Goal: Task Accomplishment & Management: Manage account settings

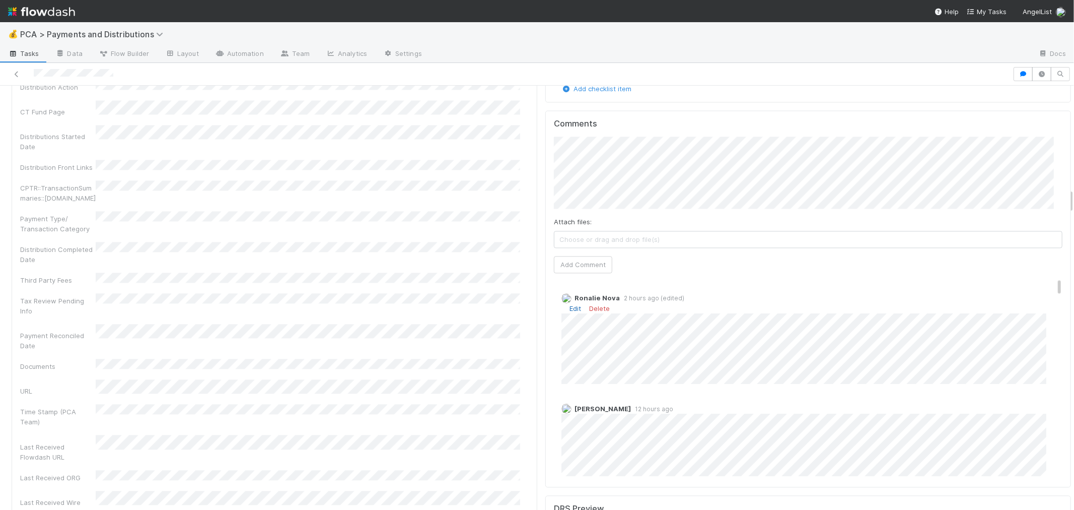
click at [569, 304] on link "Edit" at bounding box center [575, 308] width 12 height 8
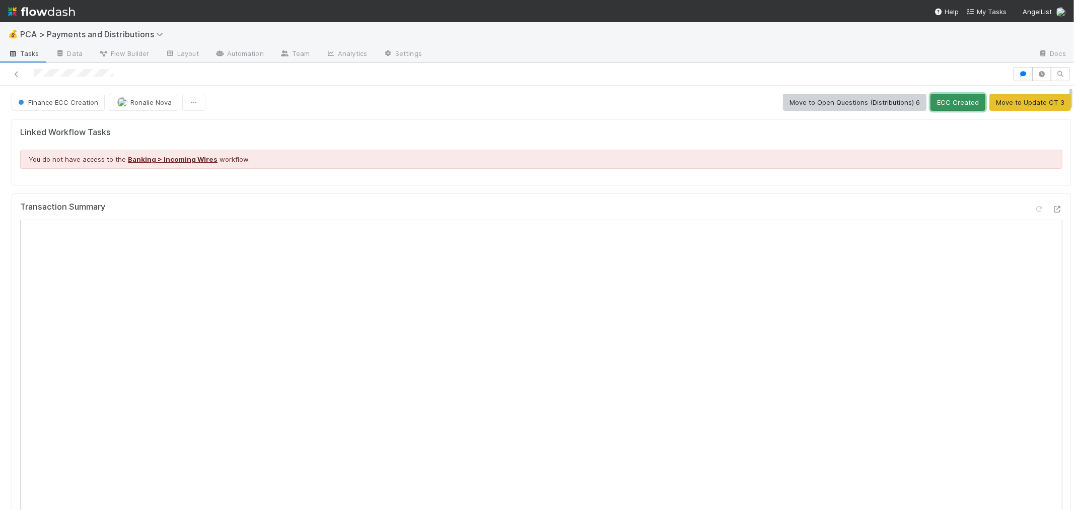
click at [932, 101] on button "ECC Created" at bounding box center [957, 102] width 55 height 17
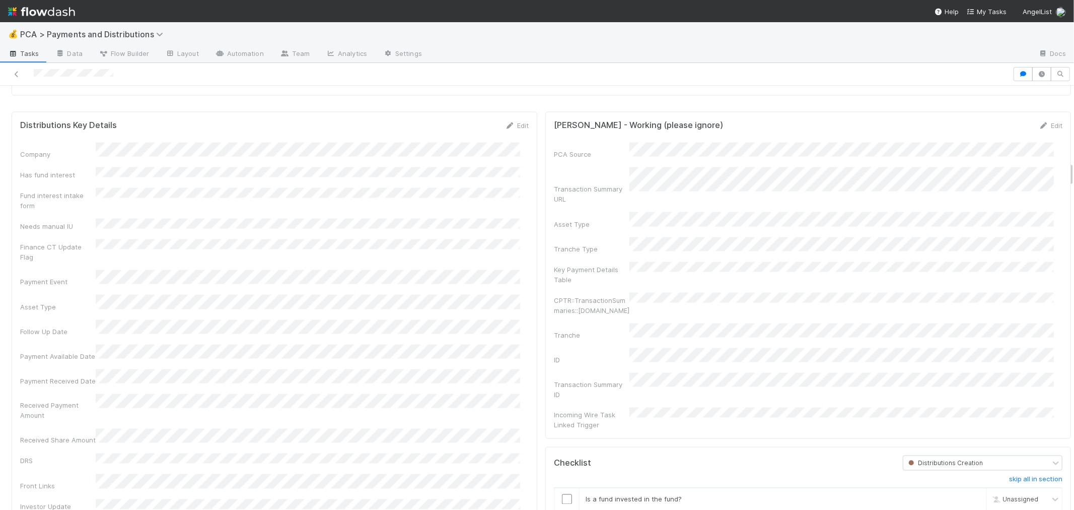
scroll to position [1286, 0]
click at [511, 137] on link "Edit" at bounding box center [517, 133] width 24 height 8
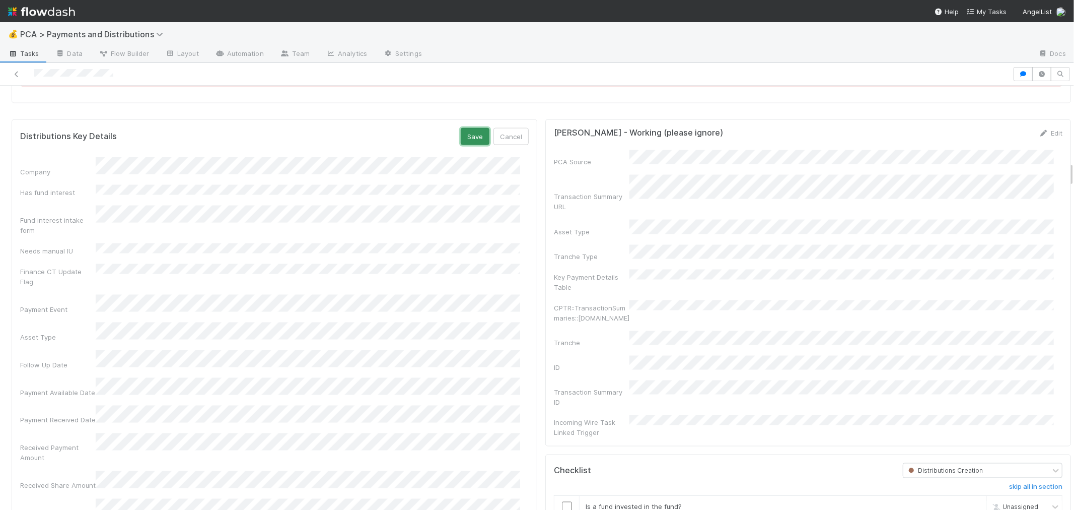
click at [464, 136] on button "Save" at bounding box center [475, 136] width 29 height 17
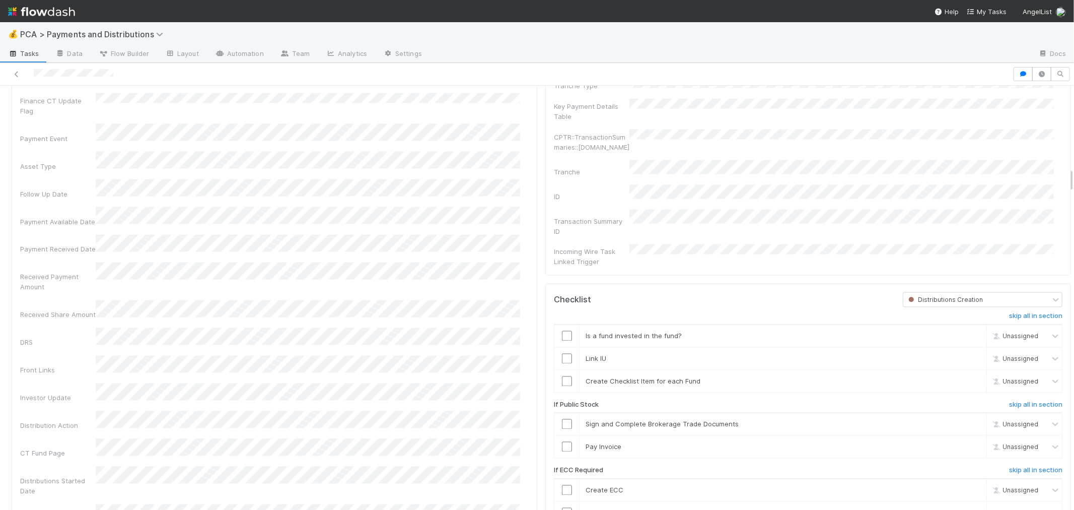
scroll to position [1552, 0]
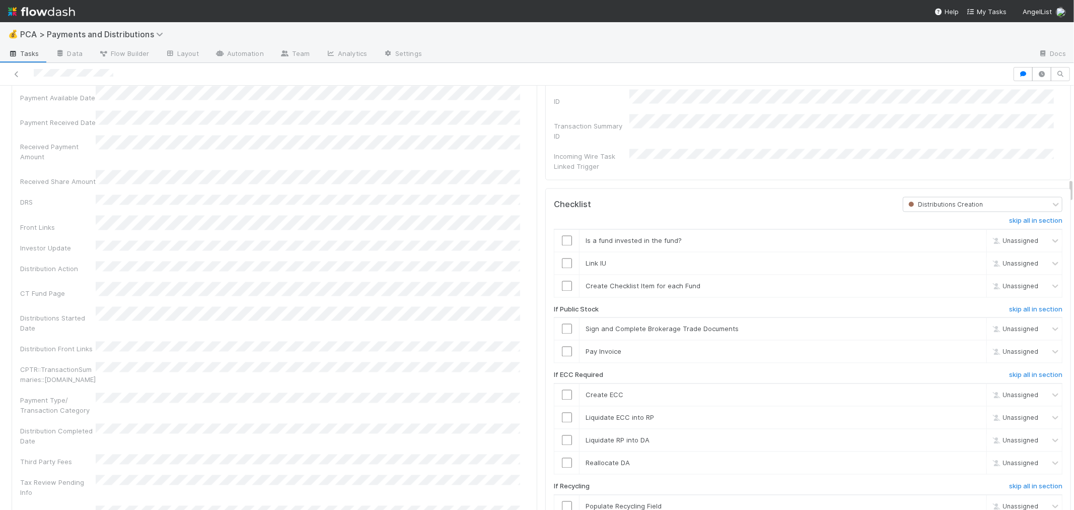
click at [927, 201] on span "Distributions Creation" at bounding box center [944, 205] width 77 height 8
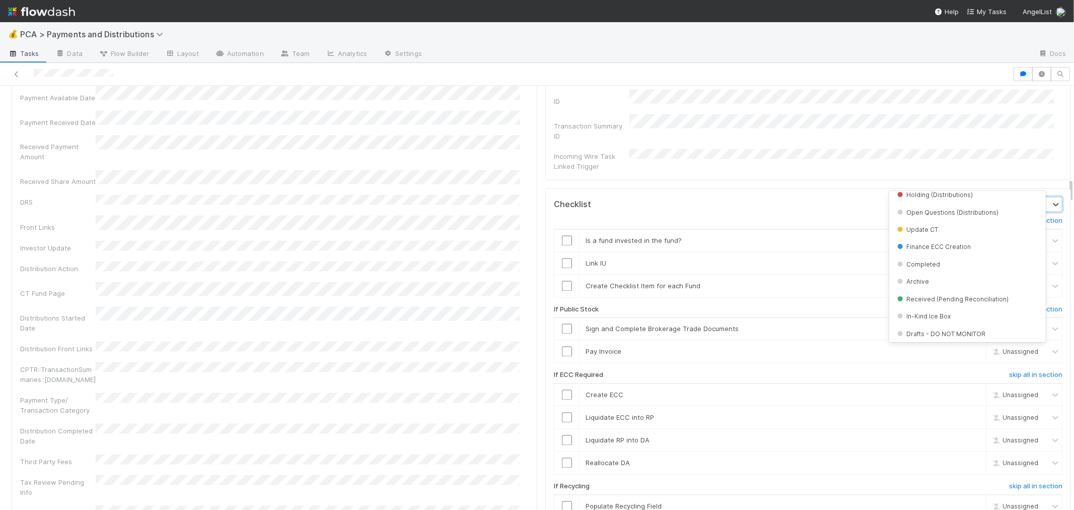
scroll to position [286, 0]
click at [956, 242] on span "Finance ECC Creation" at bounding box center [933, 245] width 76 height 8
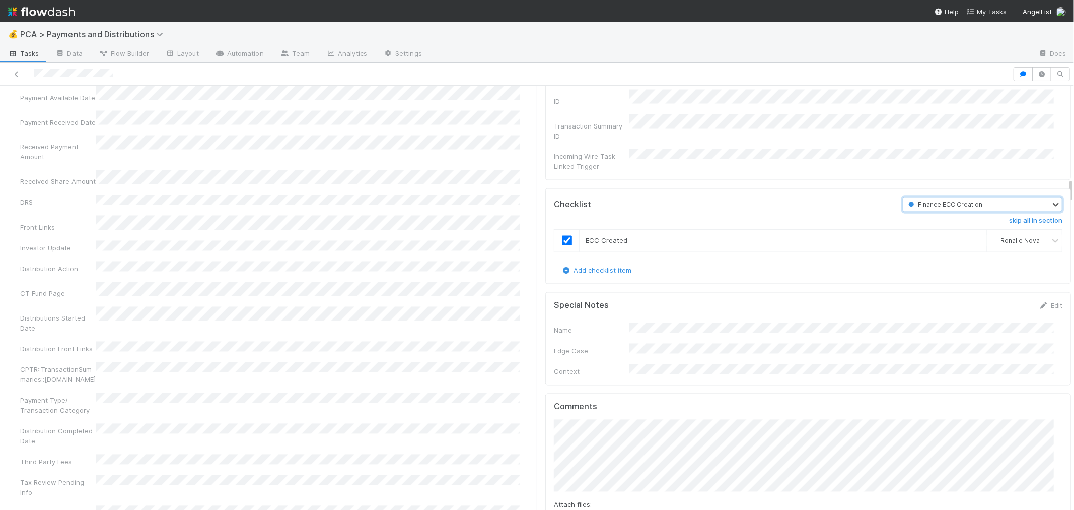
click at [476, 227] on div "Company Has fund interest Fund interest intake form Needs manual IU Finance CT …" at bounding box center [274, 346] width 509 height 925
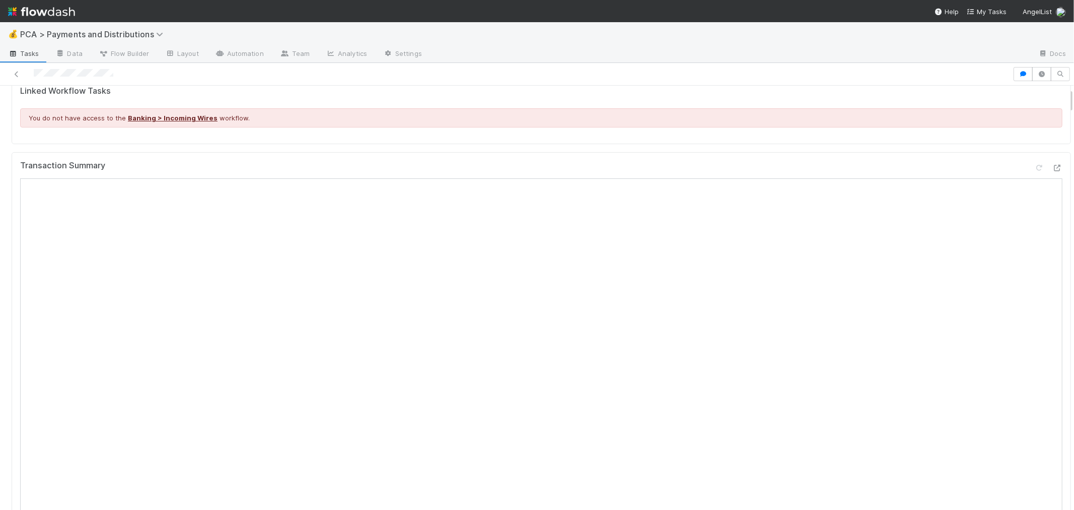
scroll to position [0, 0]
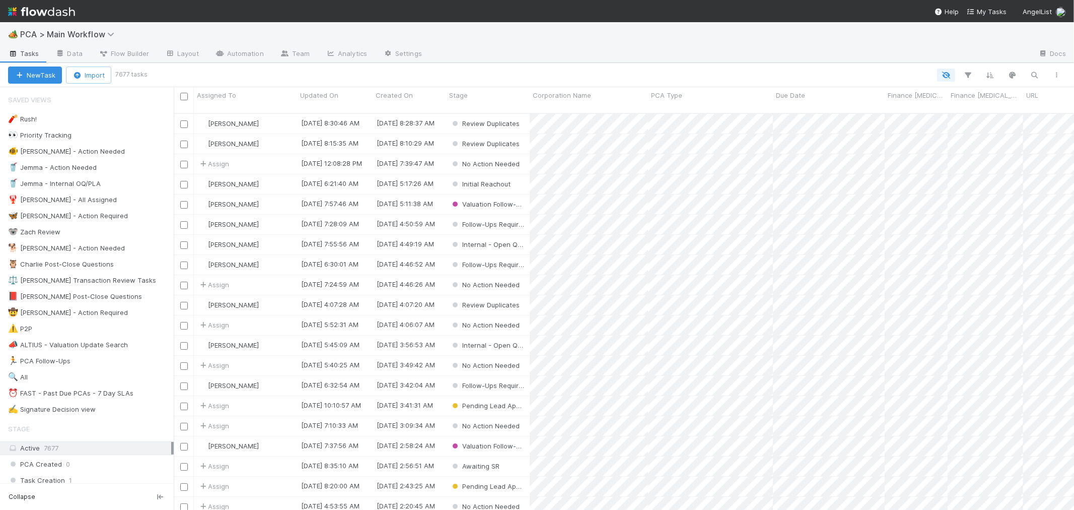
scroll to position [396, 892]
click at [73, 393] on div "⏰ FAST - Past Due PCAs - 7 Day SLAs" at bounding box center [70, 393] width 125 height 13
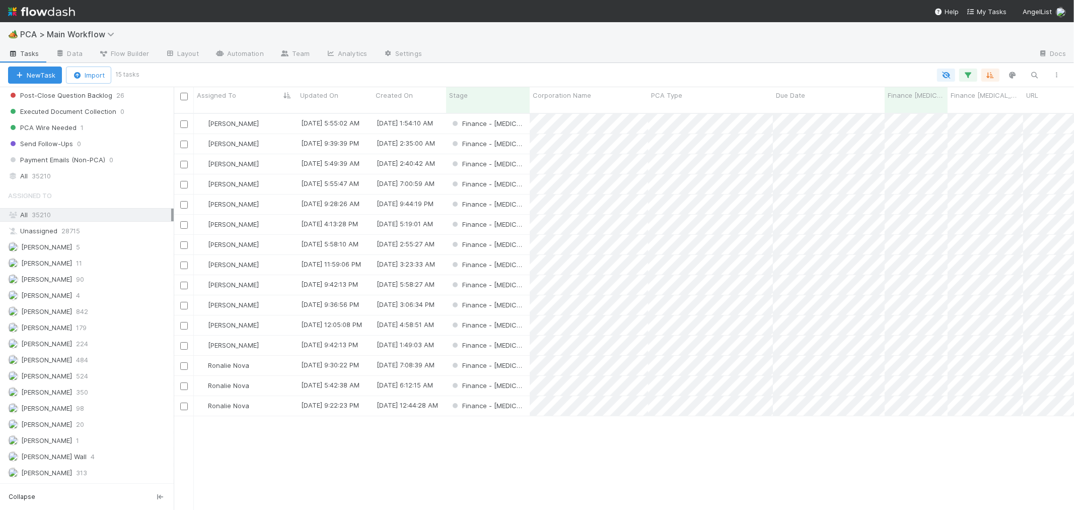
scroll to position [1175, 0]
click at [41, 117] on span "35210" at bounding box center [41, 111] width 19 height 13
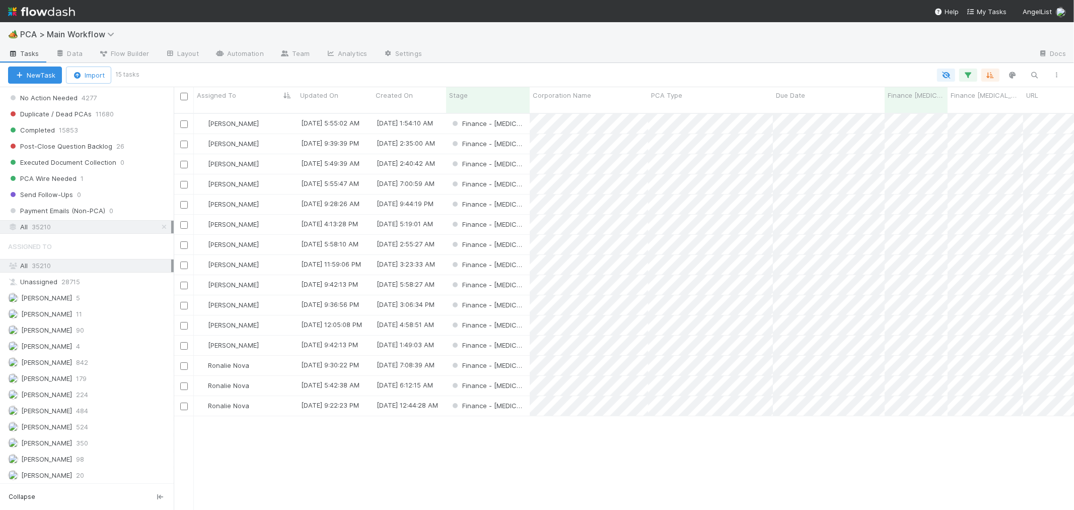
click at [61, 233] on div "All 35210" at bounding box center [89, 227] width 163 height 13
click at [64, 272] on div "All 35210" at bounding box center [89, 265] width 163 height 13
click at [970, 73] on icon "button" at bounding box center [968, 74] width 10 height 9
click at [717, 97] on link "Reset Filters" at bounding box center [713, 100] width 40 height 9
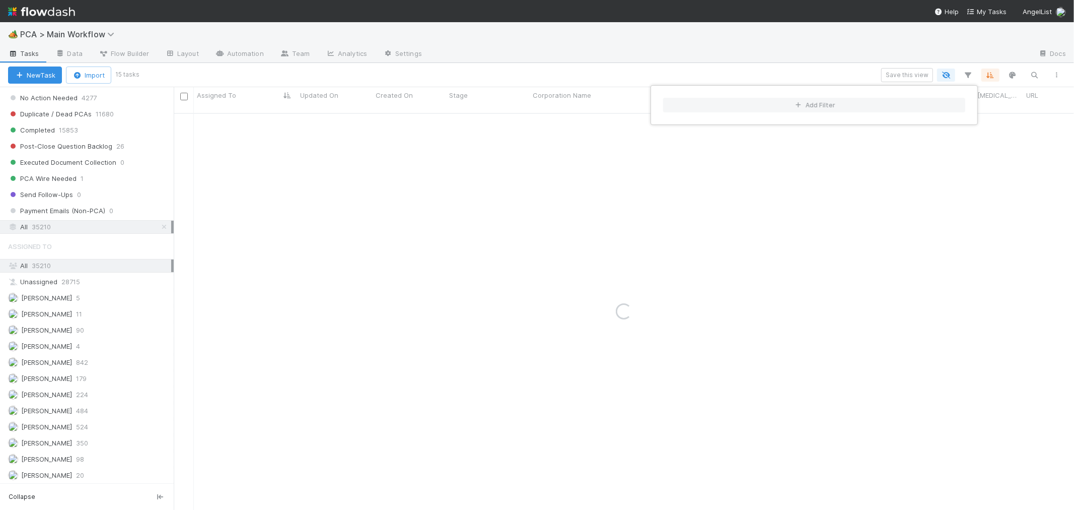
click at [1036, 74] on div "Add Filter" at bounding box center [537, 255] width 1074 height 510
click at [1034, 76] on div "Add Filter" at bounding box center [537, 255] width 1074 height 510
click at [1034, 76] on icon "button" at bounding box center [1035, 74] width 10 height 9
paste input "SMWR T1 LLC"
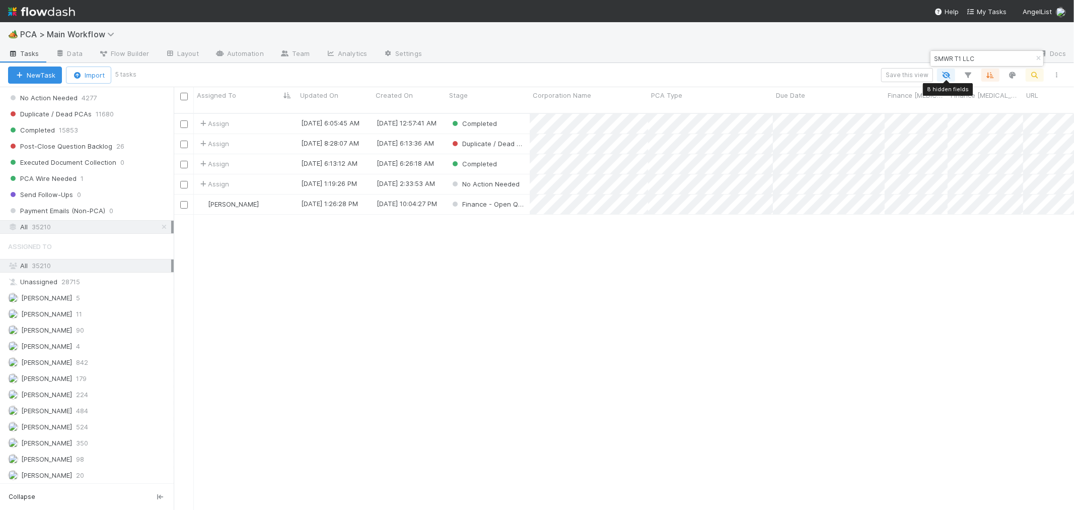
scroll to position [396, 892]
type input "SMWR T1 LLC"
click at [26, 74] on button "New Task" at bounding box center [35, 74] width 54 height 17
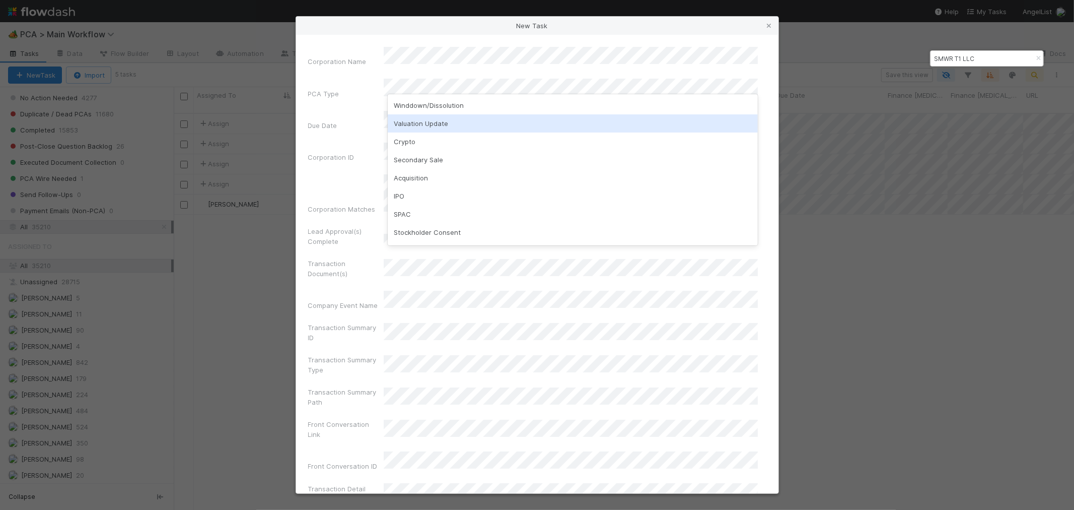
click at [434, 122] on div "Valuation Update" at bounding box center [573, 123] width 370 height 18
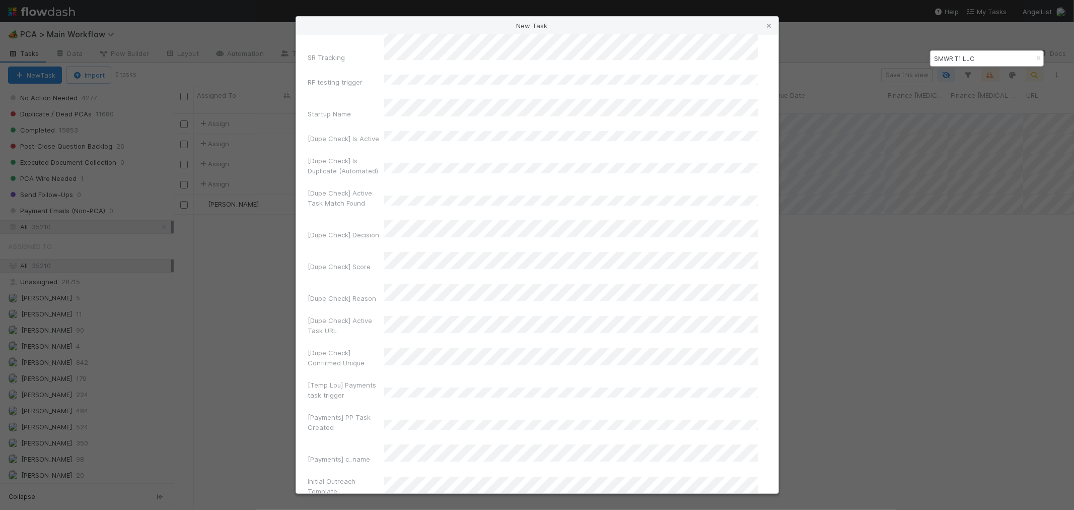
scroll to position [6623, 0]
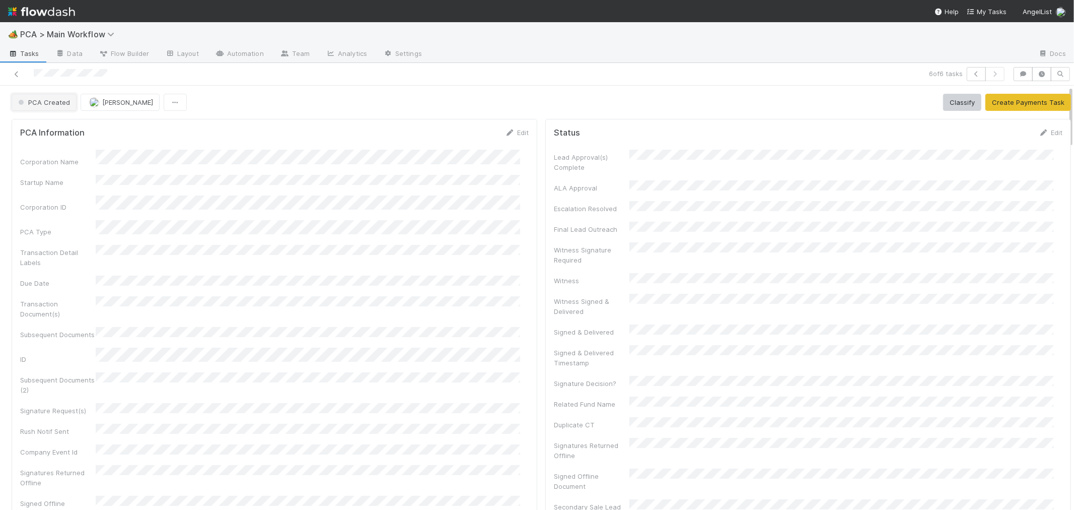
click at [57, 108] on button "PCA Created" at bounding box center [44, 102] width 65 height 17
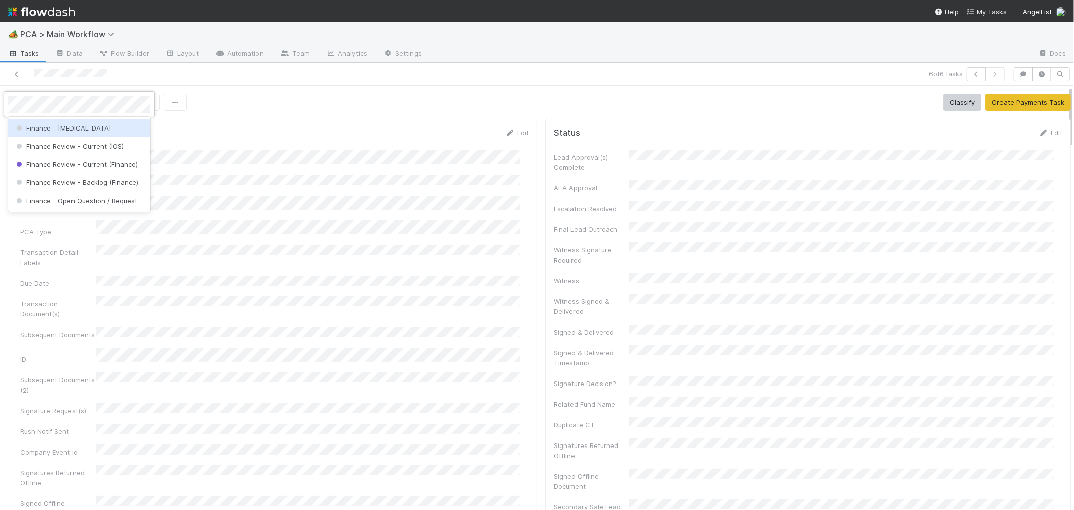
click at [70, 131] on div "Finance - [MEDICAL_DATA]" at bounding box center [79, 128] width 142 height 18
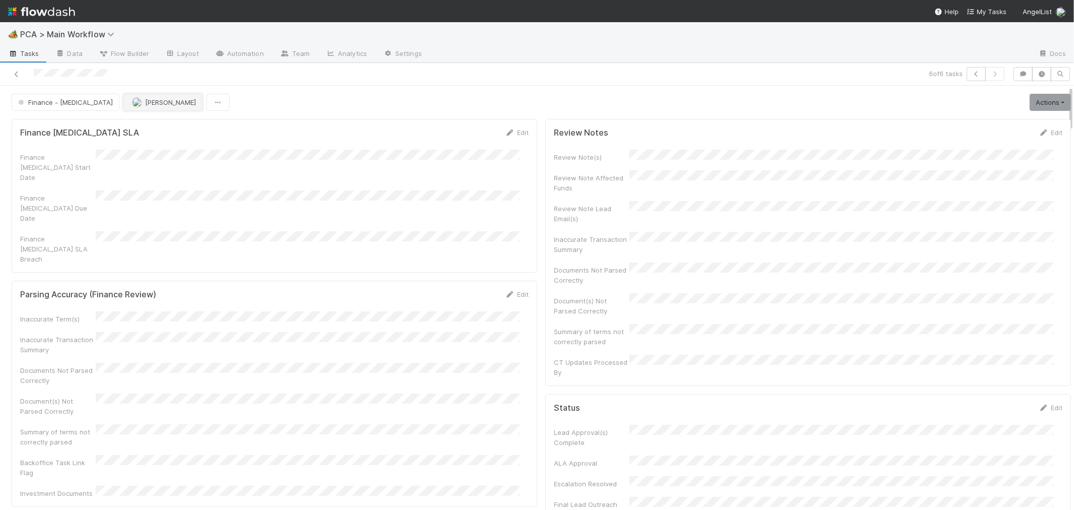
click at [126, 109] on button "[PERSON_NAME]" at bounding box center [162, 102] width 79 height 17
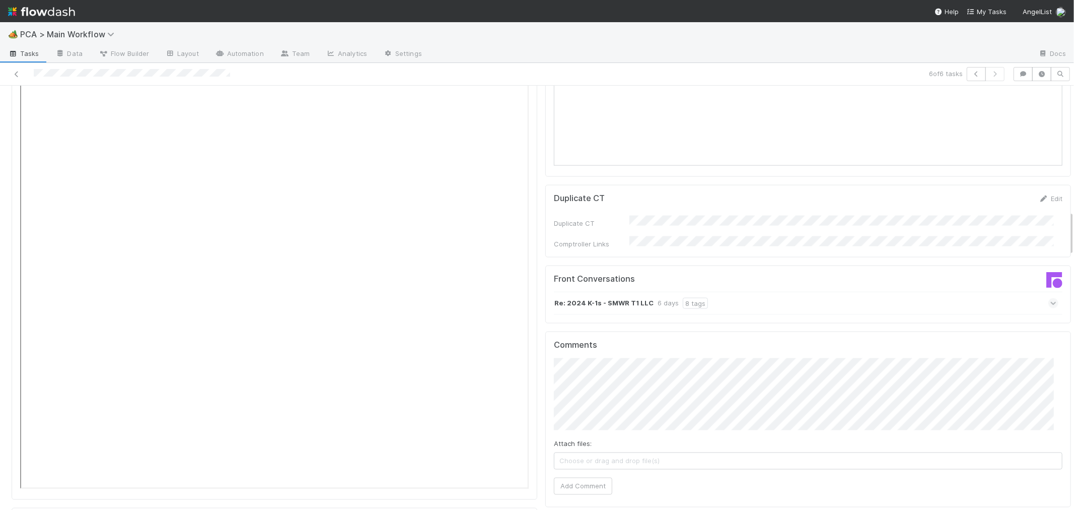
scroll to position [1290, 0]
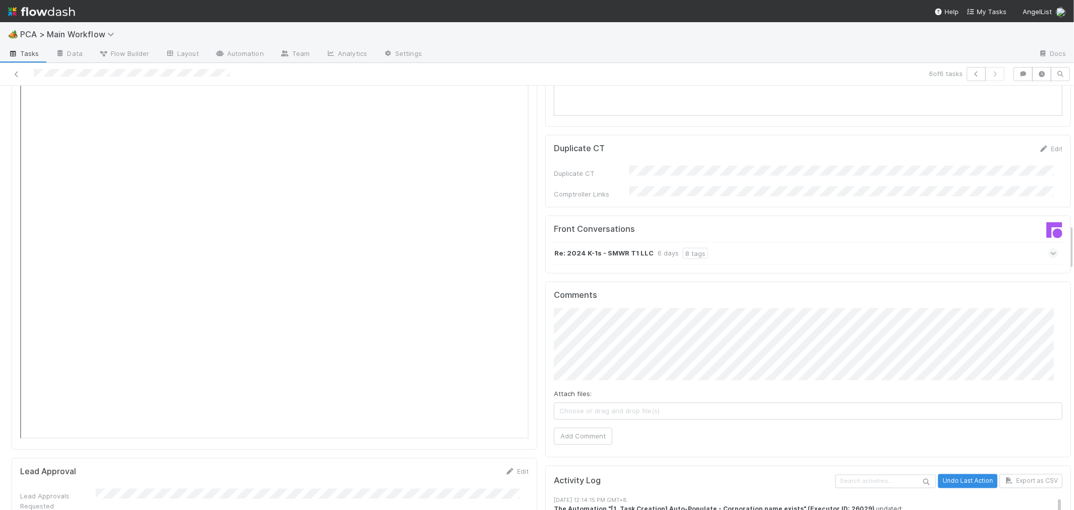
click at [584, 351] on div "Attach files: Choose or drag and drop file(s) Add Comment" at bounding box center [808, 376] width 509 height 136
click at [587, 427] on button "Add Comment" at bounding box center [583, 435] width 58 height 17
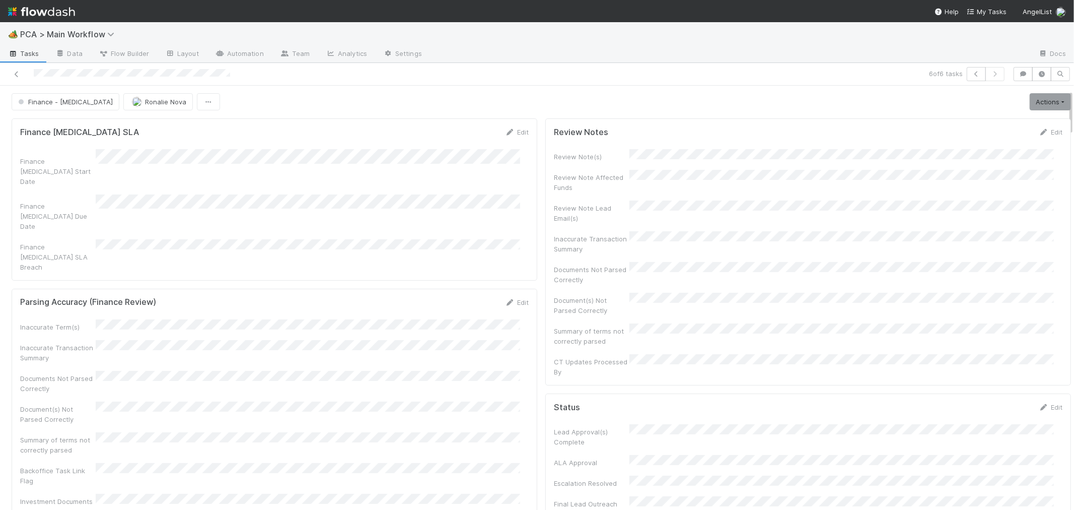
scroll to position [0, 0]
click at [1039, 131] on link "Edit" at bounding box center [1051, 132] width 24 height 8
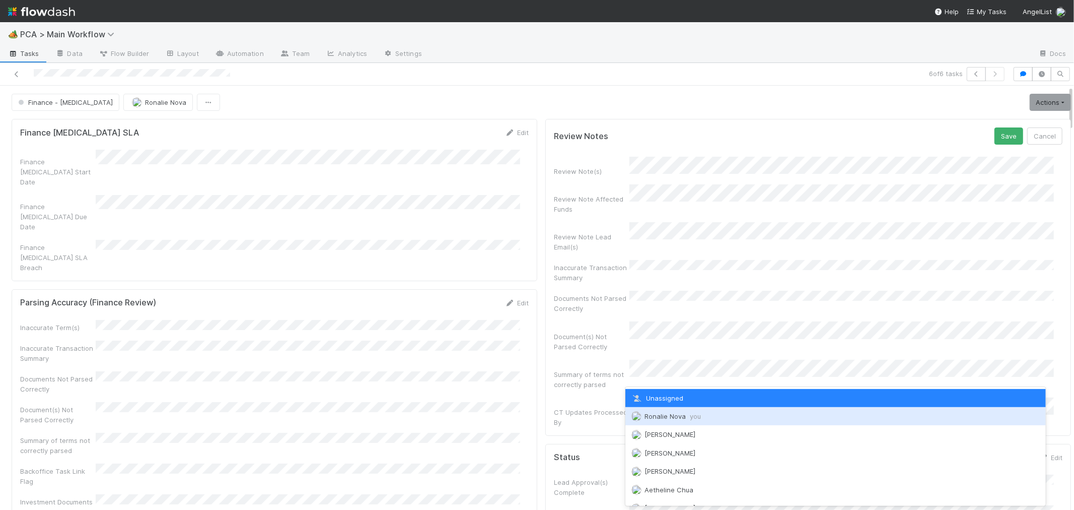
click at [680, 416] on span "Ronalie Nova you" at bounding box center [672, 416] width 56 height 8
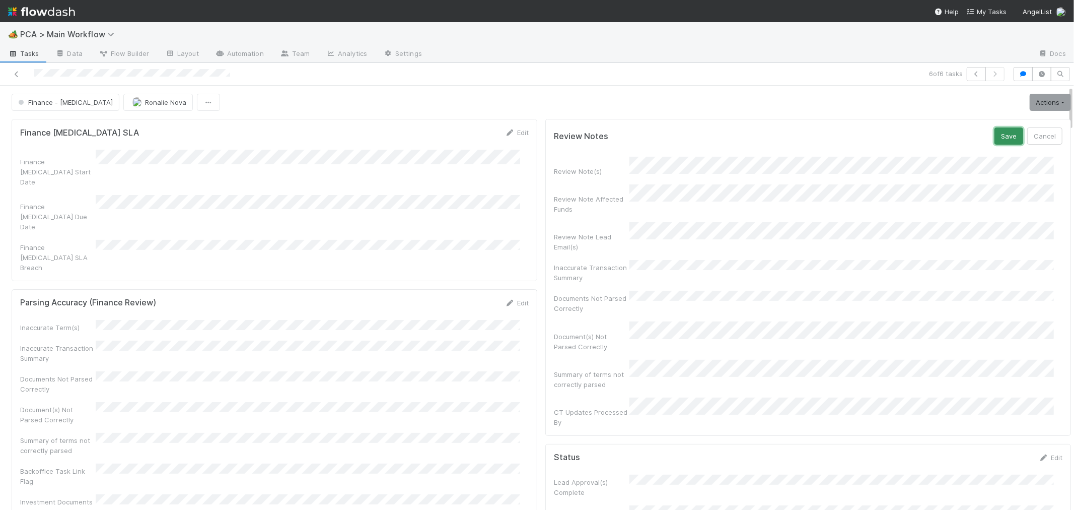
click at [994, 142] on button "Save" at bounding box center [1008, 135] width 29 height 17
click at [1030, 101] on link "Actions" at bounding box center [1050, 102] width 41 height 17
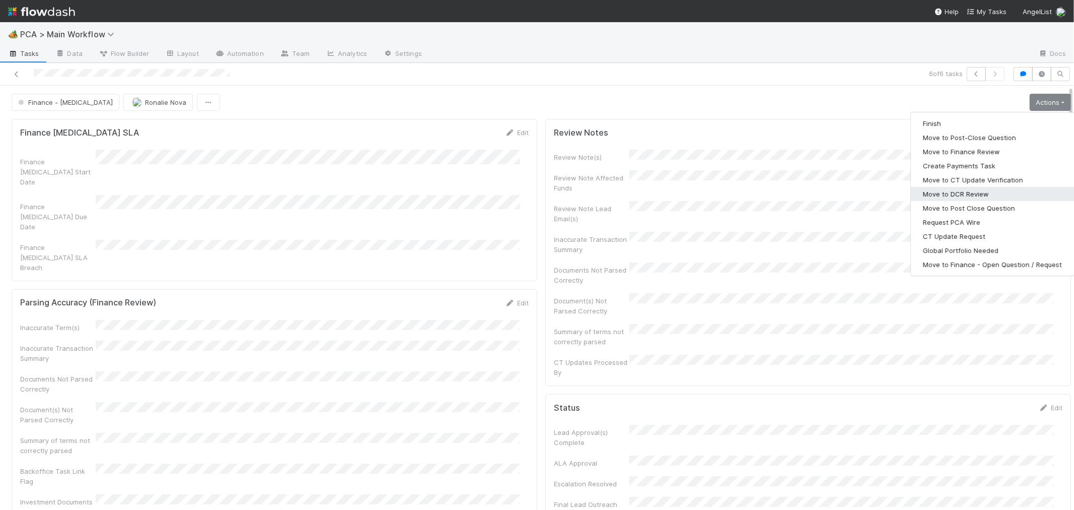
click at [951, 194] on button "Move to DCR Review" at bounding box center [992, 194] width 163 height 14
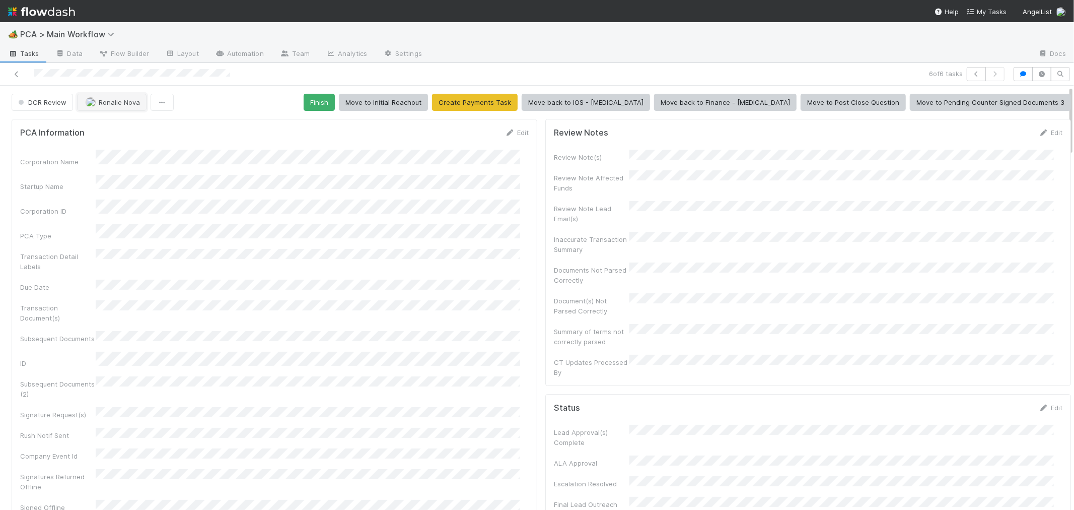
click at [122, 105] on span "Ronalie Nova" at bounding box center [119, 102] width 41 height 8
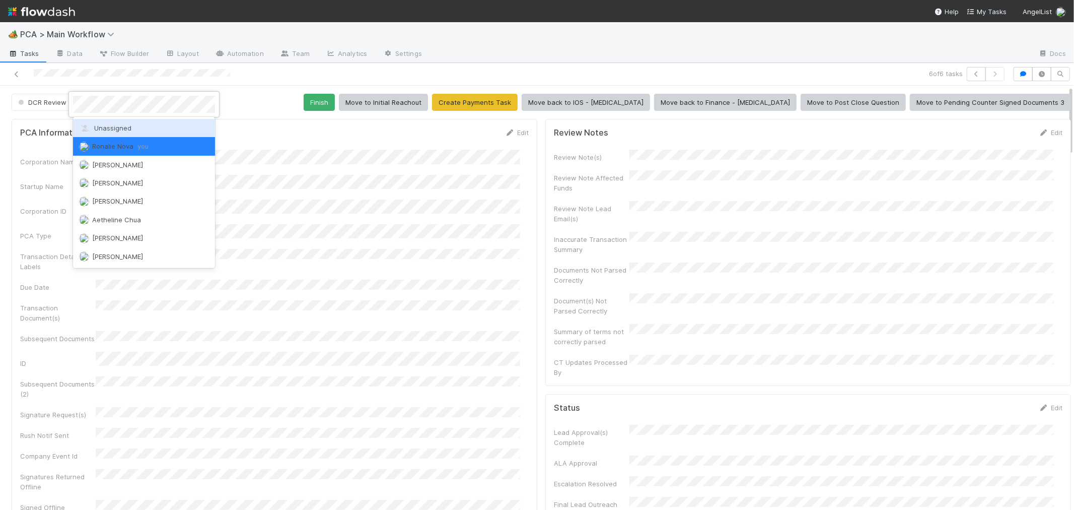
click at [121, 126] on span "Unassigned" at bounding box center [105, 128] width 52 height 8
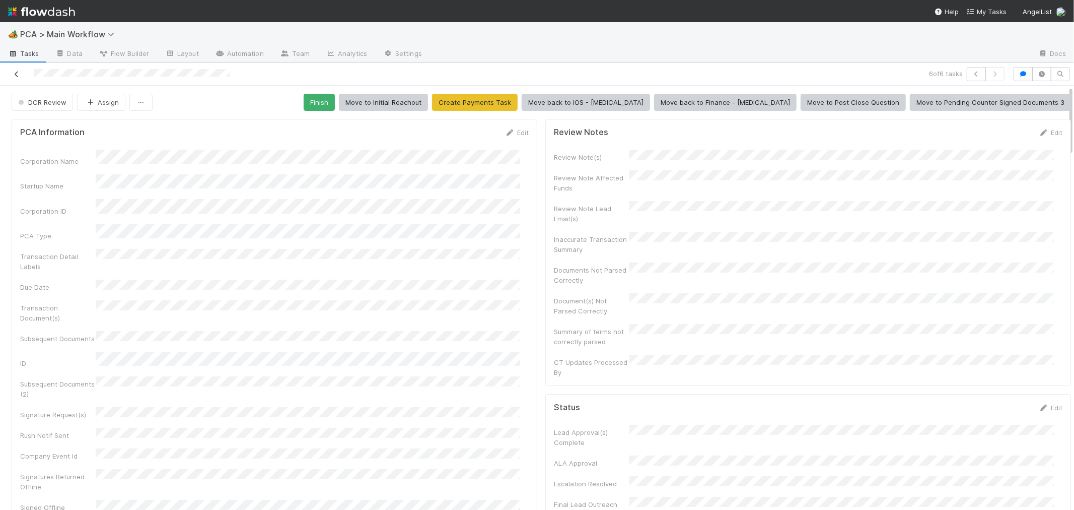
click at [18, 77] on icon at bounding box center [17, 74] width 10 height 7
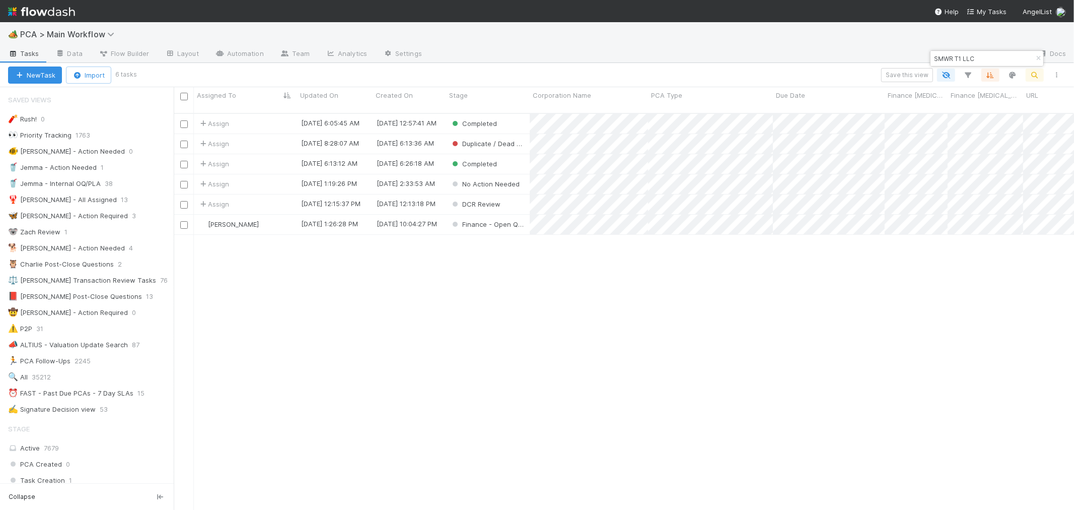
scroll to position [9, 8]
click at [41, 74] on button "New Task" at bounding box center [35, 74] width 54 height 17
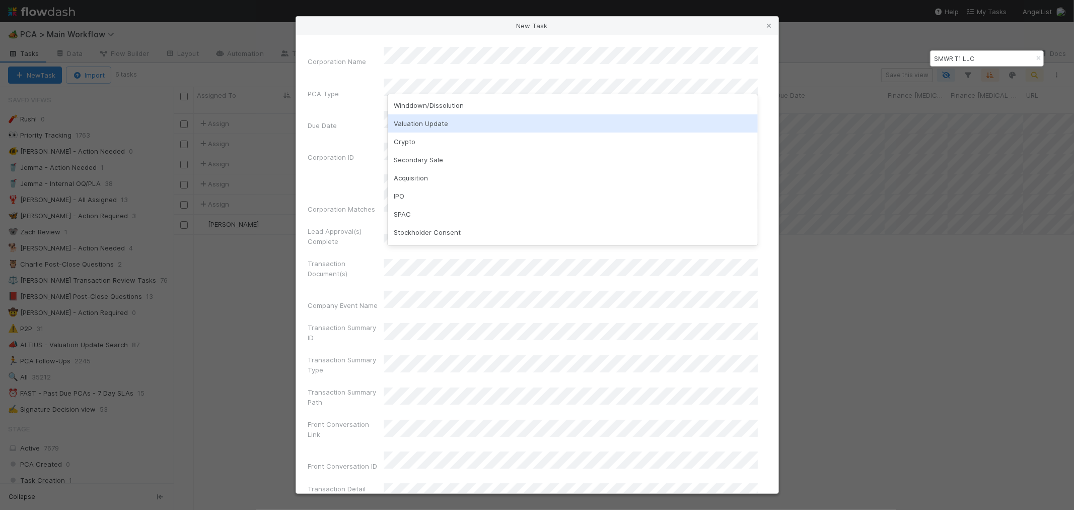
click at [425, 126] on div "Valuation Update" at bounding box center [573, 123] width 370 height 18
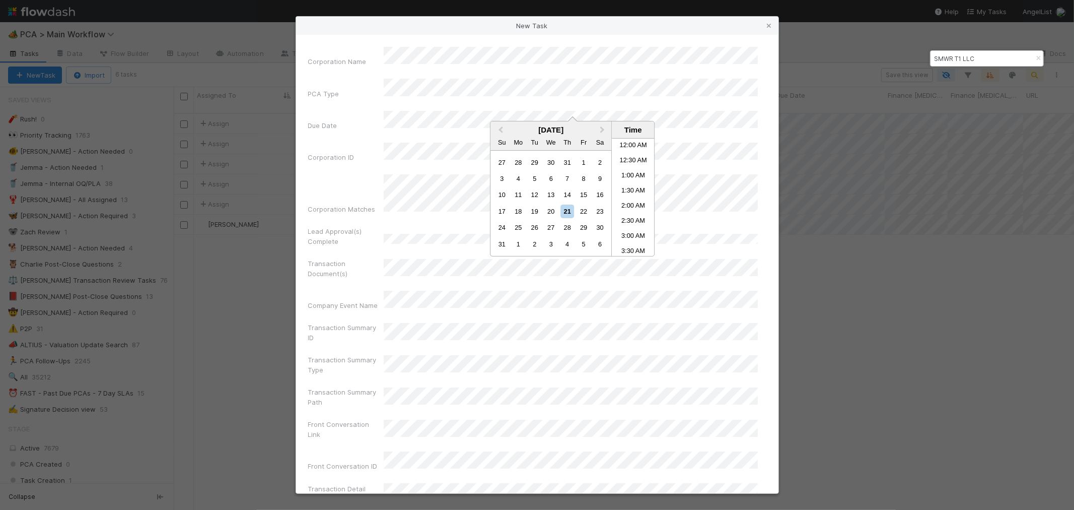
scroll to position [311, 0]
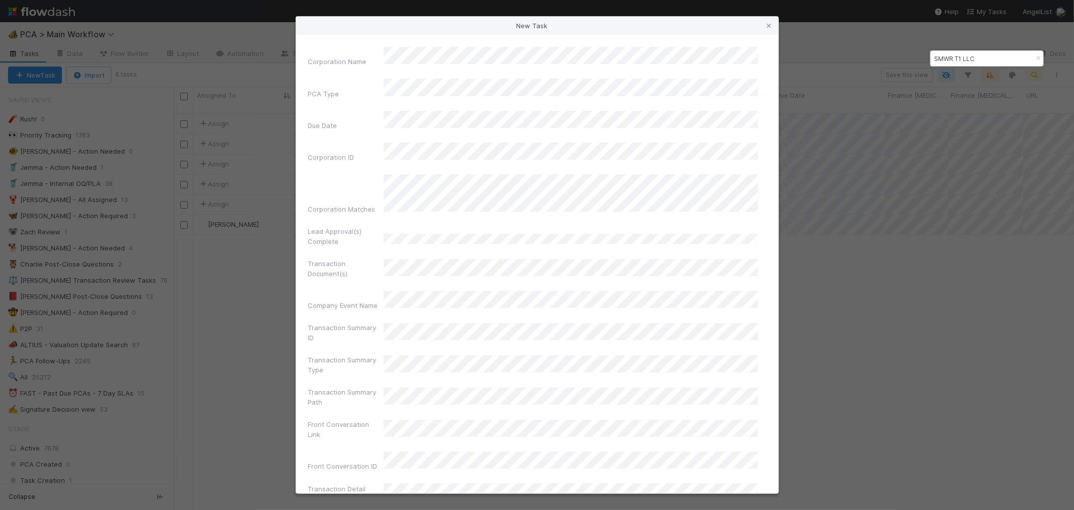
click at [382, 419] on div "Front Conversation Link" at bounding box center [537, 431] width 458 height 24
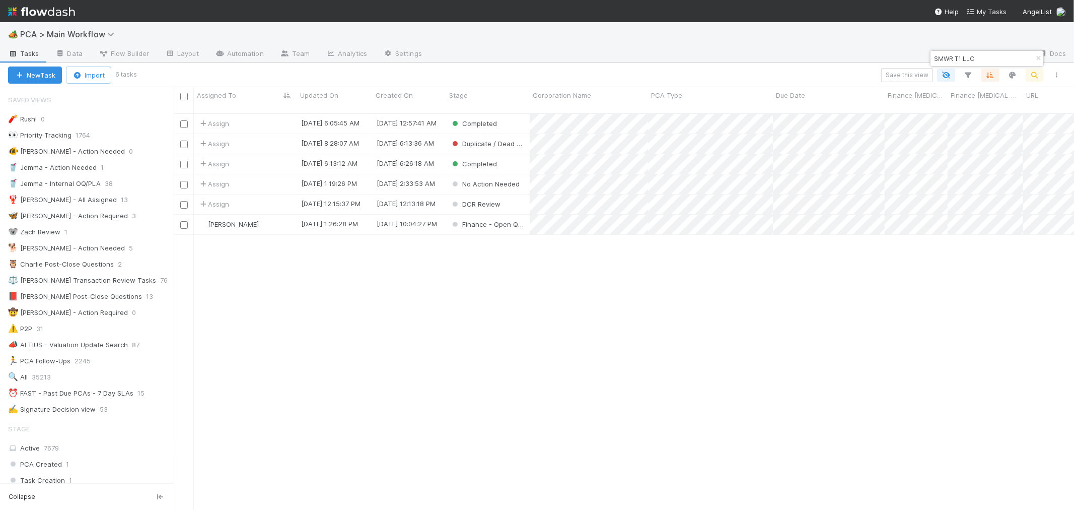
drag, startPoint x: 596, startPoint y: 355, endPoint x: 591, endPoint y: 294, distance: 62.2
click at [596, 353] on div "Assign 4/2/25, 6:05:45 AM 6/18/24, 12:57:41 AM Completed 0 1 0 0 Assign 8/12/24…" at bounding box center [624, 316] width 900 height 404
click at [960, 59] on input "SMWR T1 LLC" at bounding box center [982, 58] width 101 height 12
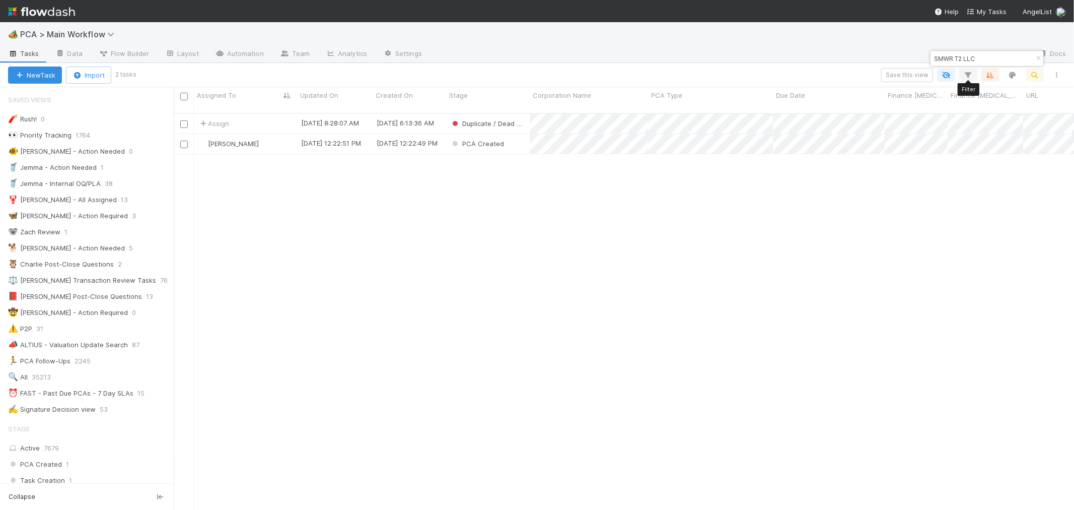
scroll to position [396, 892]
type input "SMWR T2 LLC"
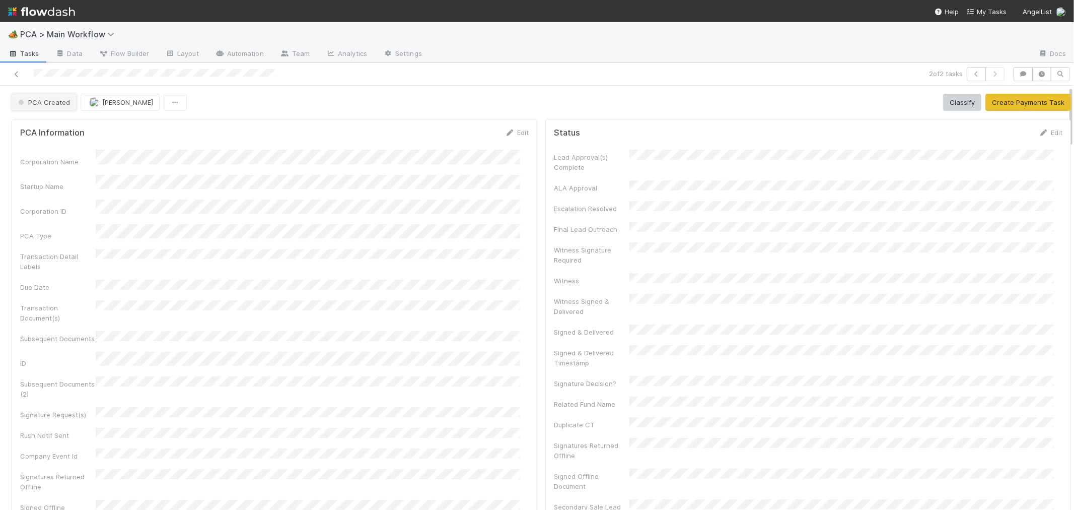
click at [48, 106] on span "PCA Created" at bounding box center [43, 102] width 54 height 8
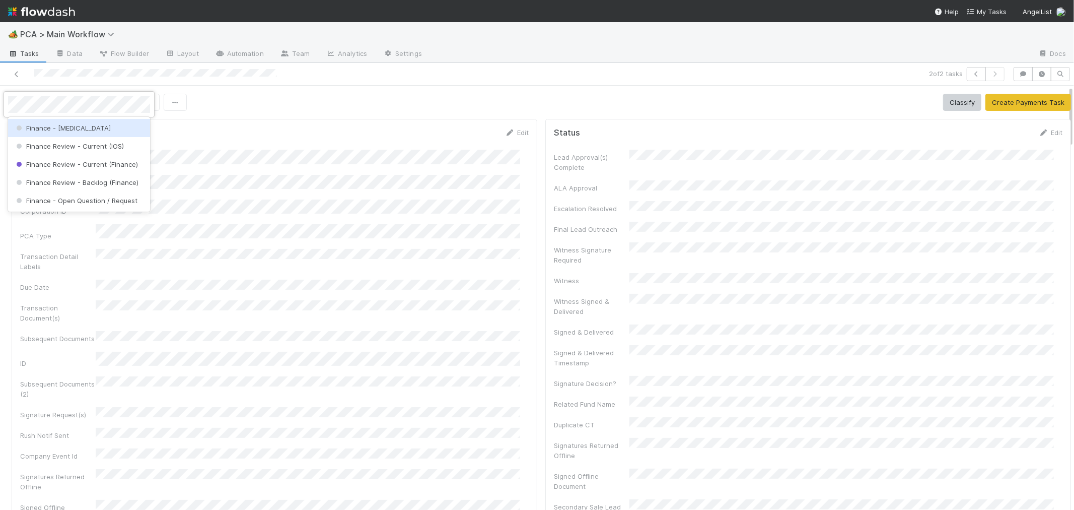
click at [92, 126] on div "Finance - [MEDICAL_DATA]" at bounding box center [79, 128] width 142 height 18
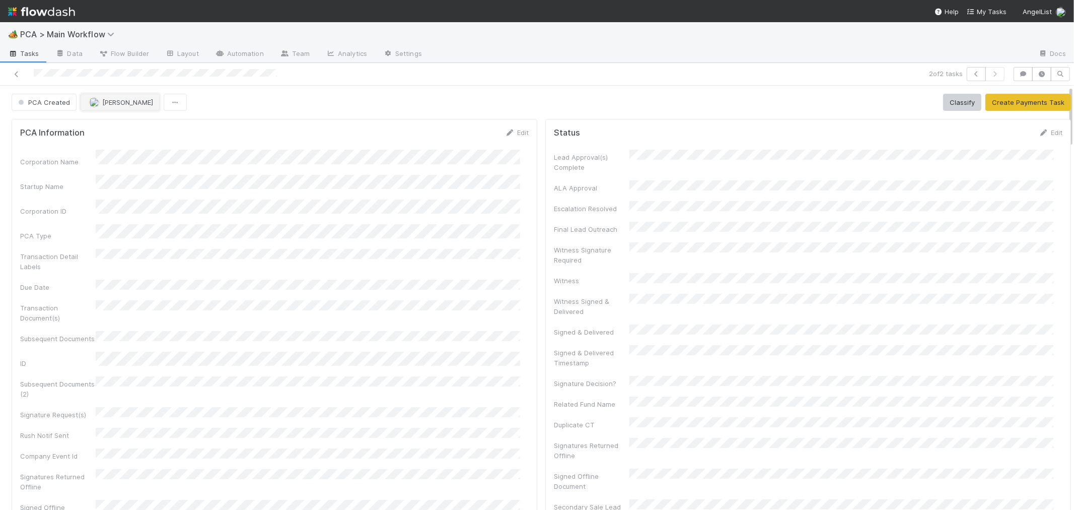
click at [110, 101] on span "[PERSON_NAME]" at bounding box center [127, 102] width 51 height 8
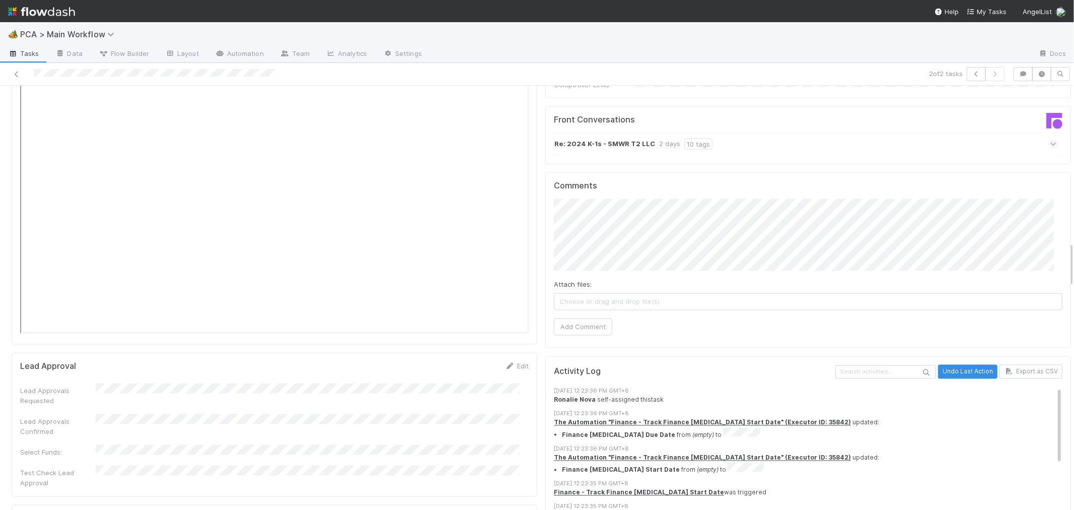
scroll to position [1454, 0]
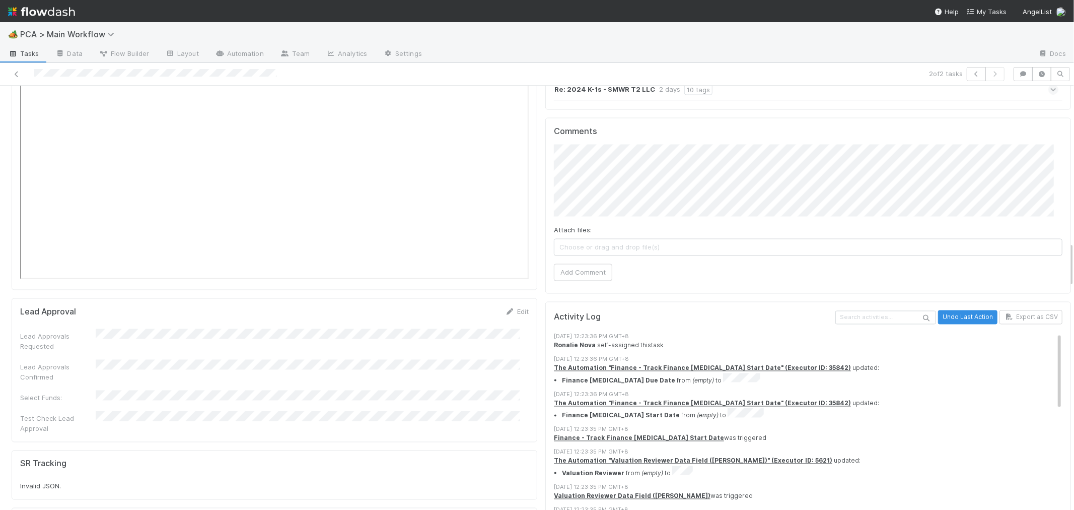
click at [545, 129] on div "Comments Attach files: Choose or drag and drop file(s) Add Comment" at bounding box center [808, 206] width 526 height 176
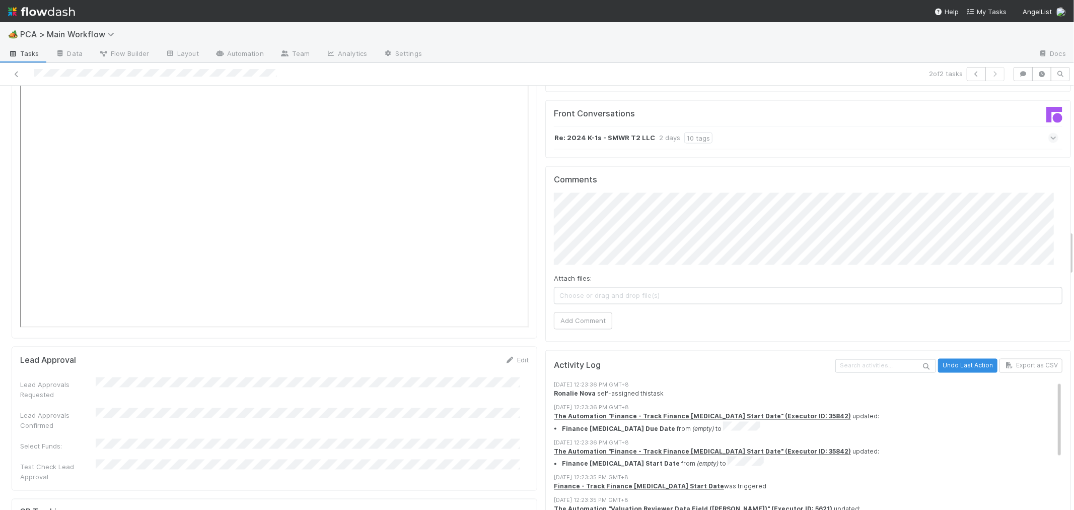
scroll to position [1342, 0]
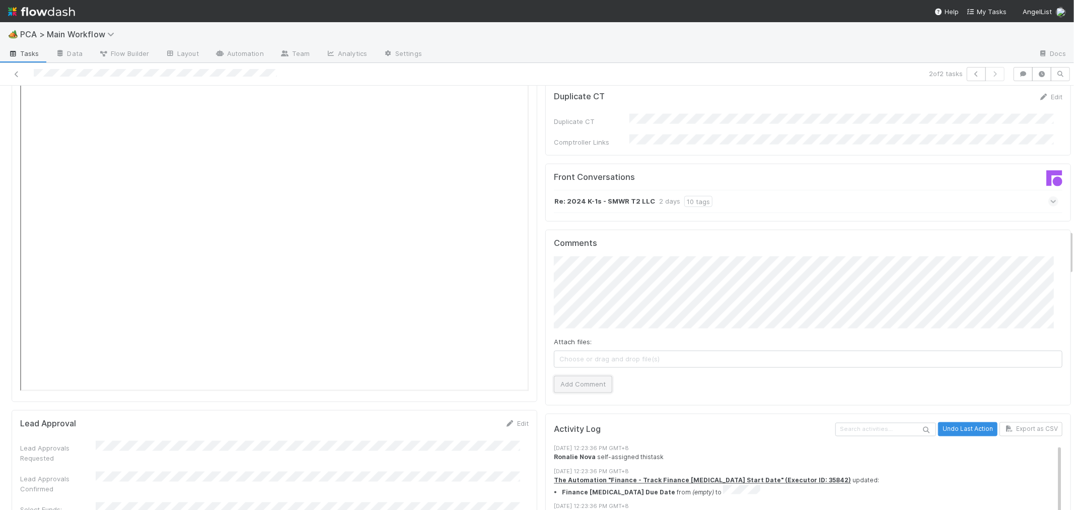
click at [584, 376] on button "Add Comment" at bounding box center [583, 384] width 58 height 17
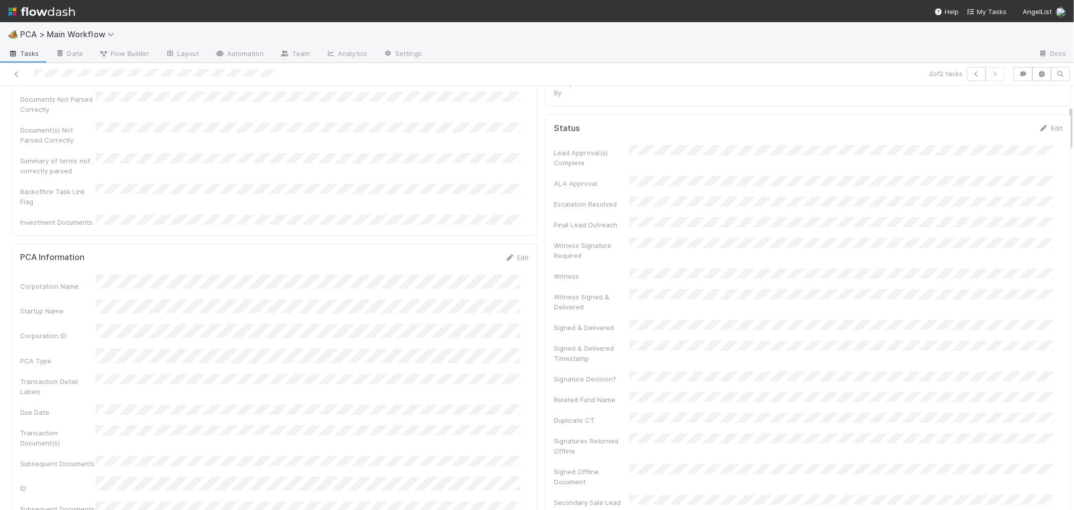
scroll to position [0, 0]
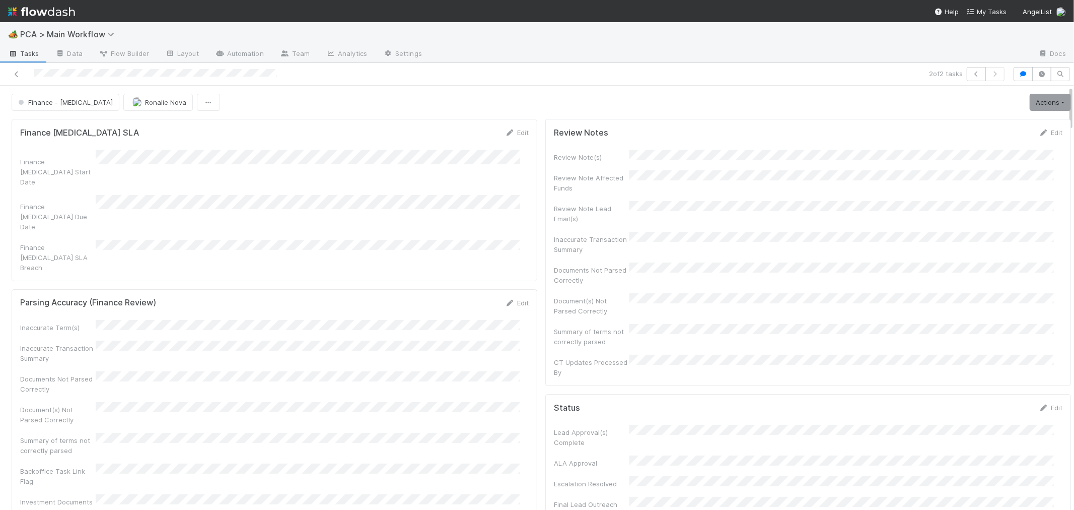
click at [1031, 125] on div "Review Notes Edit Review Note(s) Review Note Affected Funds Review Note Lead Em…" at bounding box center [808, 252] width 526 height 267
click at [1039, 134] on link "Edit" at bounding box center [1051, 132] width 24 height 8
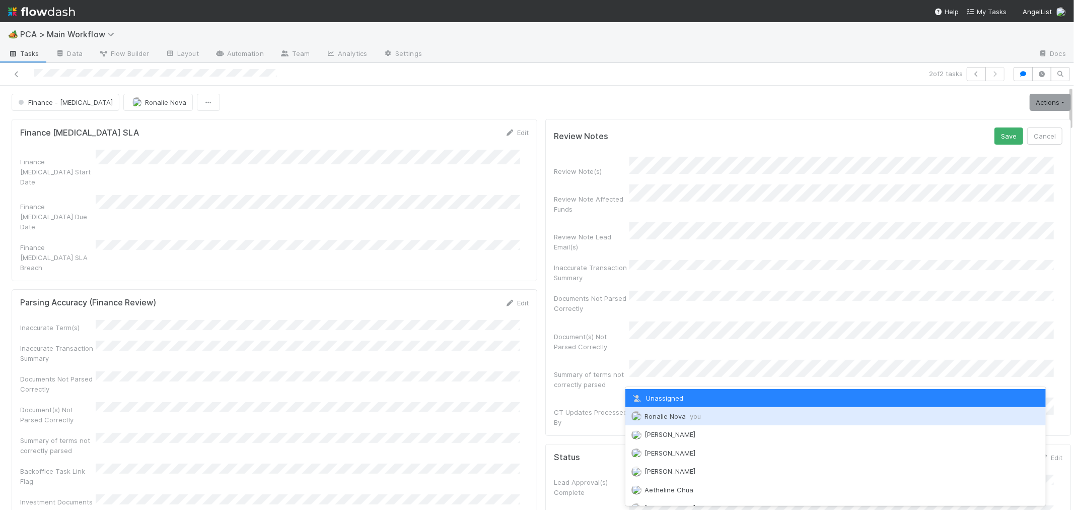
click at [694, 415] on span "you" at bounding box center [695, 416] width 11 height 8
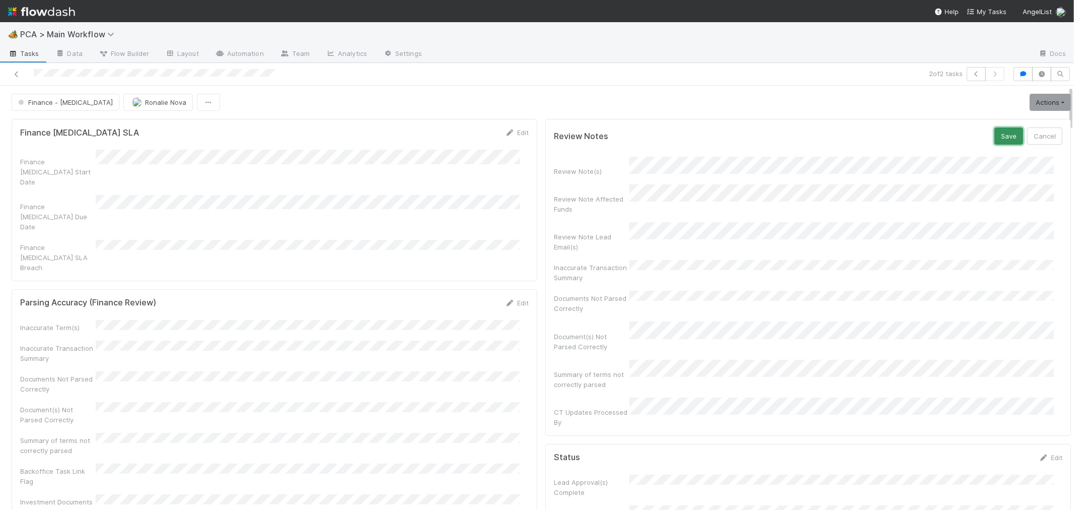
click at [994, 132] on button "Save" at bounding box center [1008, 135] width 29 height 17
click at [1030, 103] on link "Actions" at bounding box center [1050, 102] width 41 height 17
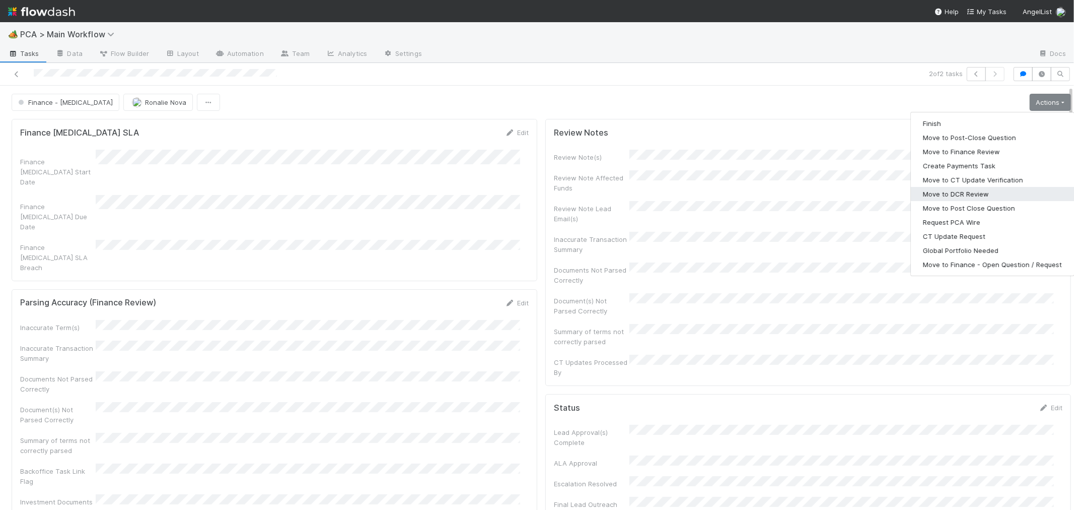
click at [944, 193] on button "Move to DCR Review" at bounding box center [992, 194] width 163 height 14
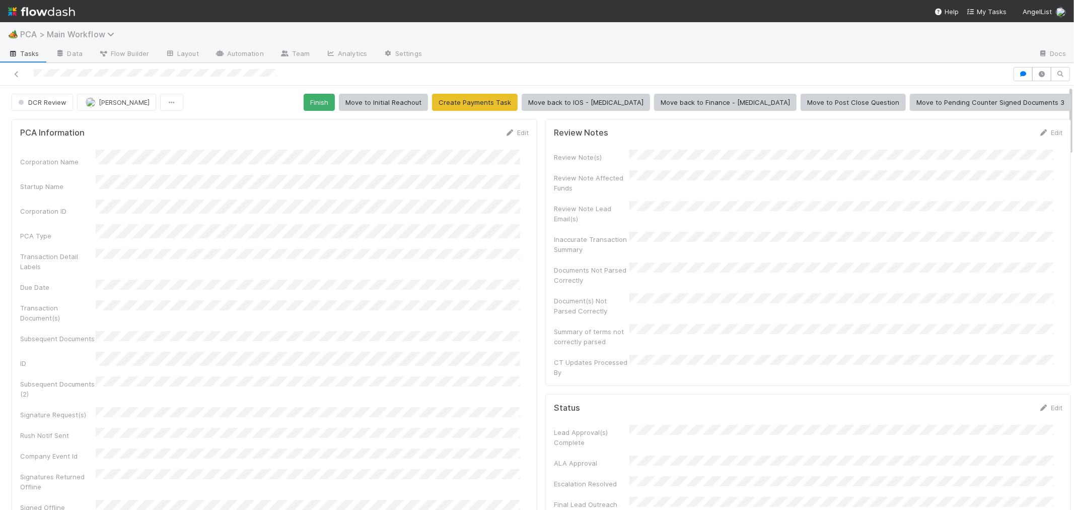
click at [37, 34] on span "PCA > Main Workflow" at bounding box center [69, 34] width 99 height 10
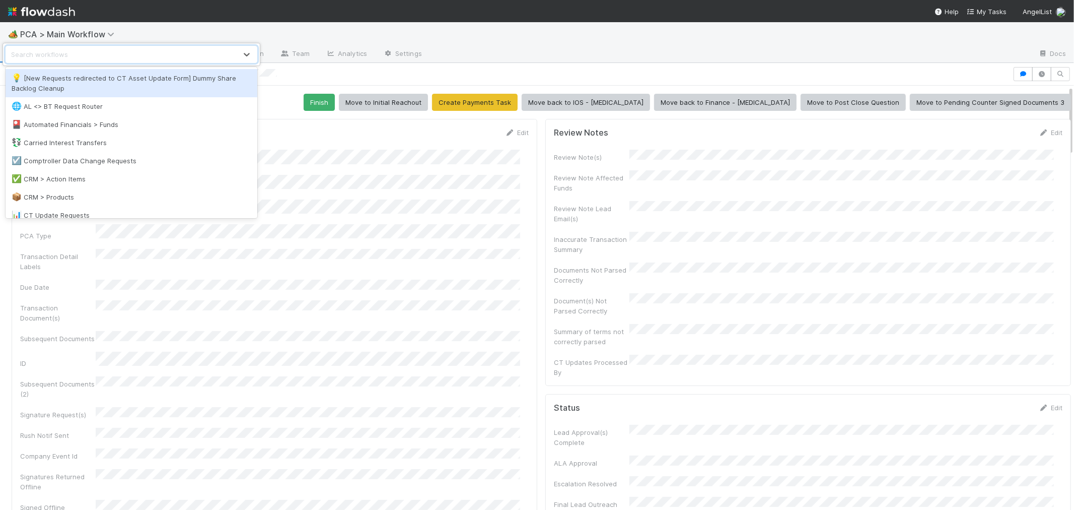
click at [30, 14] on div "option [New Requests redirected to CT Asset Update Form] Dummy Share Backlog Cl…" at bounding box center [537, 255] width 1074 height 510
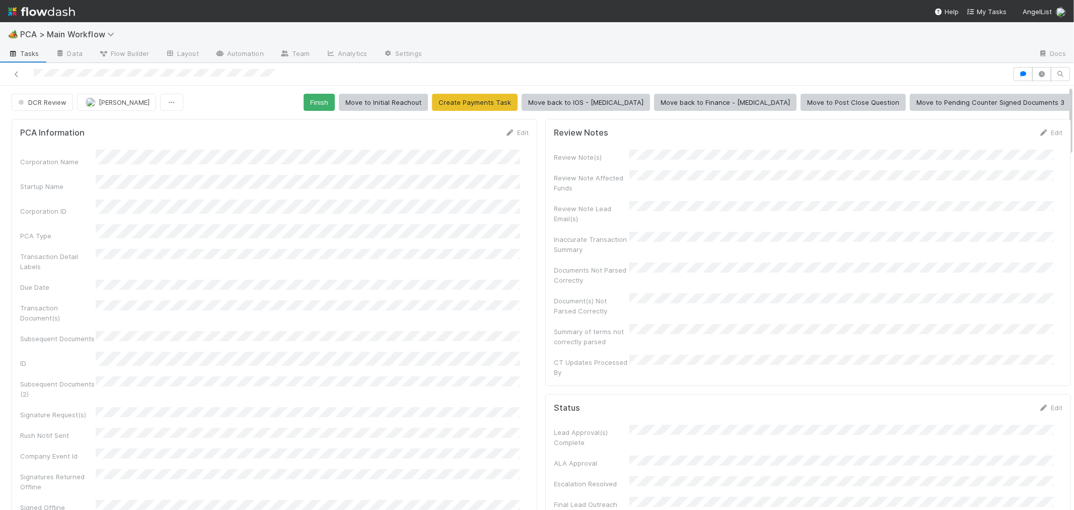
click at [30, 11] on img at bounding box center [41, 11] width 67 height 17
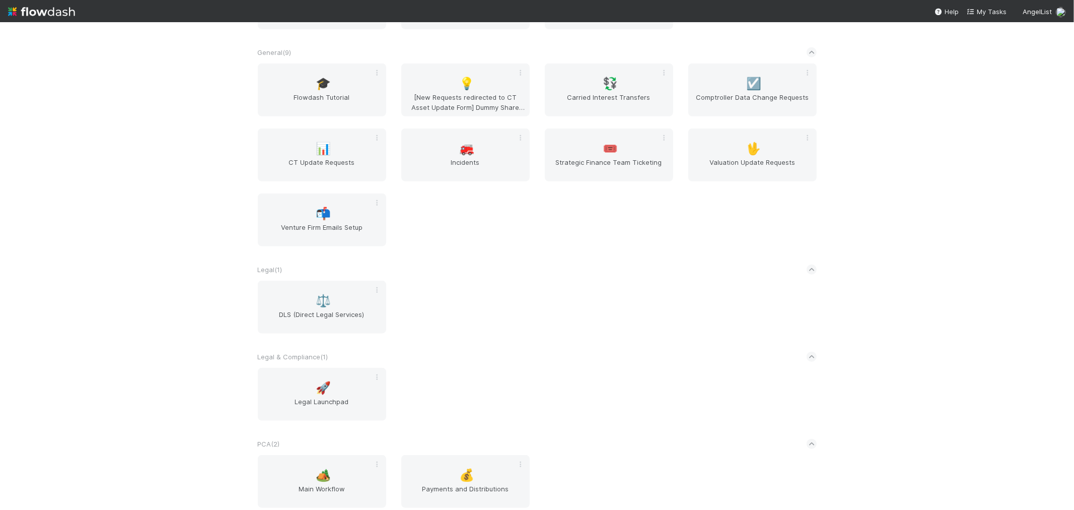
scroll to position [906, 0]
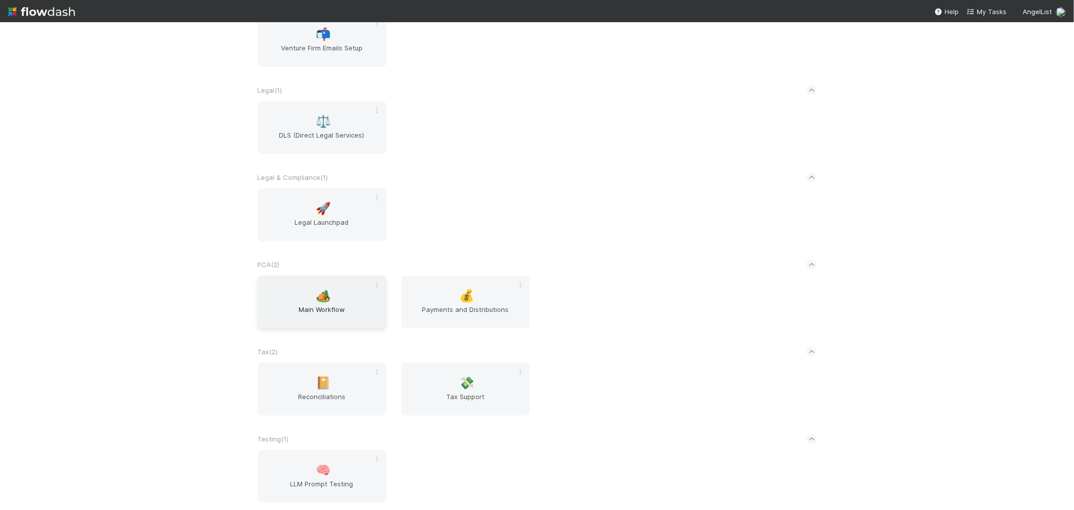
click at [342, 291] on div "🏕️ Main Workflow" at bounding box center [322, 301] width 128 height 53
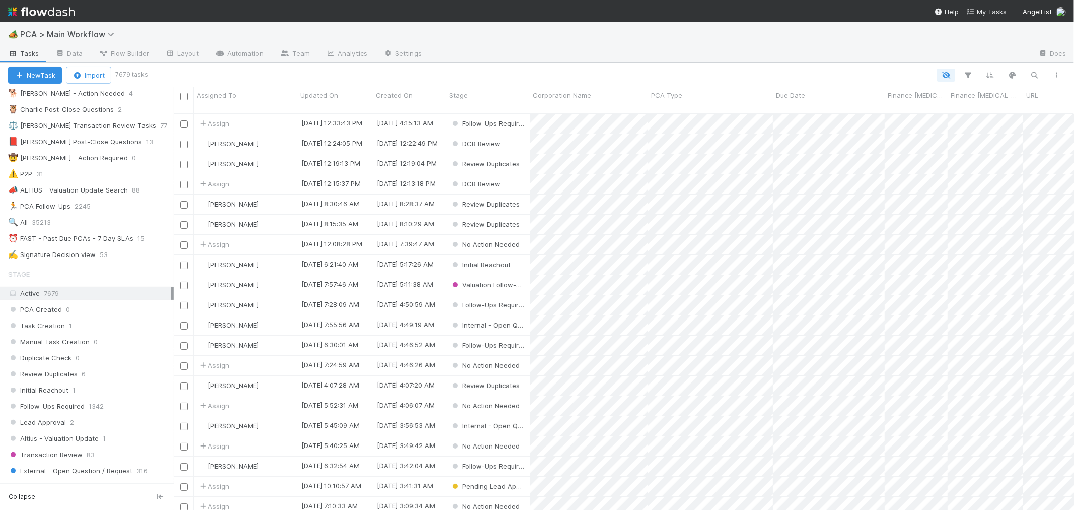
scroll to position [168, 0]
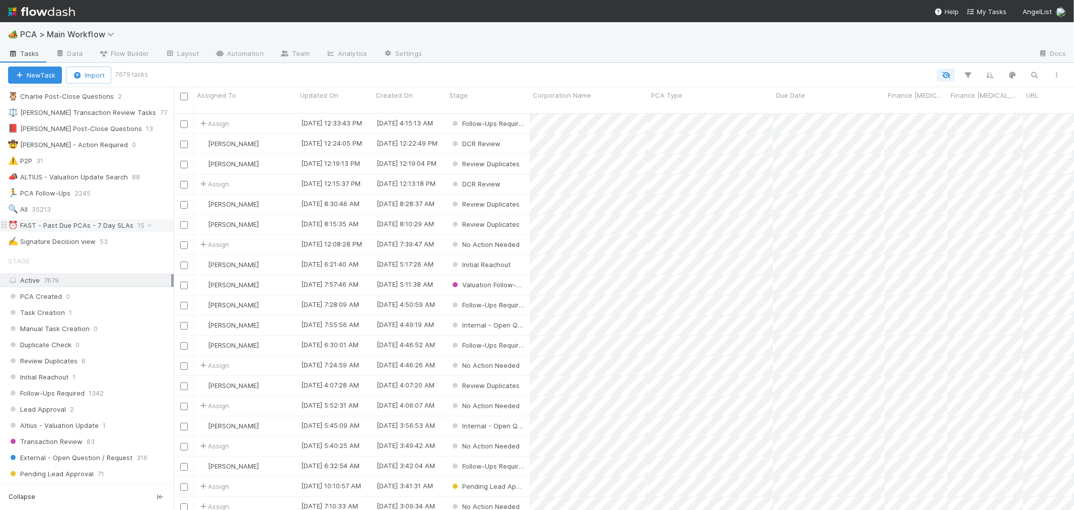
click at [99, 231] on div "⏰ FAST - Past Due PCAs - 7 Day SLAs" at bounding box center [70, 225] width 125 height 13
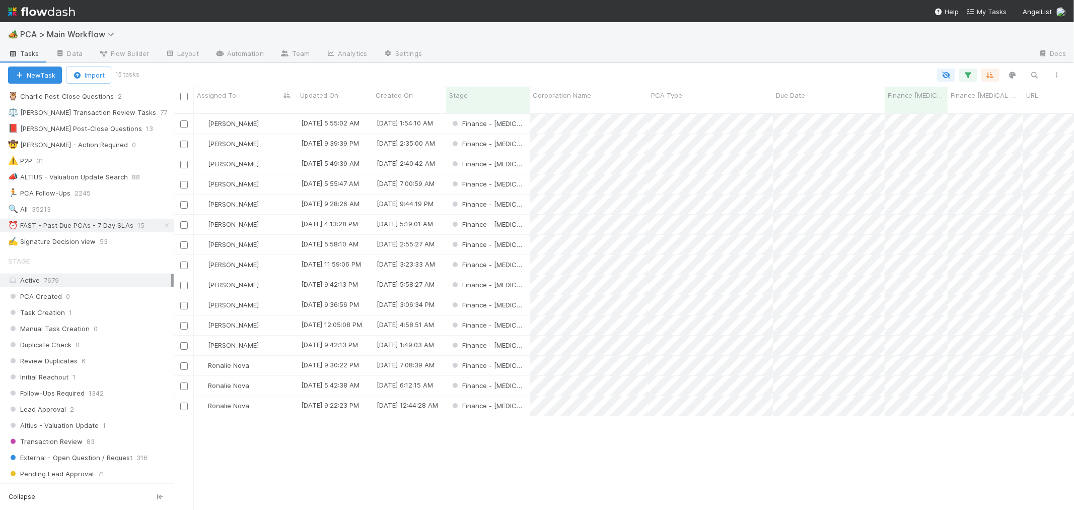
scroll to position [396, 892]
click at [269, 396] on div "Ronalie Nova" at bounding box center [245, 406] width 103 height 20
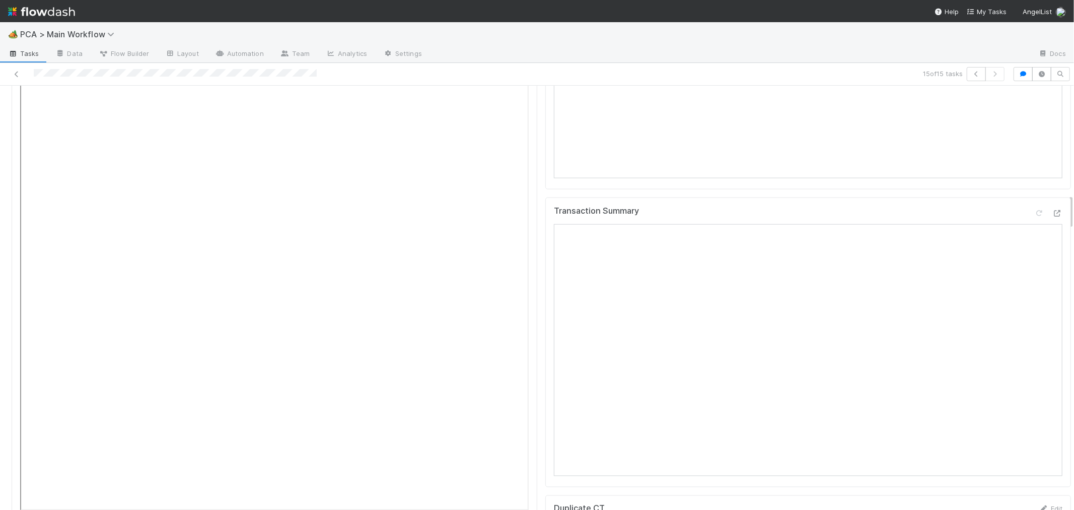
scroll to position [1175, 0]
click at [1052, 309] on icon at bounding box center [1057, 312] width 10 height 7
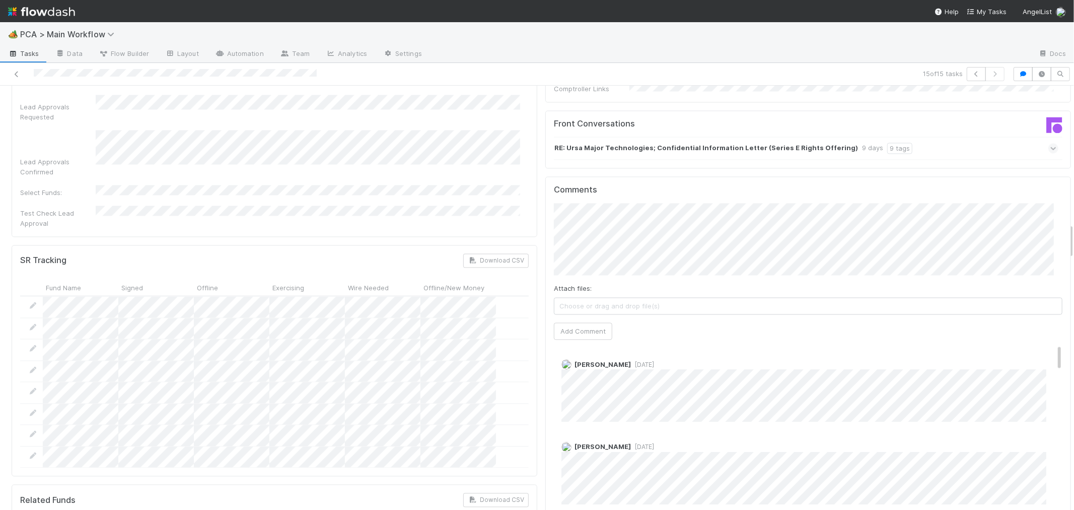
scroll to position [1846, 0]
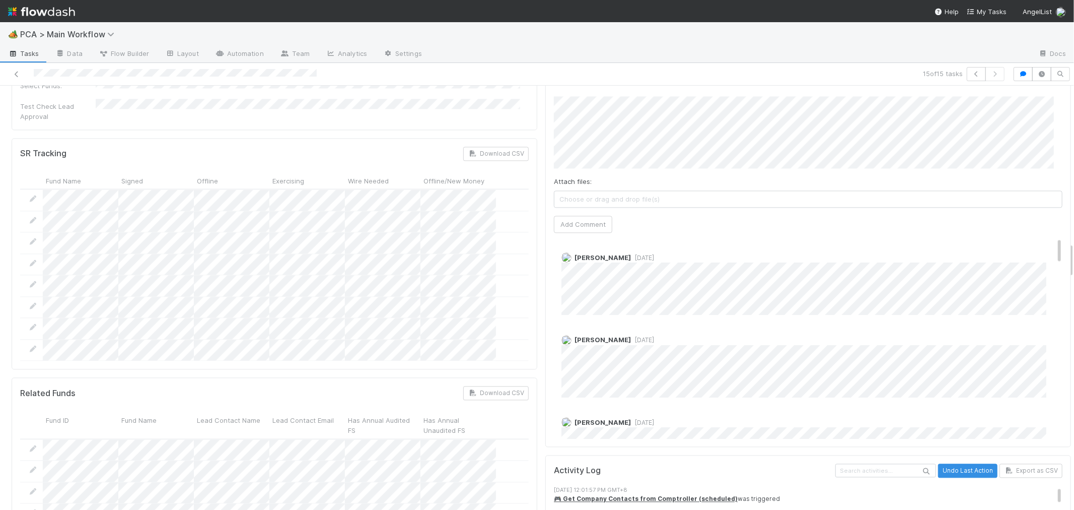
click at [631, 254] on span "1 week ago" at bounding box center [642, 258] width 23 height 8
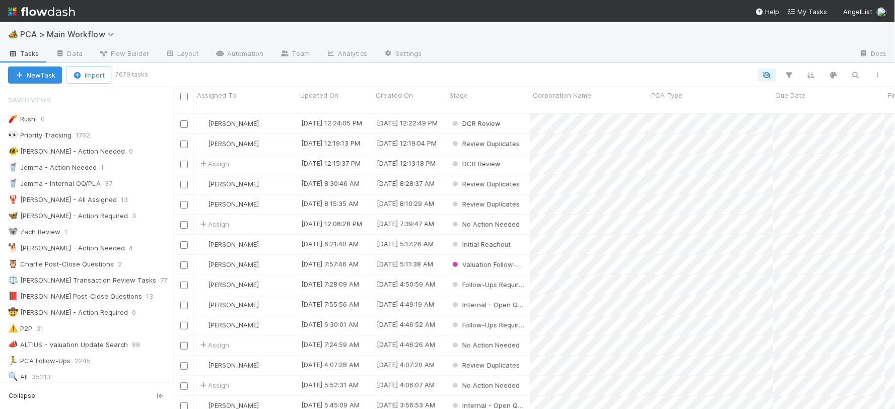
scroll to position [296, 712]
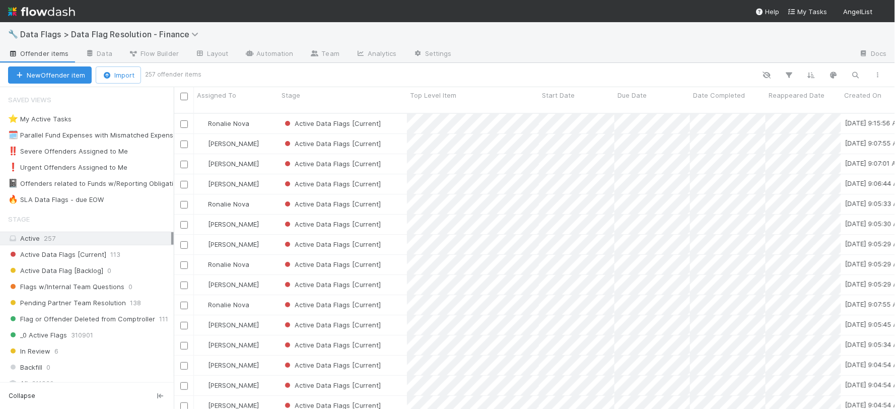
scroll to position [296, 712]
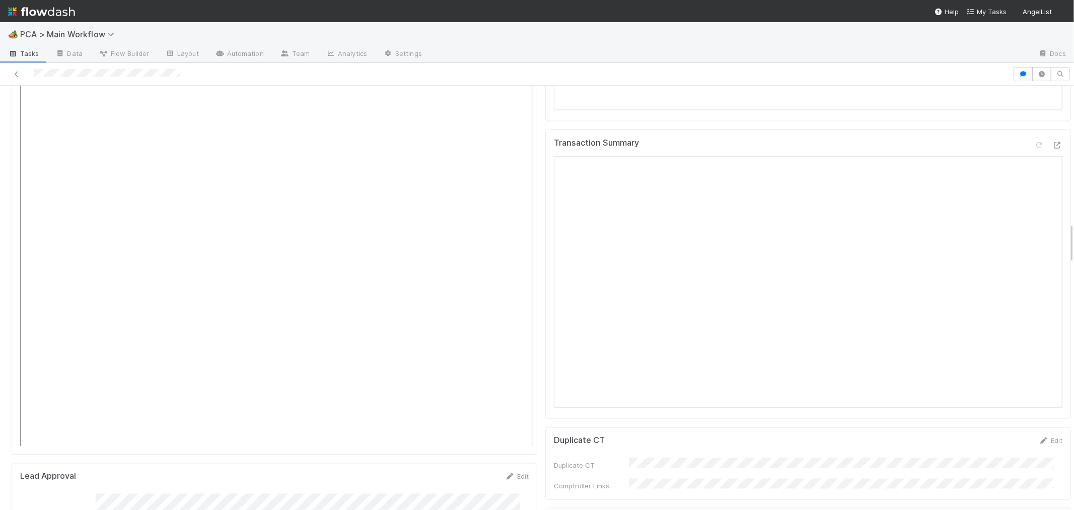
scroll to position [1259, 0]
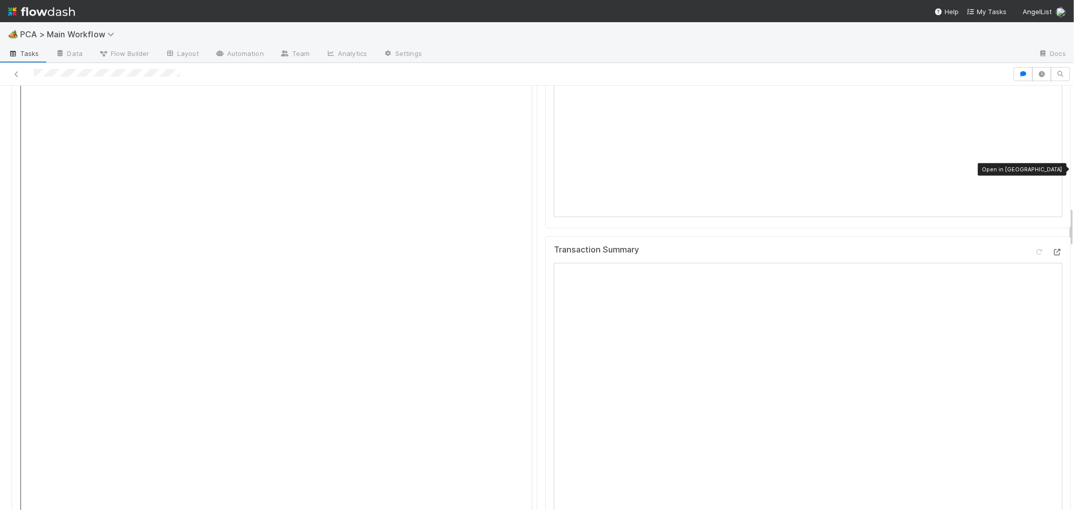
click at [1052, 249] on icon at bounding box center [1057, 252] width 10 height 7
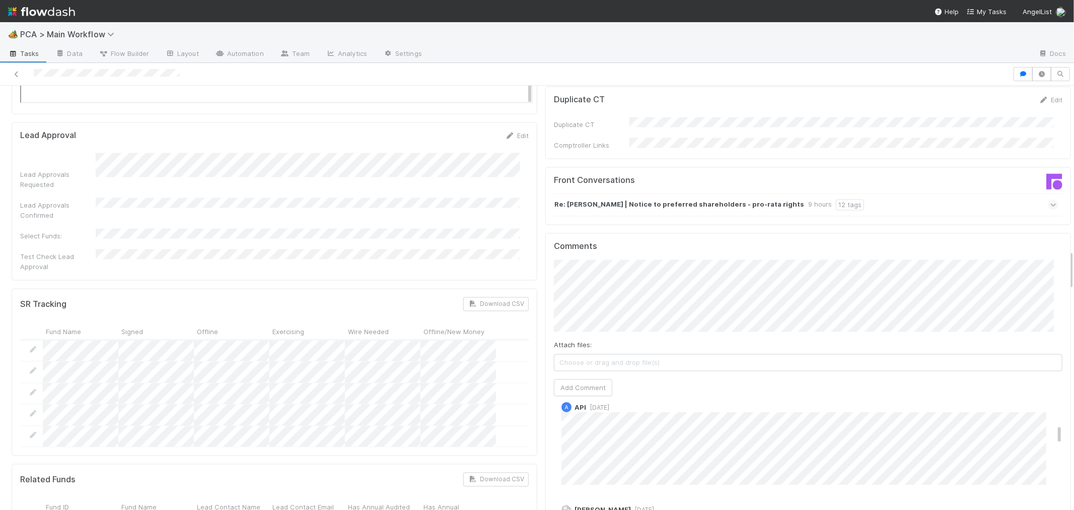
scroll to position [224, 0]
click at [631, 490] on span "[DATE]" at bounding box center [642, 494] width 23 height 8
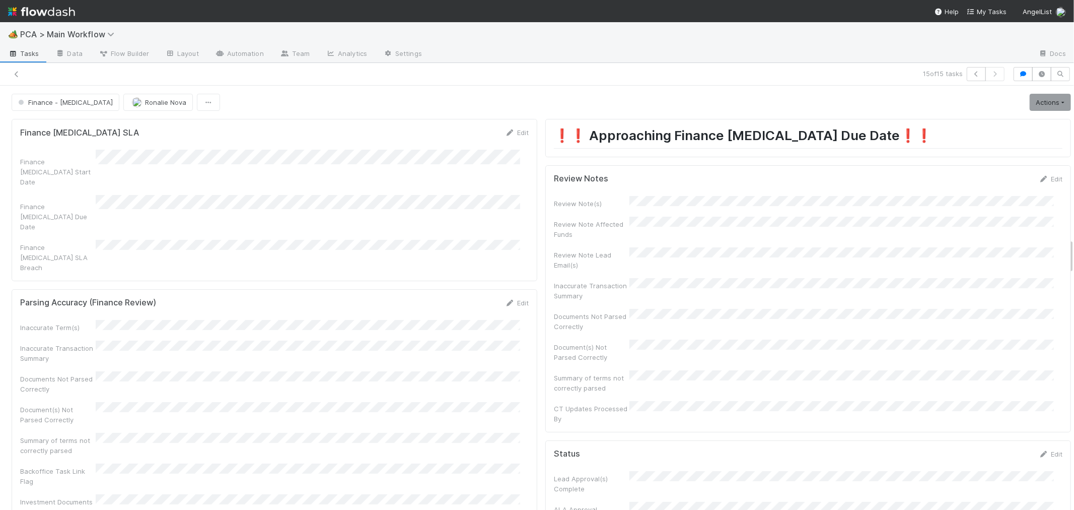
scroll to position [1566, 0]
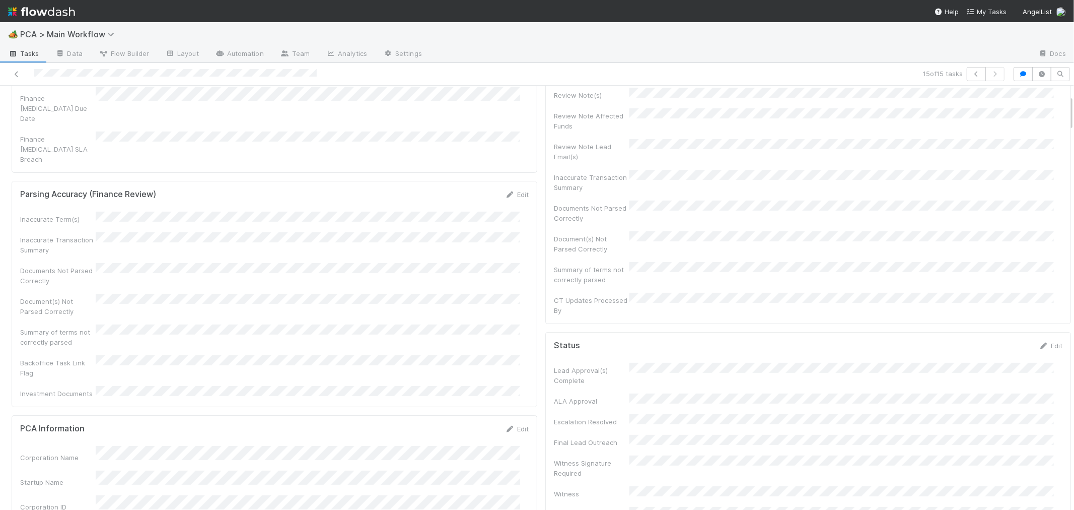
scroll to position [0, 0]
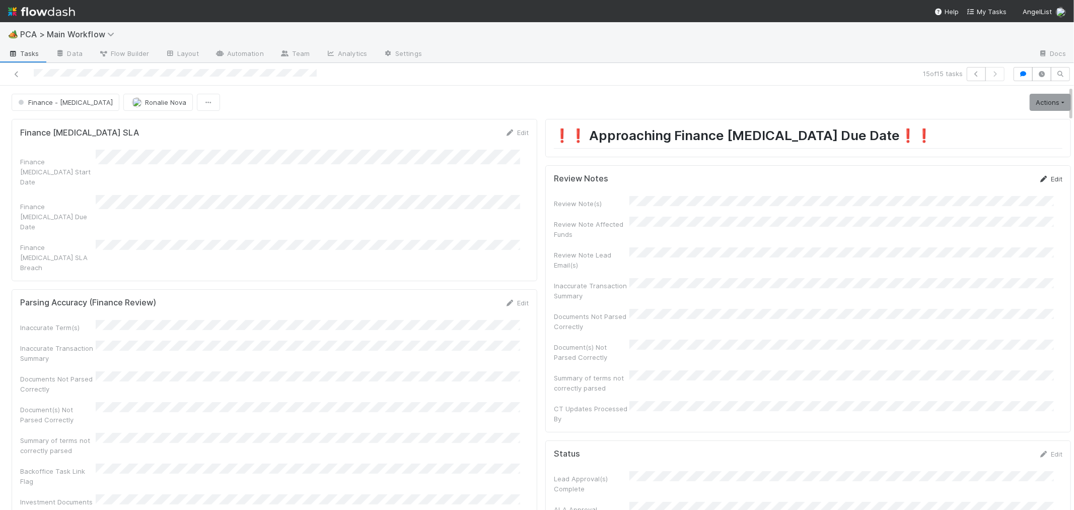
click at [1039, 177] on icon at bounding box center [1044, 179] width 10 height 7
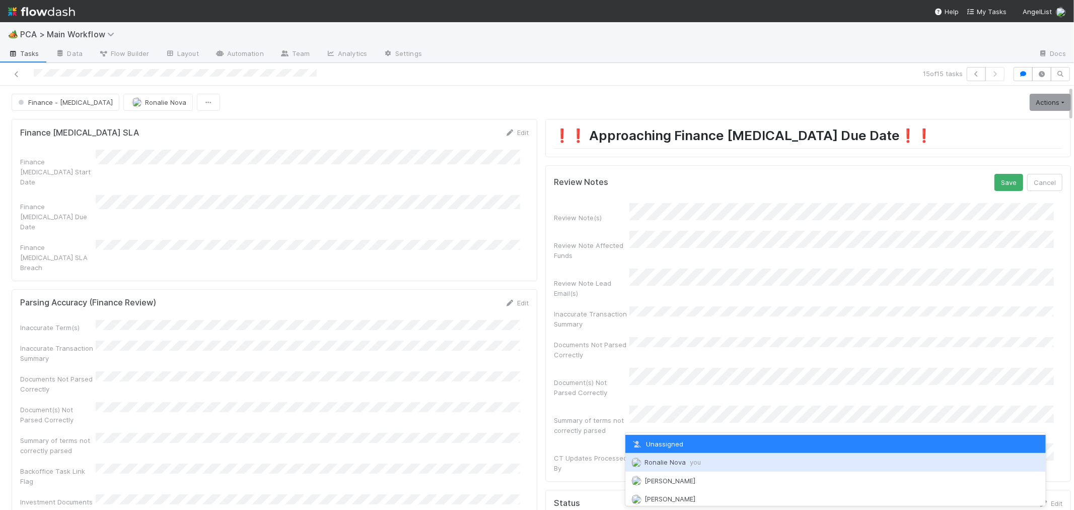
click at [677, 462] on span "Ronalie Nova you" at bounding box center [672, 462] width 56 height 8
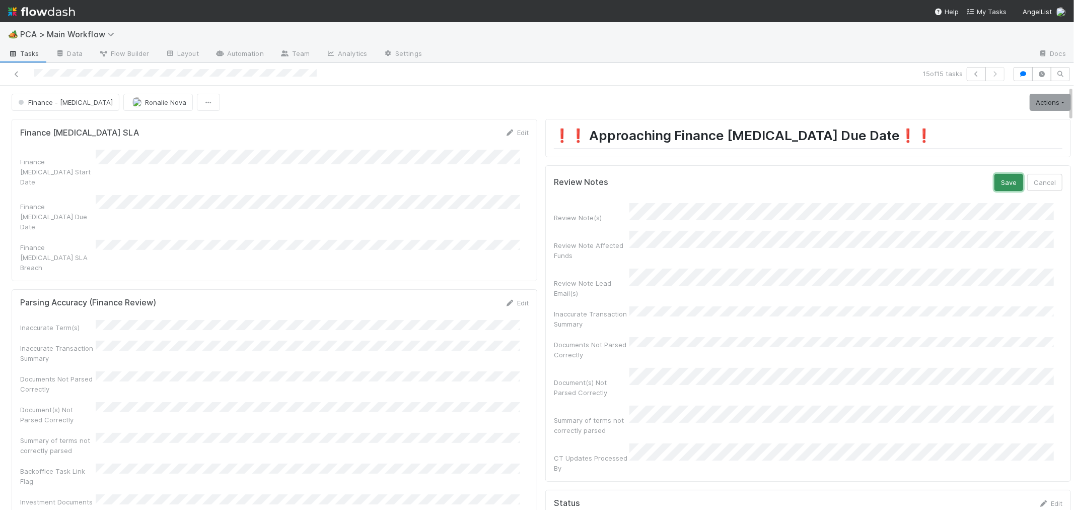
drag, startPoint x: 985, startPoint y: 186, endPoint x: 1030, endPoint y: 142, distance: 62.7
click at [994, 185] on button "Save" at bounding box center [1008, 182] width 29 height 17
click at [1033, 108] on link "Actions" at bounding box center [1050, 102] width 41 height 17
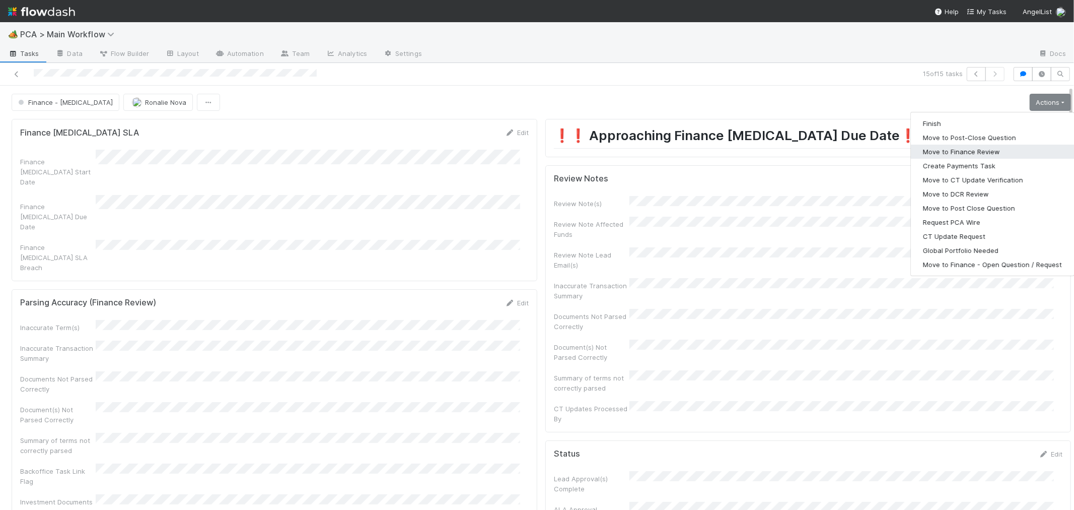
click at [944, 154] on button "Move to Finance Review" at bounding box center [992, 151] width 163 height 14
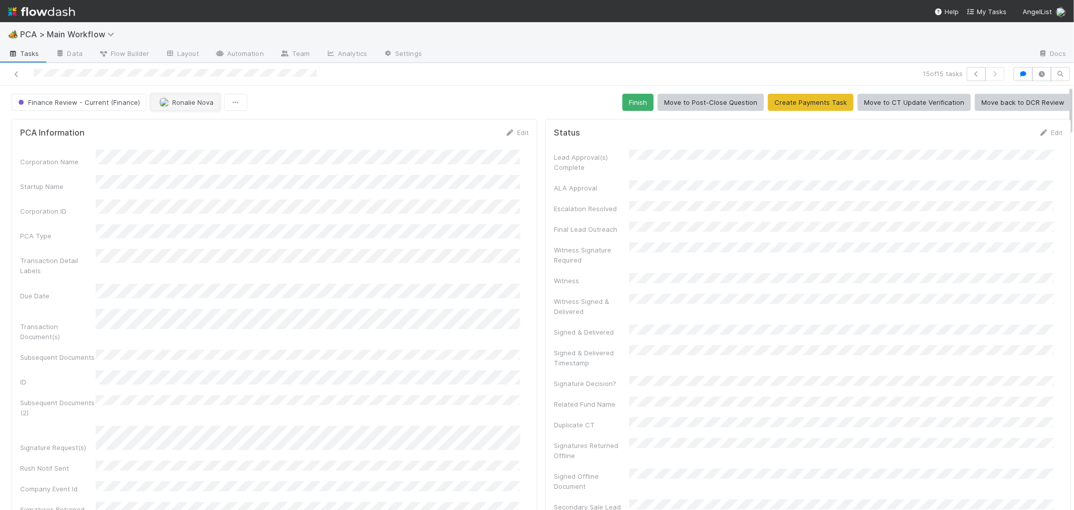
click at [187, 100] on span "Ronalie Nova" at bounding box center [192, 102] width 41 height 8
click at [179, 149] on span "[PERSON_NAME]" at bounding box center [188, 146] width 51 height 8
click at [18, 74] on icon at bounding box center [17, 74] width 10 height 7
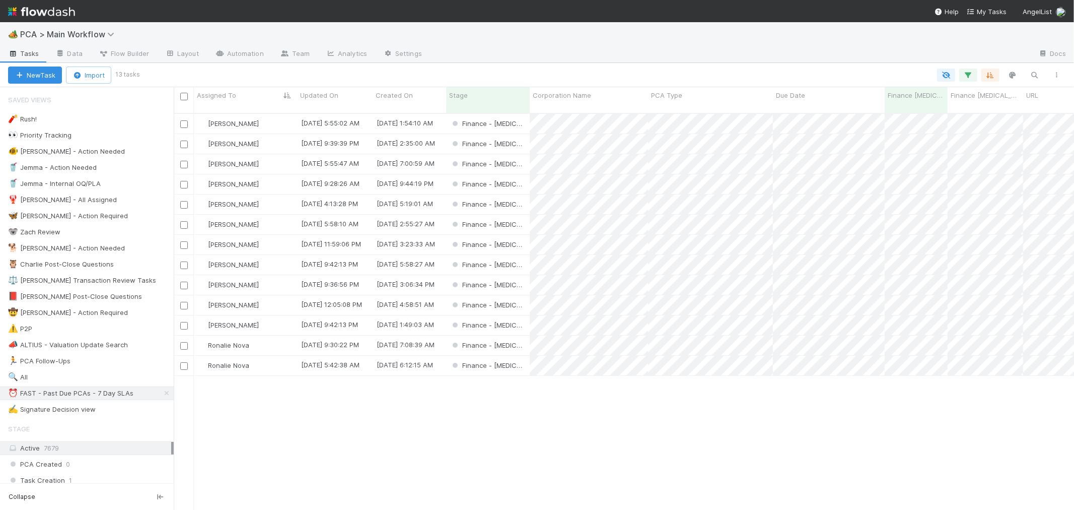
scroll to position [396, 892]
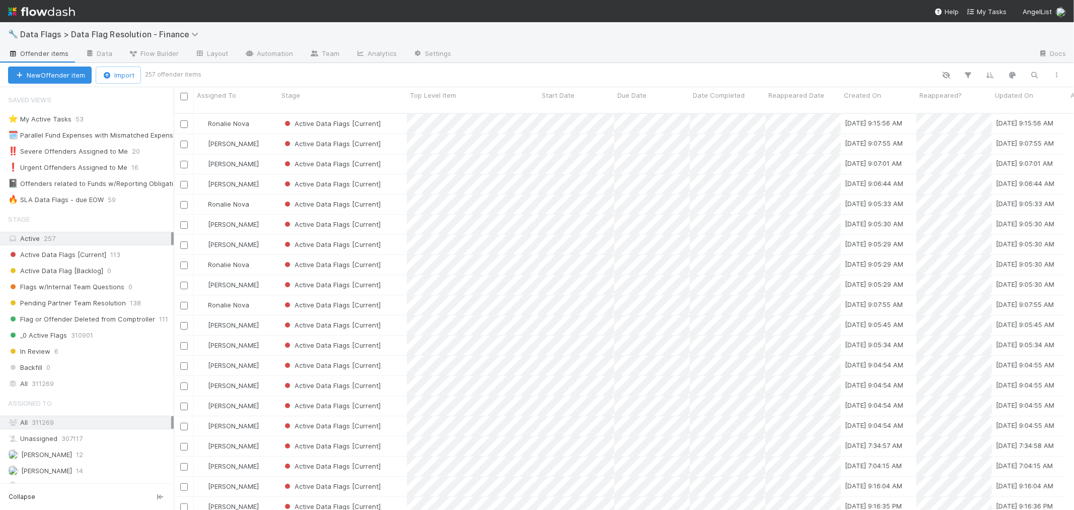
scroll to position [9, 8]
click at [122, 198] on icon at bounding box center [121, 199] width 10 height 7
click at [43, 202] on div "View Settings Default for everyone Rename this view Delete this view" at bounding box center [537, 255] width 1074 height 510
click at [41, 200] on div "🔥 SLA Data Flags - due EOW" at bounding box center [56, 199] width 96 height 13
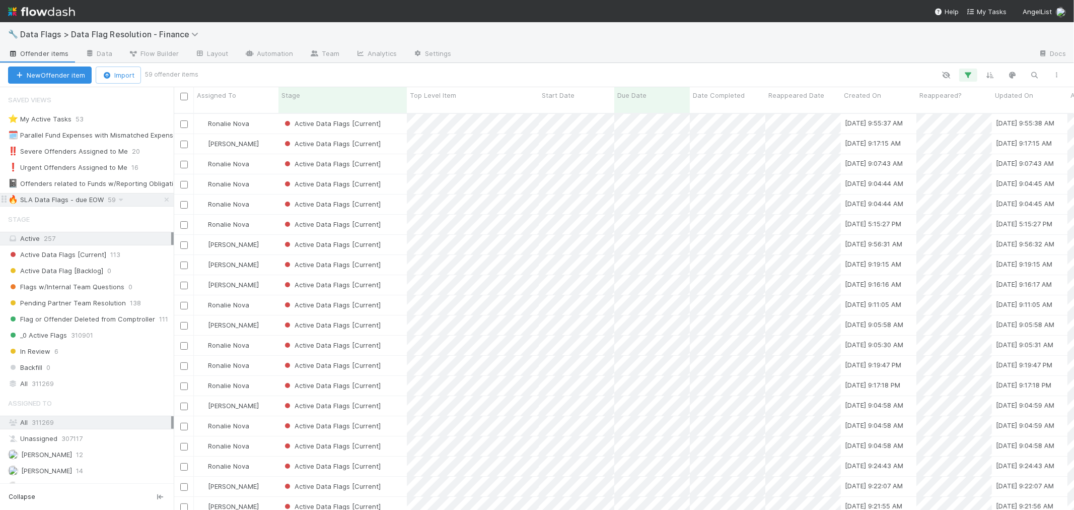
scroll to position [396, 892]
click at [224, 91] on span "Assigned To" at bounding box center [216, 95] width 39 height 10
click at [237, 113] on div "Sort A → Z" at bounding box center [254, 114] width 115 height 15
click at [967, 74] on icon "button" at bounding box center [968, 74] width 10 height 9
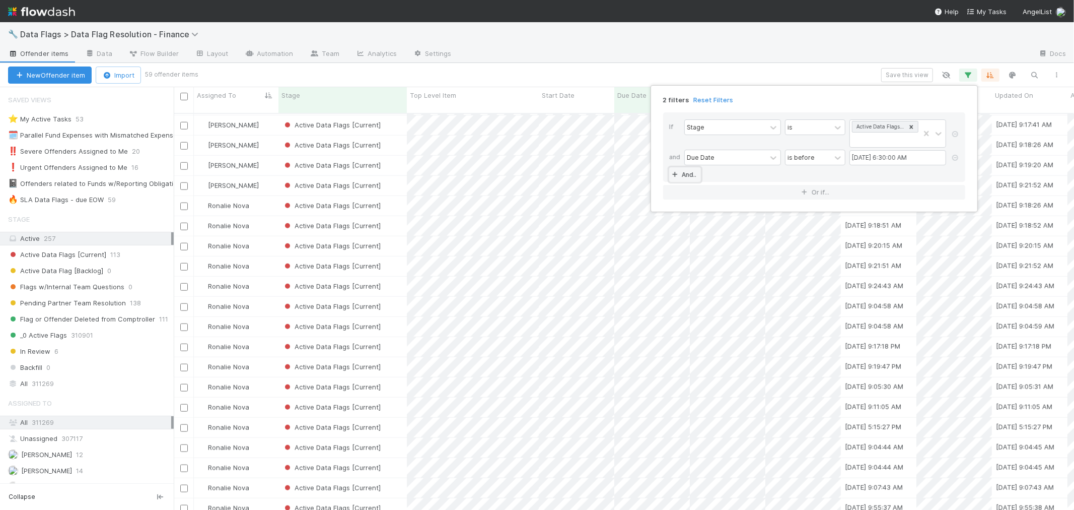
click at [695, 174] on link "And.." at bounding box center [685, 174] width 32 height 15
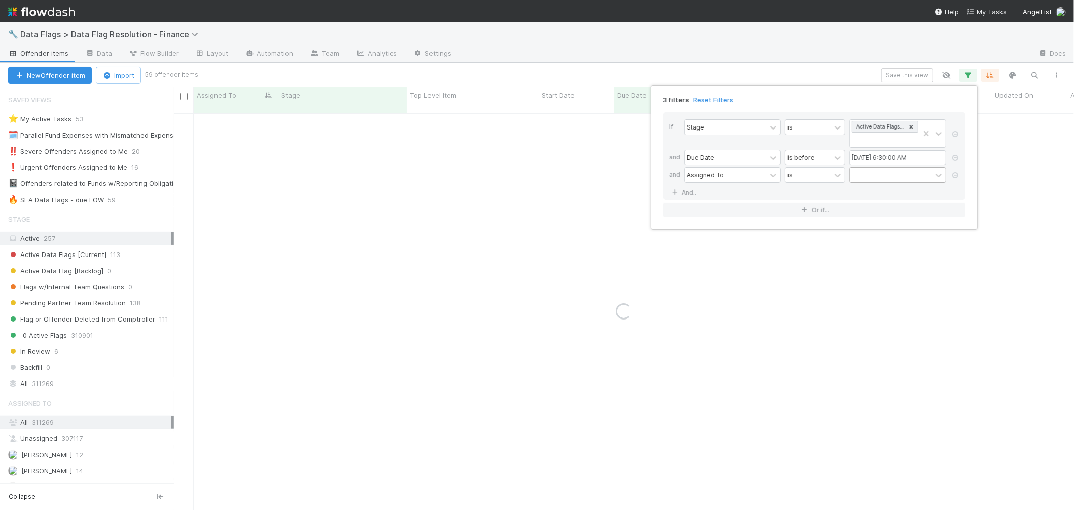
click at [875, 175] on div at bounding box center [891, 175] width 82 height 15
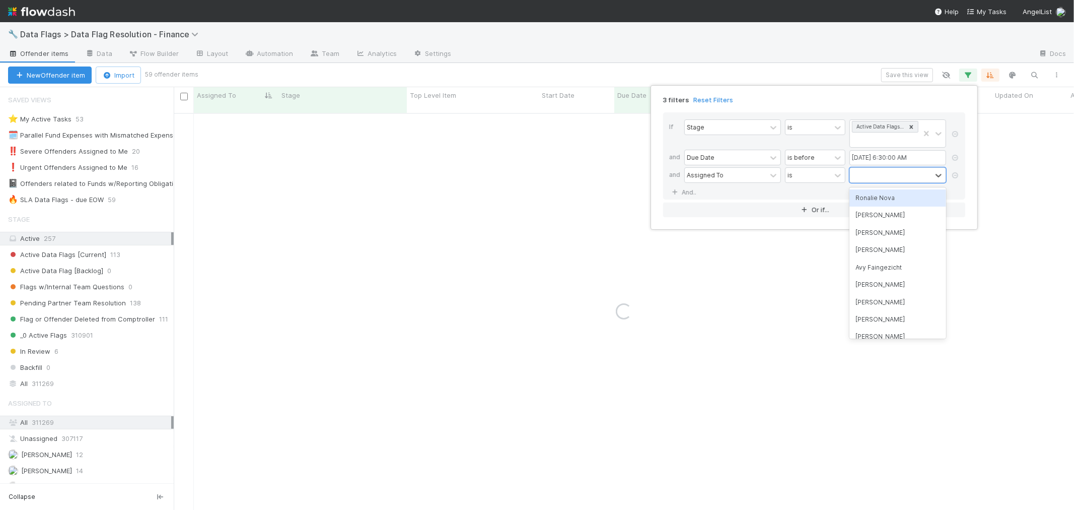
click at [888, 204] on div "Ronalie Nova" at bounding box center [897, 197] width 97 height 17
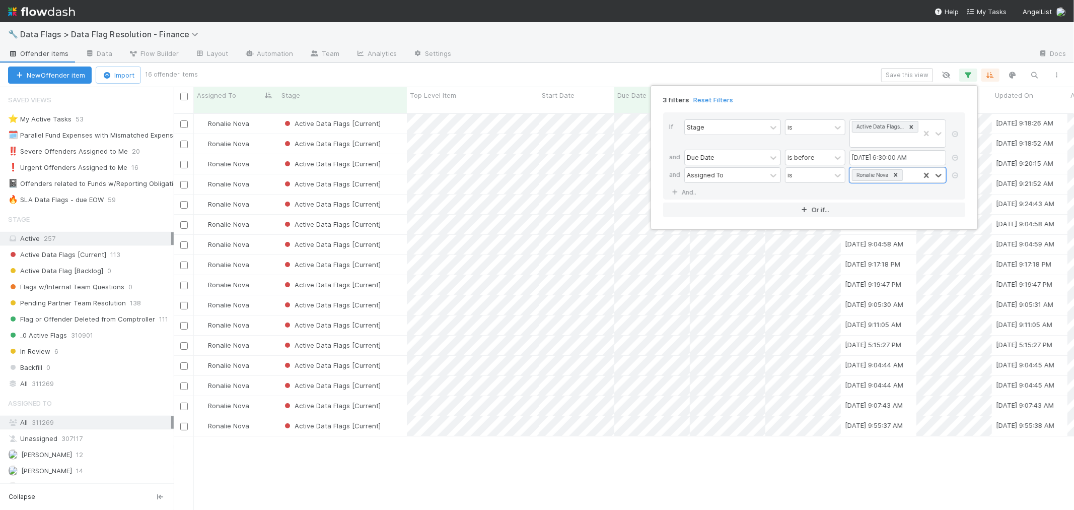
scroll to position [396, 892]
click at [589, 472] on div "3 filters Reset Filters If Stage is Active Data Flags [Current] and Due Date is…" at bounding box center [537, 255] width 1074 height 510
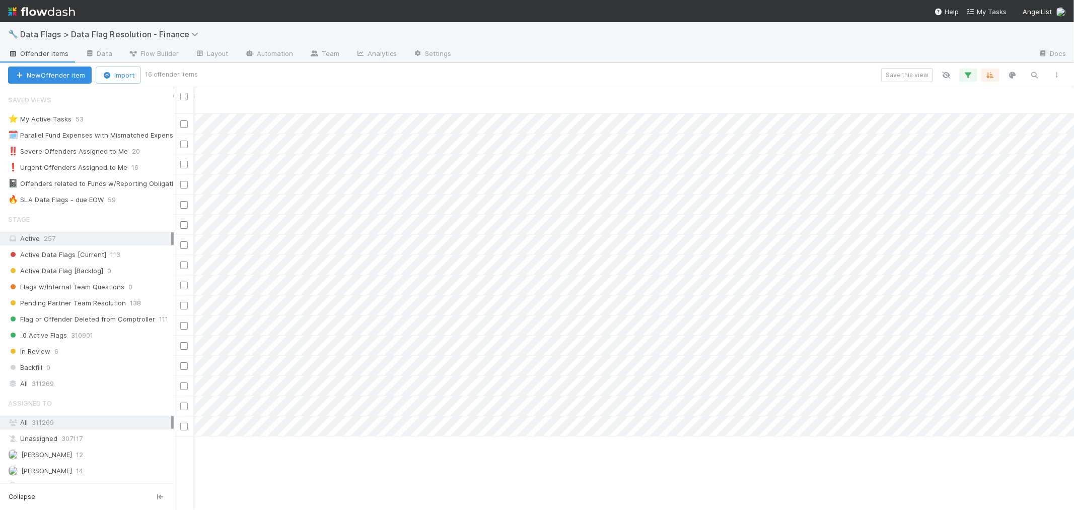
scroll to position [0, 0]
click at [954, 215] on div at bounding box center [537, 255] width 1074 height 510
click at [1062, 210] on div at bounding box center [537, 255] width 1074 height 510
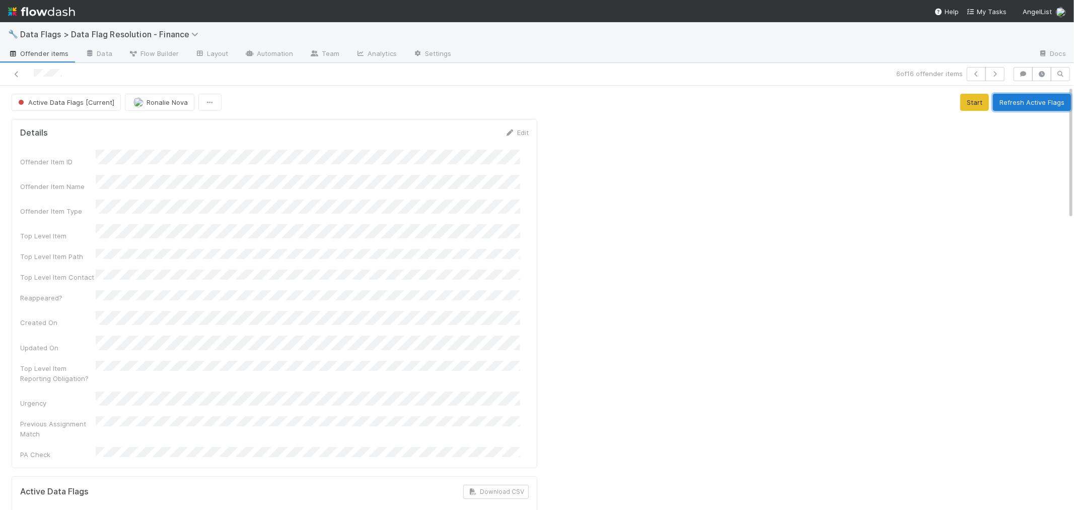
click at [993, 106] on button "Refresh Active Flags" at bounding box center [1032, 102] width 78 height 17
click at [16, 77] on icon at bounding box center [17, 74] width 10 height 7
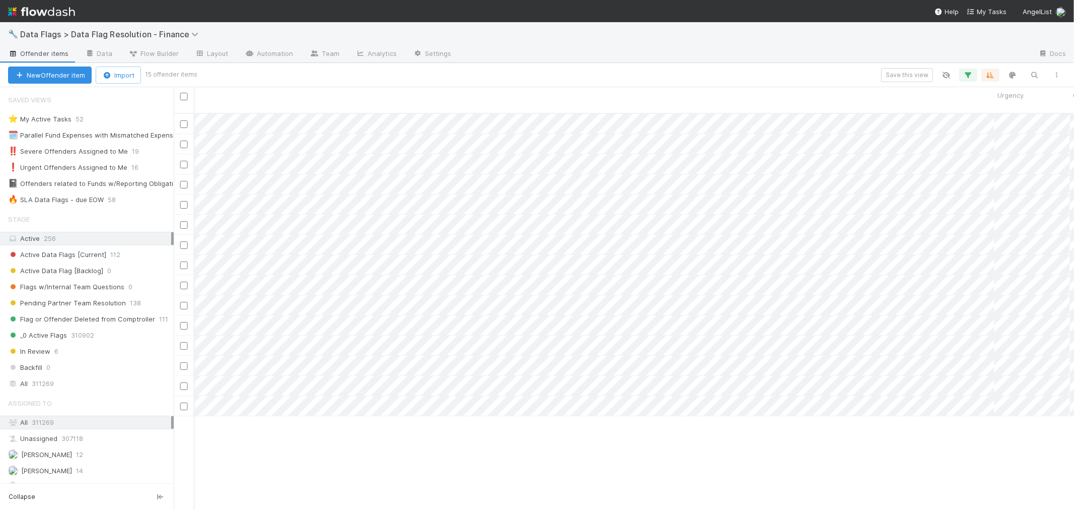
scroll to position [0, 1200]
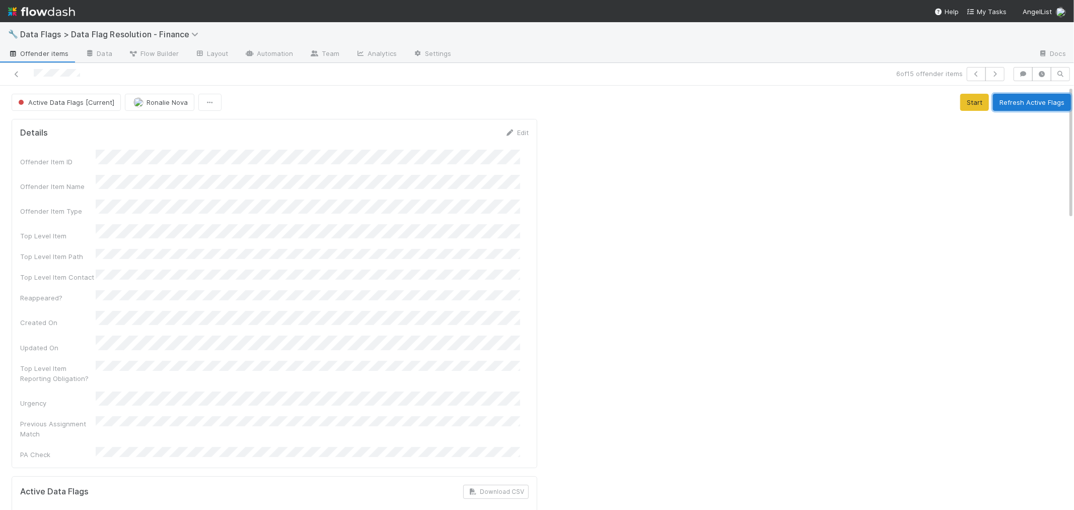
click at [1019, 108] on button "Refresh Active Flags" at bounding box center [1032, 102] width 78 height 17
click at [18, 72] on icon at bounding box center [17, 74] width 10 height 7
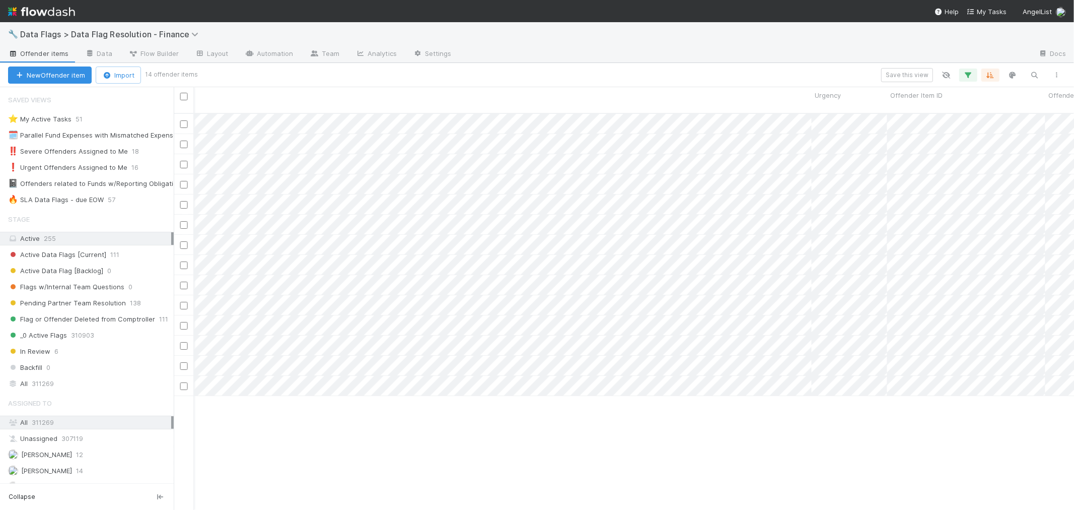
scroll to position [0, 1445]
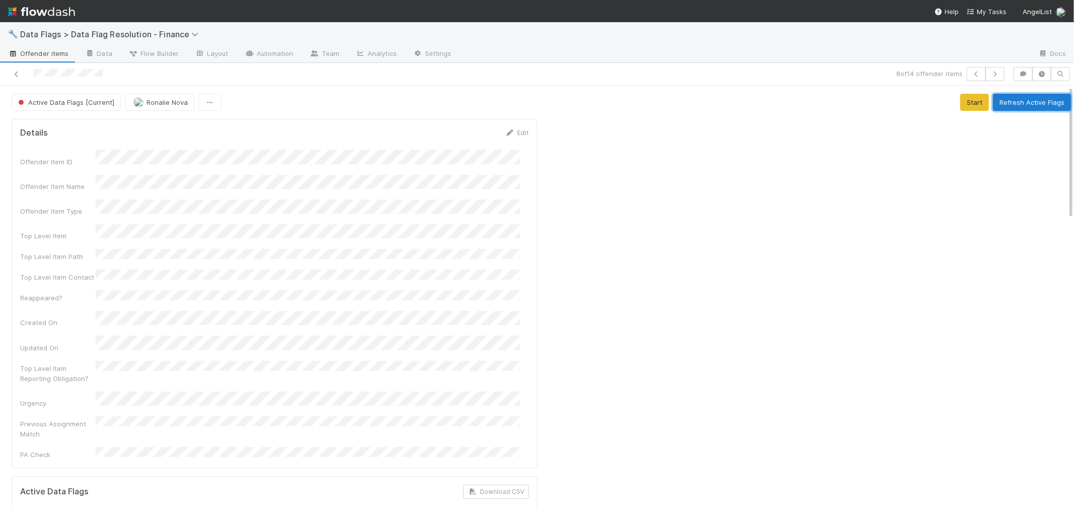
click at [1012, 103] on button "Refresh Active Flags" at bounding box center [1032, 102] width 78 height 17
click at [18, 74] on icon at bounding box center [17, 74] width 10 height 7
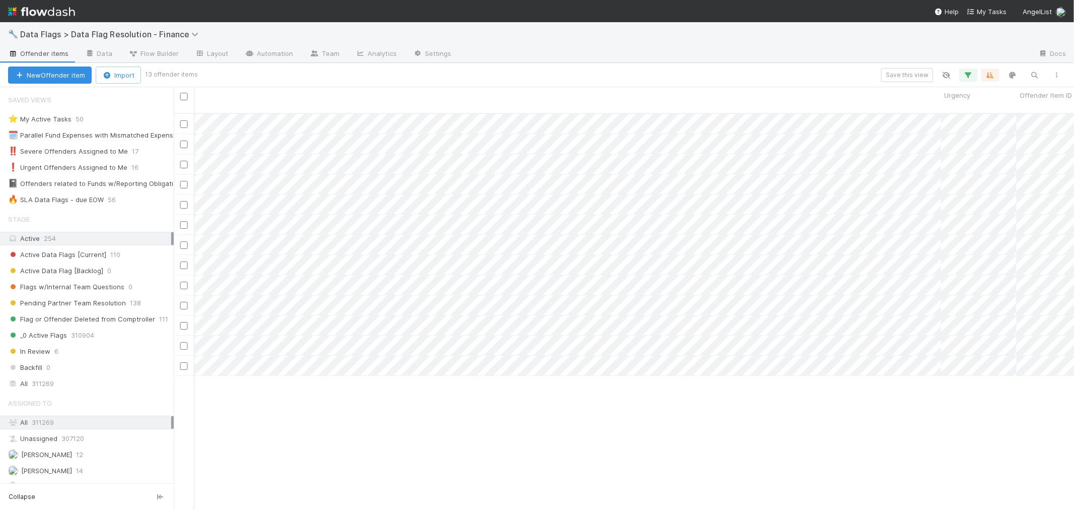
scroll to position [0, 1212]
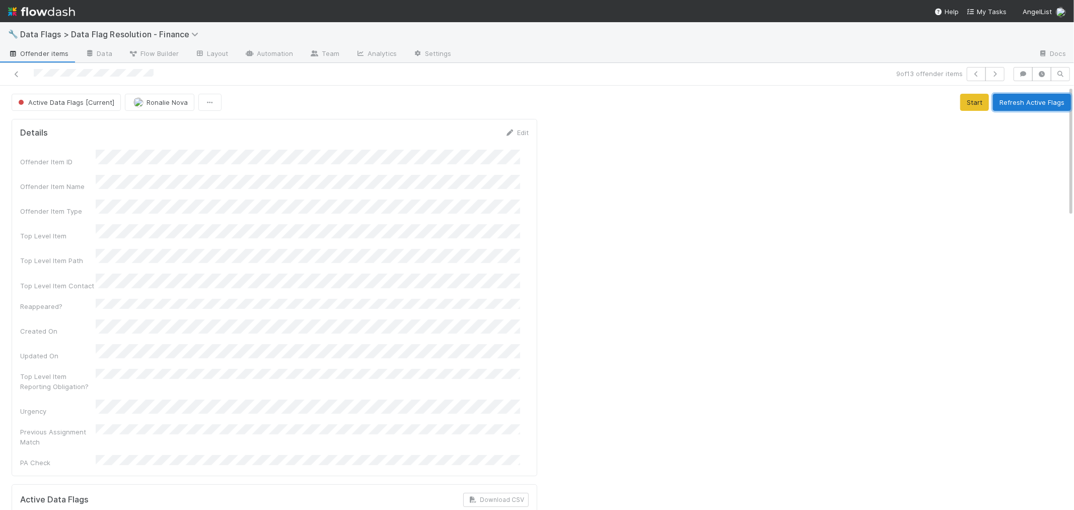
click at [995, 101] on button "Refresh Active Flags" at bounding box center [1032, 102] width 78 height 17
click at [17, 71] on icon at bounding box center [17, 74] width 10 height 7
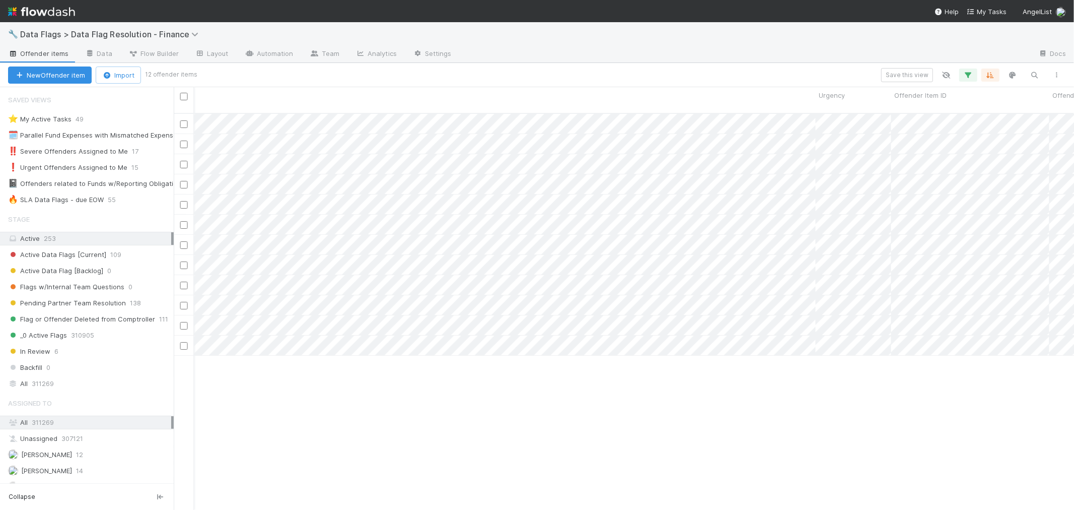
scroll to position [0, 1331]
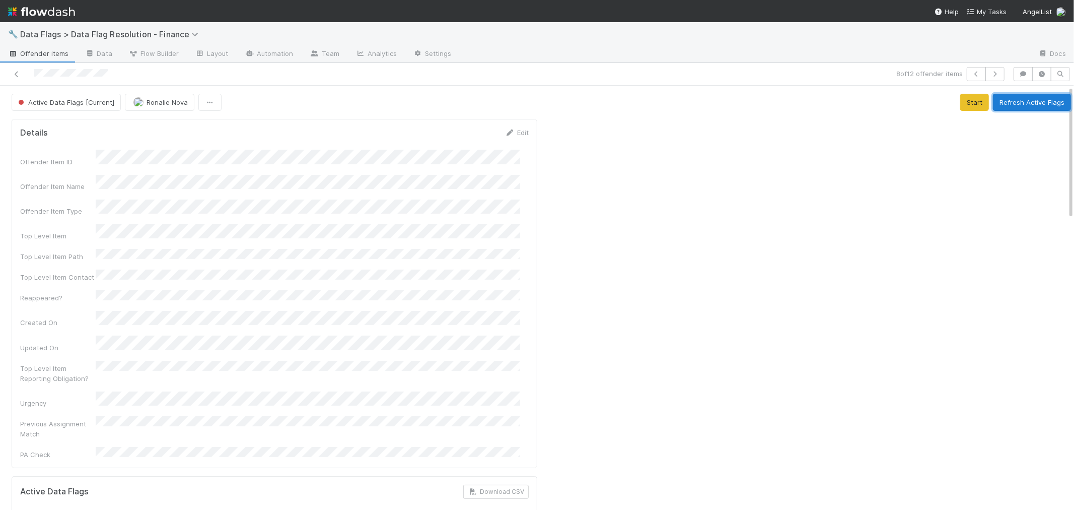
click at [1004, 103] on button "Refresh Active Flags" at bounding box center [1032, 102] width 78 height 17
click at [14, 73] on icon at bounding box center [17, 74] width 10 height 7
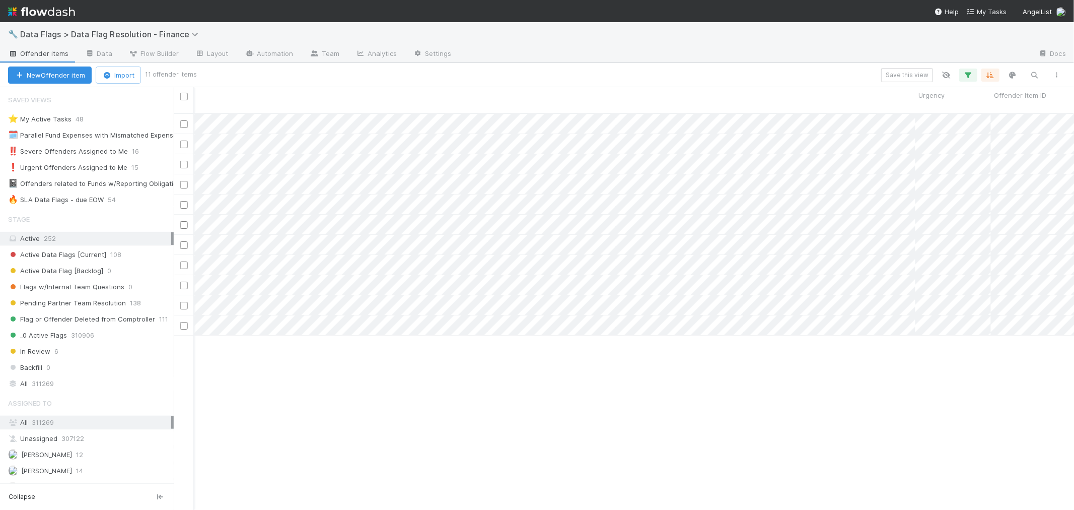
scroll to position [0, 1222]
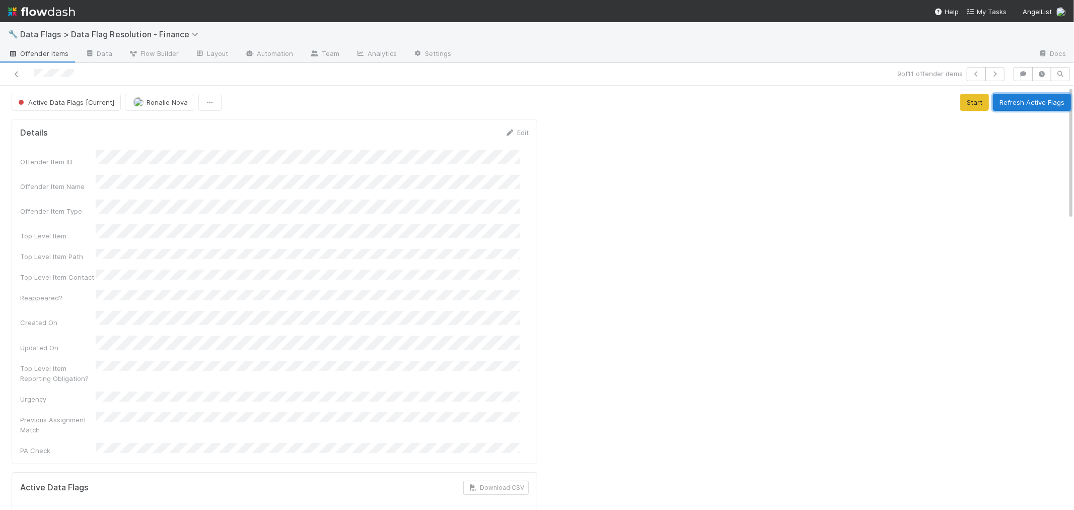
click at [993, 101] on button "Refresh Active Flags" at bounding box center [1032, 102] width 78 height 17
click at [18, 76] on icon at bounding box center [17, 74] width 10 height 7
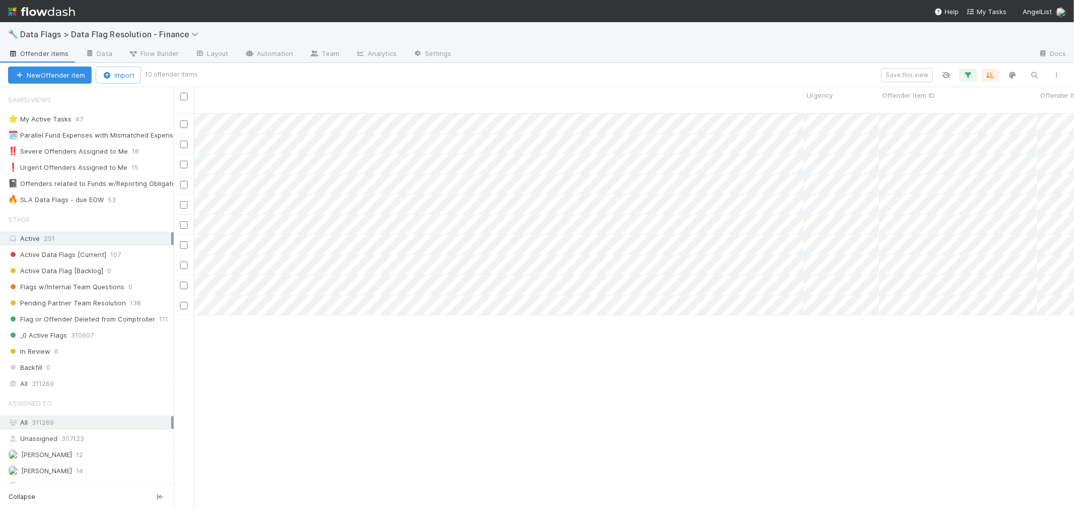
scroll to position [0, 1378]
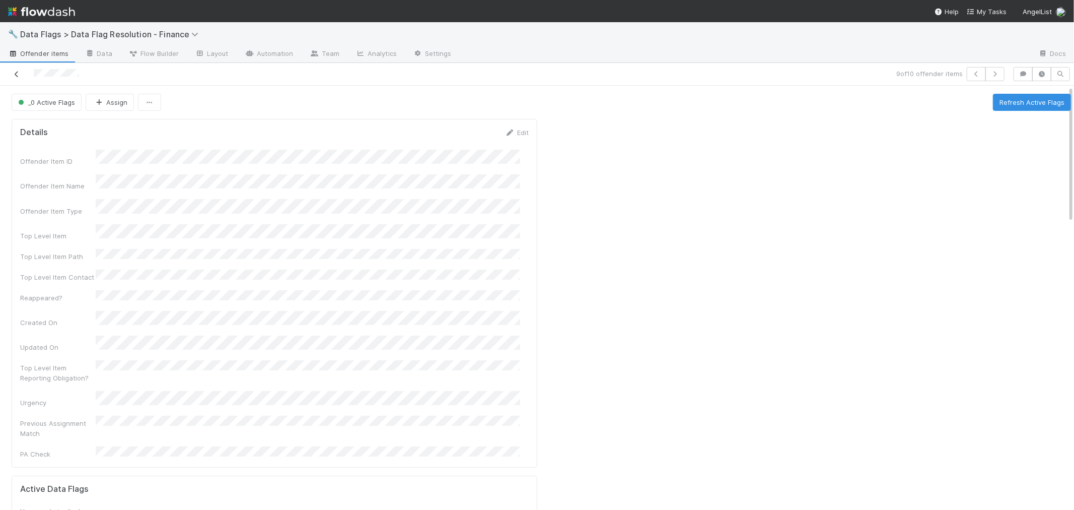
click at [14, 74] on icon at bounding box center [17, 74] width 10 height 7
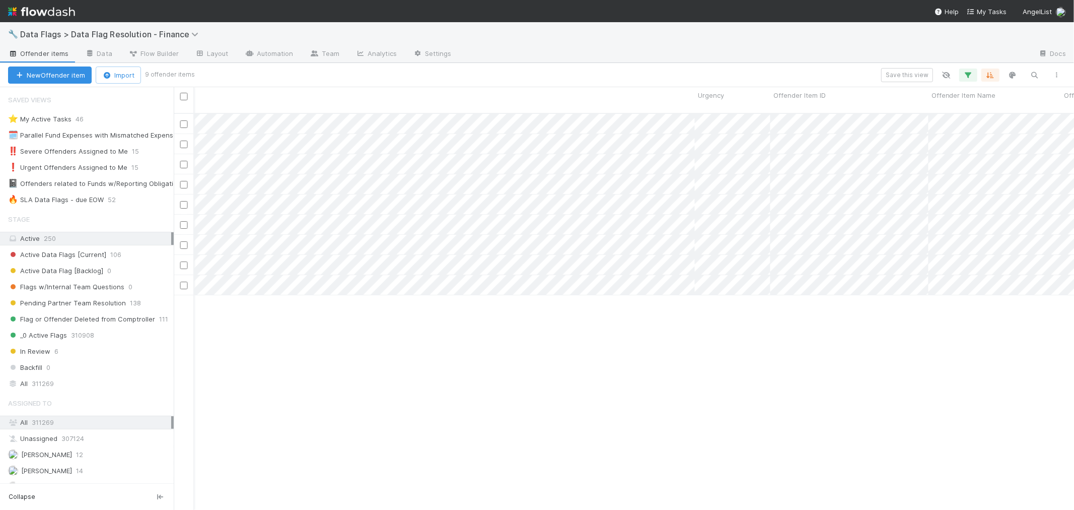
scroll to position [0, 1549]
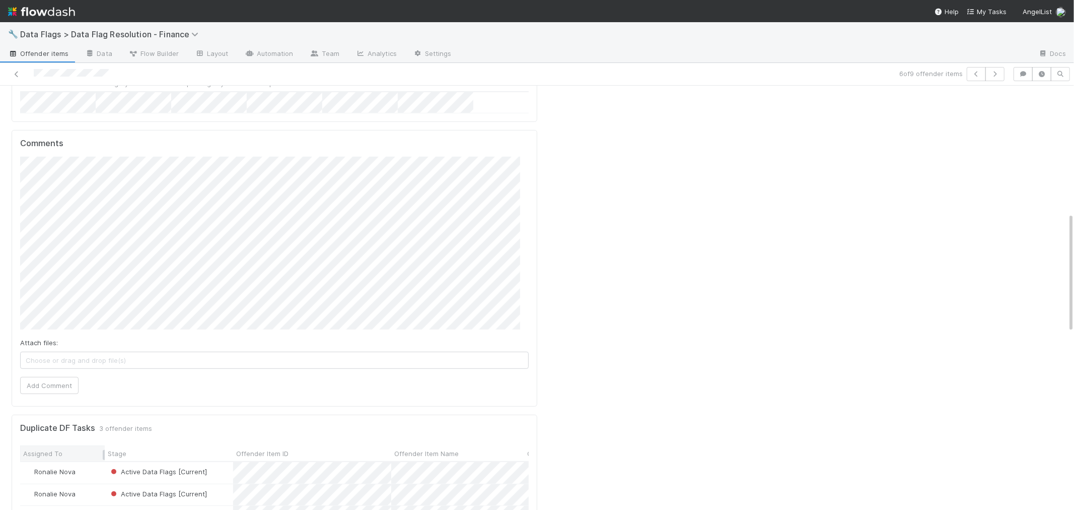
scroll to position [447, 0]
click at [51, 373] on button "Add Comment" at bounding box center [49, 381] width 58 height 17
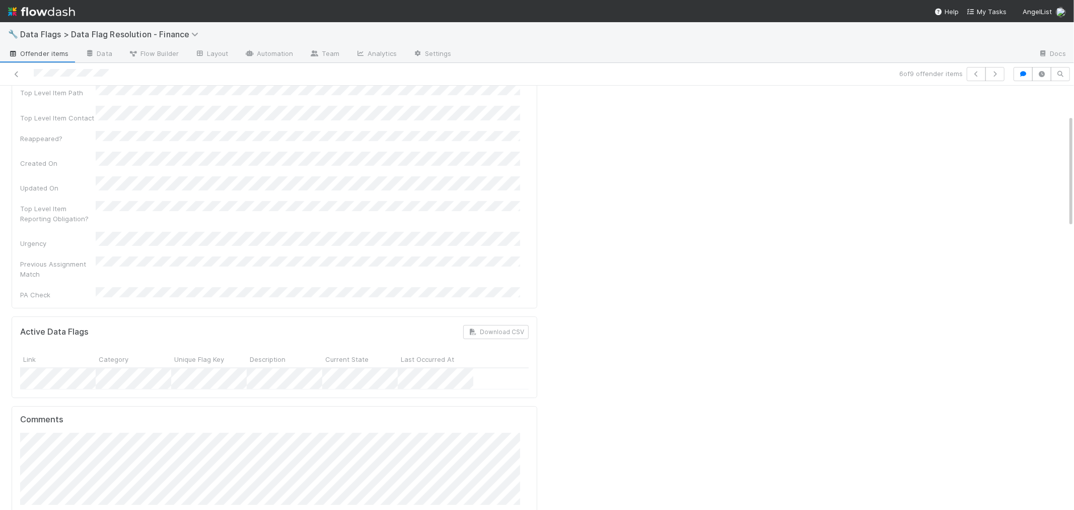
scroll to position [0, 0]
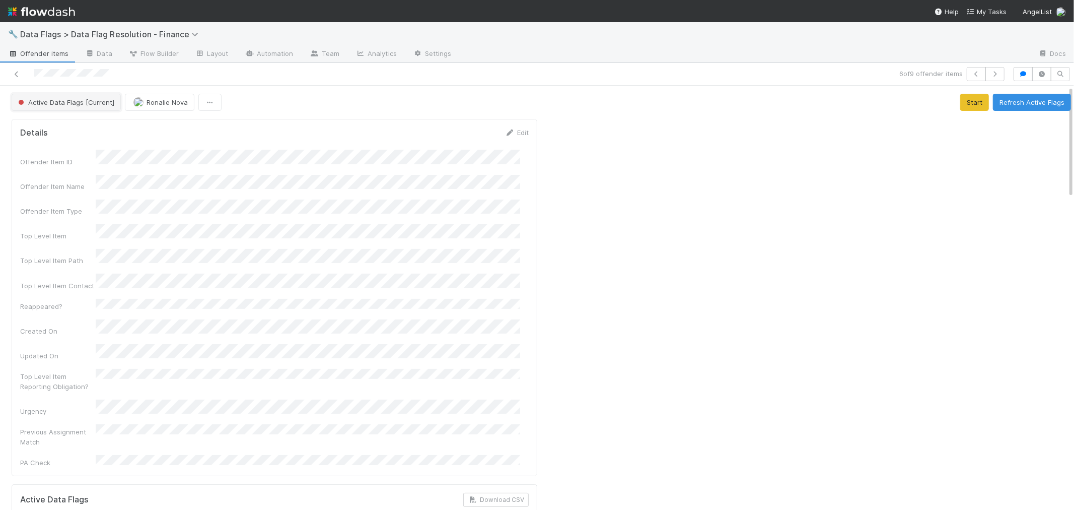
click at [72, 105] on span "Active Data Flags [Current]" at bounding box center [65, 102] width 98 height 8
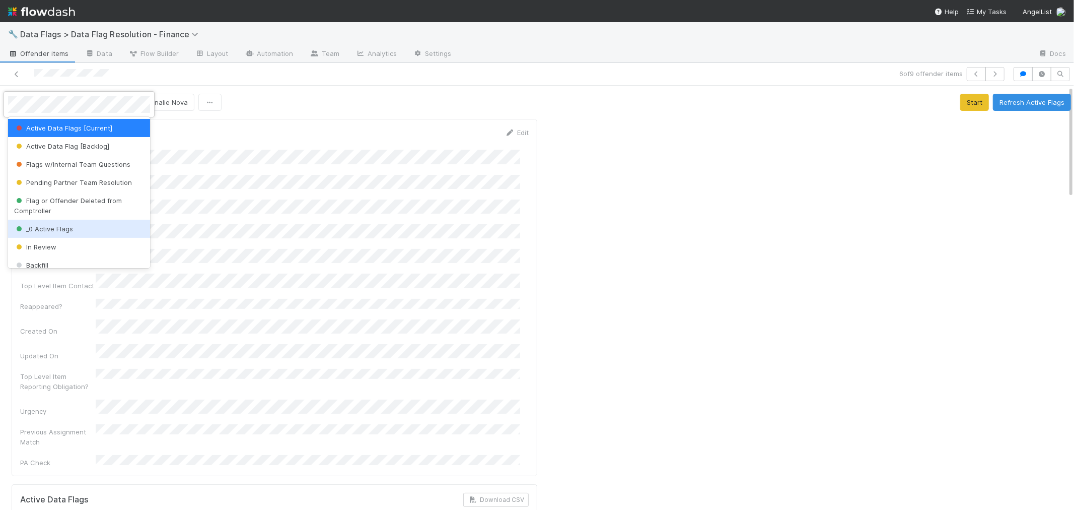
click at [77, 228] on div "_0 Active Flags" at bounding box center [79, 229] width 142 height 18
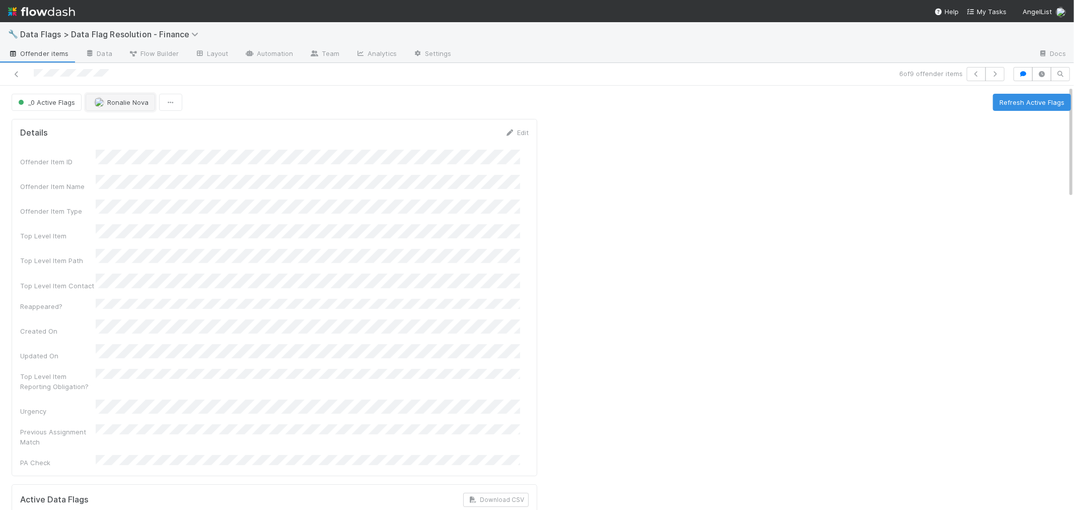
click at [128, 105] on span "Ronalie Nova" at bounding box center [127, 102] width 41 height 8
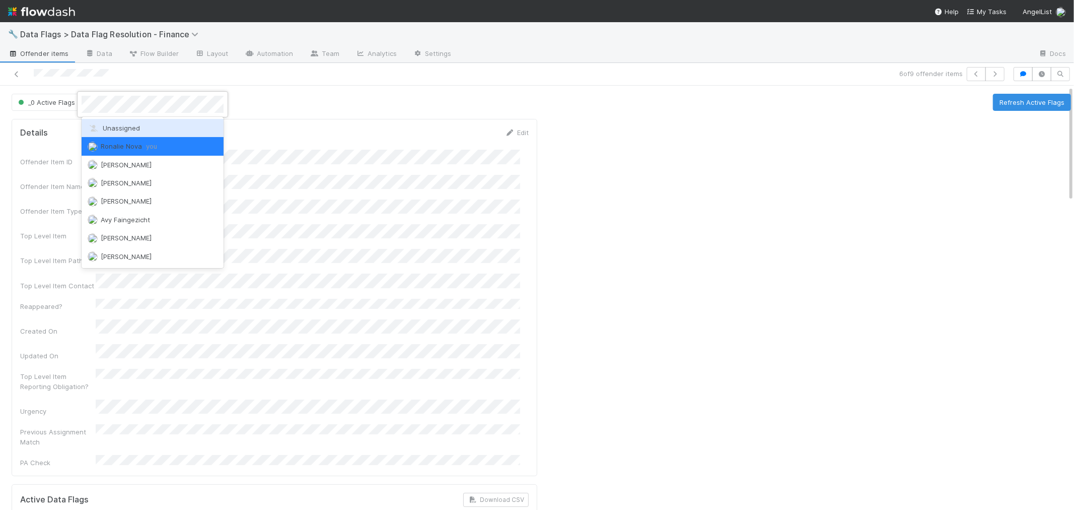
click at [127, 127] on span "Unassigned" at bounding box center [114, 128] width 52 height 8
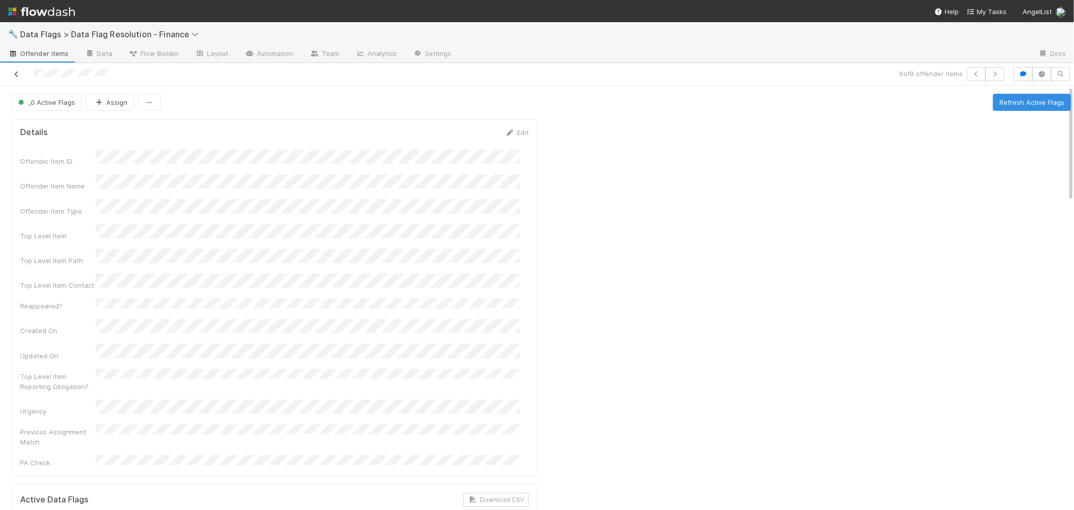
click at [17, 73] on icon at bounding box center [17, 74] width 10 height 7
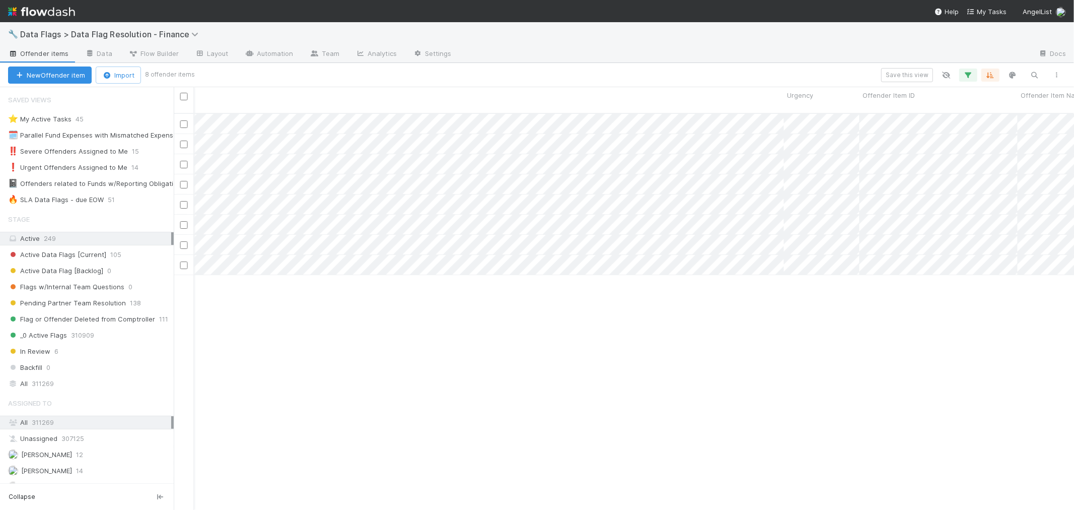
scroll to position [0, 1348]
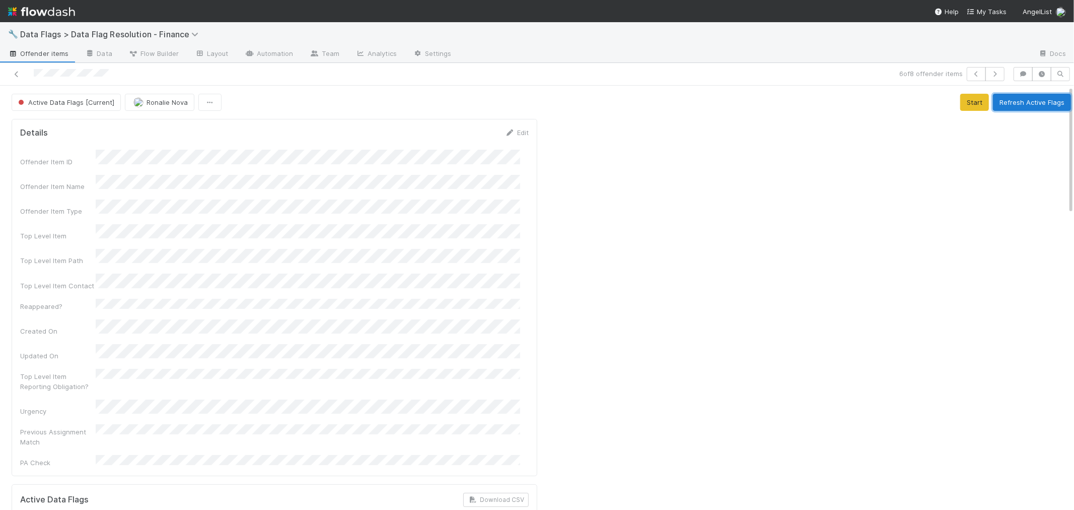
click at [1013, 102] on button "Refresh Active Flags" at bounding box center [1032, 102] width 78 height 17
click at [19, 76] on icon at bounding box center [17, 74] width 10 height 7
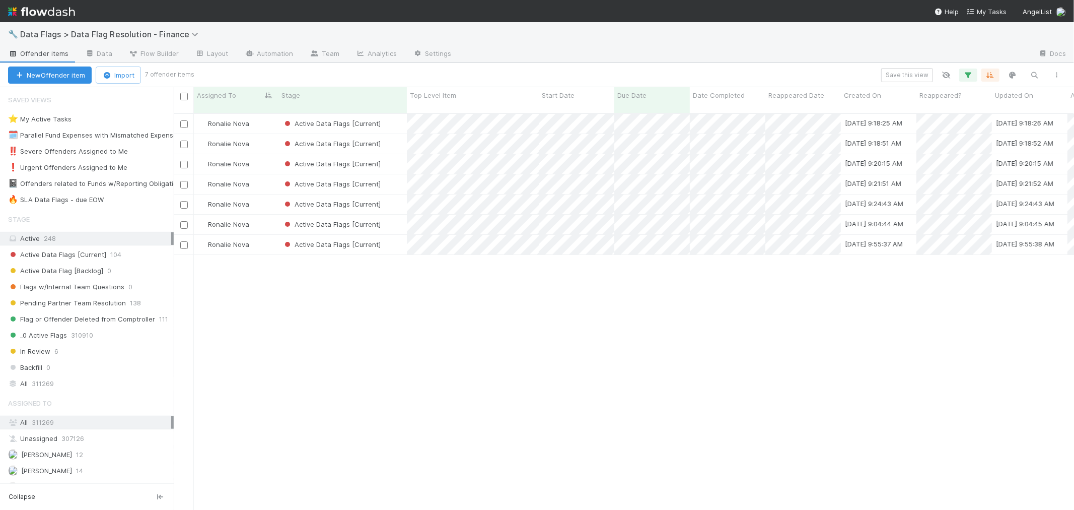
scroll to position [396, 892]
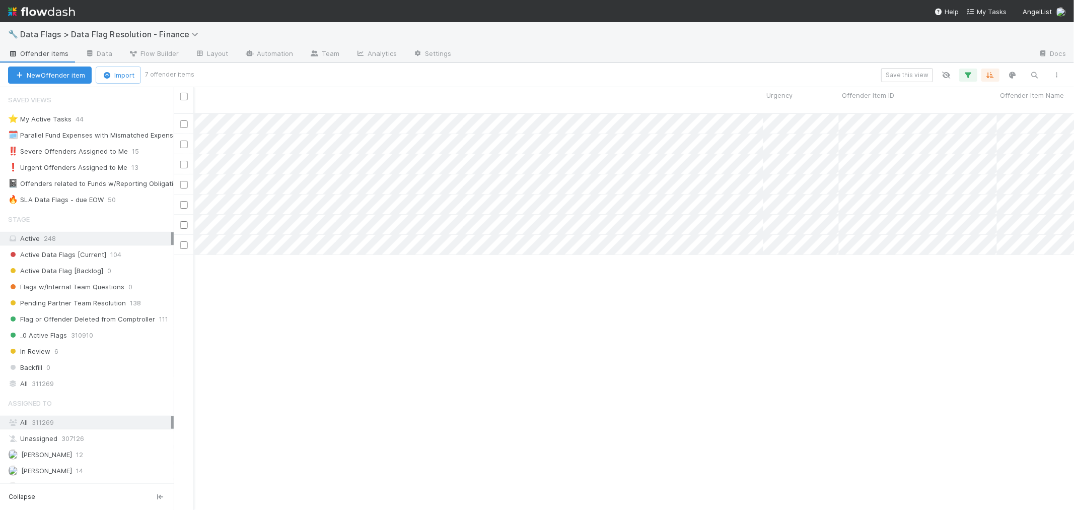
click at [582, 364] on div "Ronalie Nova Active Data Flags [Current] 8/12/25, 9:18:25 AM 8/12/25, 9:18:26 A…" at bounding box center [624, 316] width 900 height 404
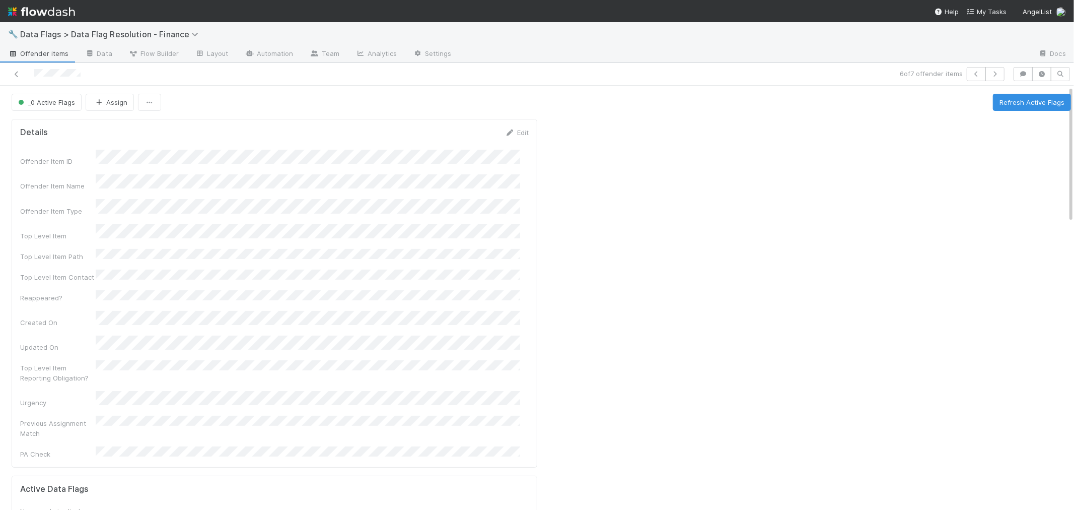
drag, startPoint x: 18, startPoint y: 70, endPoint x: 68, endPoint y: 48, distance: 55.0
click at [18, 71] on icon at bounding box center [17, 74] width 10 height 7
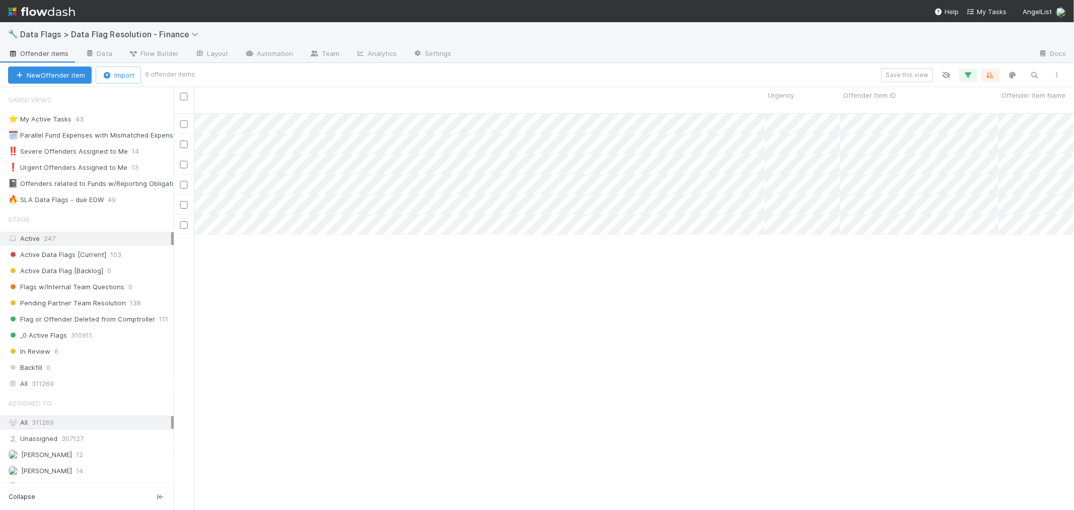
scroll to position [0, 1456]
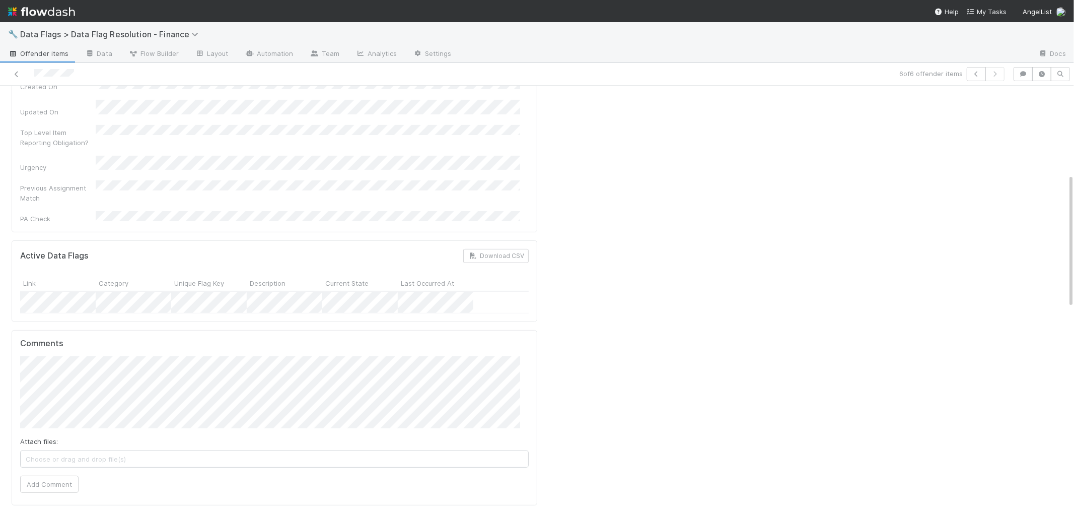
scroll to position [279, 0]
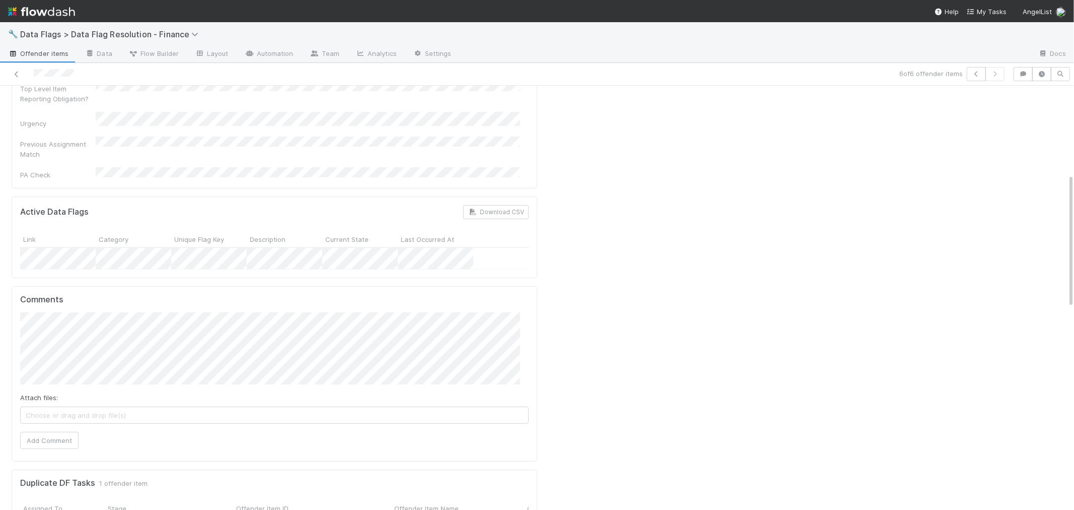
drag, startPoint x: 87, startPoint y: 236, endPoint x: 30, endPoint y: 237, distance: 56.4
click at [31, 237] on div "Active Data Flags Download CSV Link Category Unique Flag Key Description Curren…" at bounding box center [275, 237] width 526 height 82
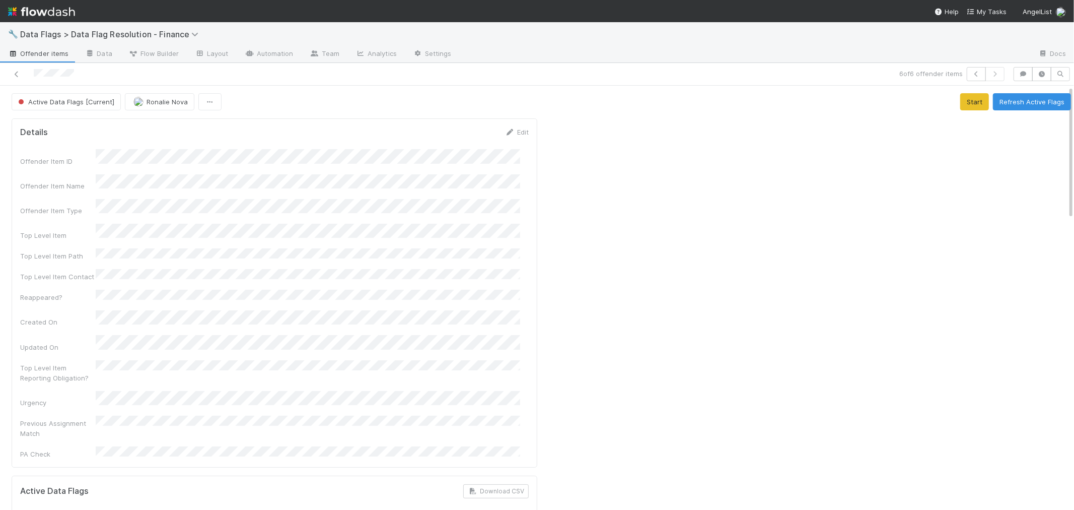
scroll to position [0, 0]
click at [997, 103] on button "Refresh Active Flags" at bounding box center [1032, 102] width 78 height 17
drag, startPoint x: 14, startPoint y: 75, endPoint x: 33, endPoint y: 4, distance: 73.5
click at [14, 74] on icon at bounding box center [17, 74] width 10 height 7
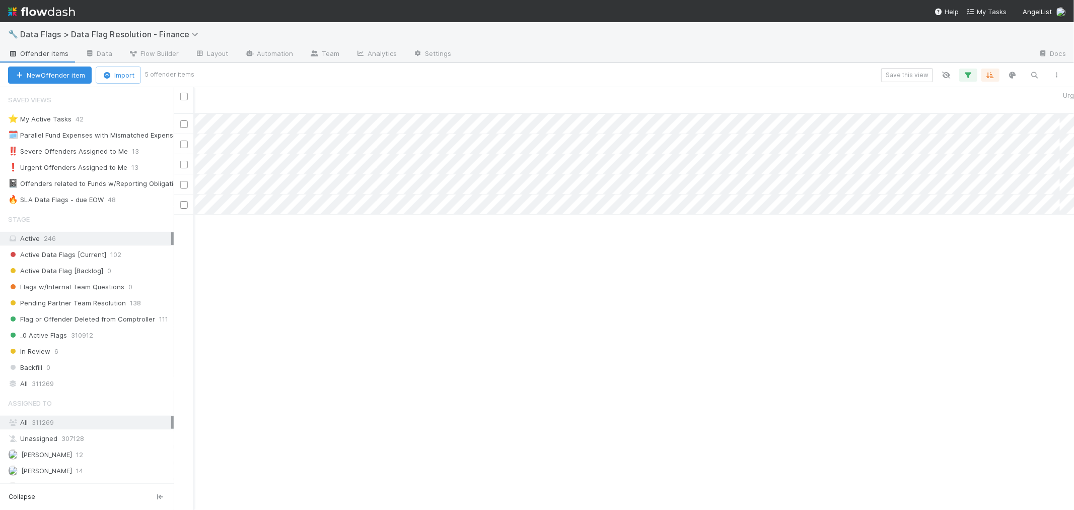
scroll to position [0, 1168]
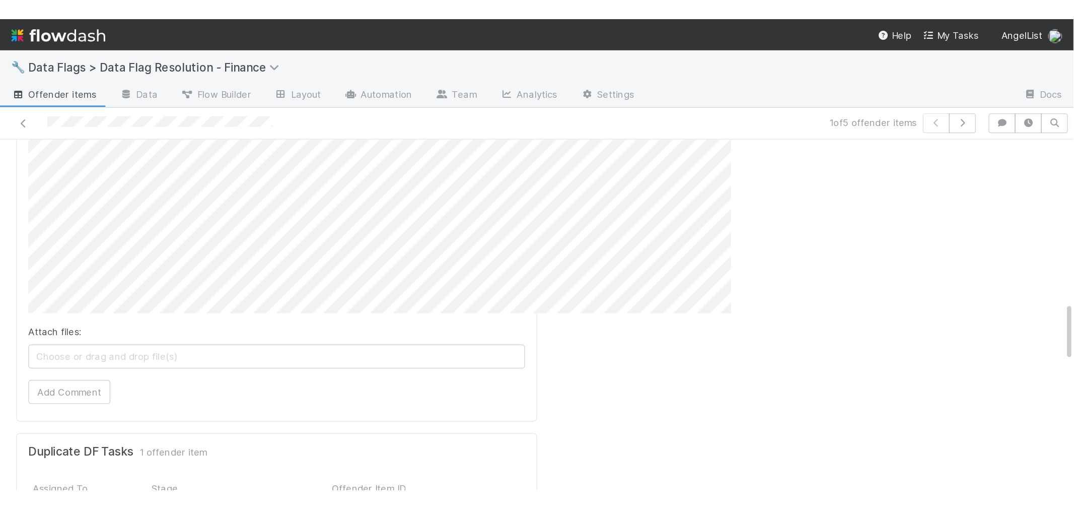
scroll to position [678, 0]
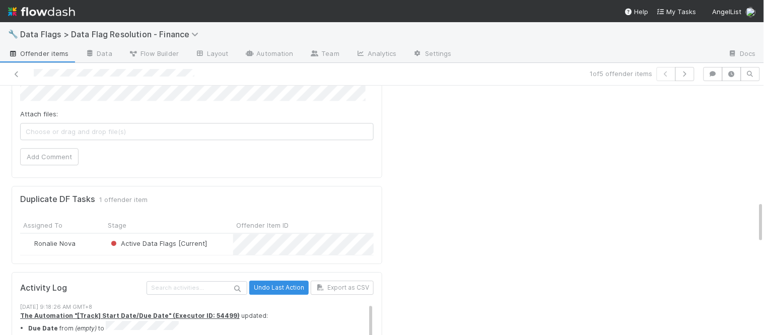
click at [539, 250] on div at bounding box center [575, 159] width 379 height 1445
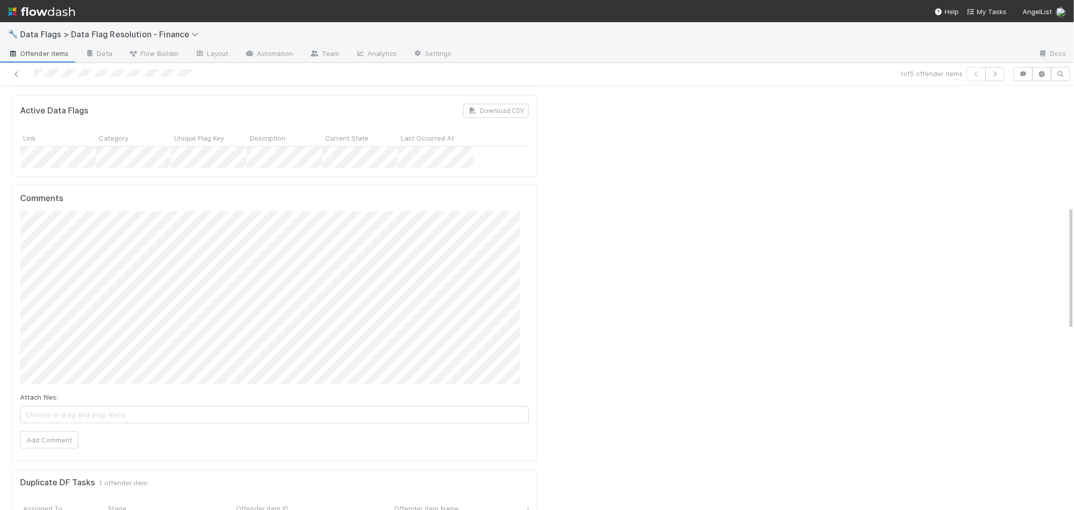
scroll to position [410, 0]
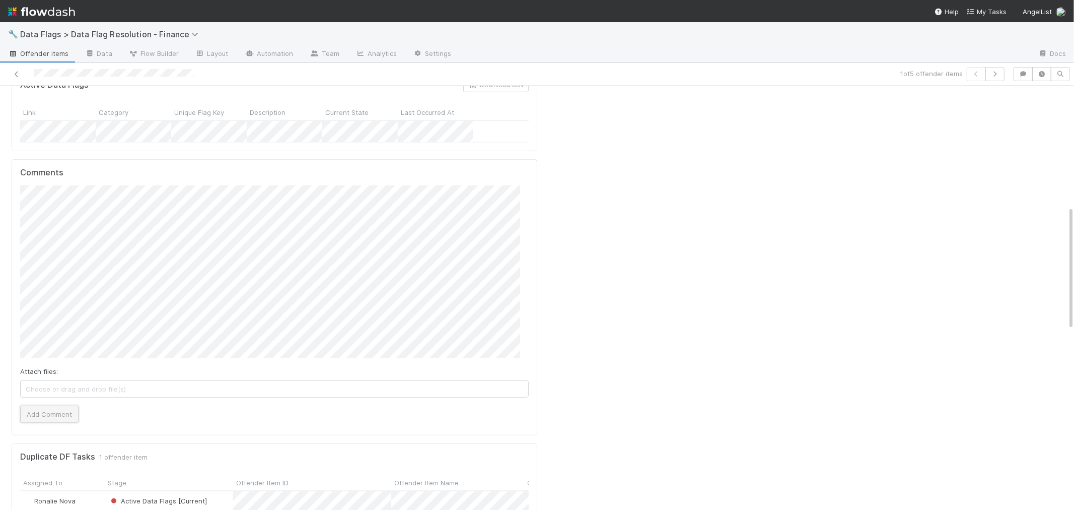
click at [58, 405] on button "Add Comment" at bounding box center [49, 413] width 58 height 17
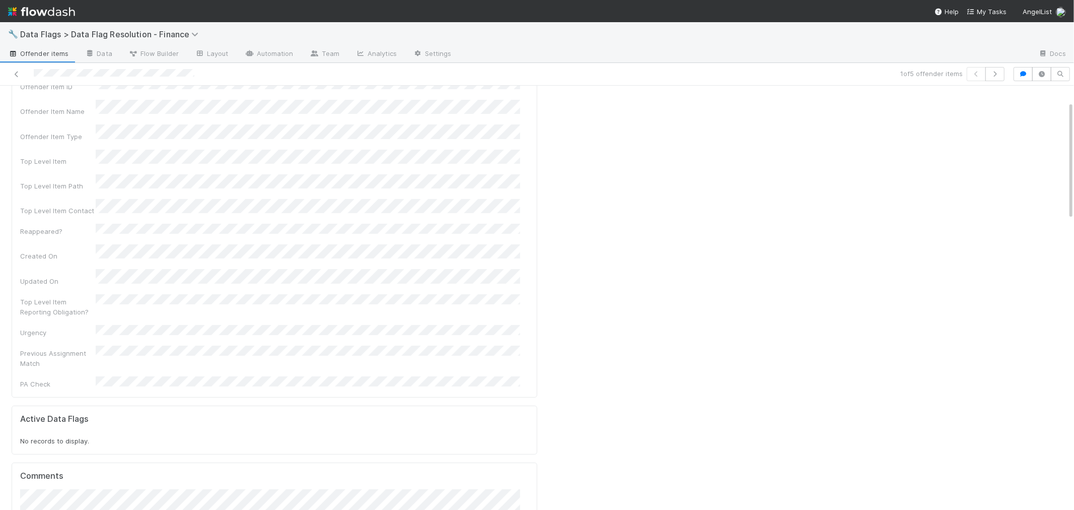
scroll to position [0, 0]
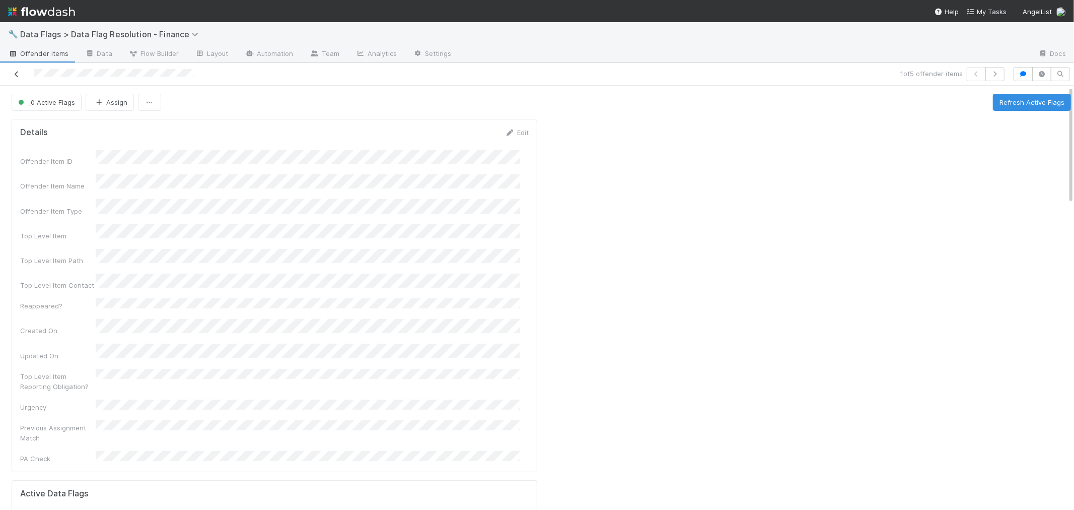
click at [16, 73] on icon at bounding box center [17, 74] width 10 height 7
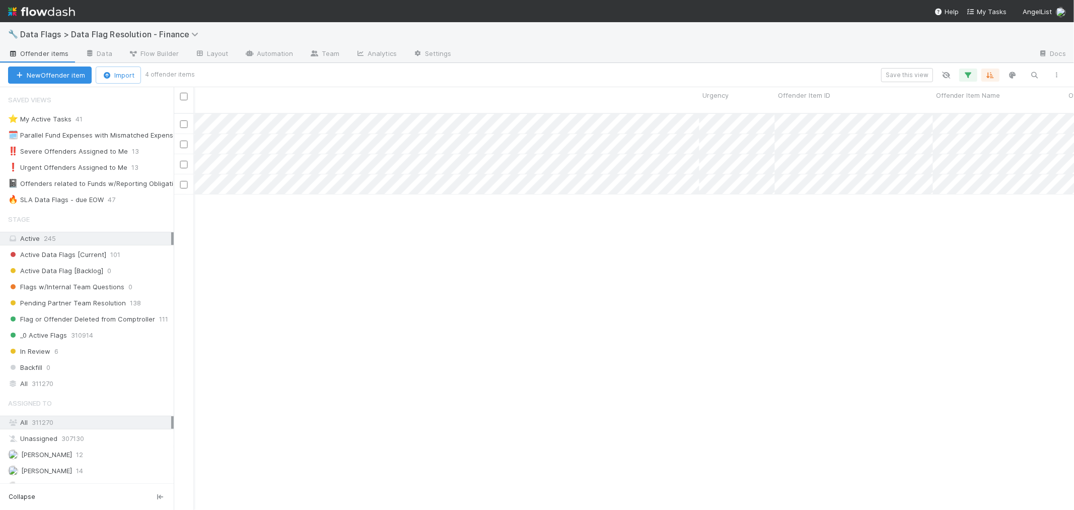
scroll to position [0, 1526]
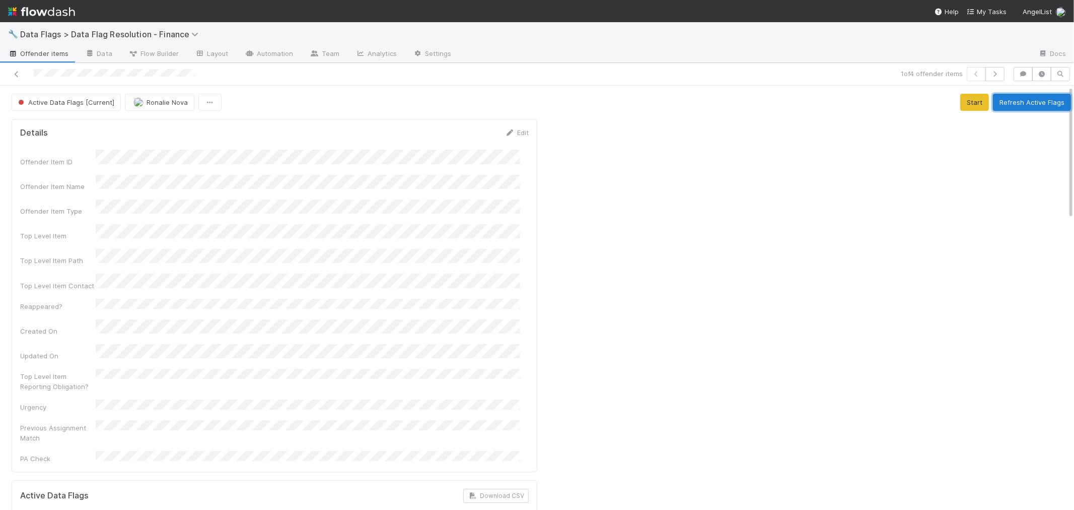
click at [1007, 96] on button "Refresh Active Flags" at bounding box center [1032, 102] width 78 height 17
drag, startPoint x: 17, startPoint y: 69, endPoint x: 34, endPoint y: 50, distance: 25.6
click at [17, 69] on link at bounding box center [17, 74] width 10 height 10
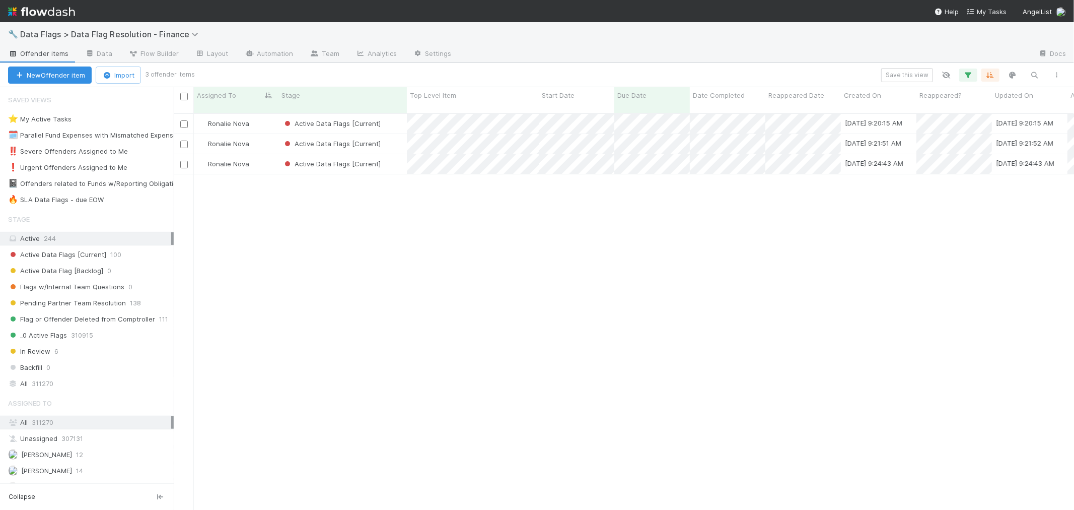
scroll to position [396, 892]
click at [398, 114] on div "Active Data Flags [Current]" at bounding box center [342, 124] width 128 height 20
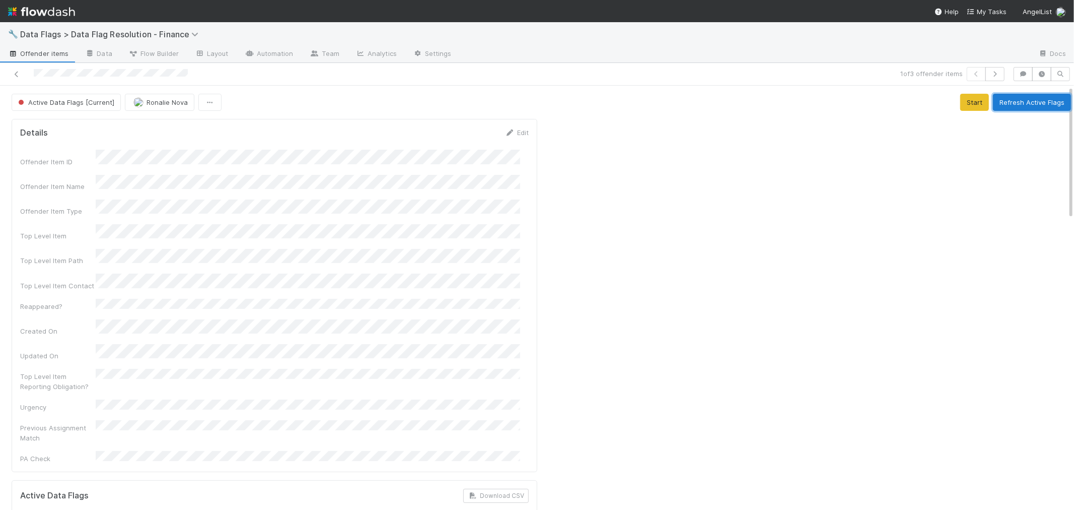
click at [993, 101] on button "Refresh Active Flags" at bounding box center [1032, 102] width 78 height 17
drag, startPoint x: 14, startPoint y: 73, endPoint x: 18, endPoint y: 49, distance: 23.4
click at [14, 73] on icon at bounding box center [17, 74] width 10 height 7
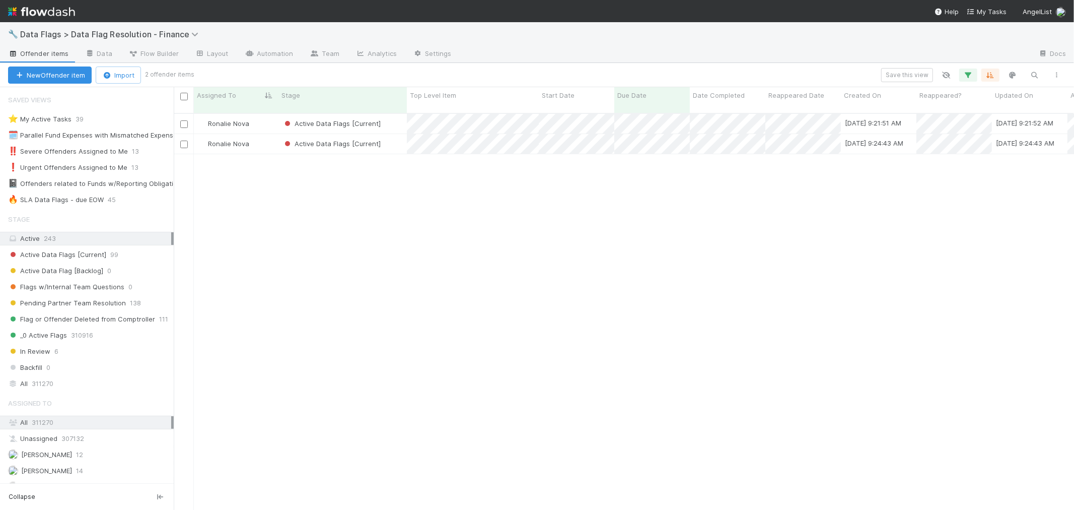
scroll to position [9, 8]
click at [392, 114] on div "Active Data Flags [Current]" at bounding box center [342, 124] width 128 height 20
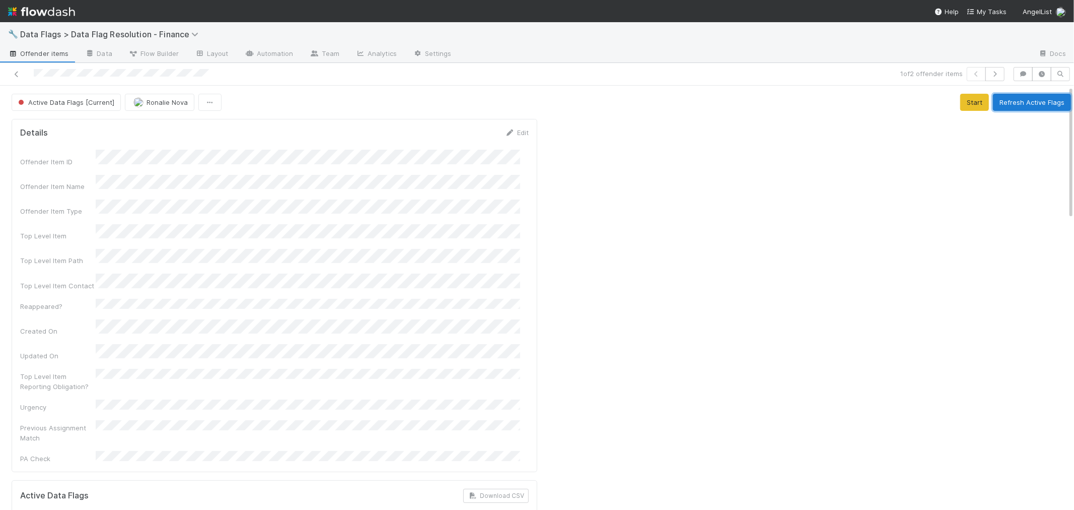
click at [997, 107] on button "Refresh Active Flags" at bounding box center [1032, 102] width 78 height 17
click at [16, 75] on icon at bounding box center [17, 74] width 10 height 7
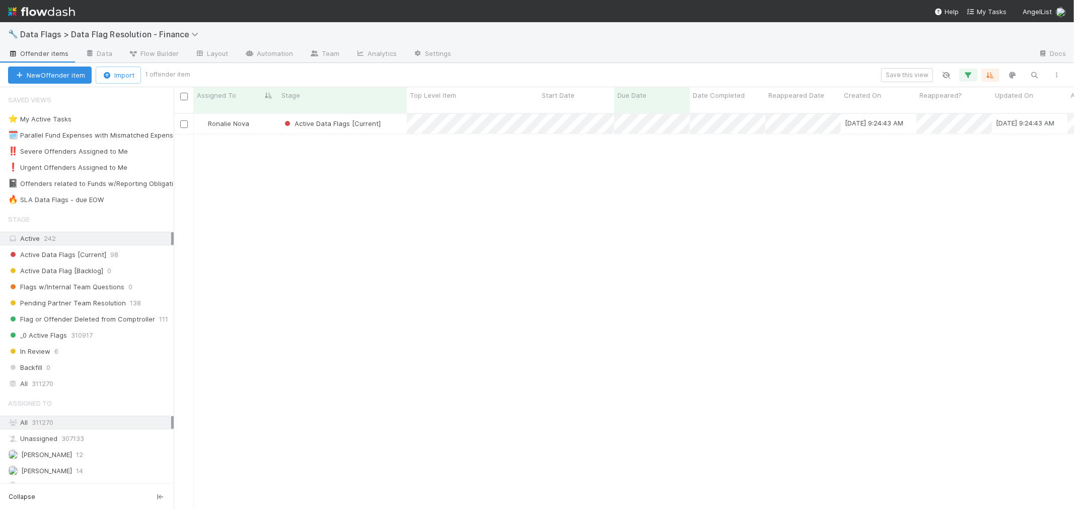
scroll to position [396, 892]
click at [393, 116] on div "Active Data Flags [Current]" at bounding box center [342, 124] width 128 height 20
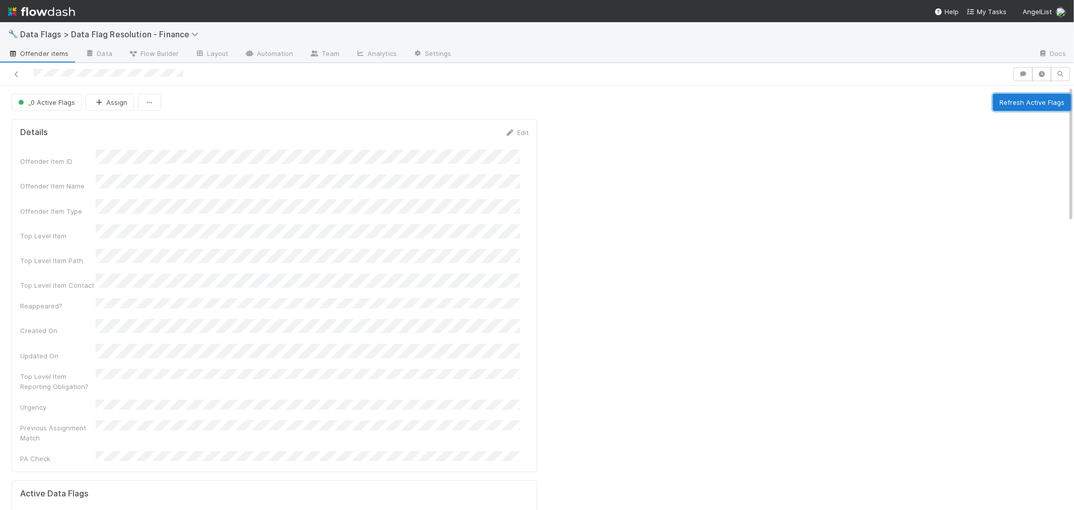
click at [1024, 106] on button "Refresh Active Flags" at bounding box center [1032, 102] width 78 height 17
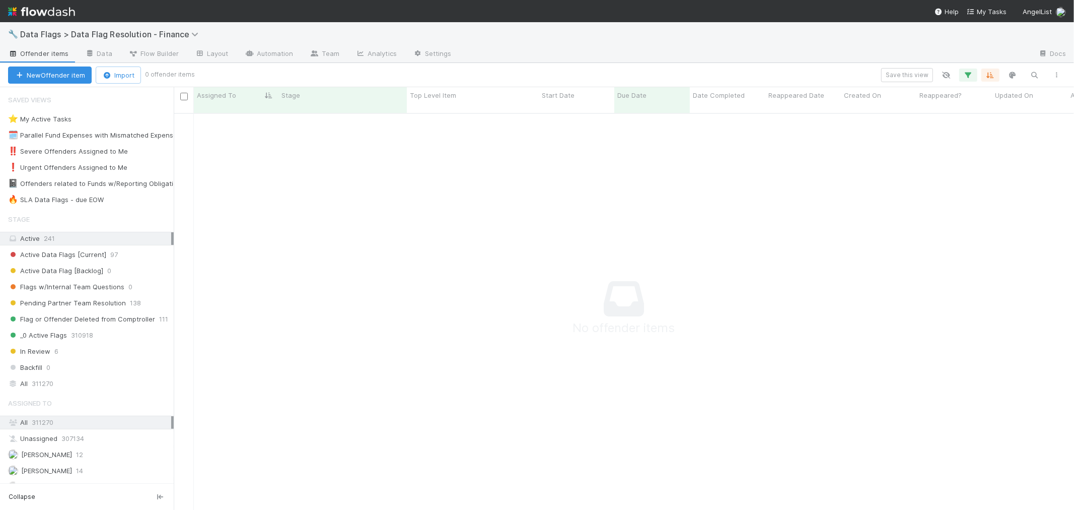
scroll to position [388, 883]
click at [92, 117] on icon at bounding box center [88, 119] width 10 height 7
click at [30, 122] on div "View Settings Default for everyone Rename this view Delete this view" at bounding box center [537, 255] width 1074 height 510
click at [37, 120] on div "⭐ My Active Tasks" at bounding box center [39, 119] width 63 height 13
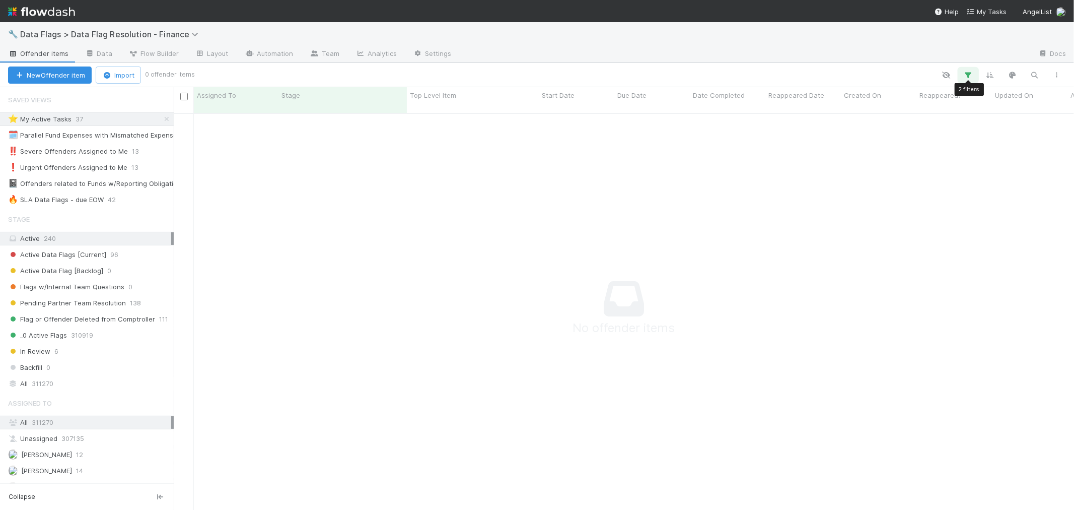
click at [964, 73] on button "button" at bounding box center [968, 74] width 18 height 13
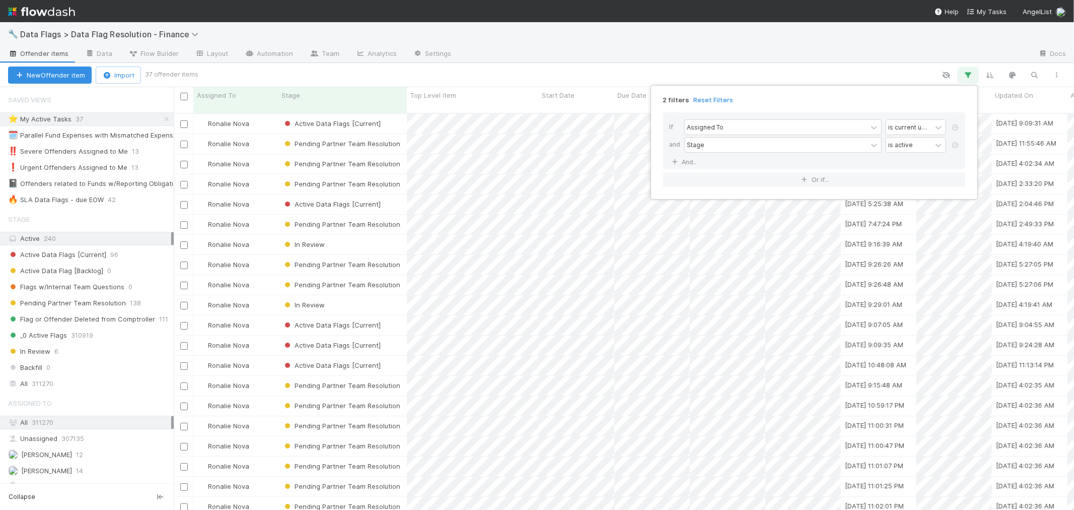
scroll to position [396, 892]
click at [703, 100] on link "Reset Filters" at bounding box center [713, 100] width 40 height 9
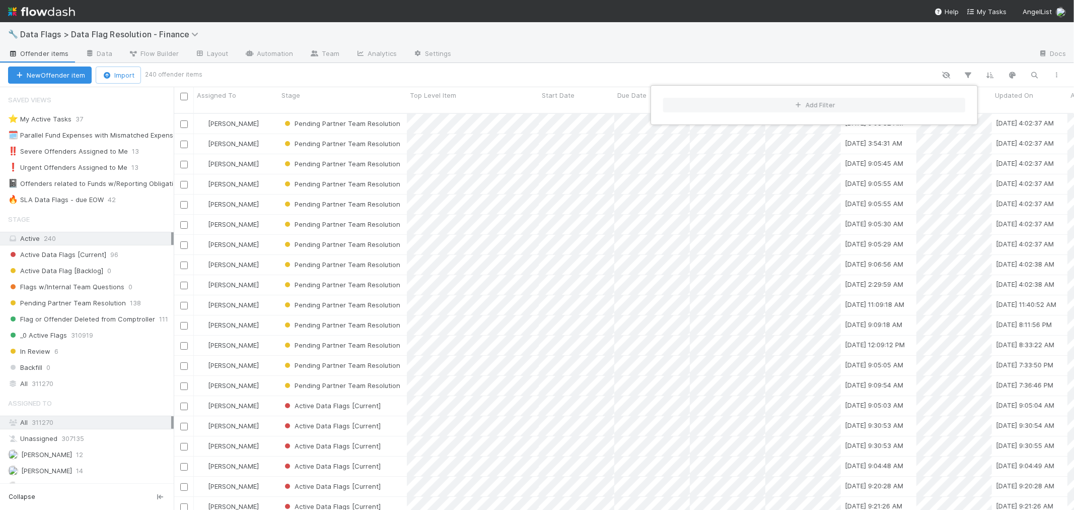
scroll to position [396, 892]
click at [116, 121] on div "Add Filter" at bounding box center [537, 255] width 1074 height 510
click at [103, 119] on div "Add Filter" at bounding box center [537, 255] width 1074 height 510
click at [98, 119] on div "⭐ My Active Tasks 37" at bounding box center [91, 119] width 166 height 13
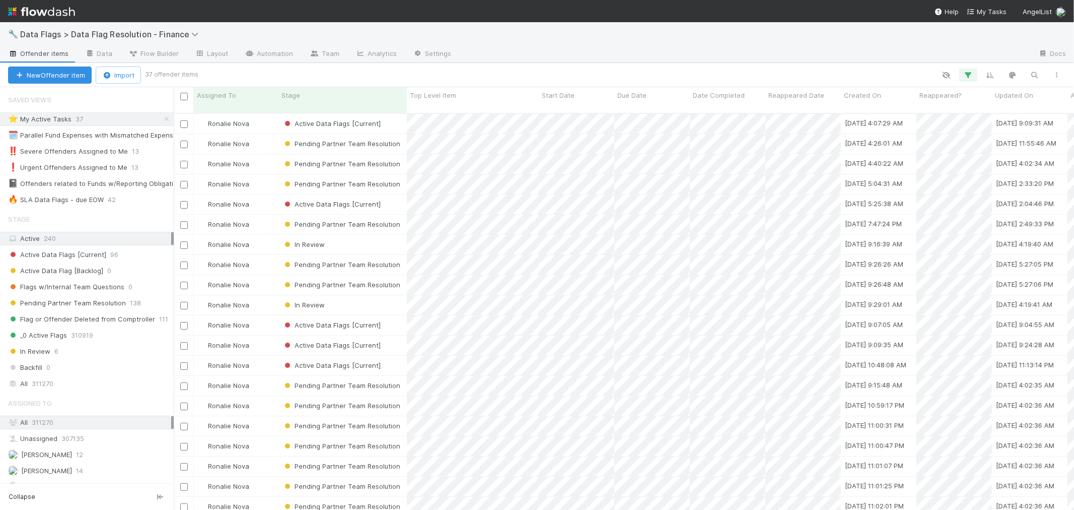
scroll to position [396, 892]
click at [328, 94] on div "Stage" at bounding box center [342, 95] width 123 height 10
click at [334, 107] on div "Sort First → Last" at bounding box center [339, 114] width 115 height 15
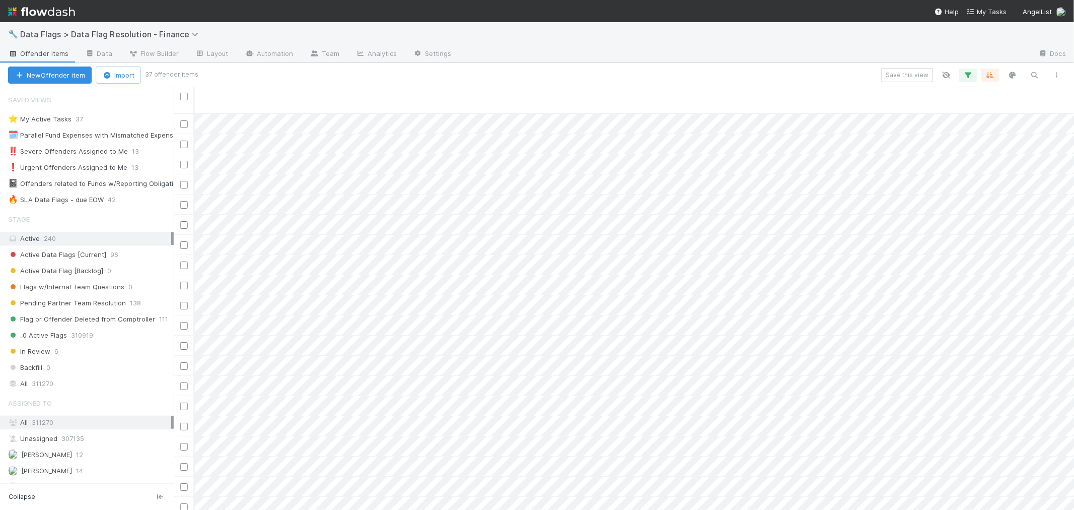
scroll to position [0, 1175]
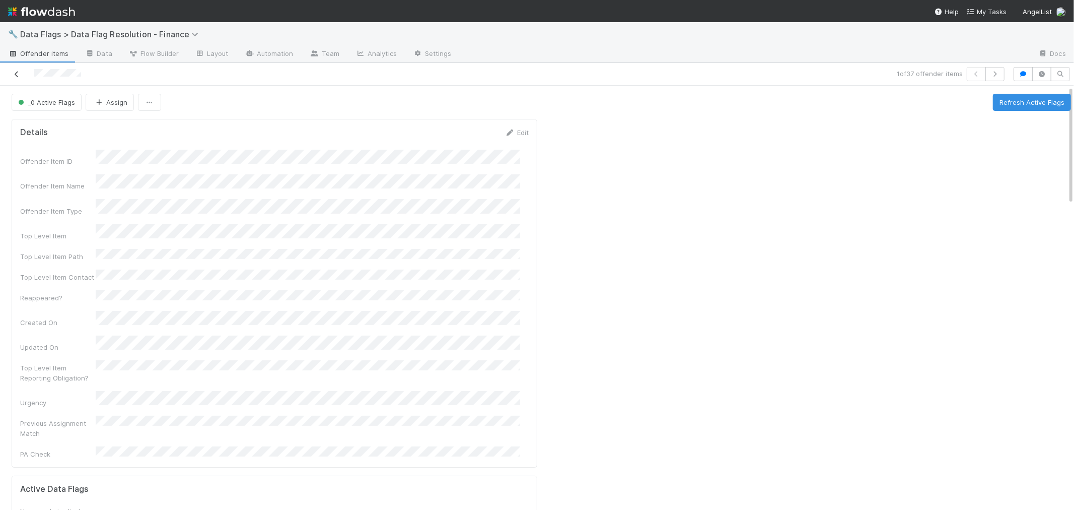
click at [19, 71] on icon at bounding box center [17, 74] width 10 height 7
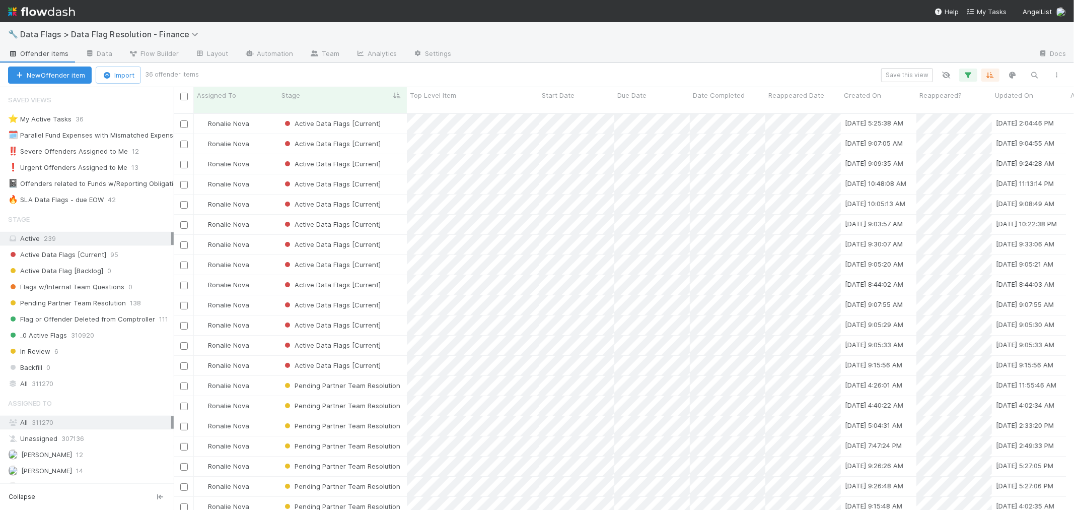
scroll to position [9, 8]
click at [395, 114] on div "Active Data Flags [Current]" at bounding box center [342, 124] width 128 height 20
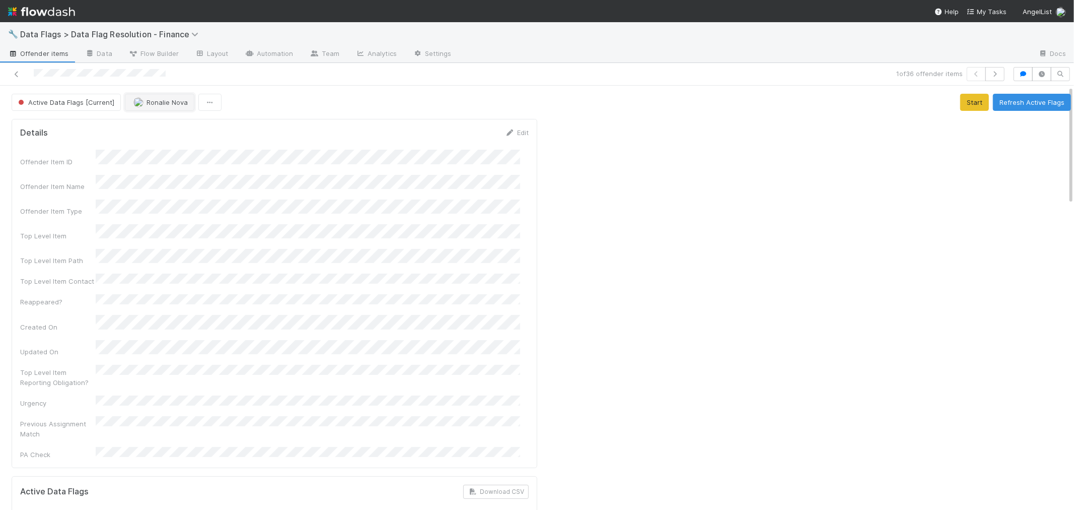
click at [158, 102] on span "Ronalie Nova" at bounding box center [167, 102] width 41 height 8
drag, startPoint x: 17, startPoint y: 73, endPoint x: 31, endPoint y: 38, distance: 37.0
click at [17, 73] on icon at bounding box center [17, 74] width 10 height 7
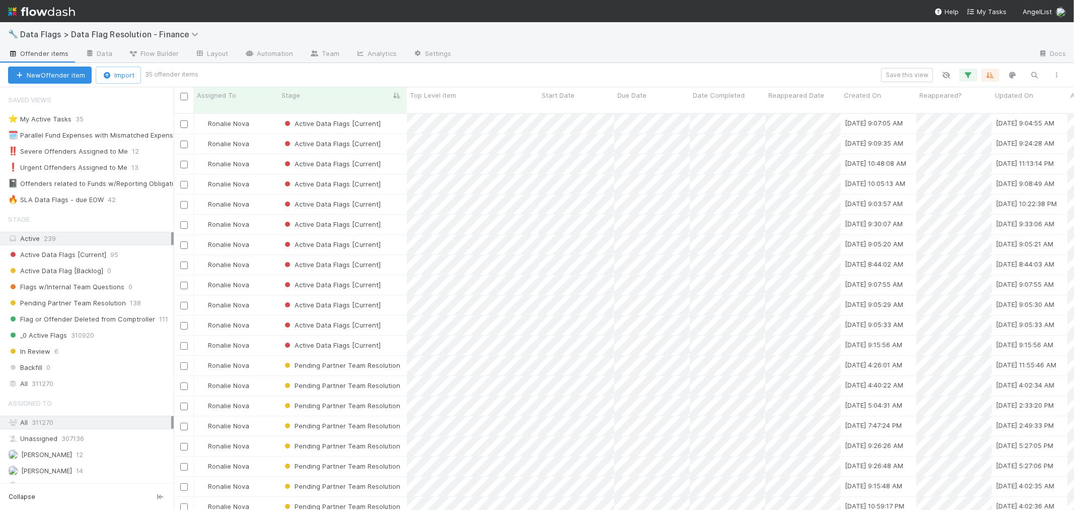
scroll to position [9, 8]
click at [393, 117] on div "Active Data Flags [Current]" at bounding box center [342, 124] width 128 height 20
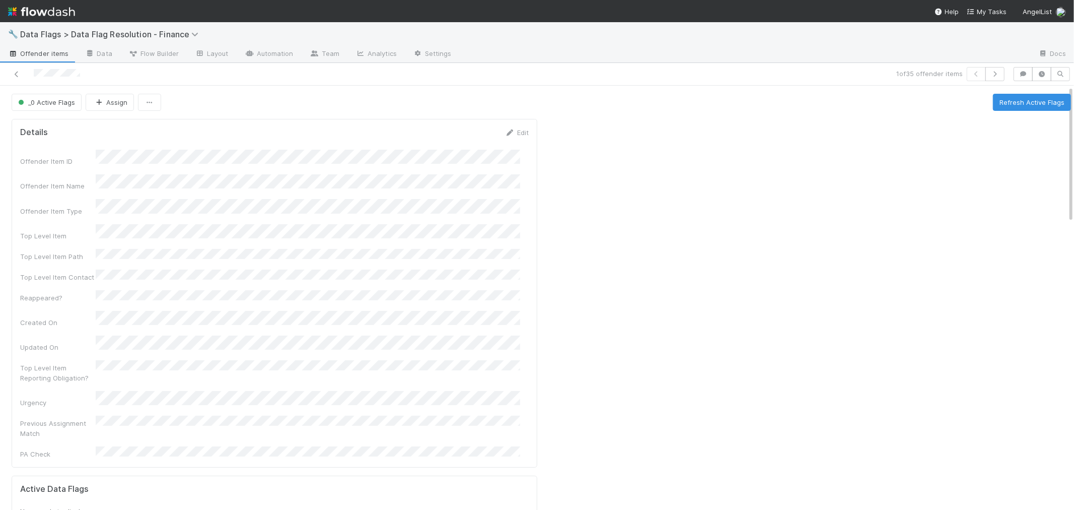
drag, startPoint x: 14, startPoint y: 74, endPoint x: 158, endPoint y: 42, distance: 147.0
click at [14, 74] on icon at bounding box center [17, 74] width 10 height 7
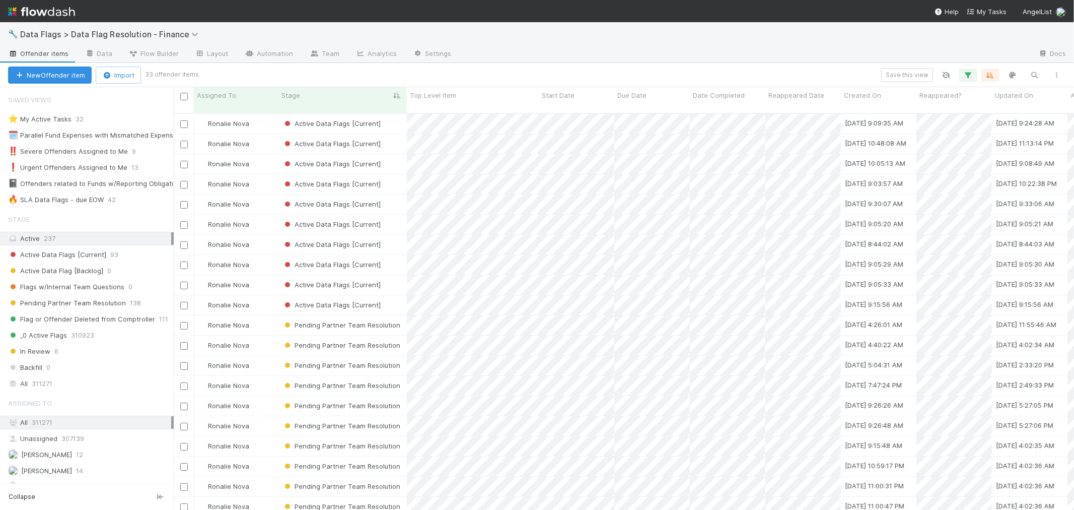
scroll to position [9, 8]
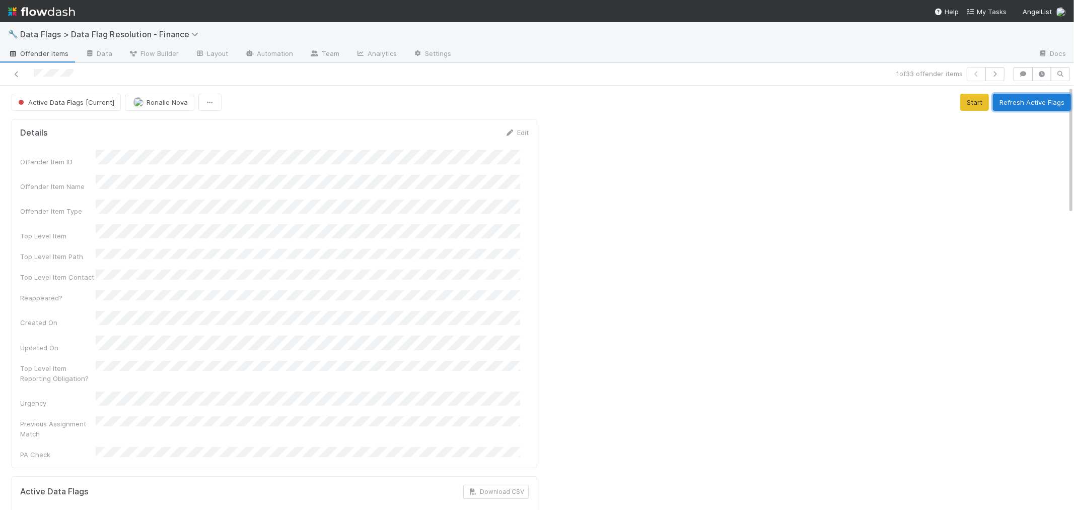
click at [993, 103] on button "Refresh Active Flags" at bounding box center [1032, 102] width 78 height 17
click at [16, 73] on icon at bounding box center [17, 74] width 10 height 7
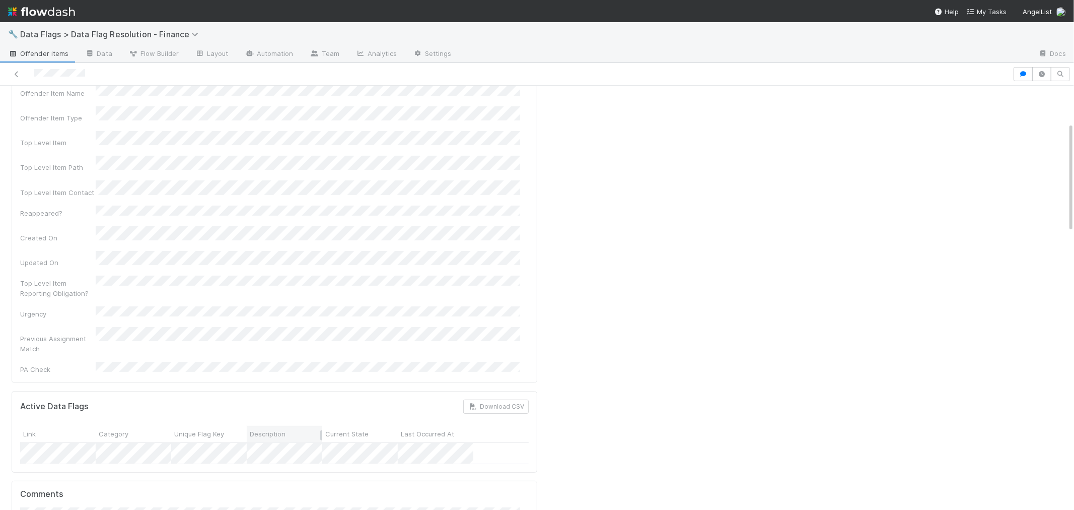
scroll to position [168, 0]
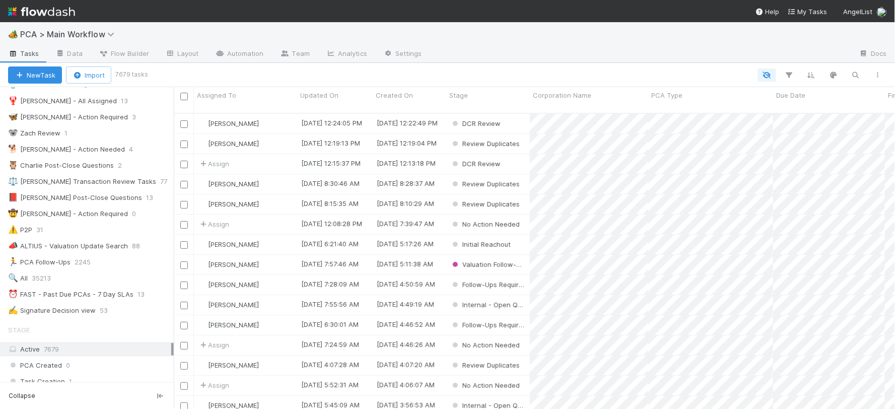
scroll to position [224, 0]
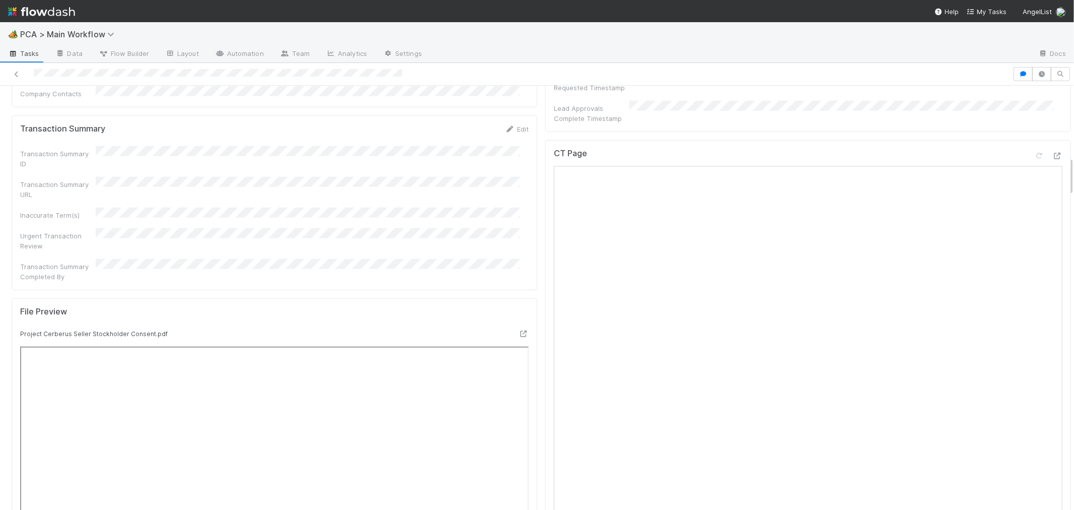
scroll to position [727, 0]
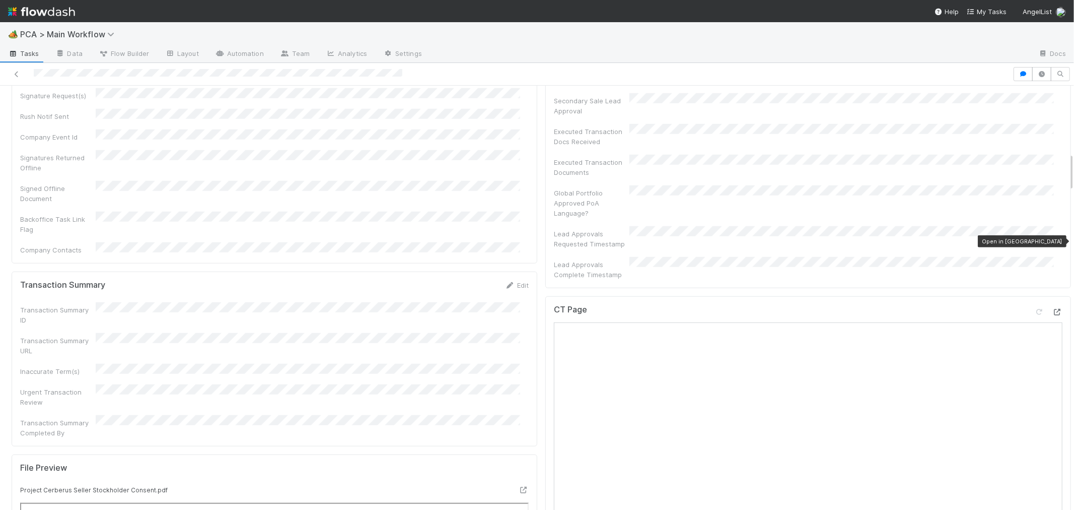
click at [1052, 309] on icon at bounding box center [1057, 312] width 10 height 7
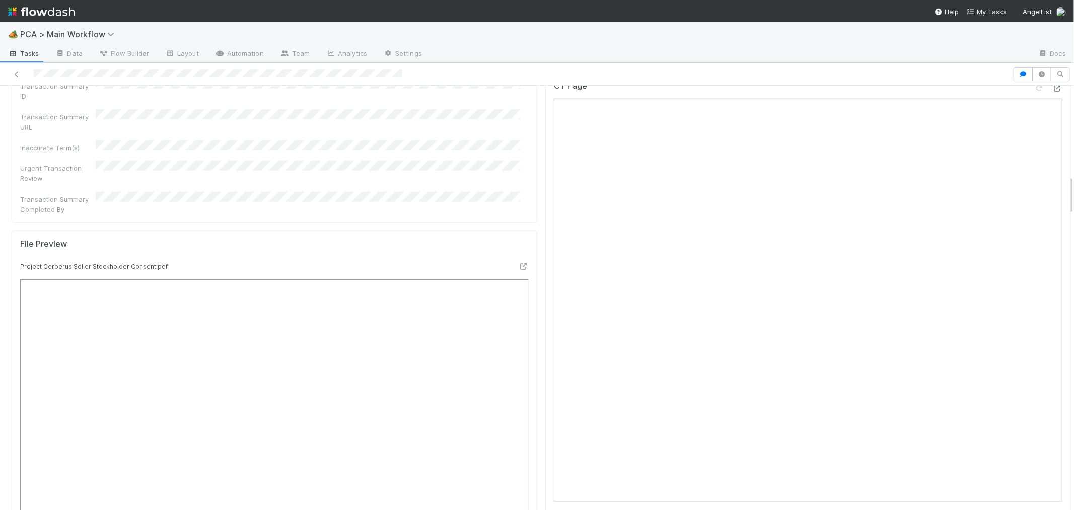
scroll to position [1286, 0]
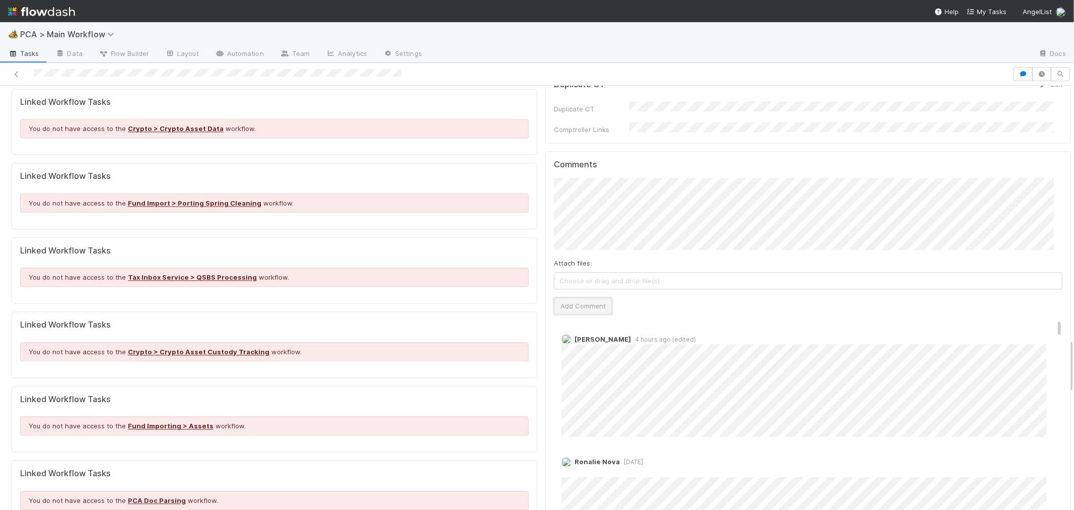
click at [592, 297] on button "Add Comment" at bounding box center [583, 305] width 58 height 17
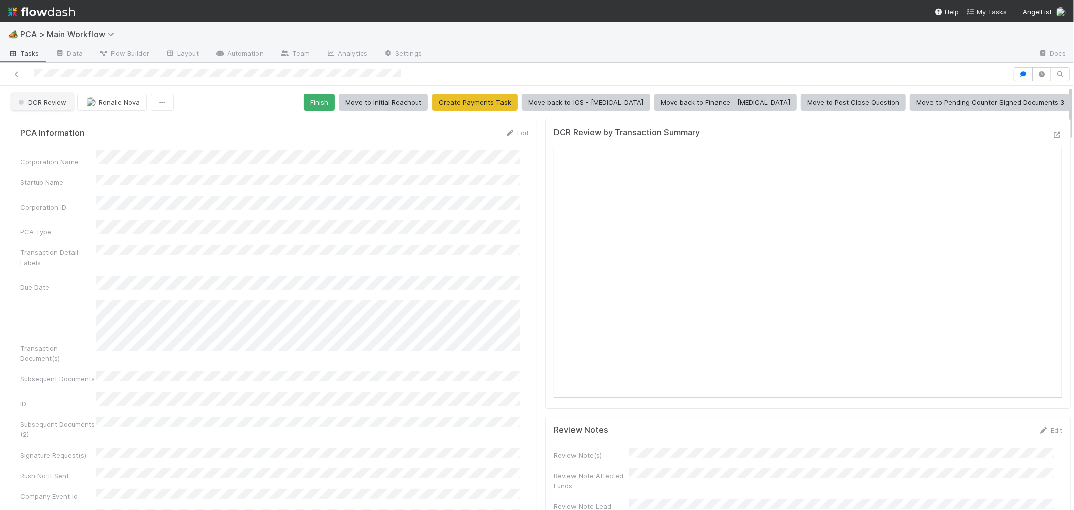
click at [52, 104] on span "DCR Review" at bounding box center [41, 102] width 50 height 8
click at [401, 220] on div at bounding box center [537, 255] width 1074 height 510
click at [52, 102] on span "DCR Review" at bounding box center [41, 102] width 50 height 8
click at [80, 202] on span "Finance - Open Question / Request" at bounding box center [75, 200] width 123 height 8
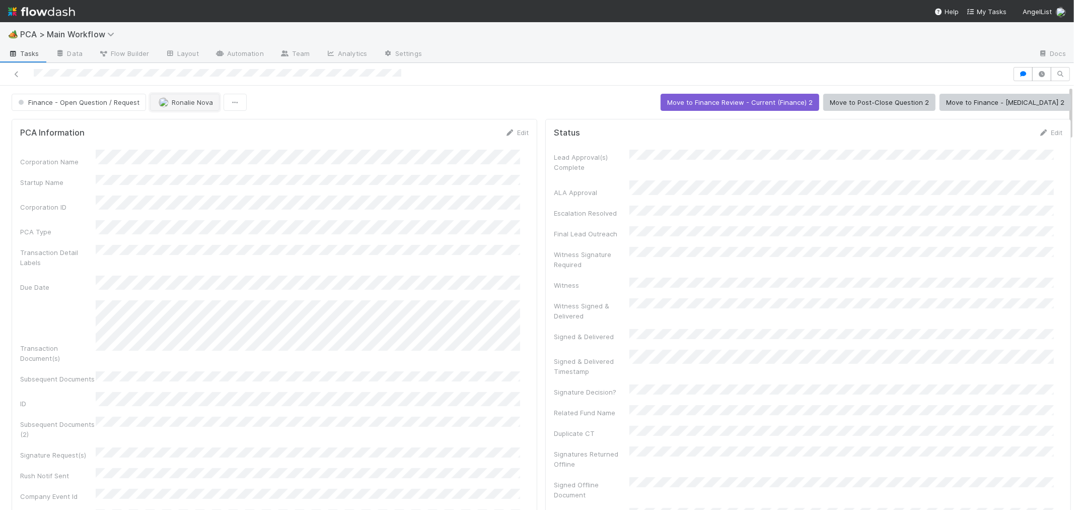
click at [165, 103] on span "Ronalie Nova" at bounding box center [186, 102] width 54 height 8
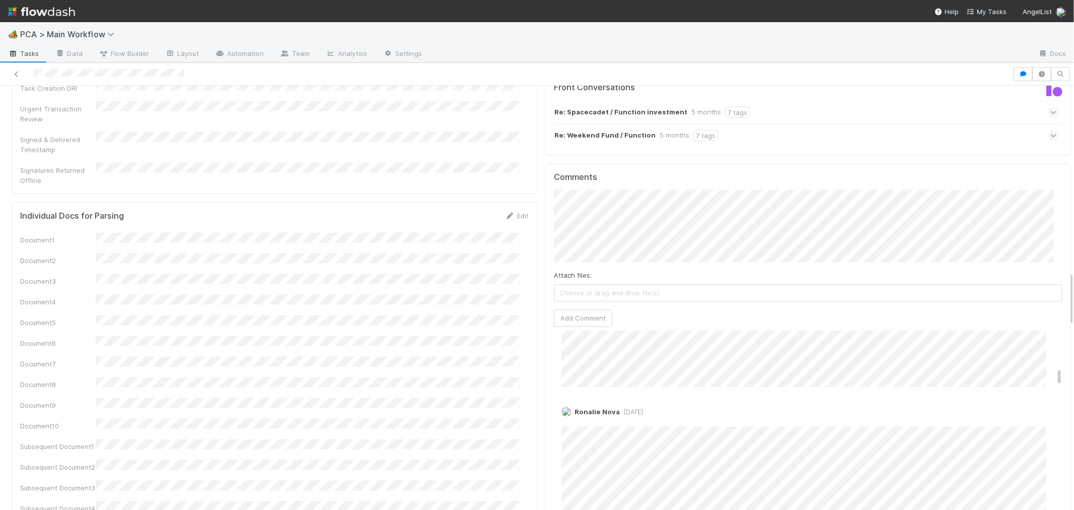
scroll to position [615, 0]
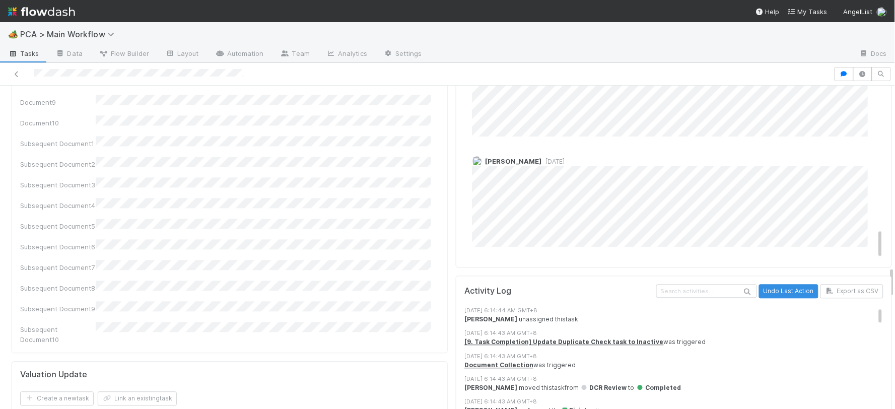
scroll to position [1622, 0]
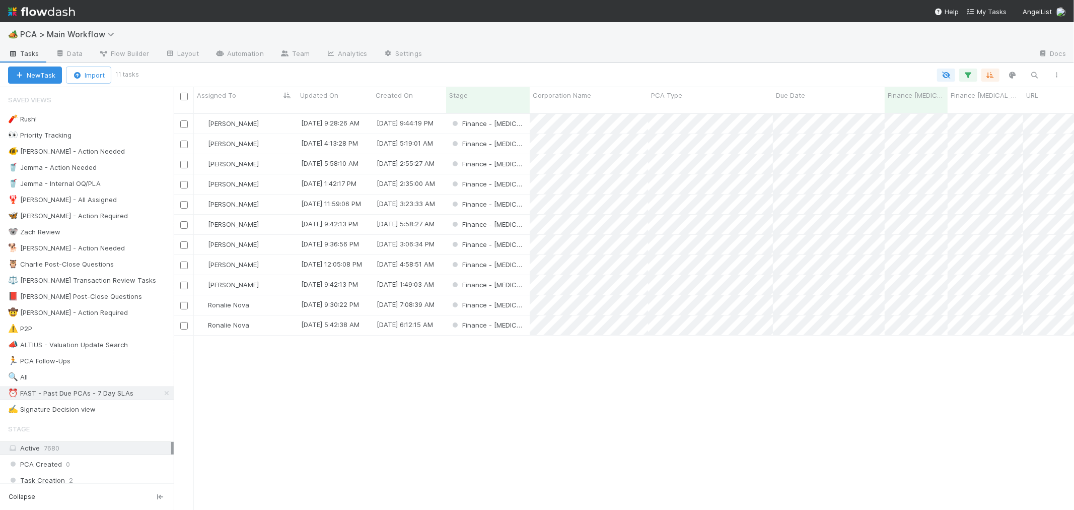
scroll to position [396, 892]
click at [46, 31] on span "PCA > Main Workflow" at bounding box center [69, 34] width 99 height 10
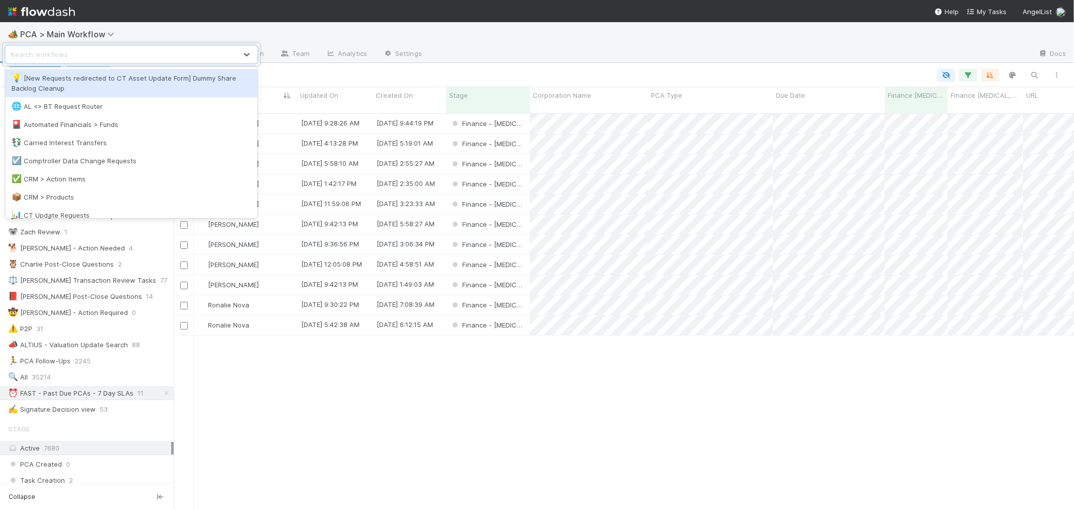
type input "va"
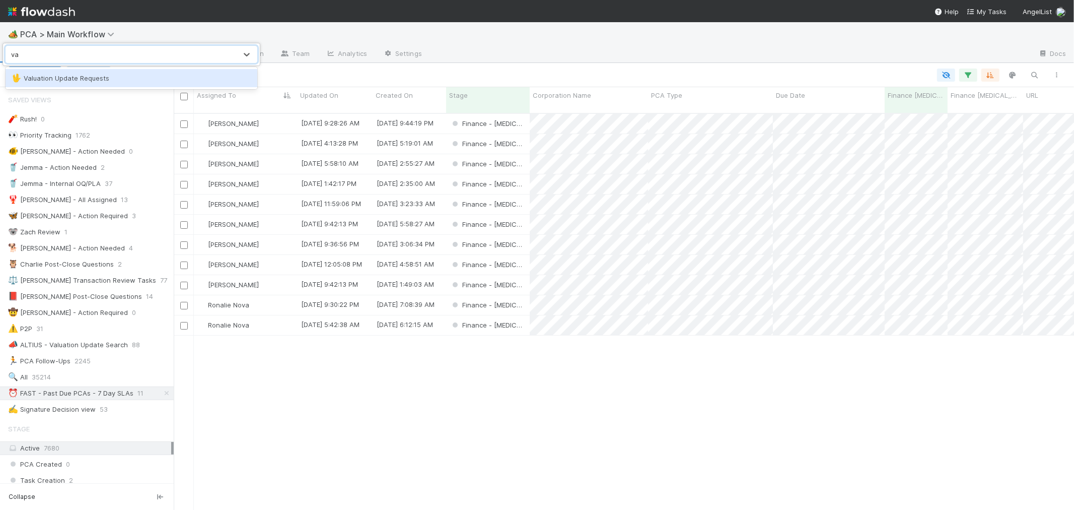
click at [96, 82] on div "🖖 Valuation Update Requests" at bounding box center [132, 78] width 240 height 10
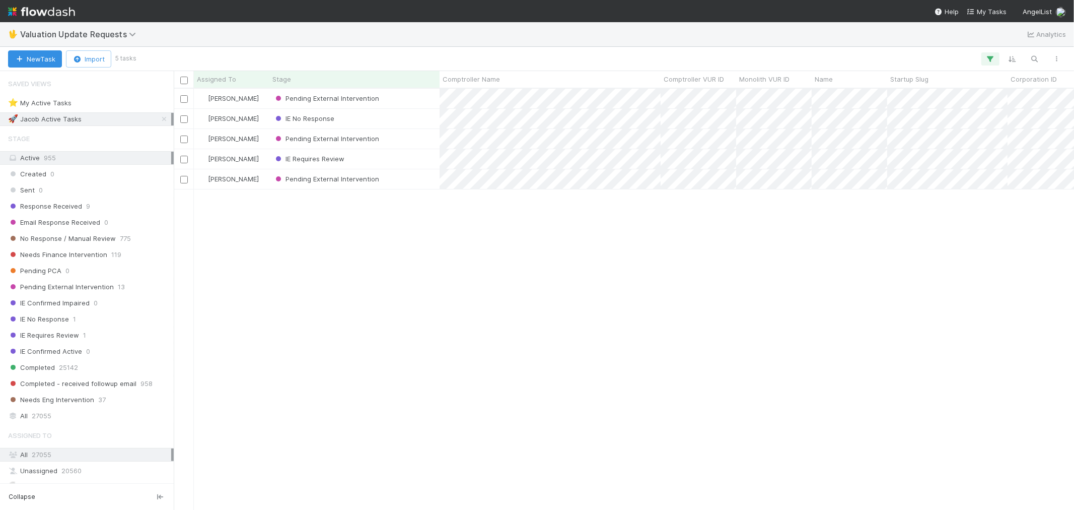
scroll to position [412, 892]
click at [135, 258] on div "Needs Finance Intervention 119" at bounding box center [89, 254] width 163 height 13
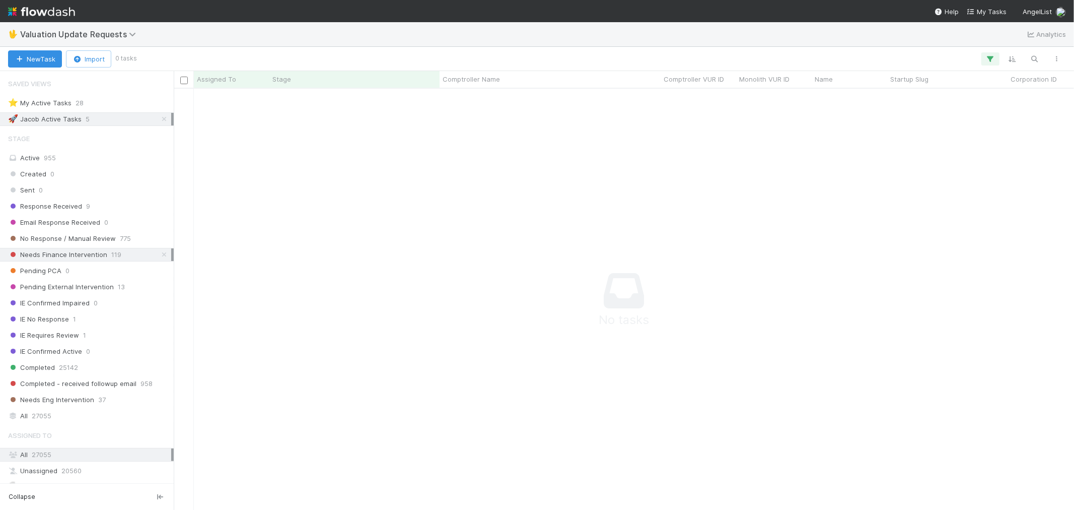
scroll to position [404, 883]
click at [990, 55] on icon "button" at bounding box center [990, 58] width 10 height 9
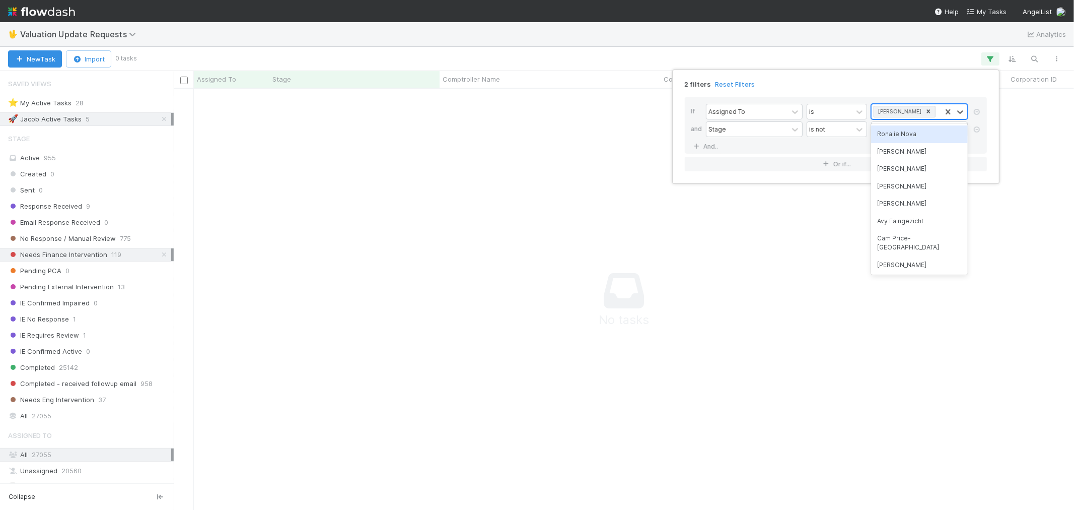
click at [890, 113] on div "Jacob Weiss" at bounding box center [899, 111] width 48 height 11
click at [907, 132] on div "Ronalie Nova" at bounding box center [919, 133] width 97 height 17
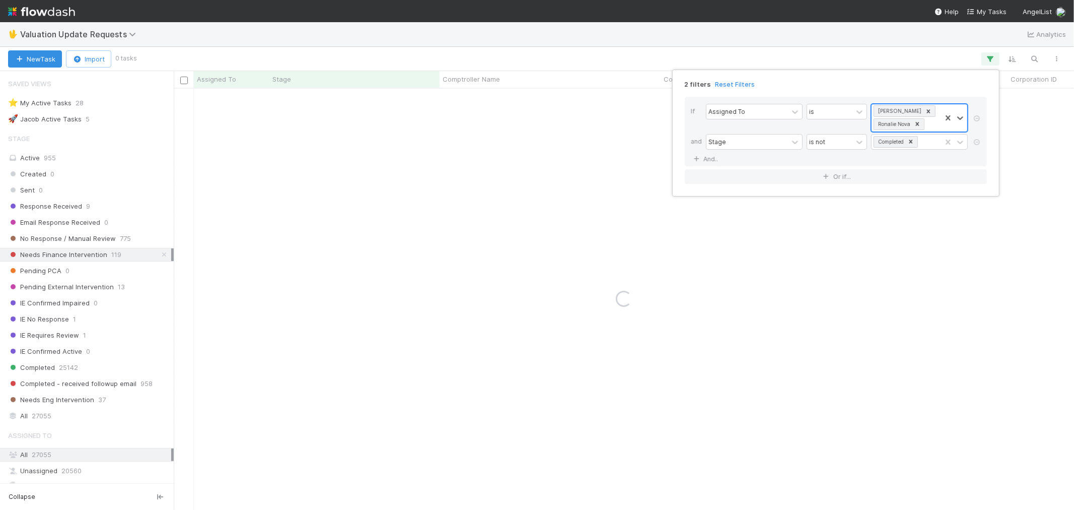
click at [925, 108] on icon at bounding box center [928, 111] width 7 height 7
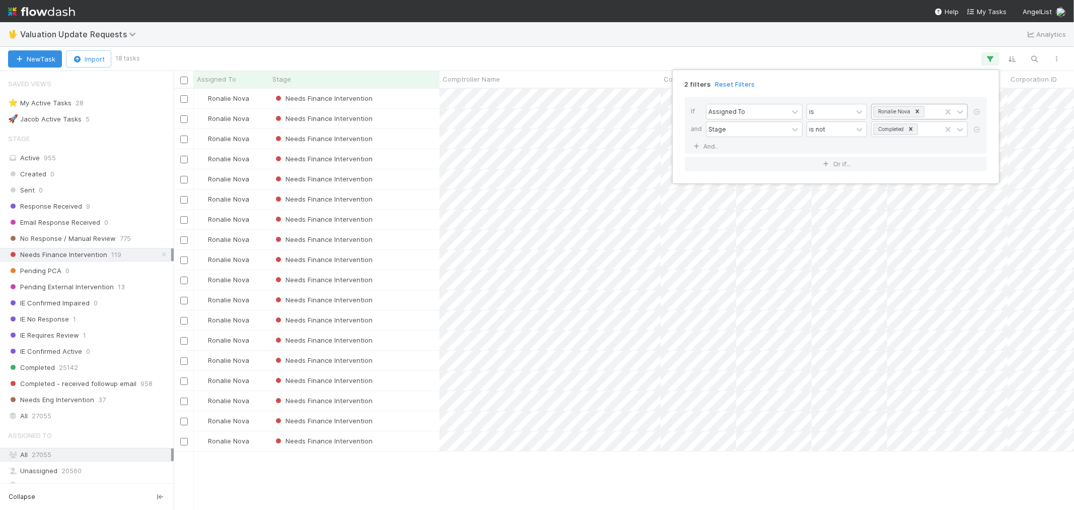
scroll to position [412, 892]
click at [420, 94] on div "2 filters Reset Filters If Assigned To is option Jacob Weiss, deselected. optio…" at bounding box center [537, 255] width 1074 height 510
click at [415, 94] on div "Needs Finance Intervention" at bounding box center [354, 99] width 170 height 20
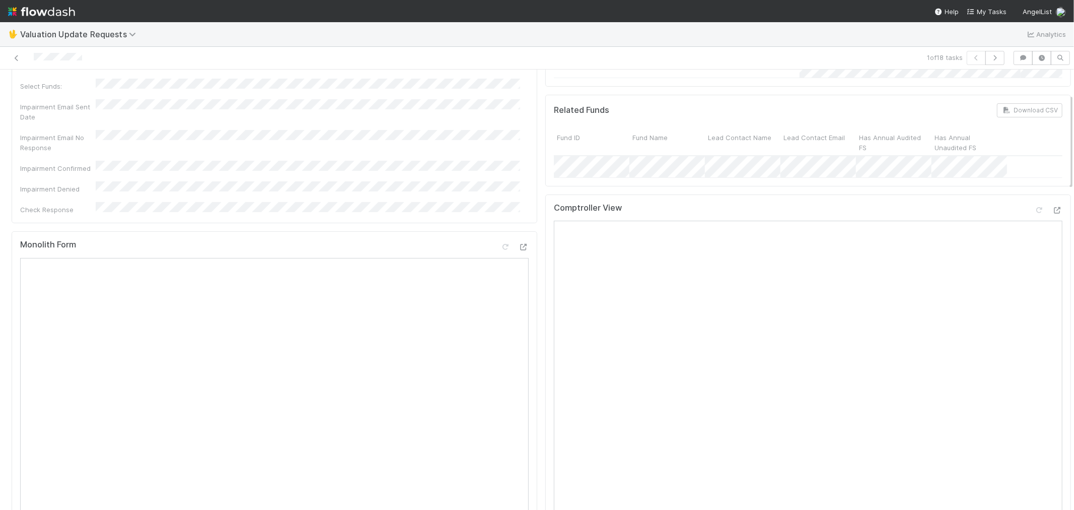
scroll to position [112, 0]
click at [1034, 218] on icon at bounding box center [1039, 214] width 10 height 7
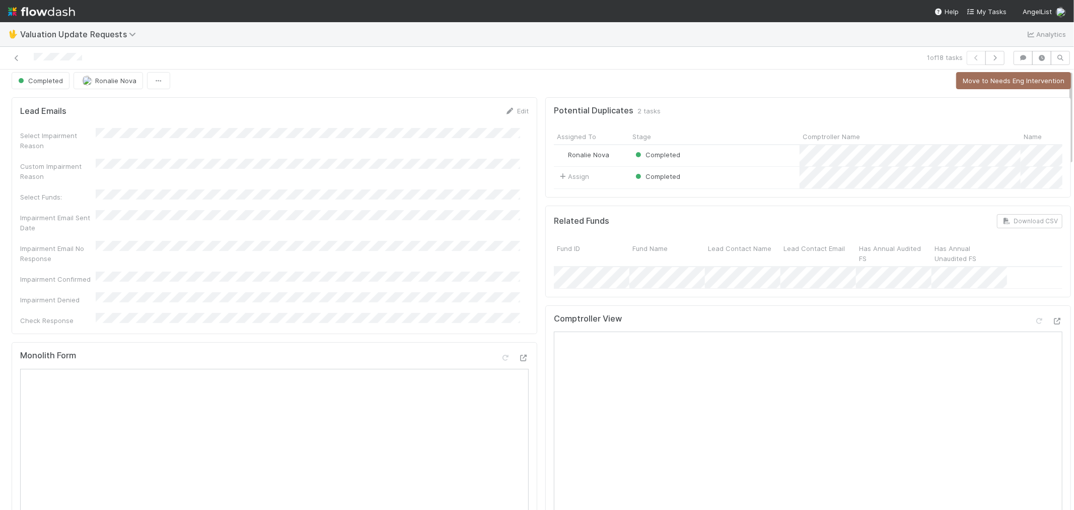
scroll to position [0, 0]
click at [114, 87] on span "Ronalie Nova" at bounding box center [115, 86] width 41 height 8
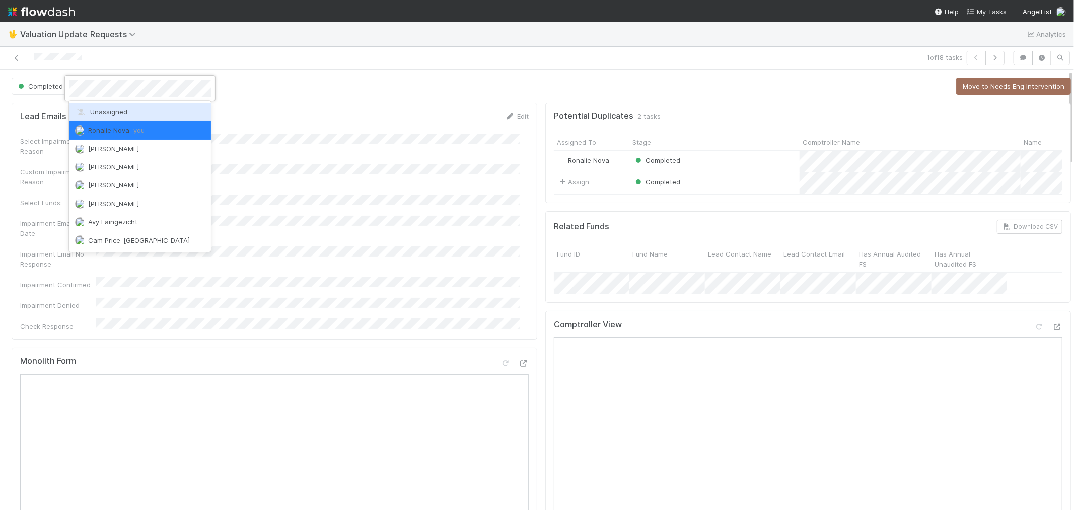
click at [114, 111] on span "Unassigned" at bounding box center [101, 112] width 52 height 8
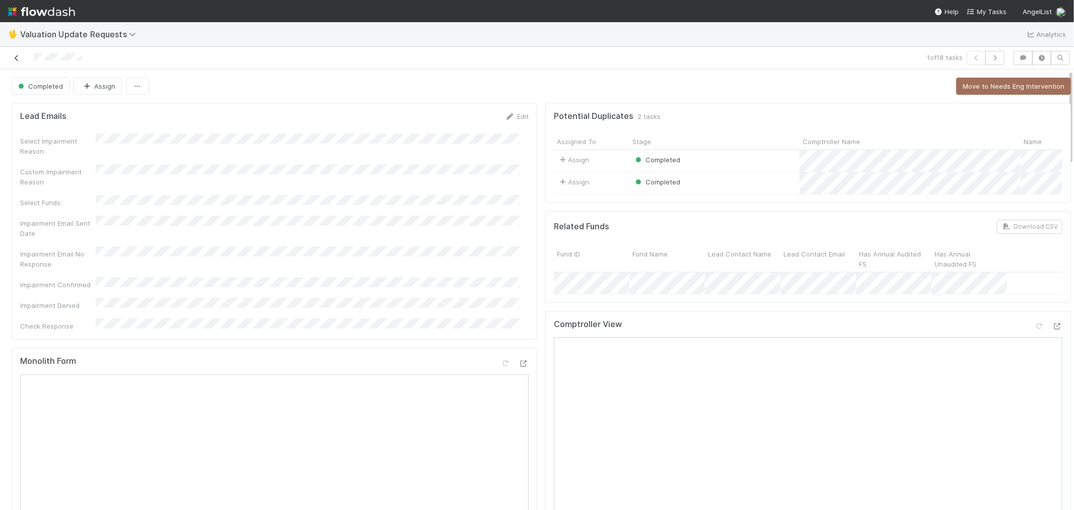
click at [16, 59] on icon at bounding box center [17, 58] width 10 height 7
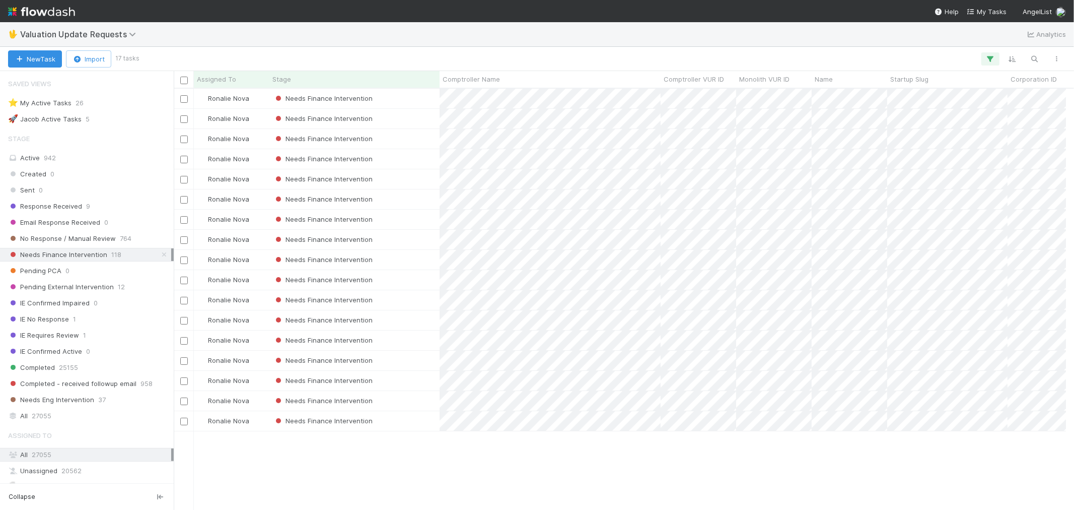
scroll to position [8, 8]
click at [407, 101] on div "Needs Finance Intervention" at bounding box center [354, 99] width 170 height 20
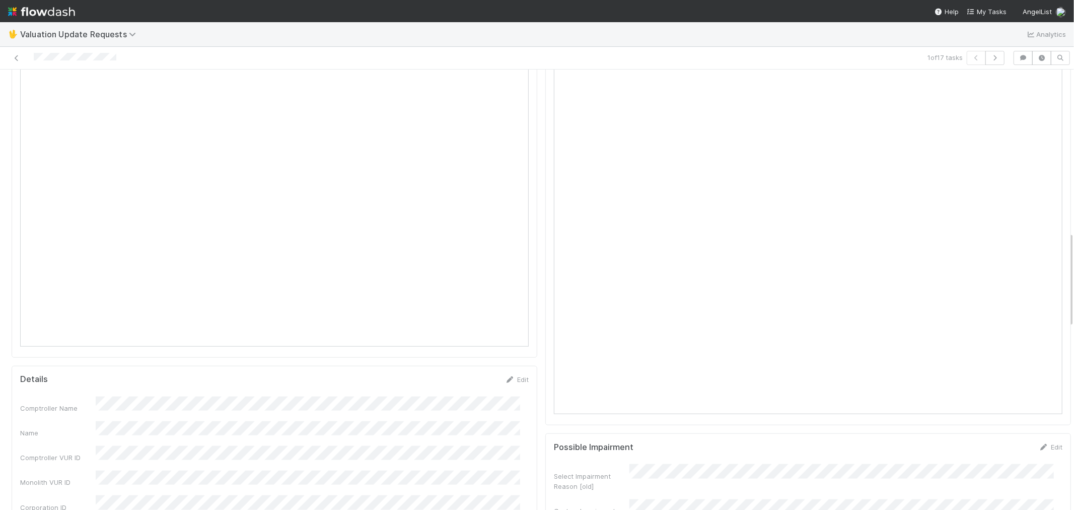
scroll to position [783, 0]
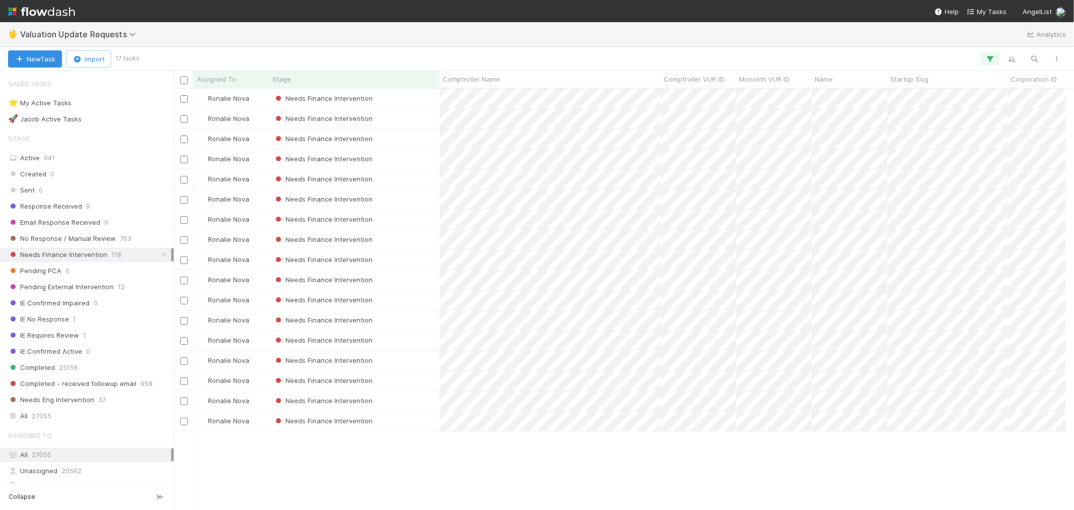
scroll to position [8, 8]
click at [103, 104] on div "⭐ My Active Tasks 26" at bounding box center [89, 103] width 163 height 13
click at [992, 60] on icon "button" at bounding box center [990, 58] width 10 height 9
click at [72, 404] on div "2 filters Reset Filters If Assigned To is current user and Stage is active And.…" at bounding box center [537, 255] width 1074 height 510
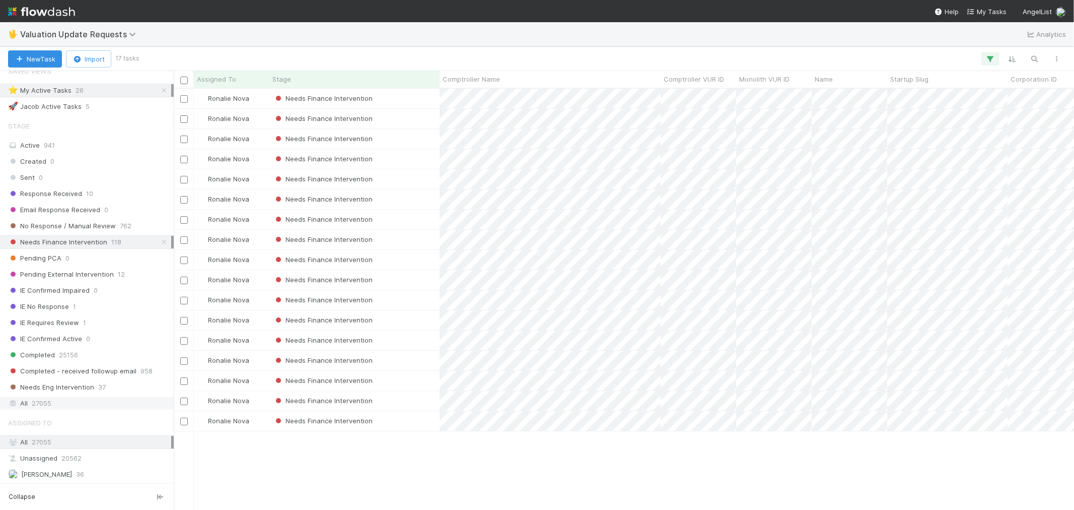
scroll to position [0, 0]
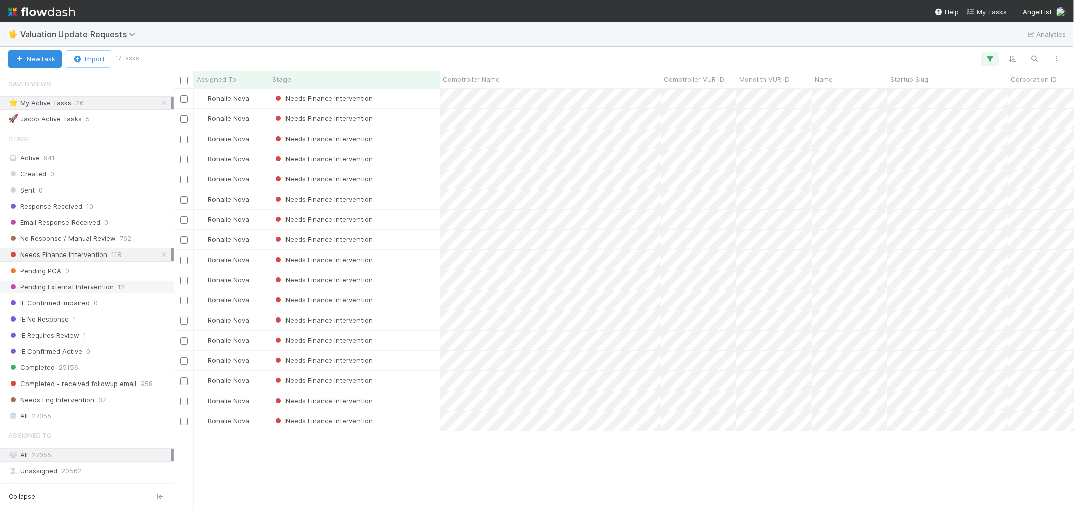
click at [64, 285] on span "Pending External Intervention" at bounding box center [61, 286] width 106 height 13
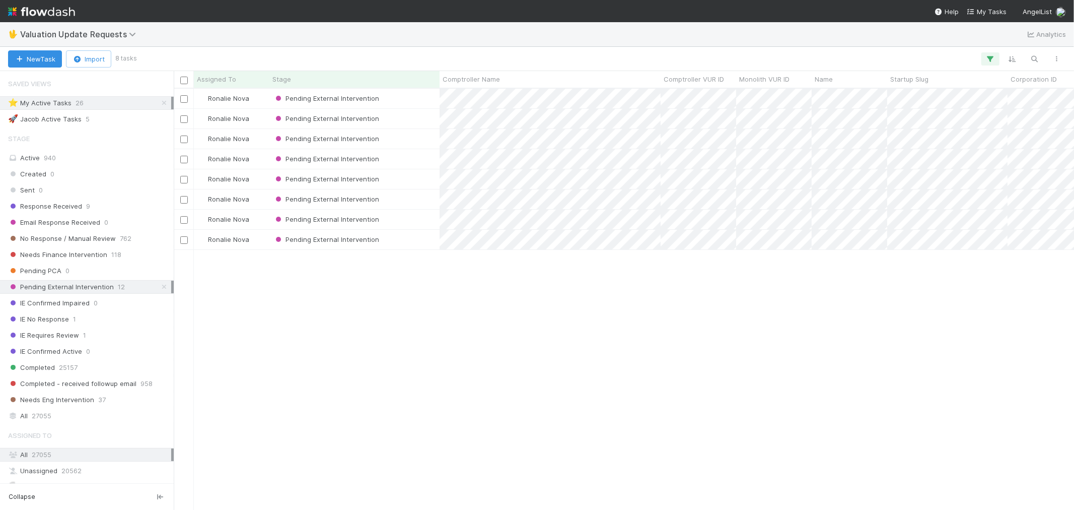
scroll to position [412, 892]
click at [990, 59] on icon "button" at bounding box center [990, 58] width 10 height 9
click at [587, 303] on div "2 filters Reset Filters If Assigned To is current user and Stage is active And.…" at bounding box center [537, 255] width 1074 height 510
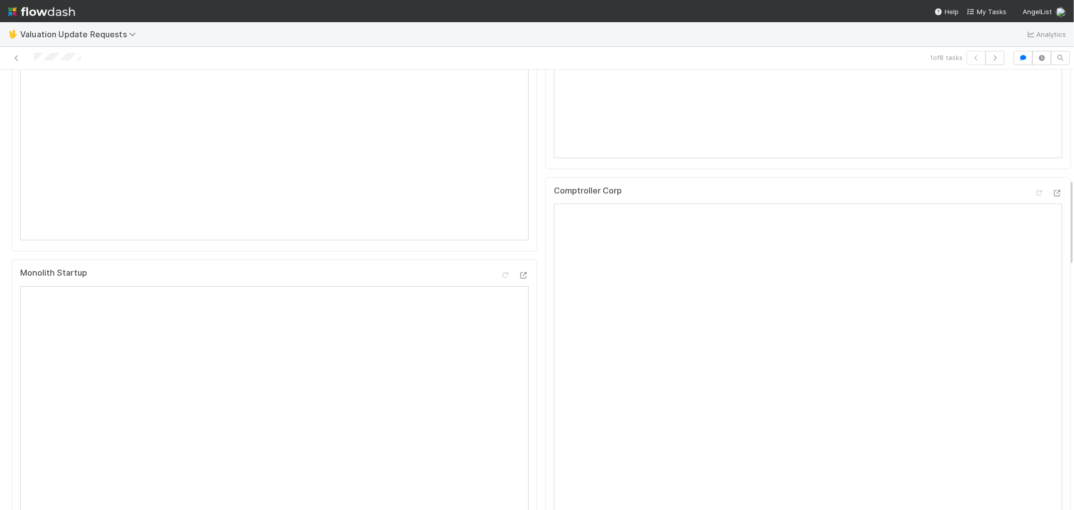
scroll to position [551, 0]
click at [1052, 198] on icon at bounding box center [1057, 194] width 10 height 7
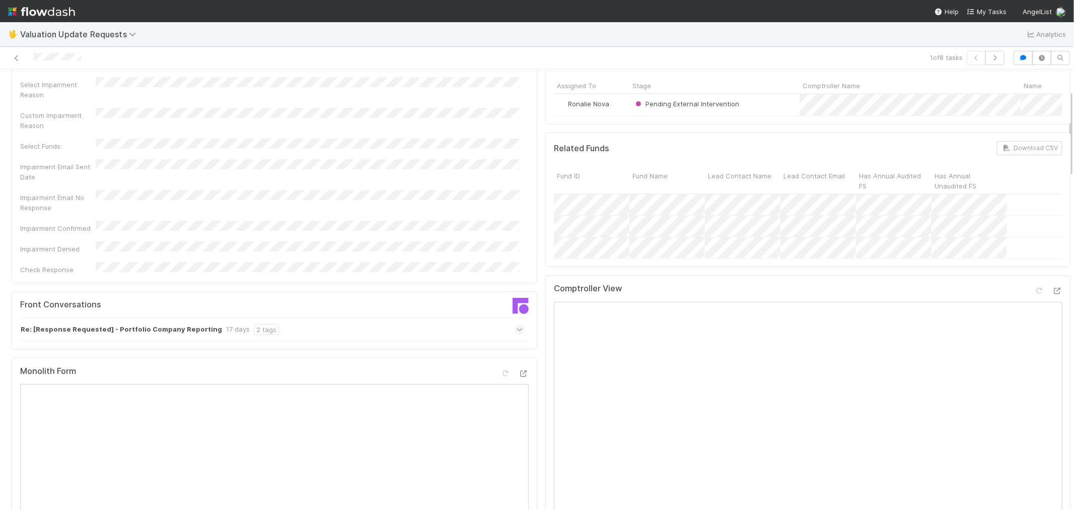
scroll to position [47, 0]
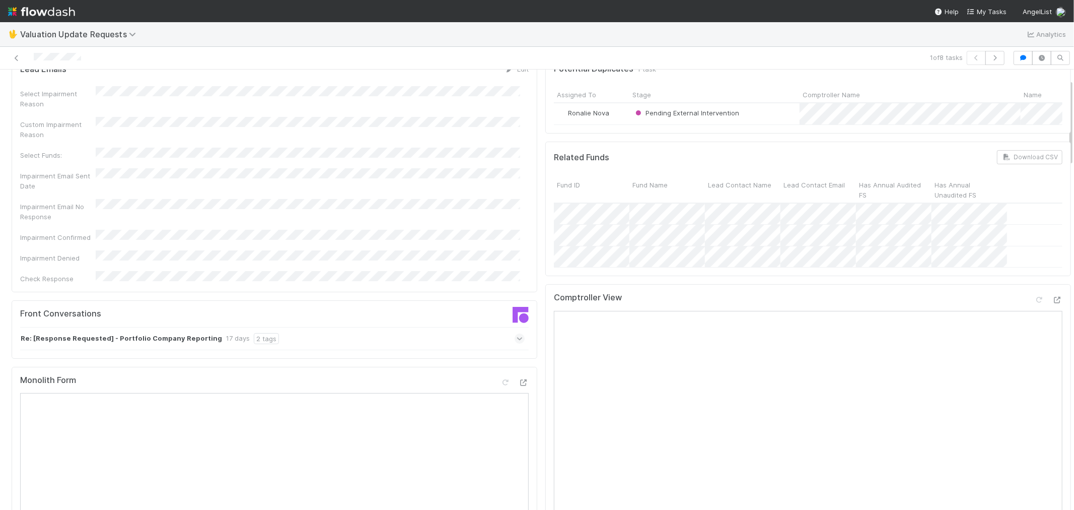
click at [517, 333] on icon at bounding box center [520, 338] width 7 height 10
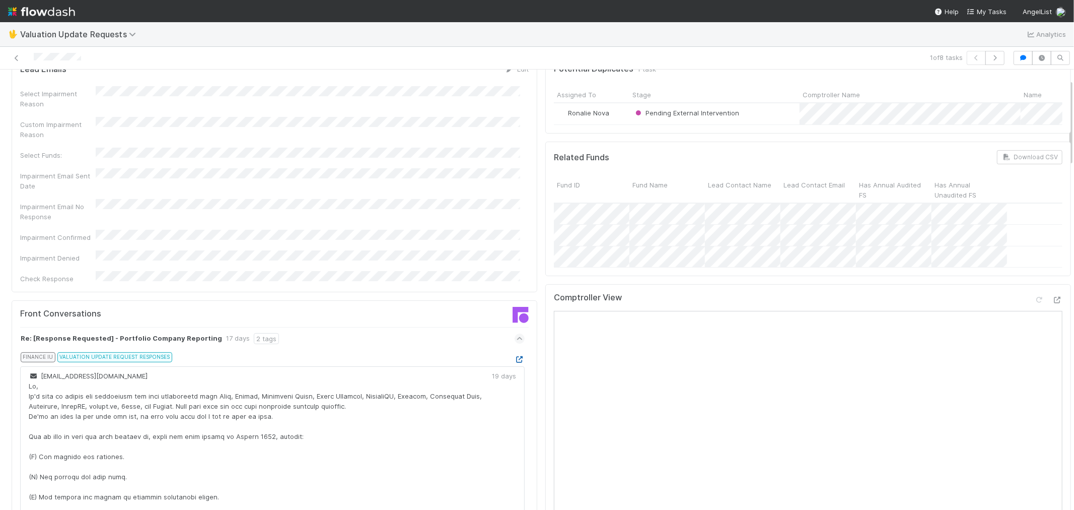
click at [515, 356] on icon at bounding box center [520, 359] width 10 height 7
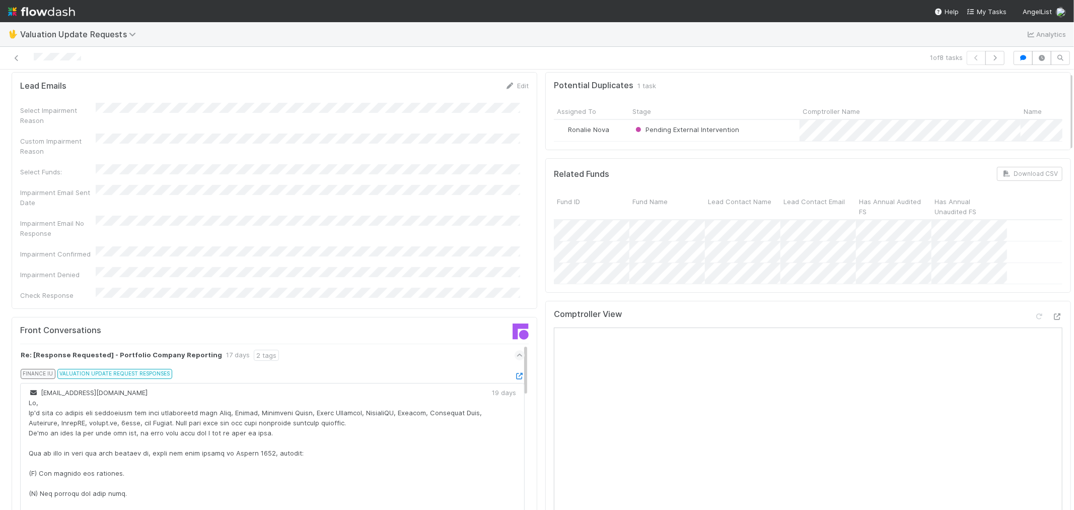
scroll to position [0, 0]
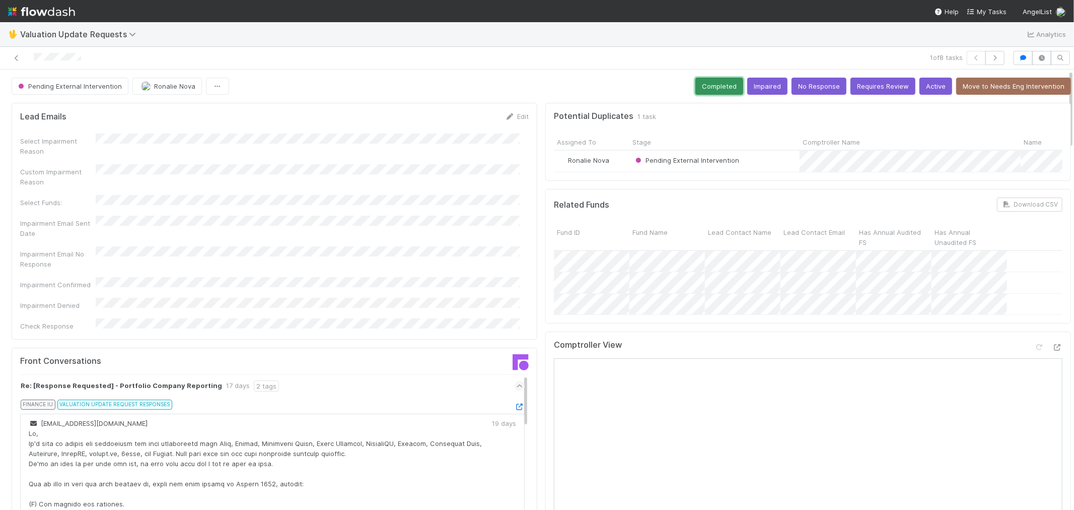
click at [695, 84] on button "Completed" at bounding box center [719, 86] width 48 height 17
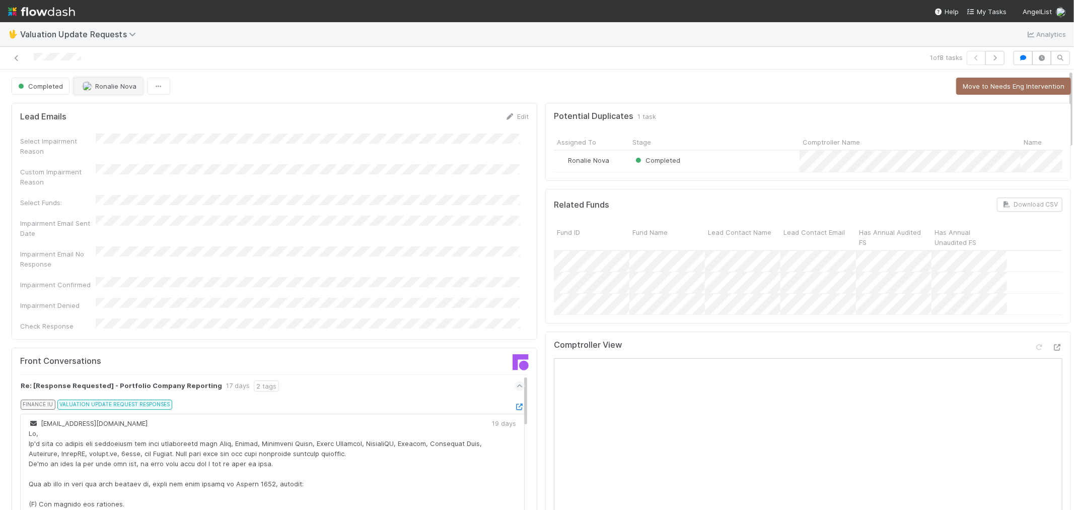
click at [113, 90] on button "Ronalie Nova" at bounding box center [108, 86] width 69 height 17
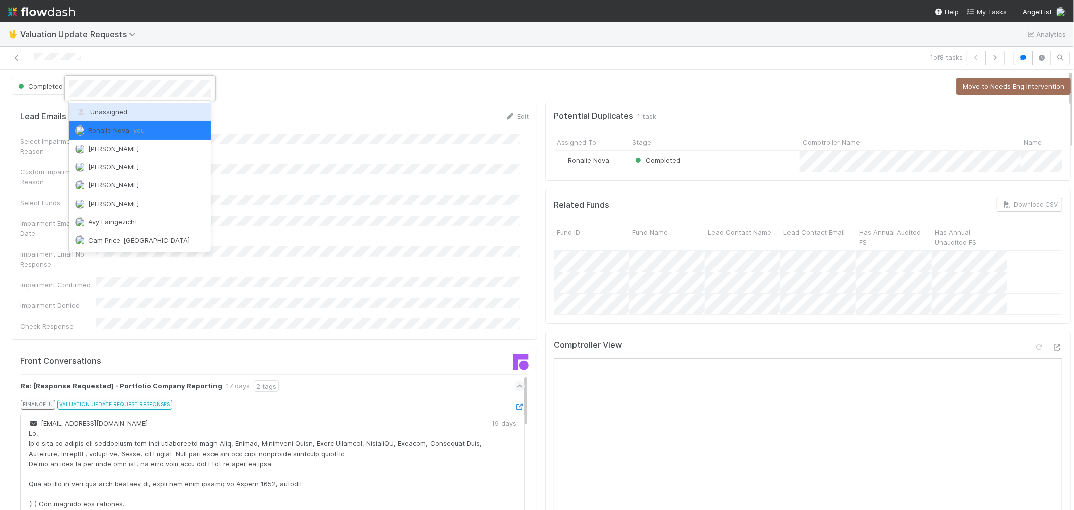
click at [117, 111] on span "Unassigned" at bounding box center [101, 112] width 52 height 8
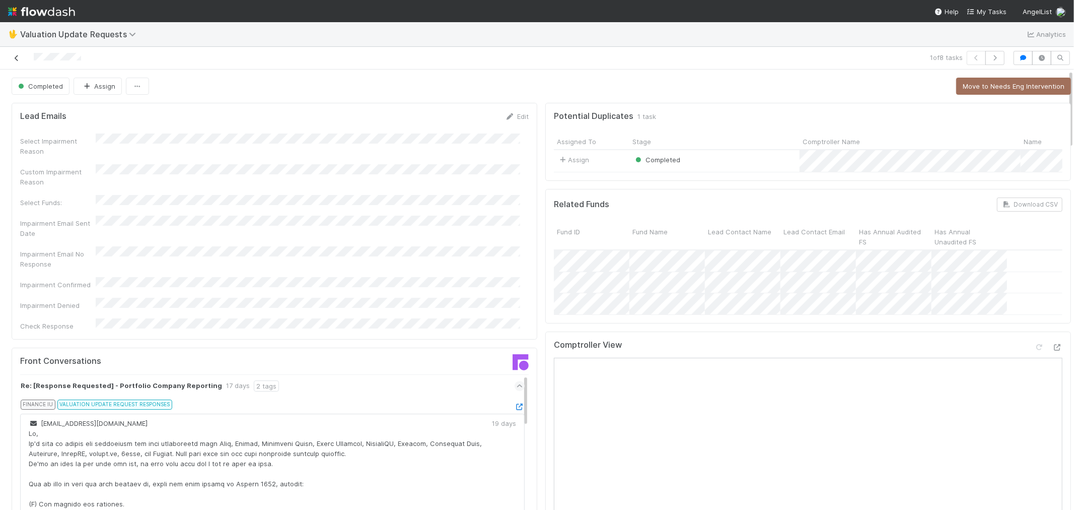
click at [14, 55] on icon at bounding box center [17, 58] width 10 height 7
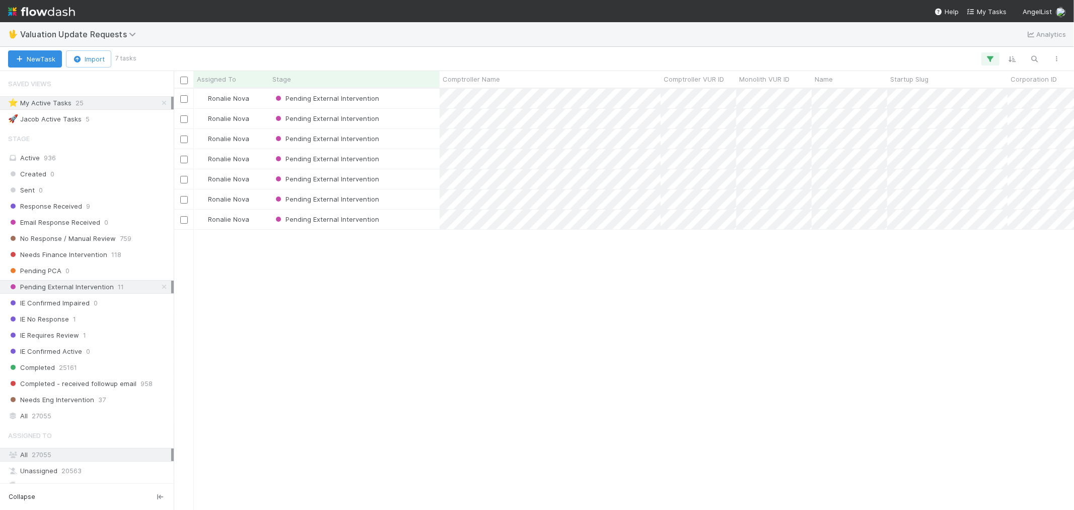
scroll to position [8, 8]
click at [401, 100] on div "Pending External Intervention" at bounding box center [354, 99] width 170 height 20
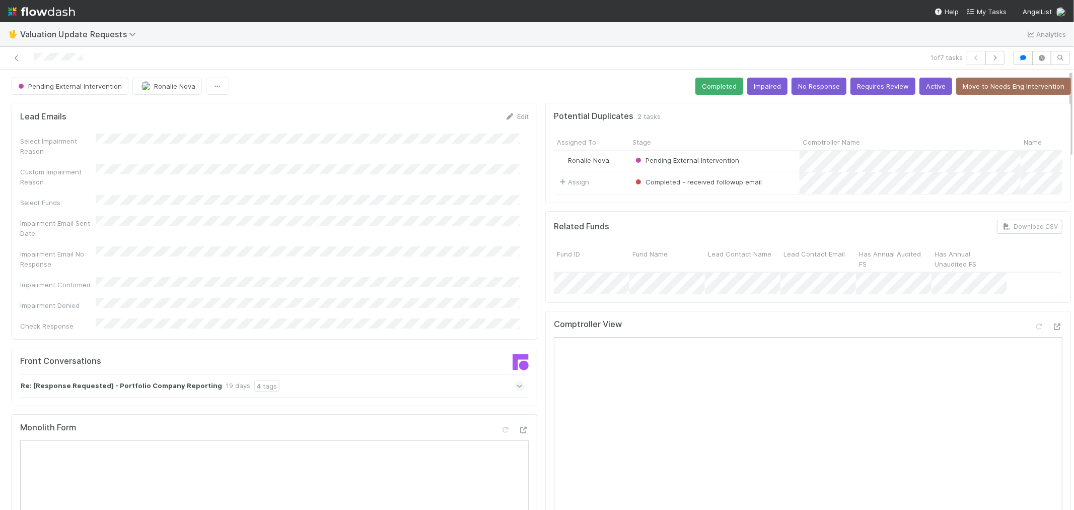
click at [517, 381] on icon at bounding box center [520, 386] width 7 height 10
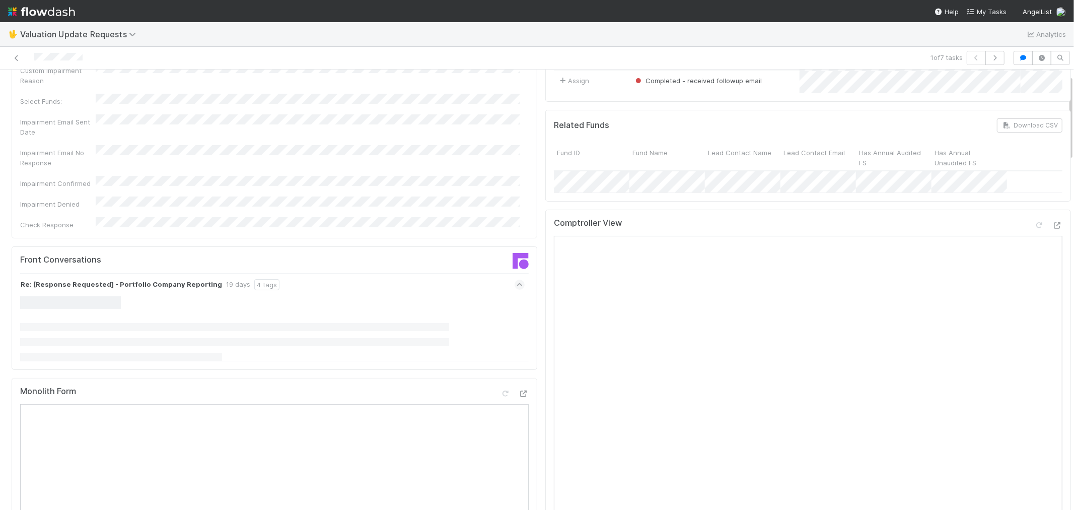
scroll to position [224, 0]
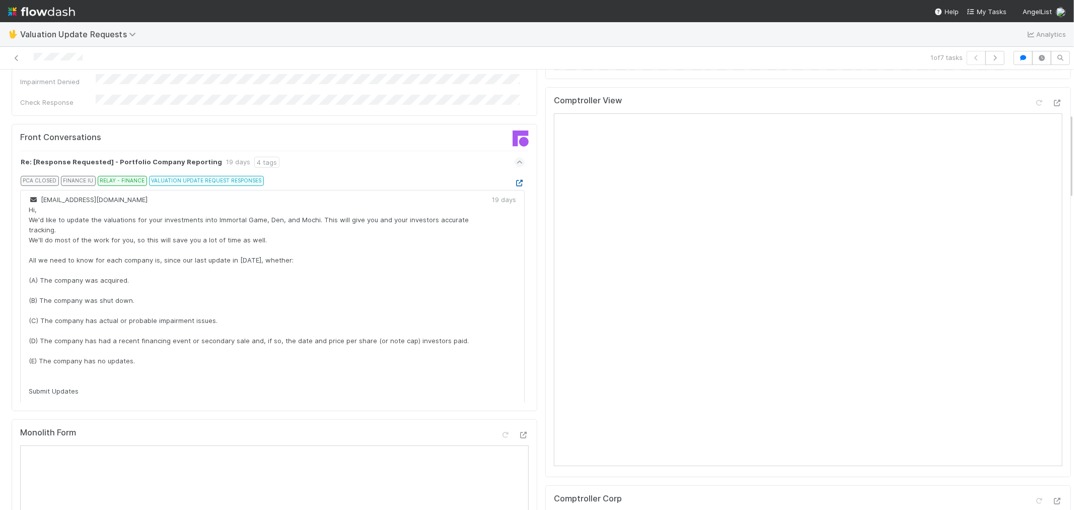
click at [515, 180] on icon at bounding box center [520, 183] width 10 height 7
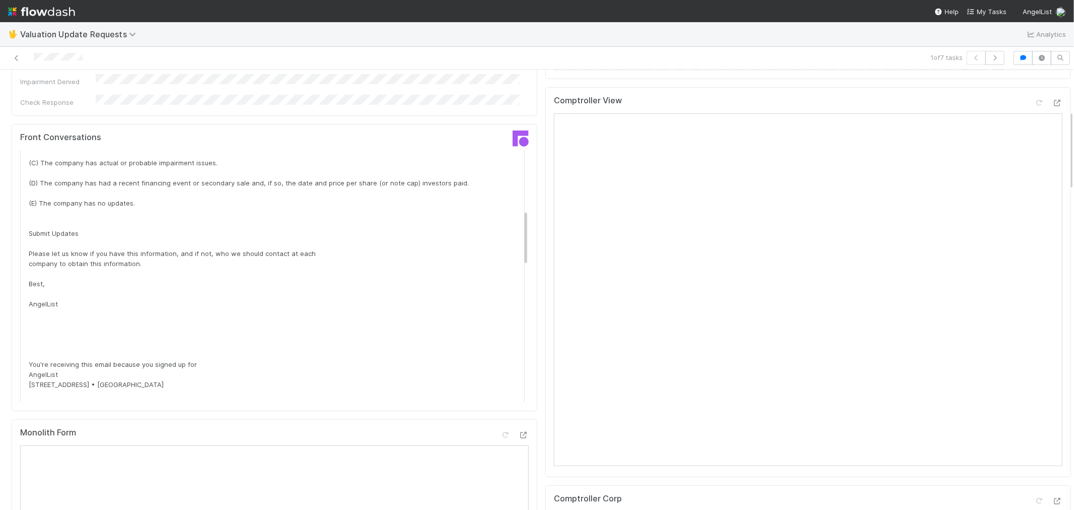
scroll to position [0, 0]
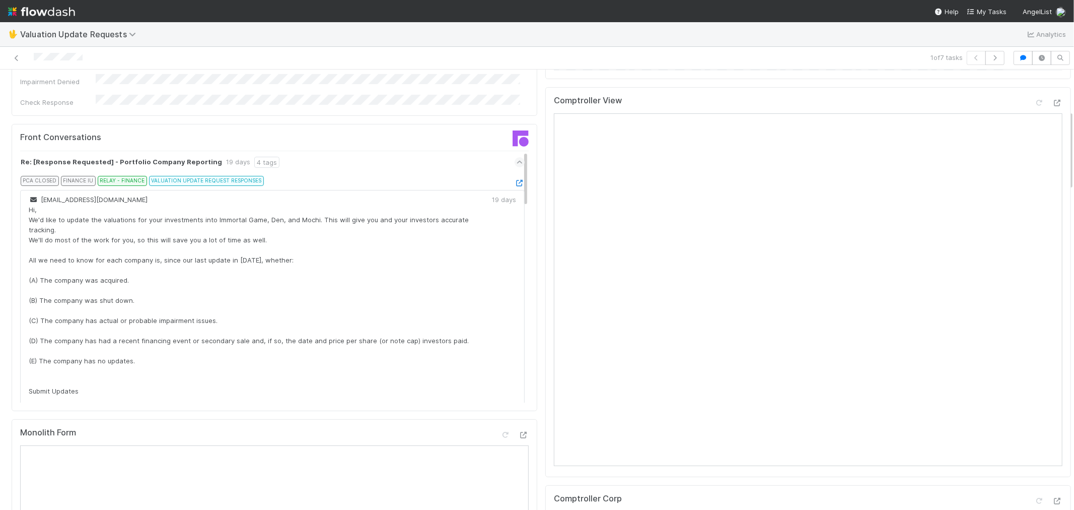
drag, startPoint x: 518, startPoint y: 208, endPoint x: 528, endPoint y: 115, distance: 94.2
click at [528, 124] on div "Front Conversations Re: [Response Requested] - Portfolio Company Reporting 19 d…" at bounding box center [275, 267] width 526 height 287
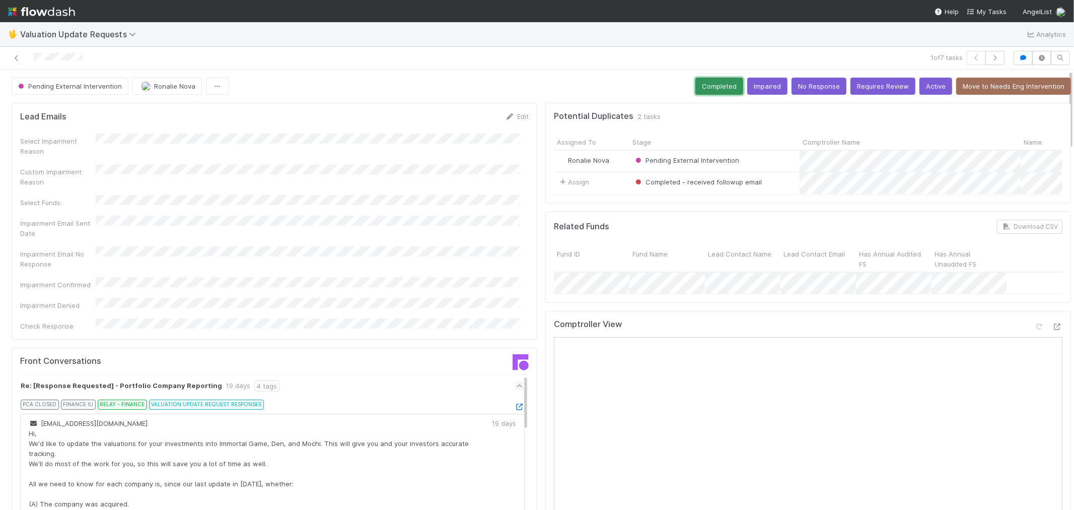
click at [697, 86] on button "Completed" at bounding box center [719, 86] width 48 height 17
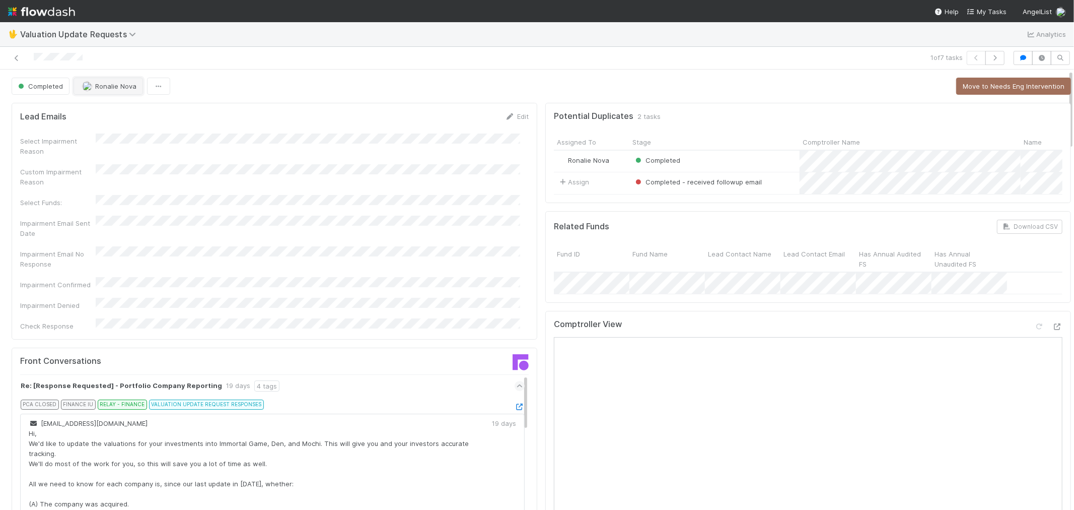
click at [115, 83] on span "Ronalie Nova" at bounding box center [115, 86] width 41 height 8
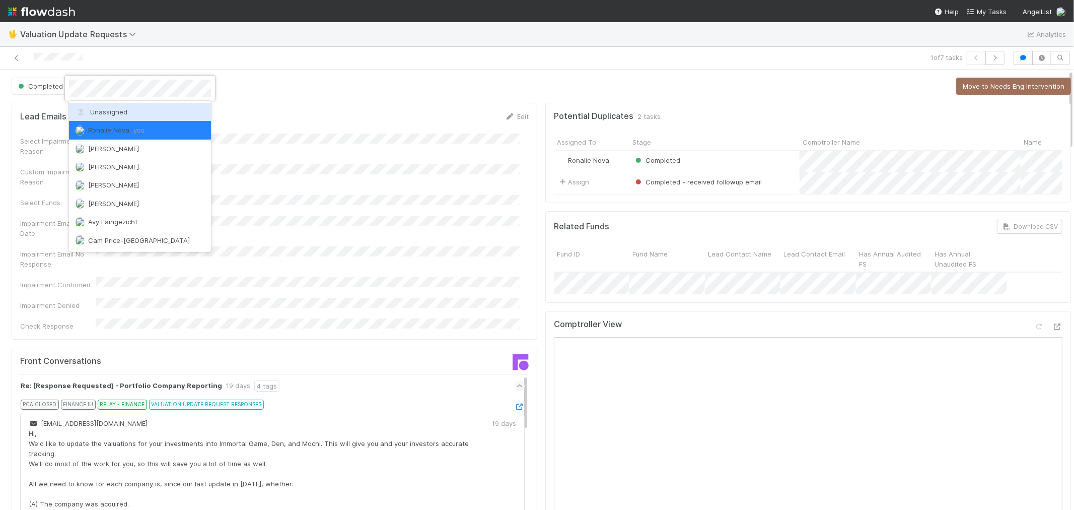
click at [113, 116] on div "Unassigned" at bounding box center [140, 112] width 142 height 18
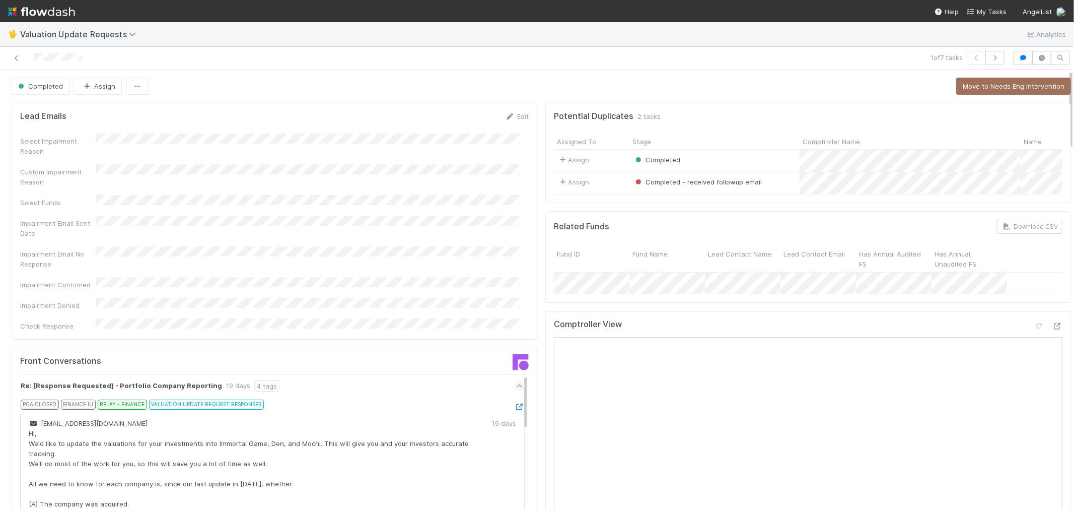
click at [22, 57] on div at bounding box center [256, 58] width 504 height 14
click at [14, 55] on icon at bounding box center [17, 58] width 10 height 7
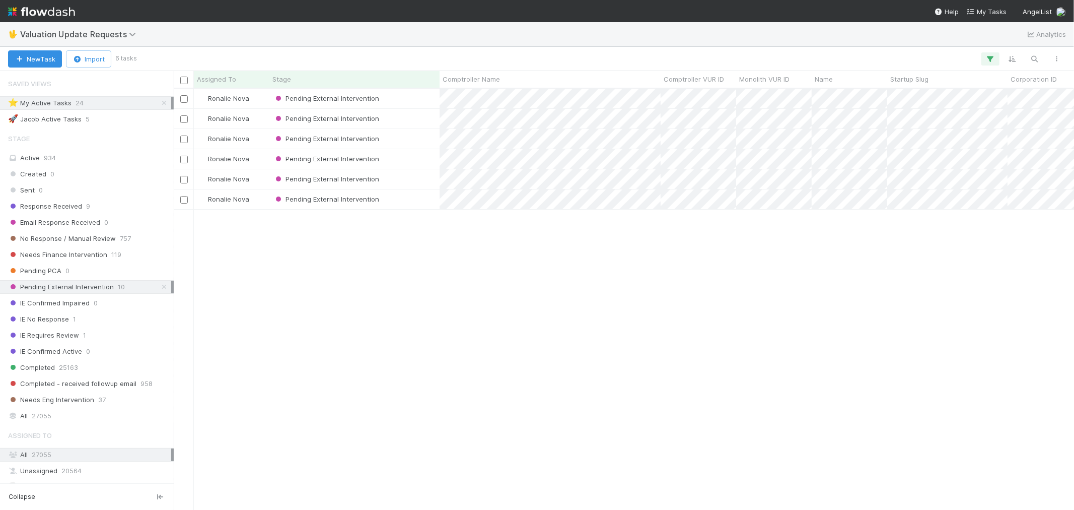
scroll to position [412, 892]
click at [422, 97] on div "Pending External Intervention" at bounding box center [354, 99] width 170 height 20
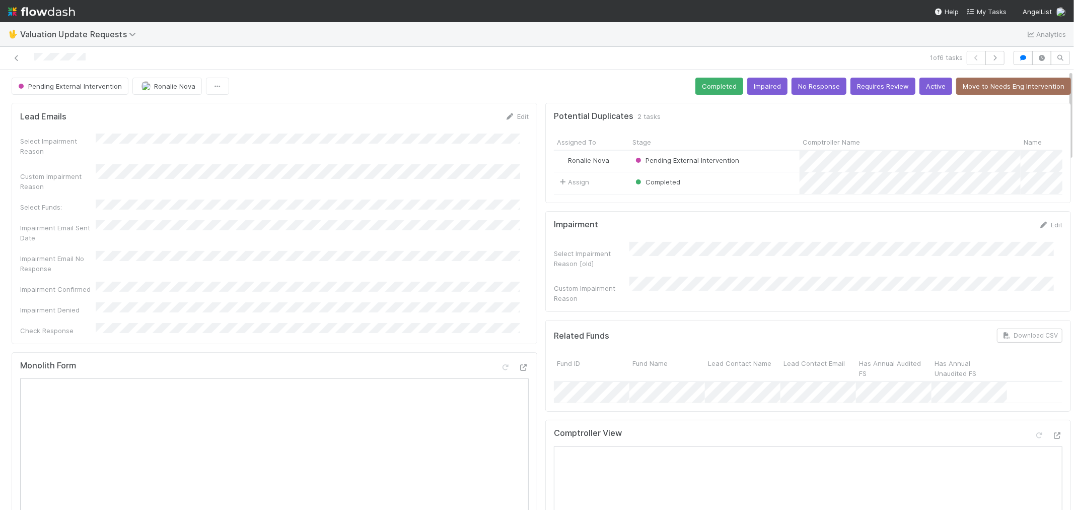
scroll to position [56, 0]
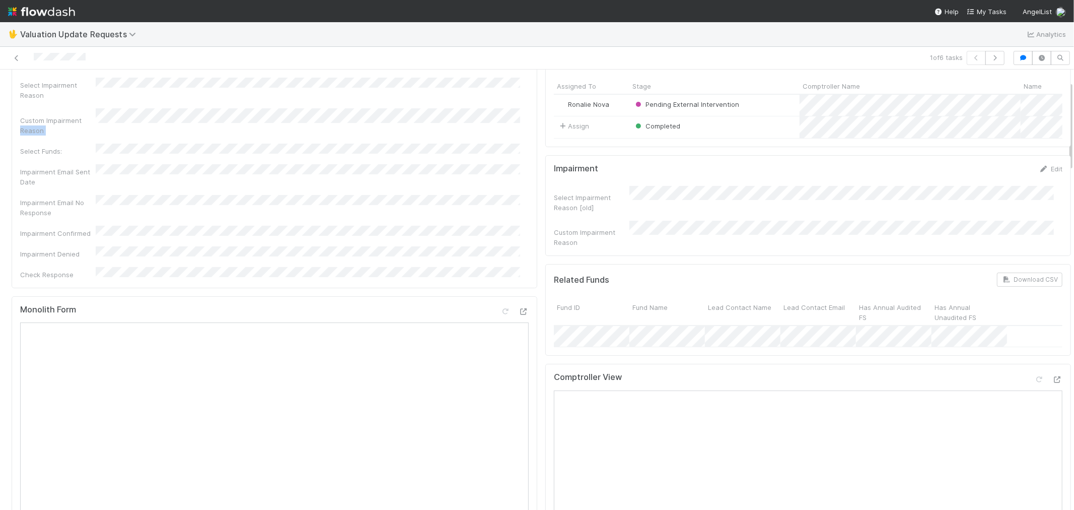
click at [490, 116] on div "Custom Impairment Reason" at bounding box center [274, 121] width 509 height 27
drag, startPoint x: 94, startPoint y: 111, endPoint x: 488, endPoint y: 101, distance: 394.3
click at [488, 101] on div "Select Impairment Reason Custom Impairment Reason Select Funds: Impairment Emai…" at bounding box center [274, 178] width 509 height 201
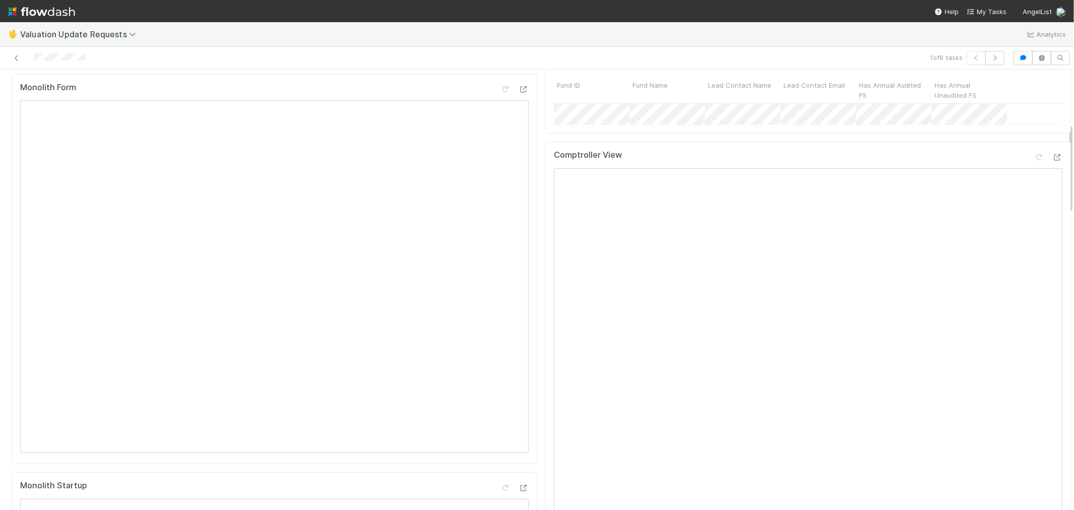
scroll to position [279, 0]
click at [1034, 153] on icon at bounding box center [1039, 156] width 10 height 7
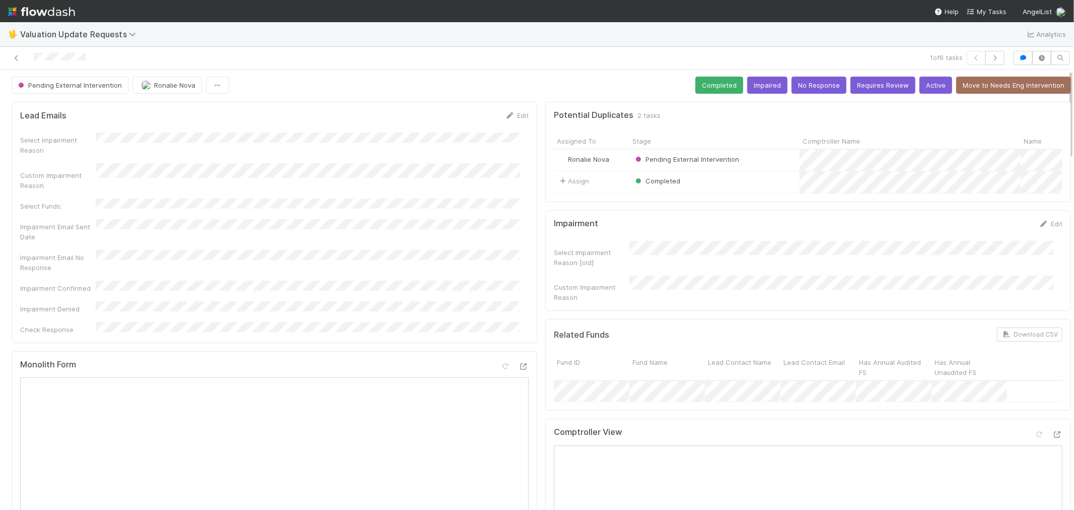
scroll to position [0, 0]
drag, startPoint x: 695, startPoint y: 93, endPoint x: 649, endPoint y: 87, distance: 46.2
click at [695, 93] on button "Completed" at bounding box center [719, 86] width 48 height 17
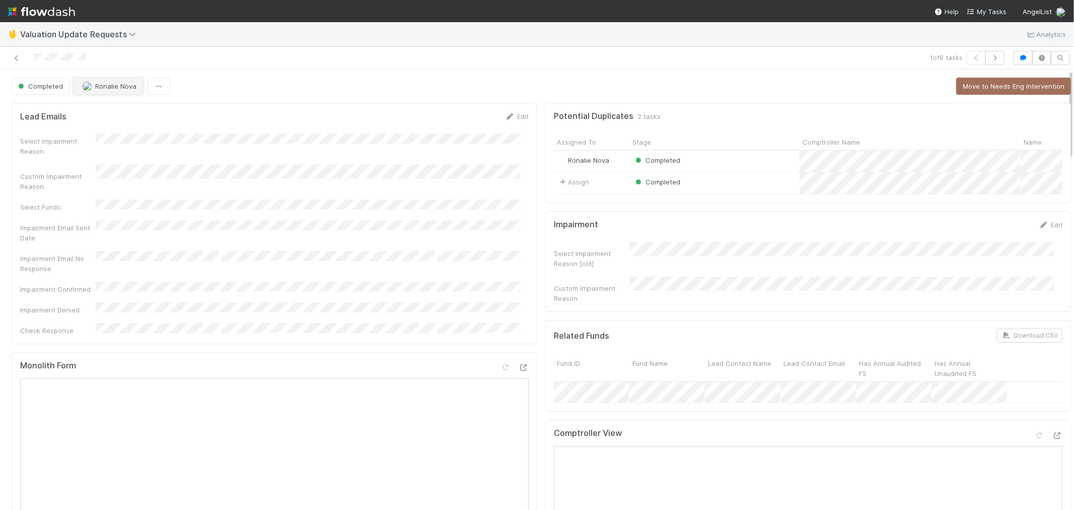
click at [102, 87] on span "Ronalie Nova" at bounding box center [115, 86] width 41 height 8
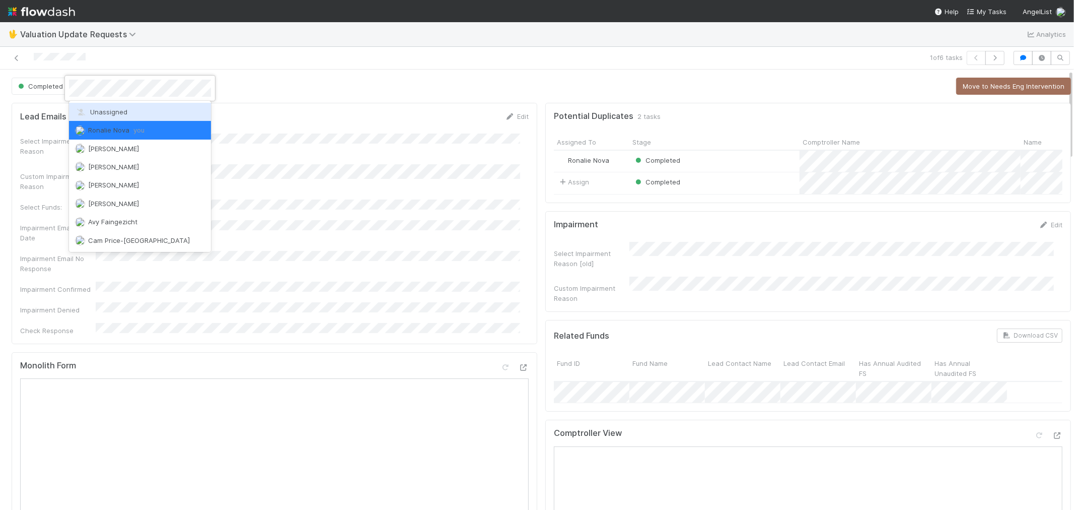
click at [109, 114] on span "Unassigned" at bounding box center [101, 112] width 52 height 8
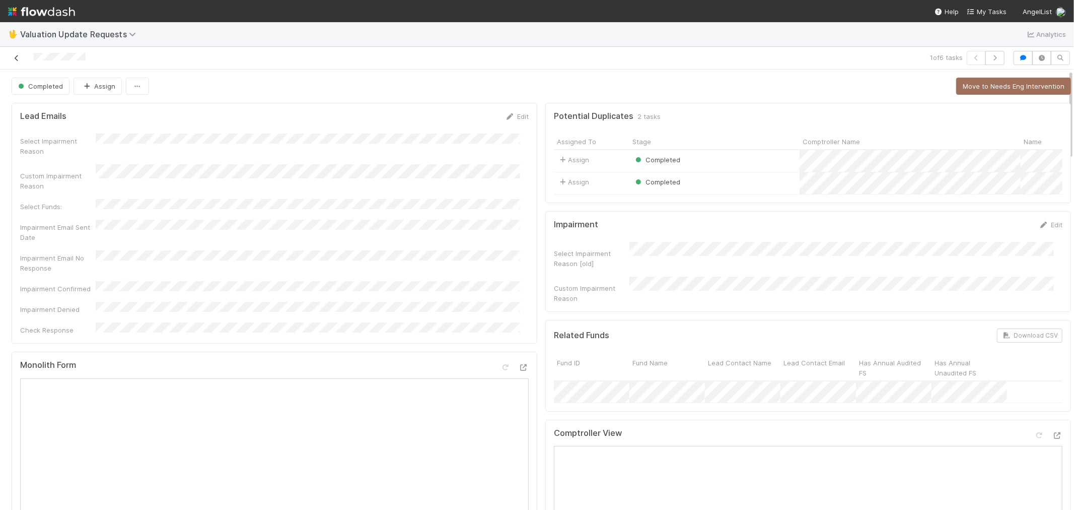
click at [18, 58] on icon at bounding box center [17, 58] width 10 height 7
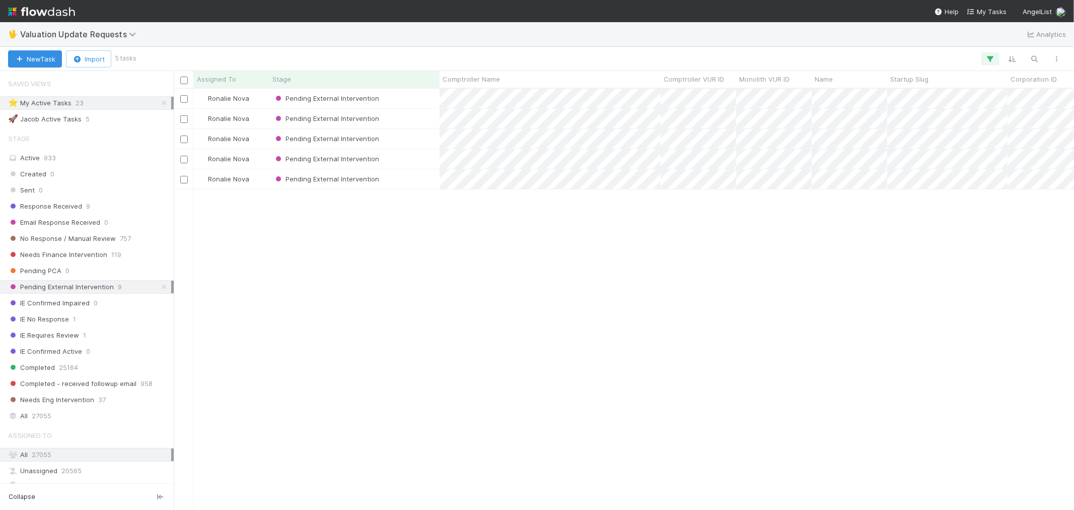
scroll to position [8, 8]
click at [445, 356] on div "Ronalie Nova Pending External Intervention 7/2/25, 7:25:09 AM 8/2/25, 1:05:31 A…" at bounding box center [624, 299] width 900 height 420
click at [422, 98] on div "Pending External Intervention" at bounding box center [354, 99] width 170 height 20
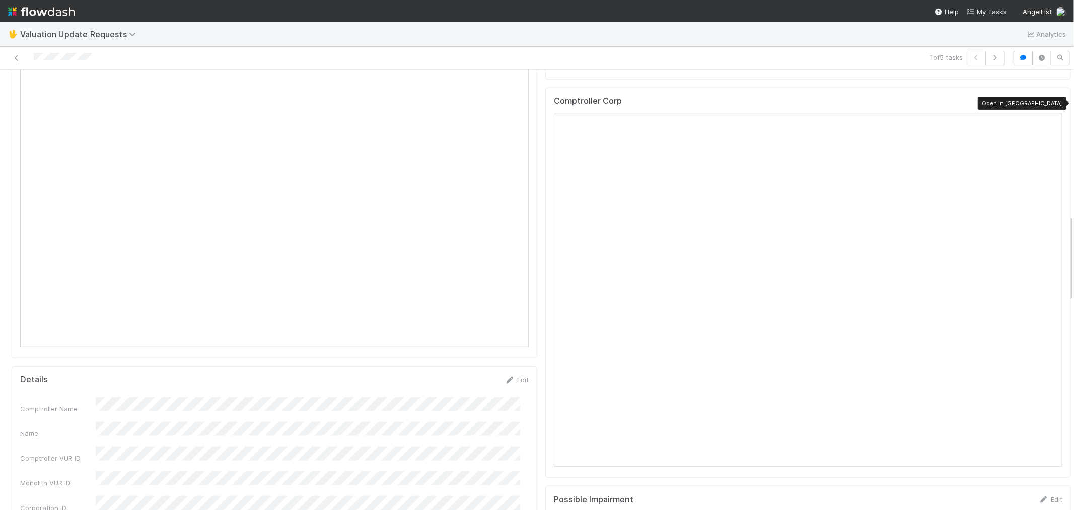
scroll to position [727, 0]
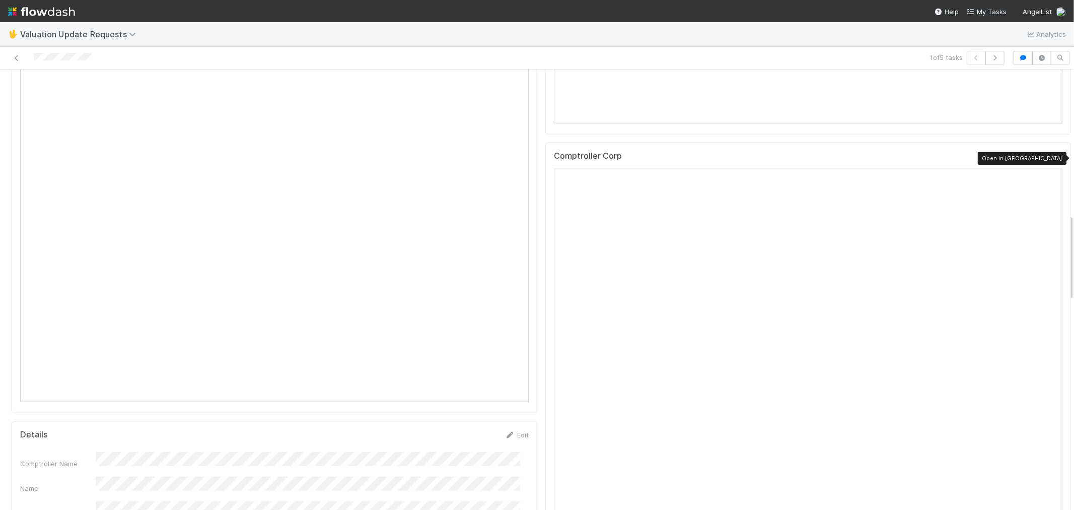
click at [1052, 155] on icon at bounding box center [1057, 158] width 10 height 7
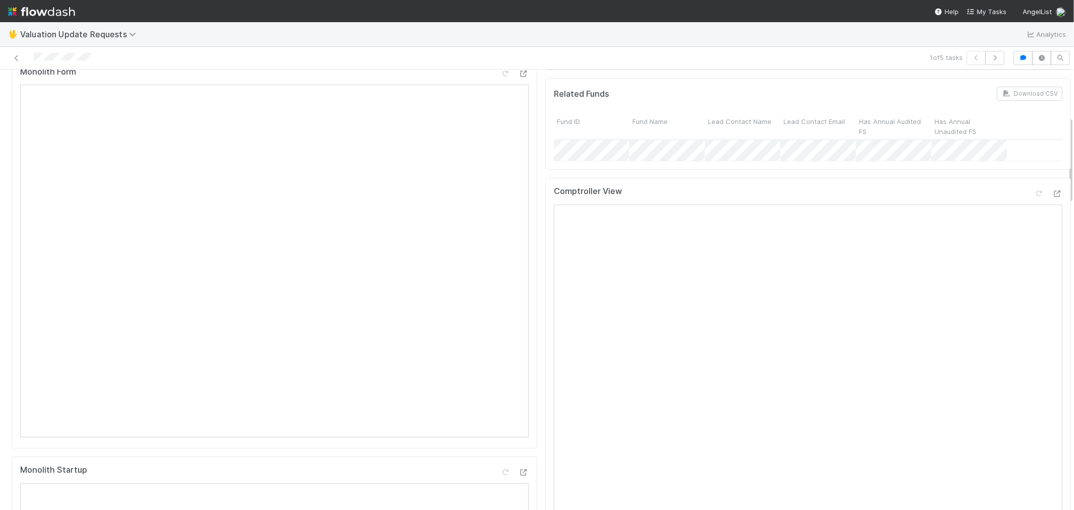
scroll to position [224, 0]
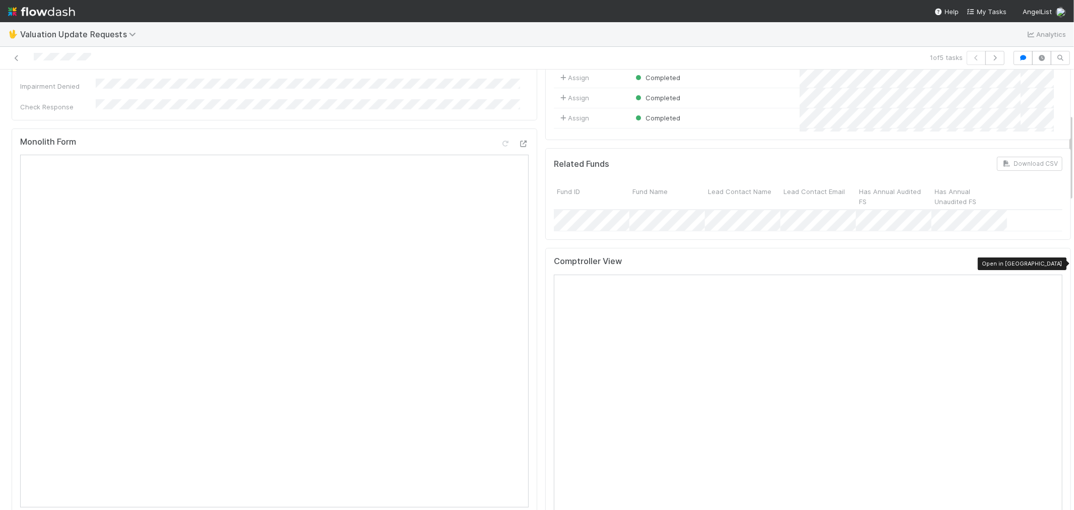
click at [1052, 263] on icon at bounding box center [1057, 263] width 10 height 7
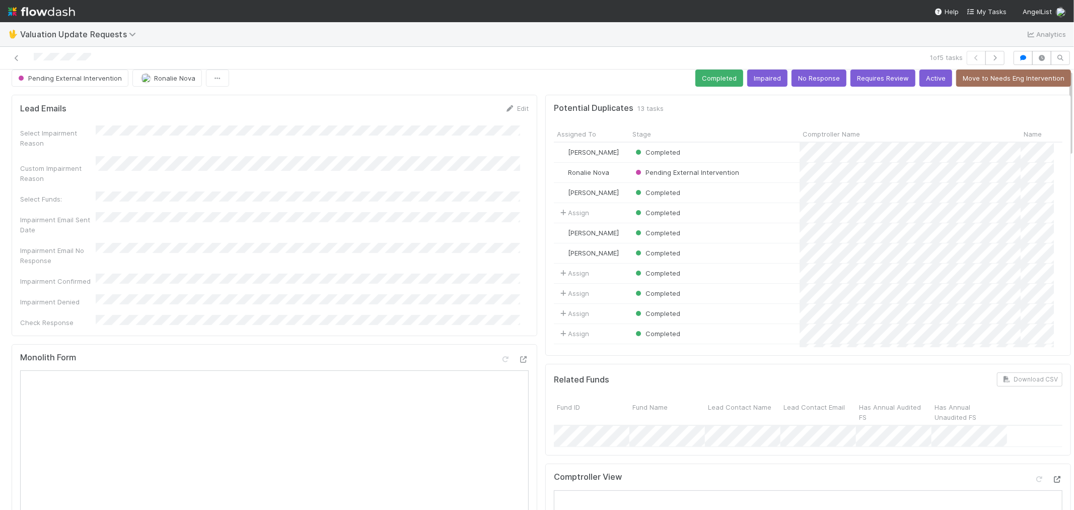
scroll to position [0, 0]
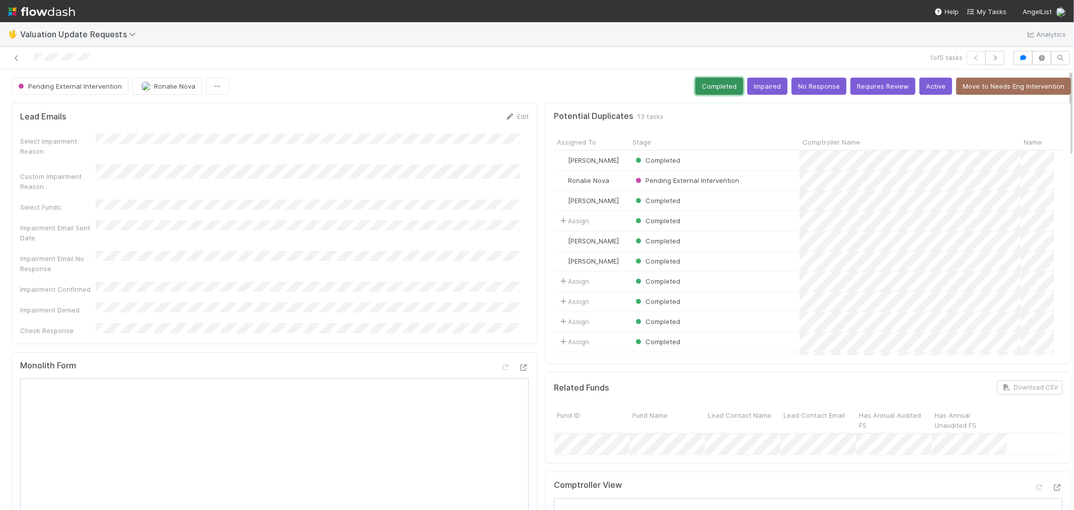
click at [697, 92] on button "Completed" at bounding box center [719, 86] width 48 height 17
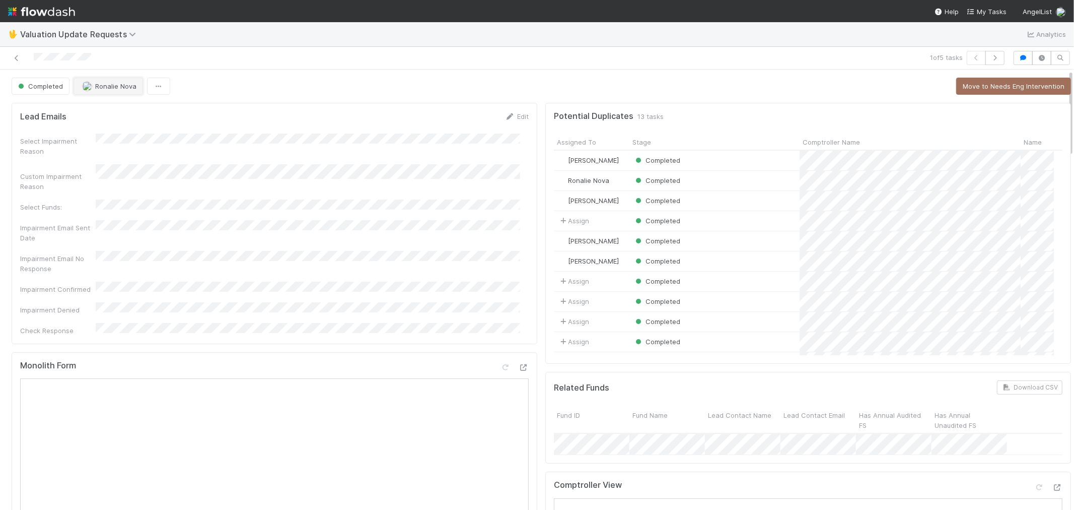
click at [109, 89] on span "Ronalie Nova" at bounding box center [115, 86] width 41 height 8
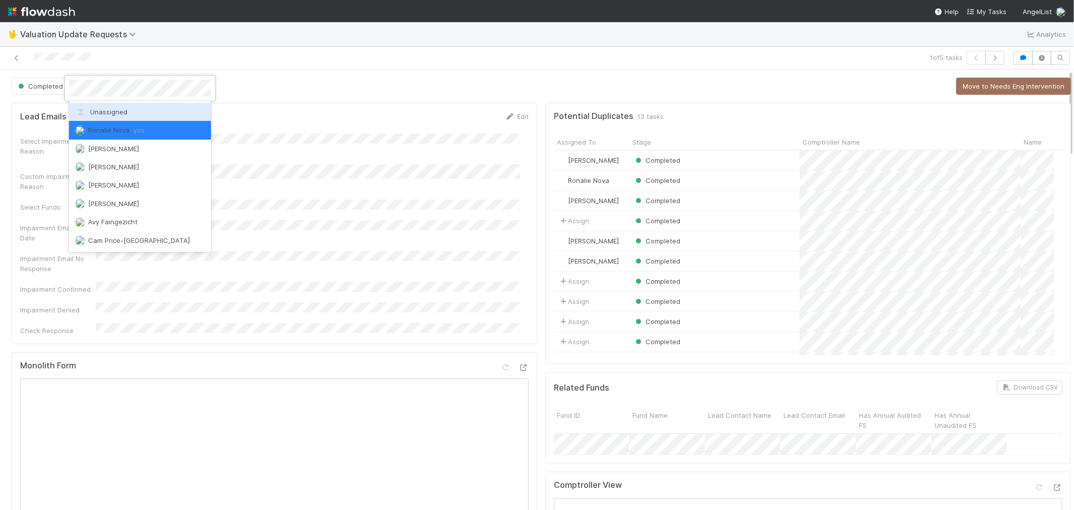
click at [112, 110] on span "Unassigned" at bounding box center [101, 112] width 52 height 8
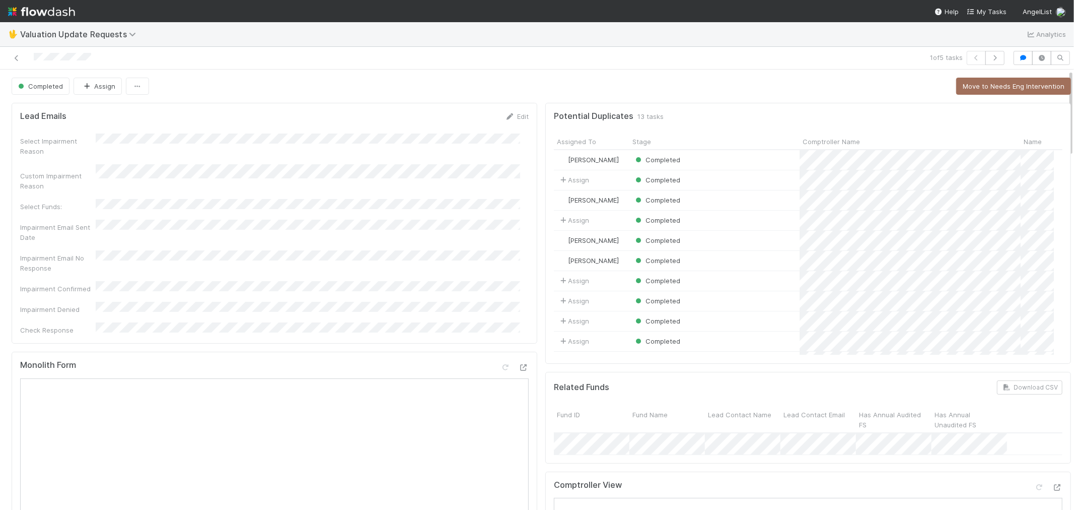
scroll to position [196, 491]
click at [18, 58] on icon at bounding box center [17, 58] width 10 height 7
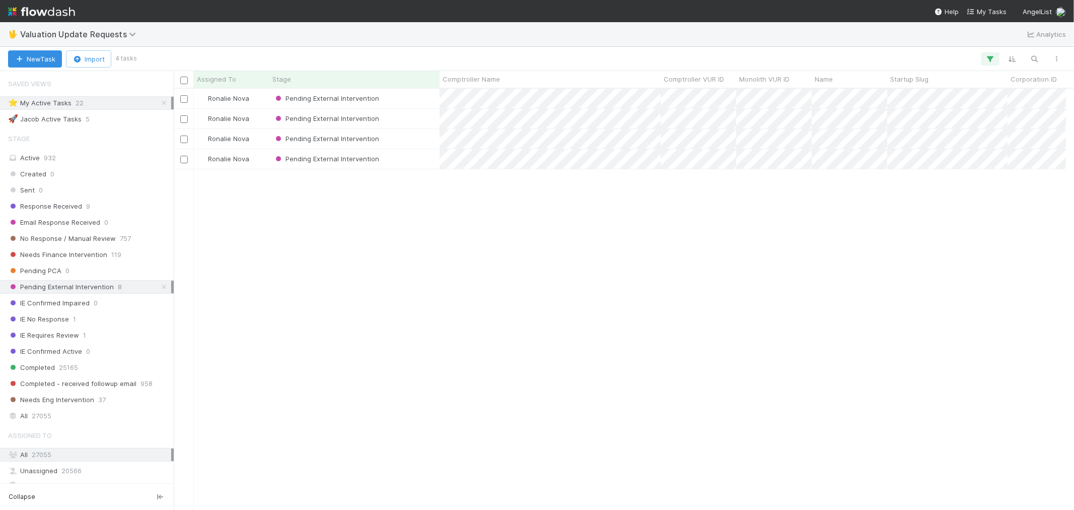
scroll to position [8, 8]
click at [414, 99] on div "Pending External Intervention" at bounding box center [354, 99] width 170 height 20
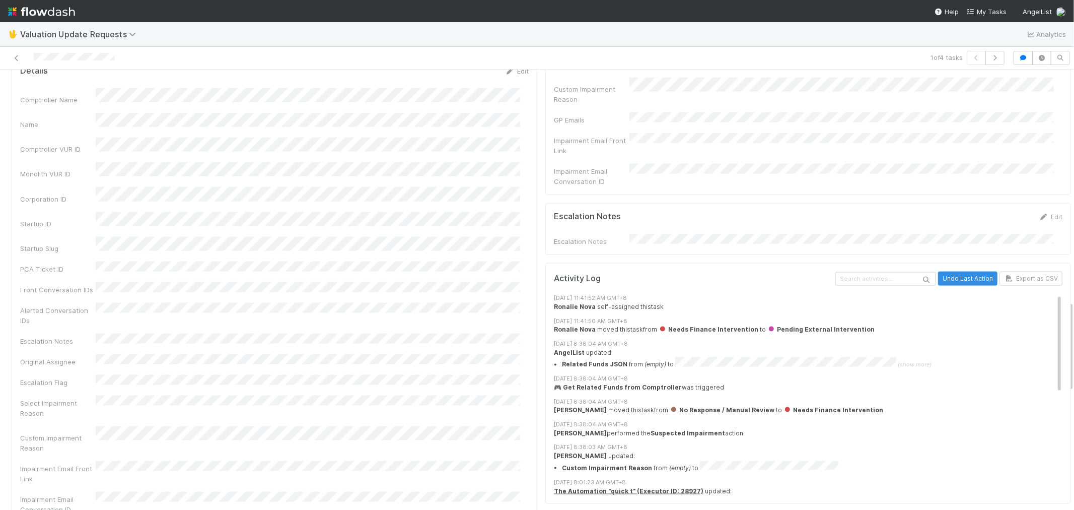
scroll to position [1181, 0]
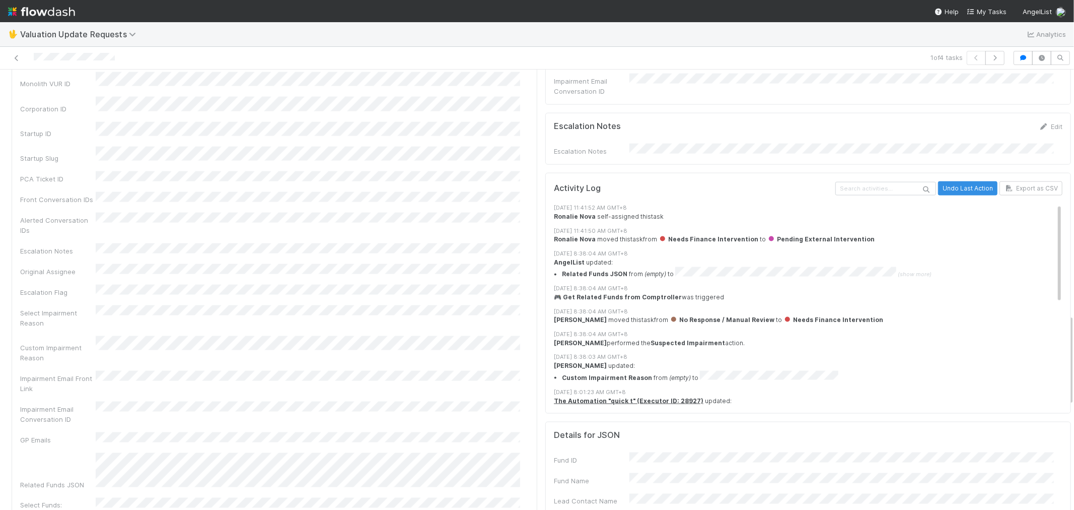
click at [152, 325] on div "Comptroller Name Name Comptroller VUR ID Monolith VUR ID Corporation ID Startup…" at bounding box center [274, 371] width 509 height 747
click at [154, 371] on div "Impairment Email Front Link" at bounding box center [274, 382] width 509 height 23
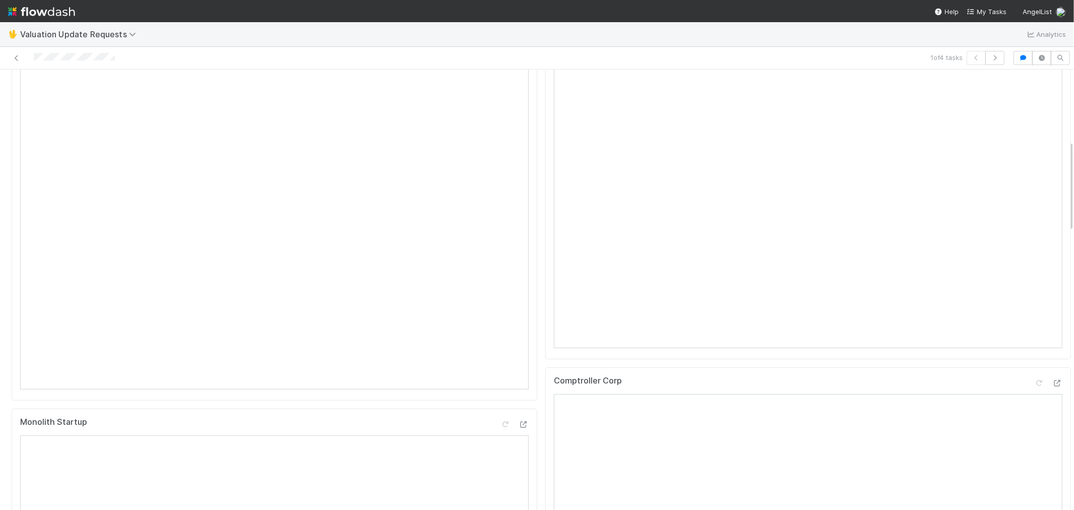
scroll to position [118, 0]
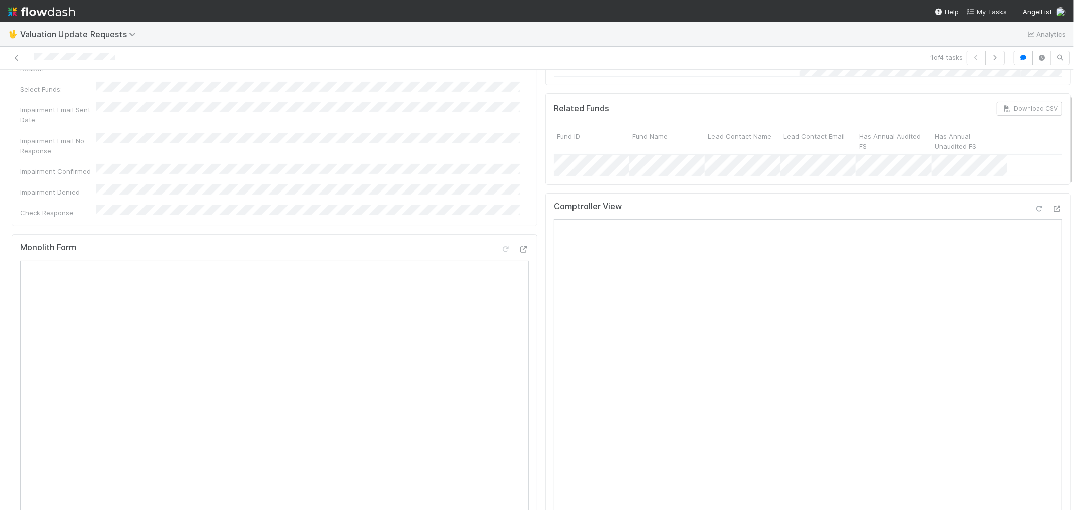
click at [1034, 212] on icon at bounding box center [1039, 208] width 10 height 7
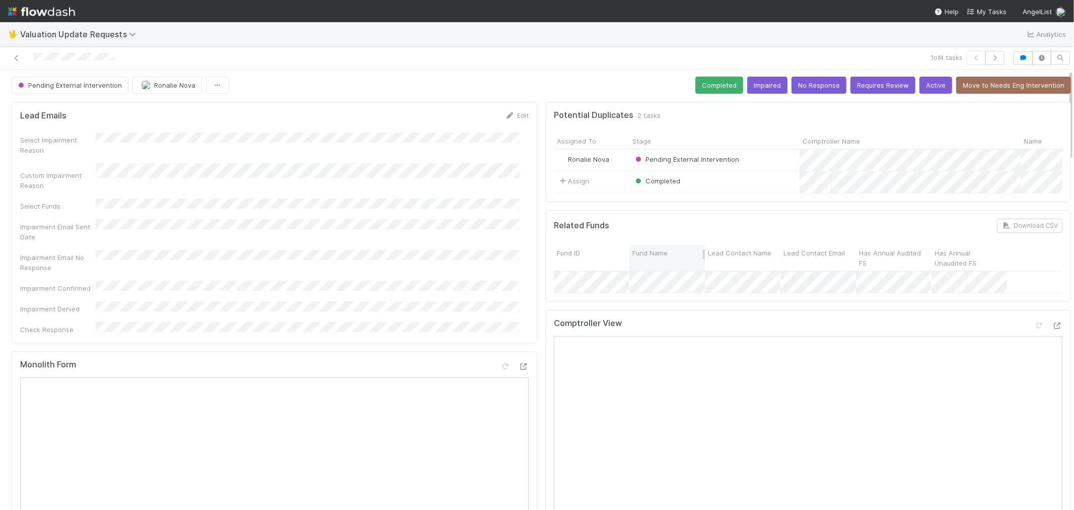
scroll to position [0, 0]
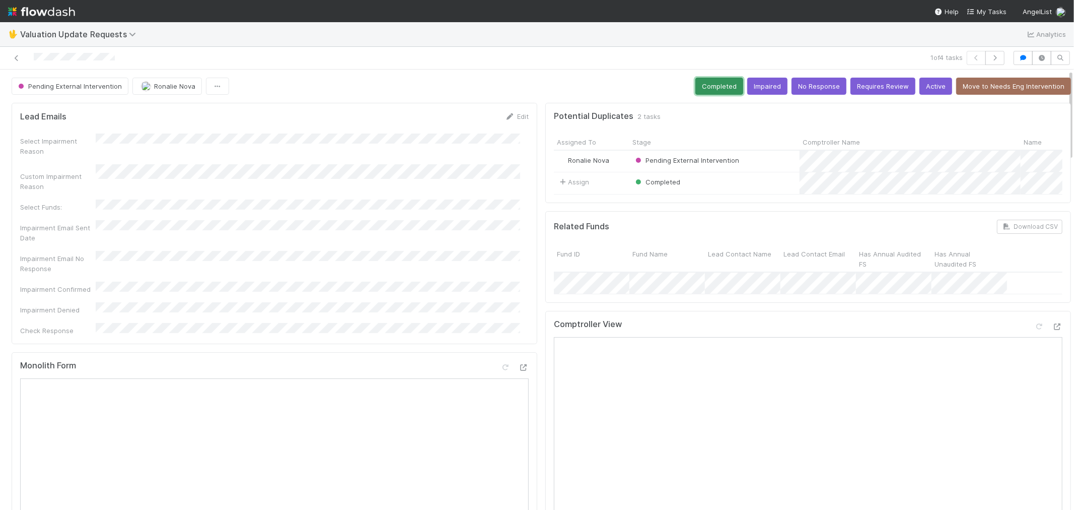
click at [695, 84] on button "Completed" at bounding box center [719, 86] width 48 height 17
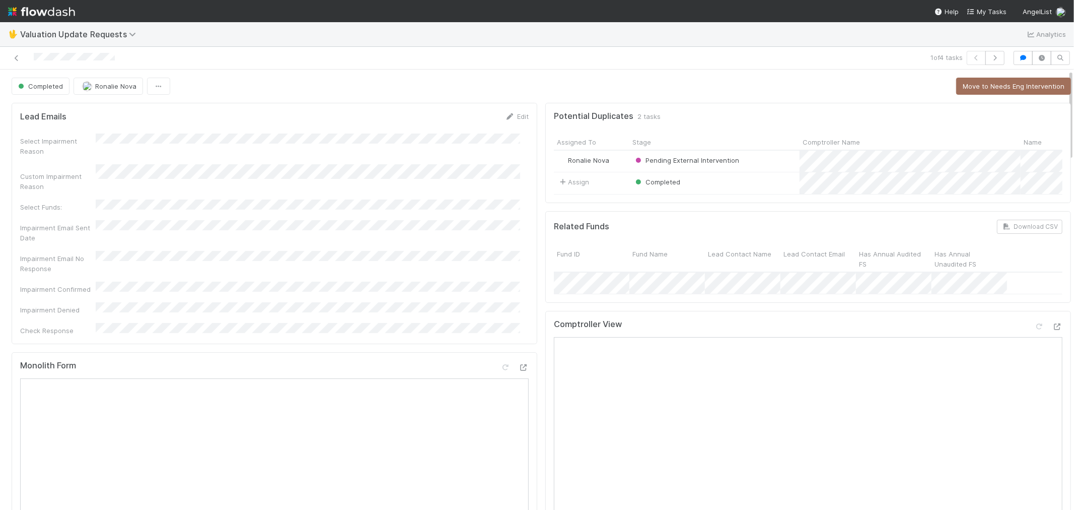
scroll to position [197, 0]
click at [121, 84] on span "Ronalie Nova" at bounding box center [115, 86] width 41 height 8
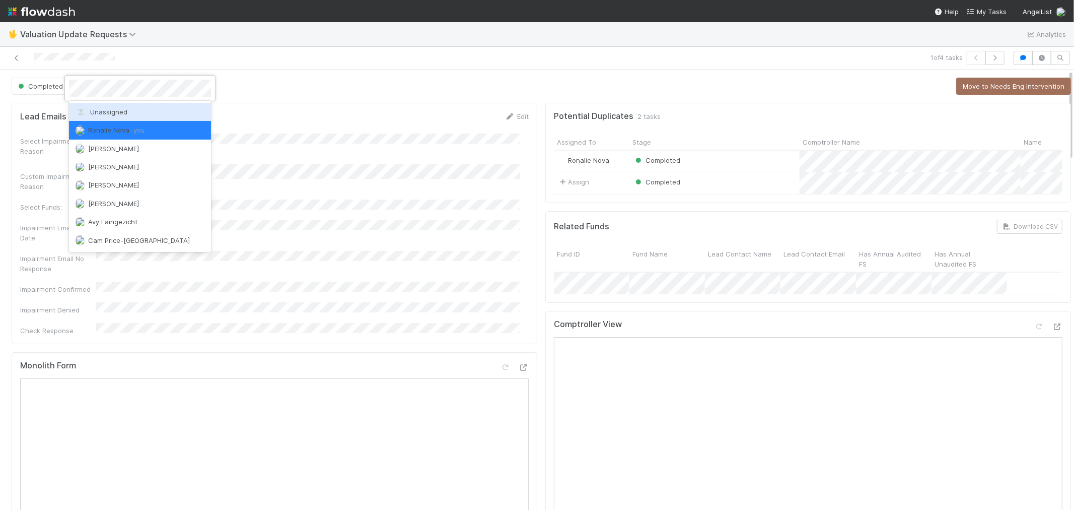
click at [119, 112] on span "Unassigned" at bounding box center [101, 112] width 52 height 8
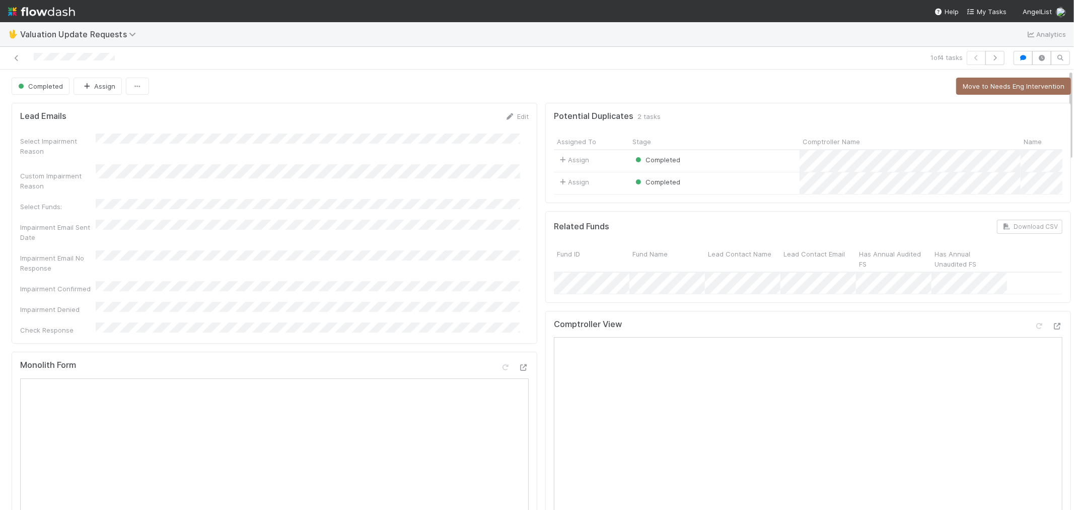
scroll to position [187, 0]
click at [17, 56] on icon at bounding box center [17, 58] width 10 height 7
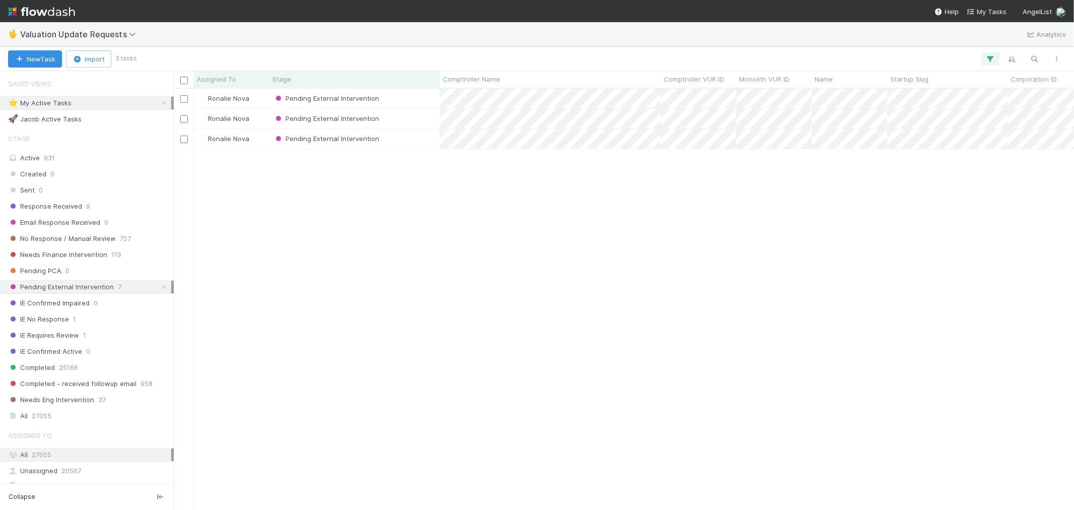
scroll to position [412, 892]
click at [404, 98] on div "Pending External Intervention" at bounding box center [354, 99] width 170 height 20
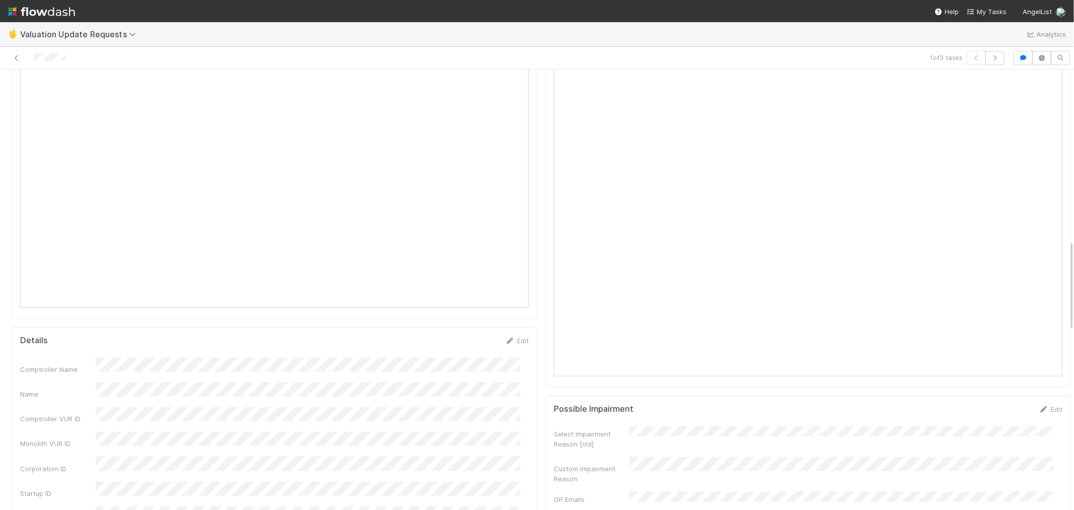
scroll to position [733, 0]
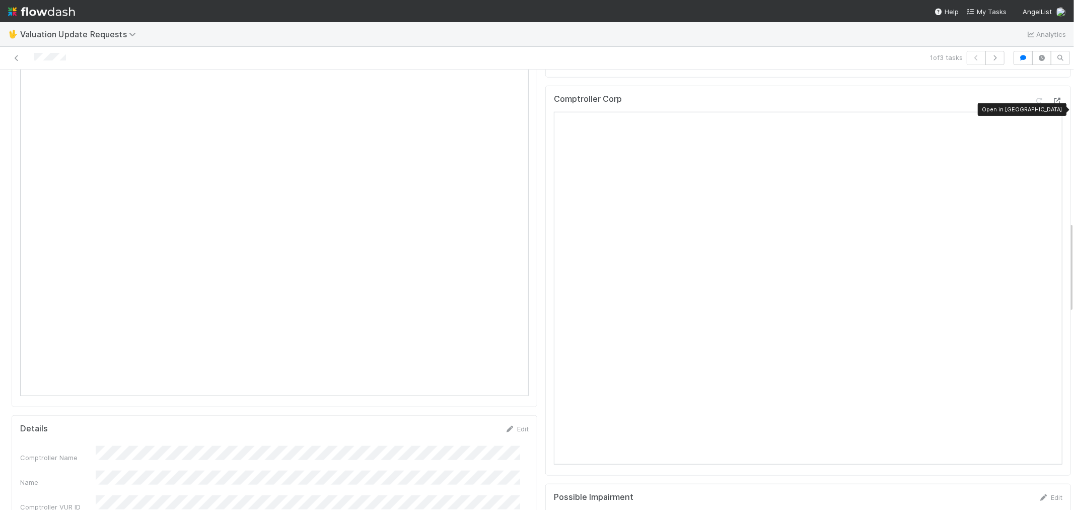
click at [1052, 104] on icon at bounding box center [1057, 101] width 10 height 7
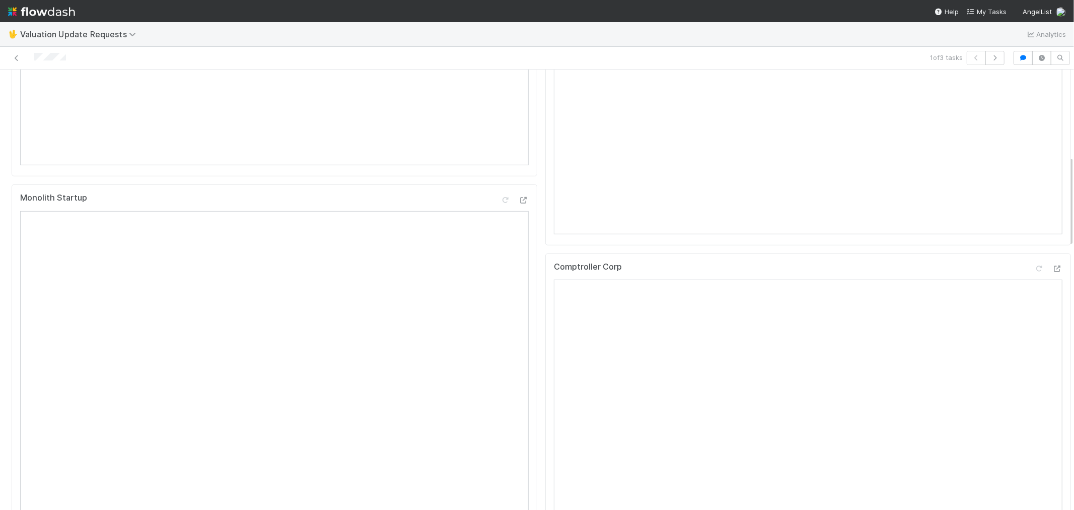
scroll to position [285, 0]
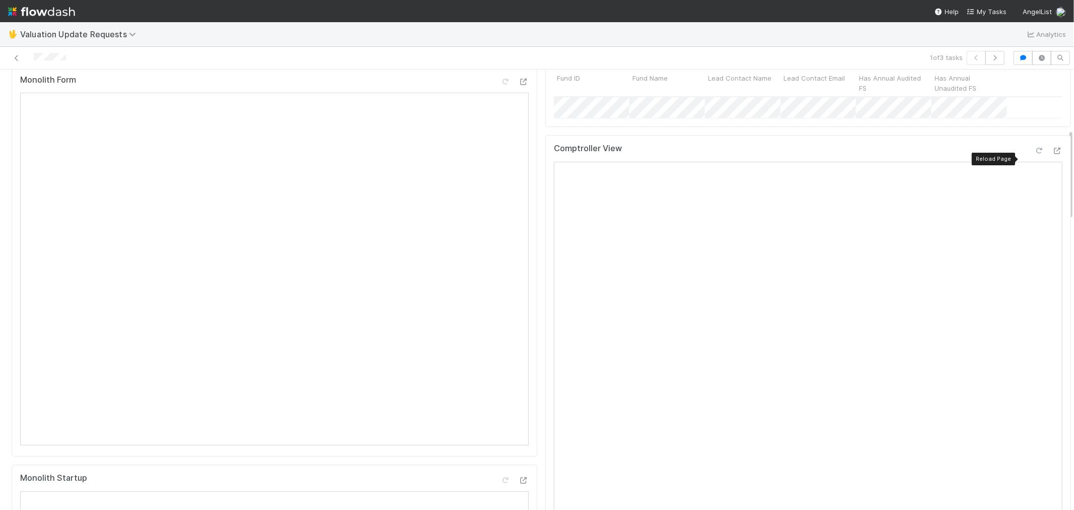
click at [1034, 154] on icon at bounding box center [1039, 151] width 10 height 7
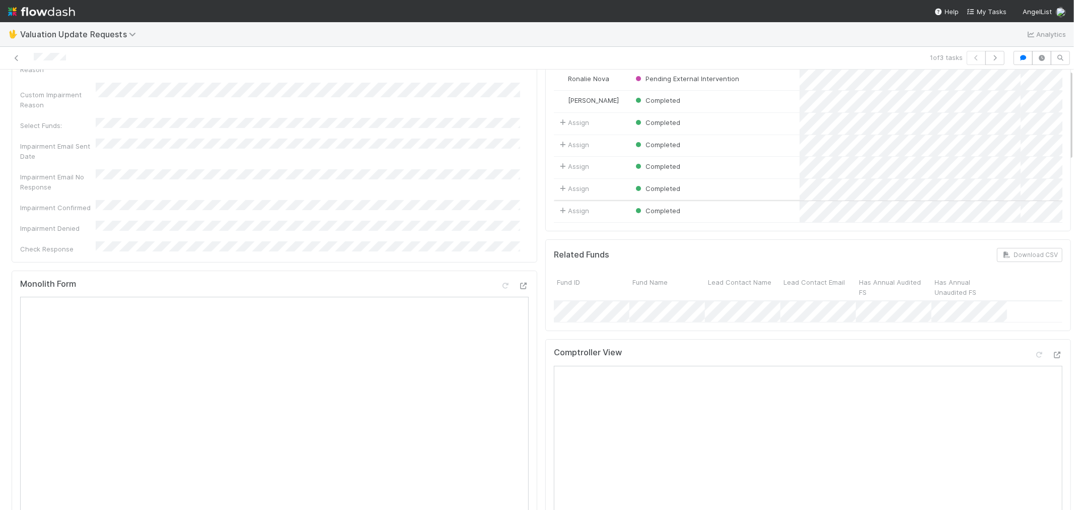
scroll to position [0, 0]
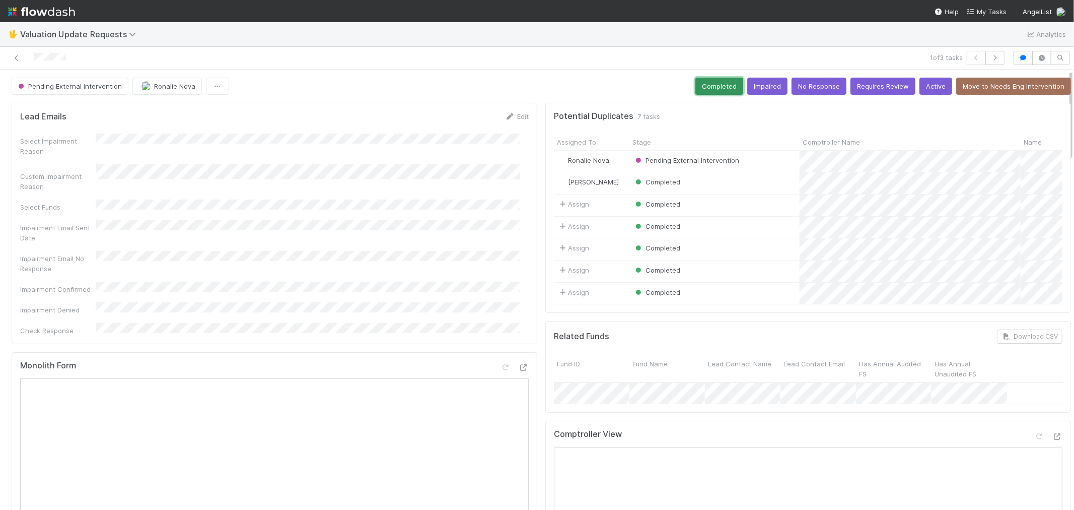
drag, startPoint x: 701, startPoint y: 91, endPoint x: 605, endPoint y: 71, distance: 98.1
click at [701, 91] on button "Completed" at bounding box center [719, 86] width 48 height 17
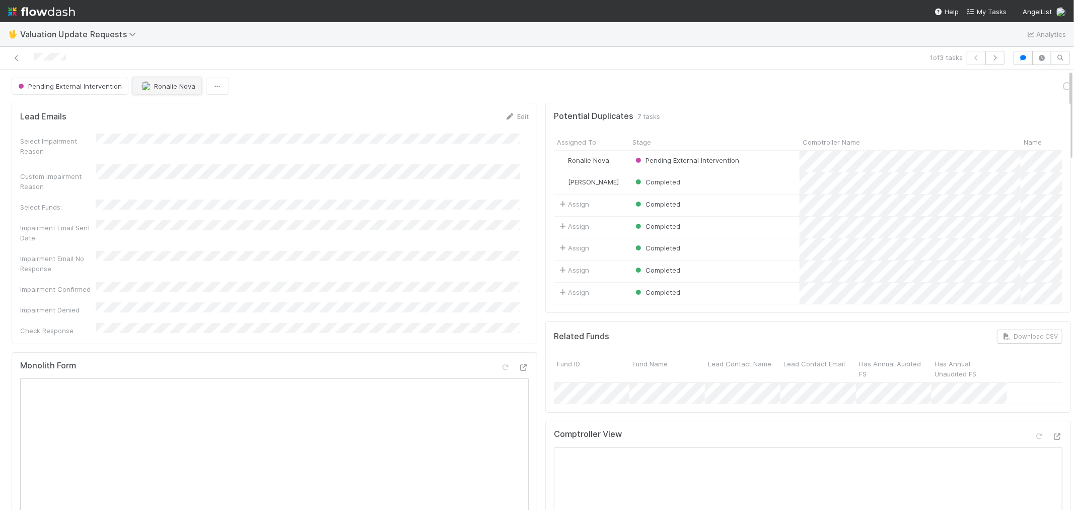
click at [175, 92] on button "Ronalie Nova" at bounding box center [166, 86] width 69 height 17
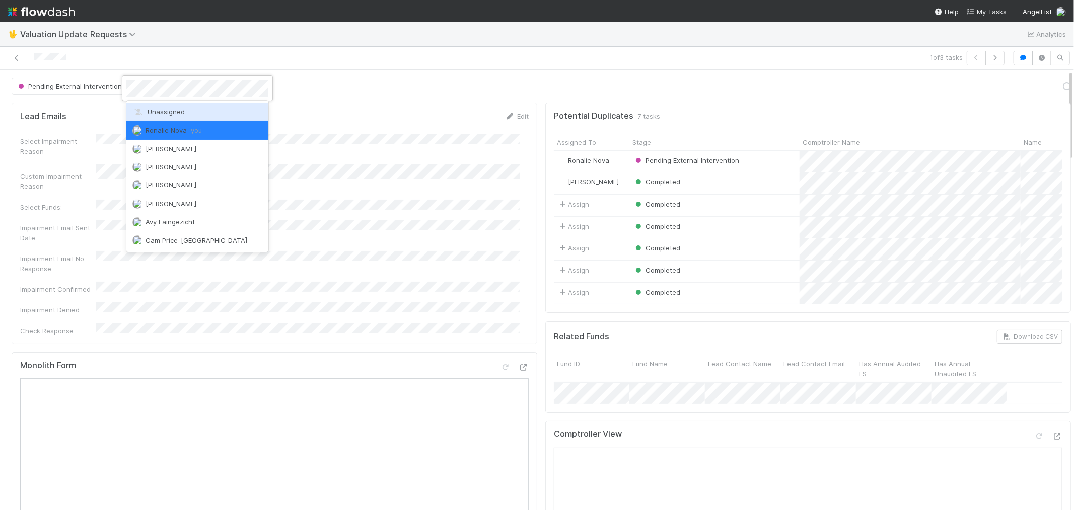
click at [174, 113] on span "Unassigned" at bounding box center [158, 112] width 52 height 8
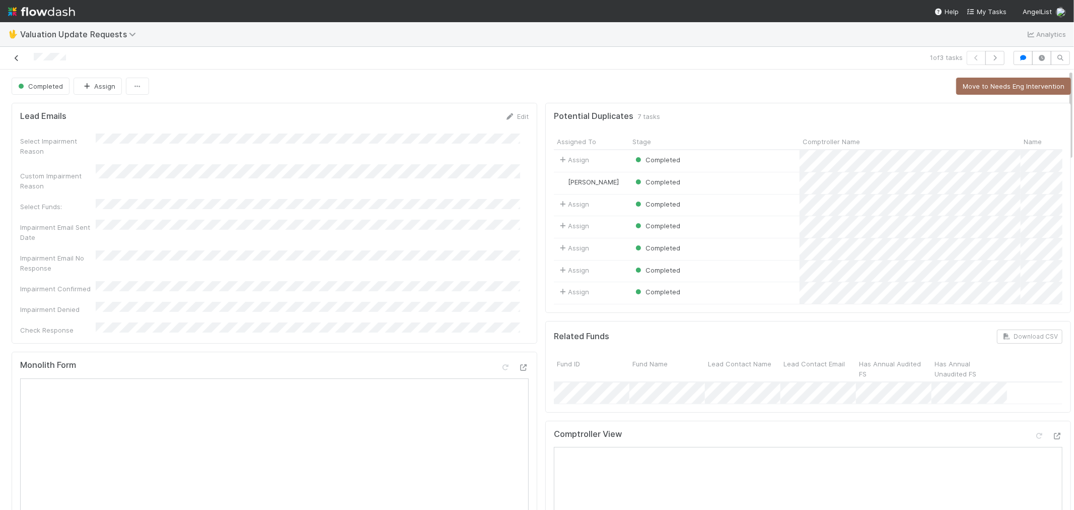
click at [20, 57] on icon at bounding box center [17, 58] width 10 height 7
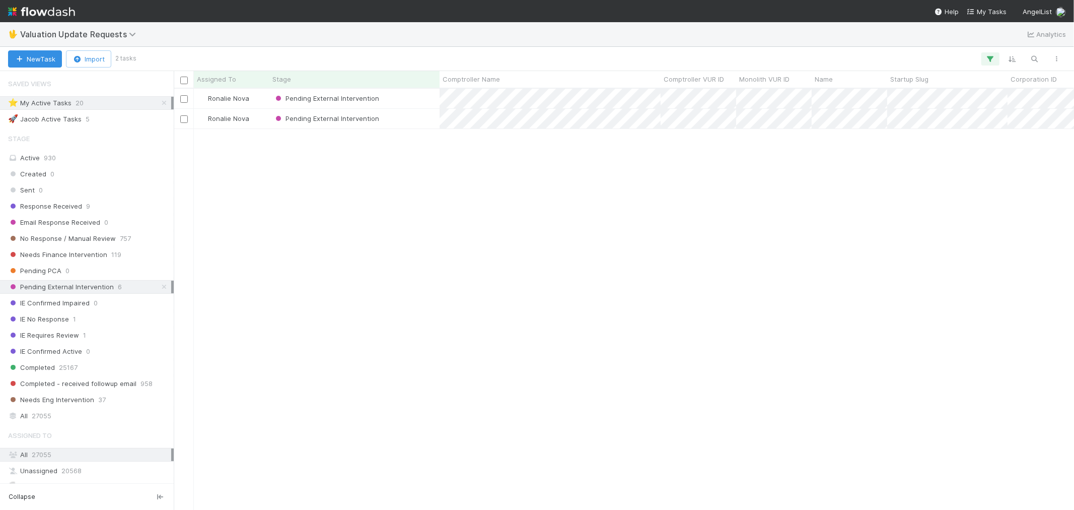
scroll to position [8, 8]
click at [423, 250] on div "Ronalie Nova Pending External Intervention 7/2/25, 7:24:35 AM 8/2/25, 3:14:48 A…" at bounding box center [624, 299] width 900 height 420
click at [392, 101] on div "Pending External Intervention" at bounding box center [354, 99] width 170 height 20
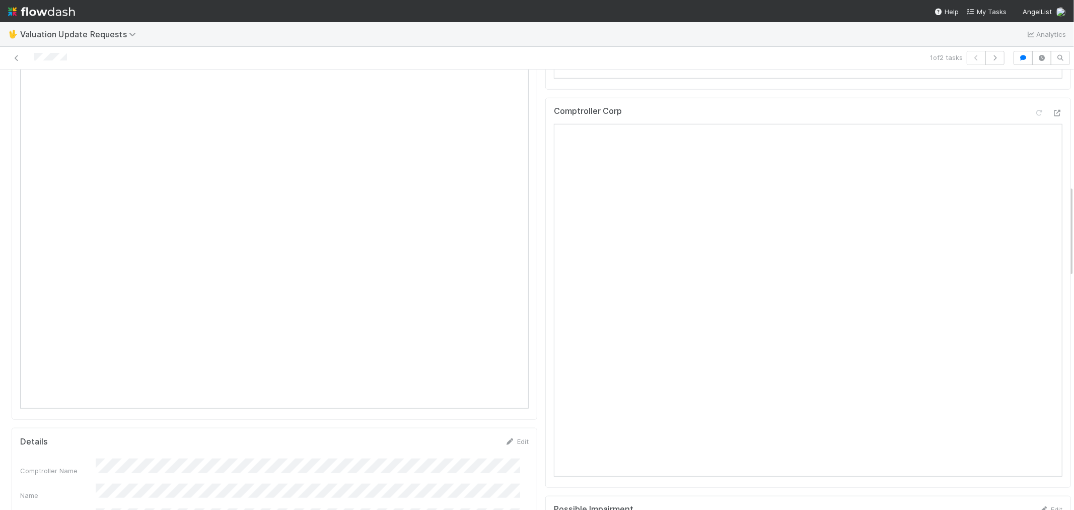
scroll to position [559, 0]
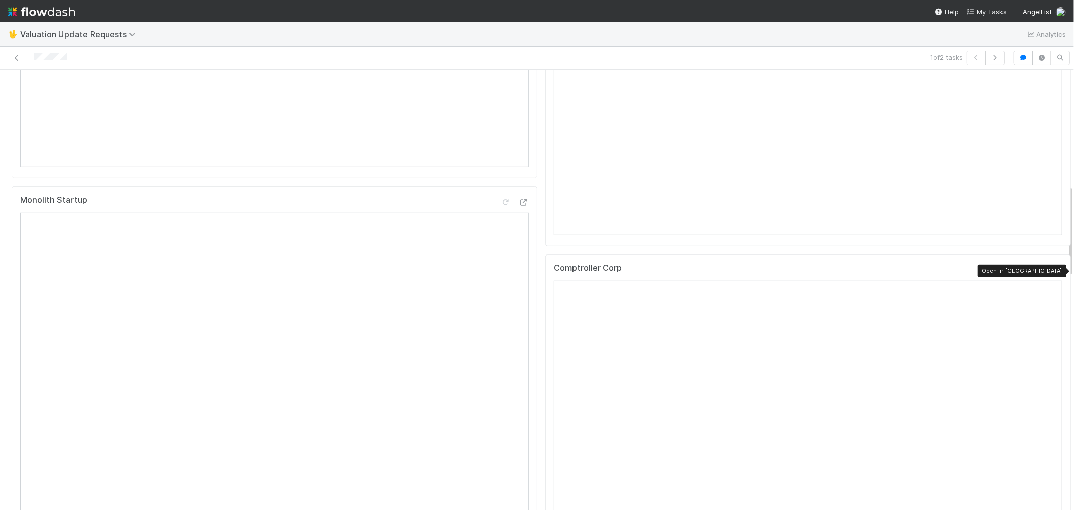
click at [1052, 270] on icon at bounding box center [1057, 269] width 10 height 7
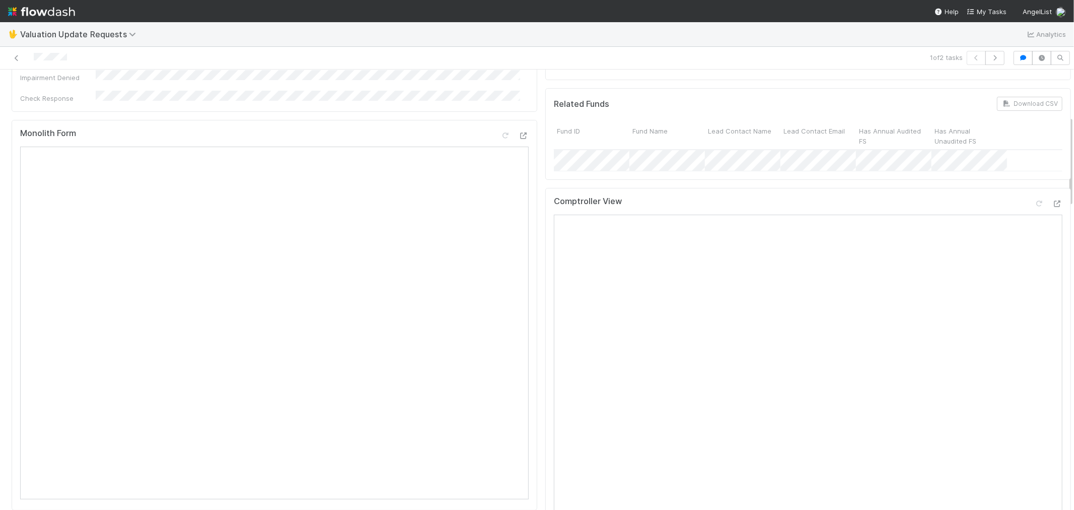
scroll to position [224, 0]
click at [1034, 205] on div at bounding box center [1048, 209] width 28 height 14
click at [1034, 204] on icon at bounding box center [1039, 207] width 10 height 7
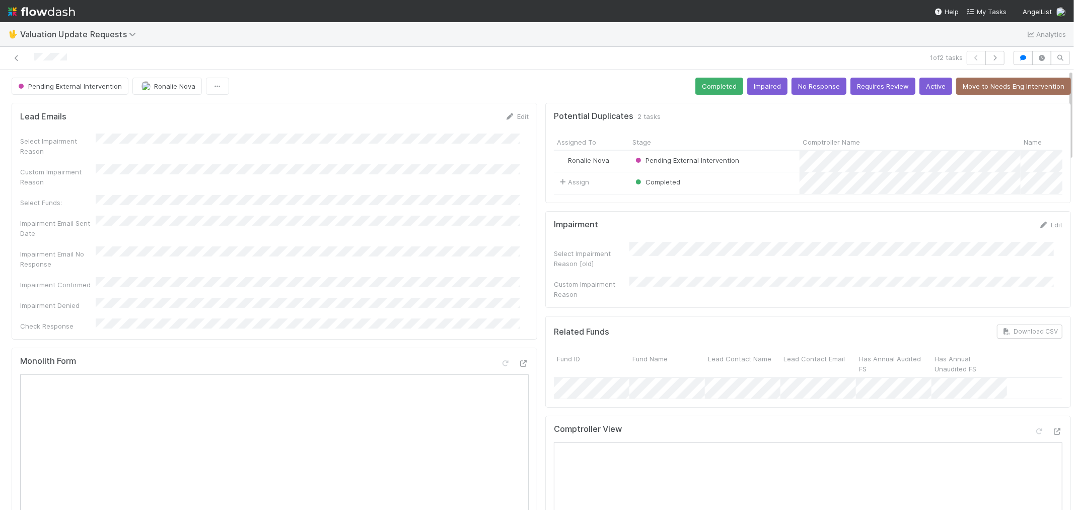
scroll to position [0, 0]
click at [706, 82] on button "Completed" at bounding box center [719, 86] width 48 height 17
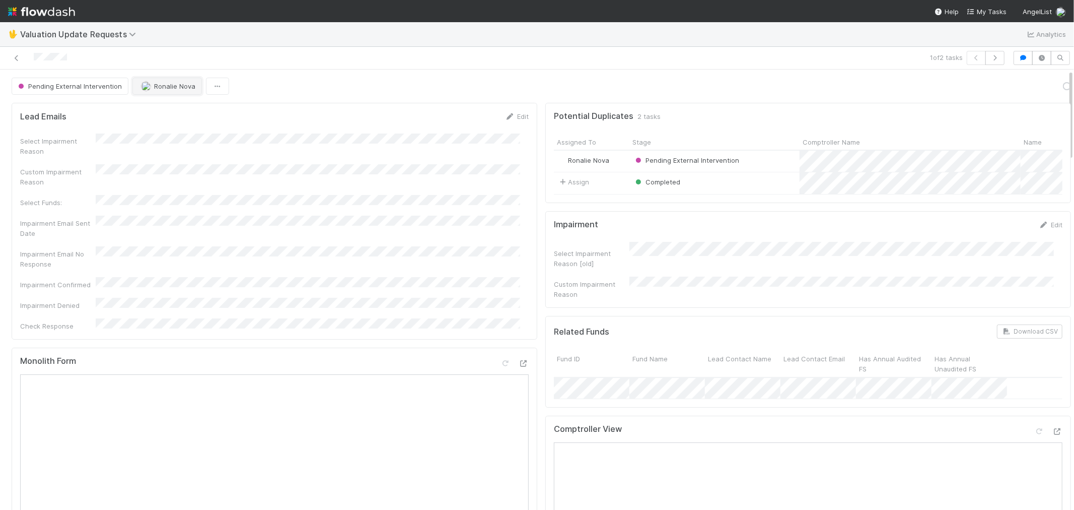
click at [151, 89] on span "Ronalie Nova" at bounding box center [168, 86] width 54 height 8
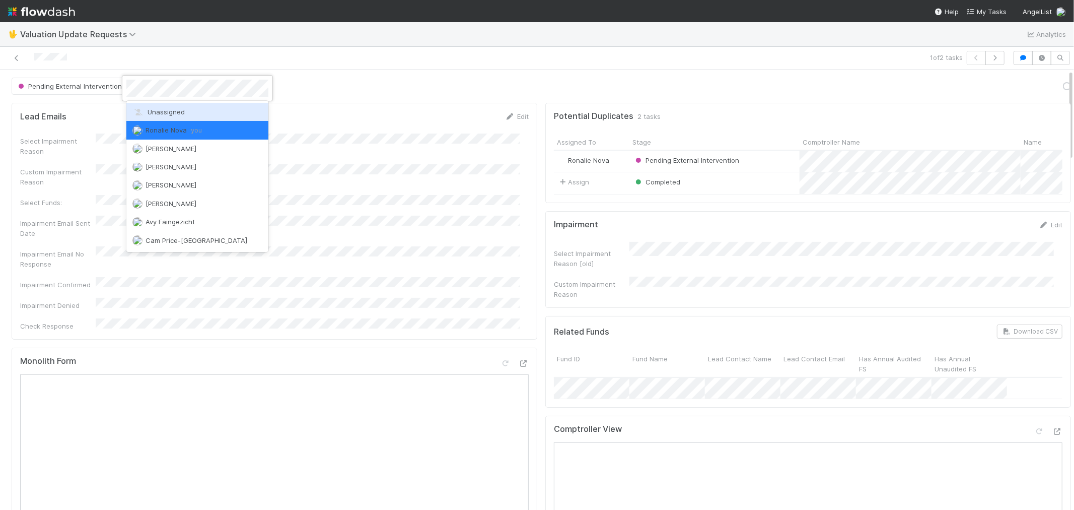
click at [160, 112] on span "Unassigned" at bounding box center [158, 112] width 52 height 8
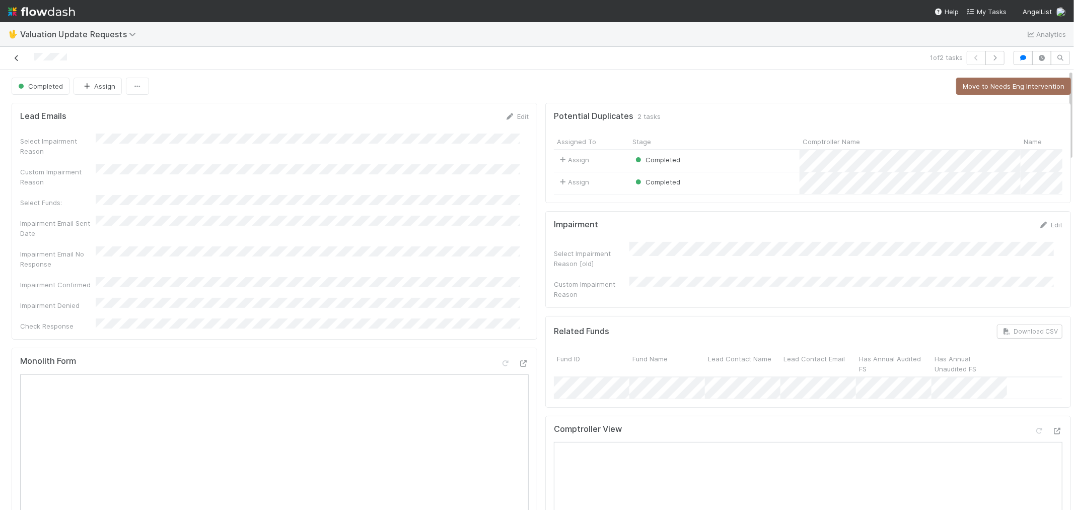
click at [17, 57] on icon at bounding box center [17, 58] width 10 height 7
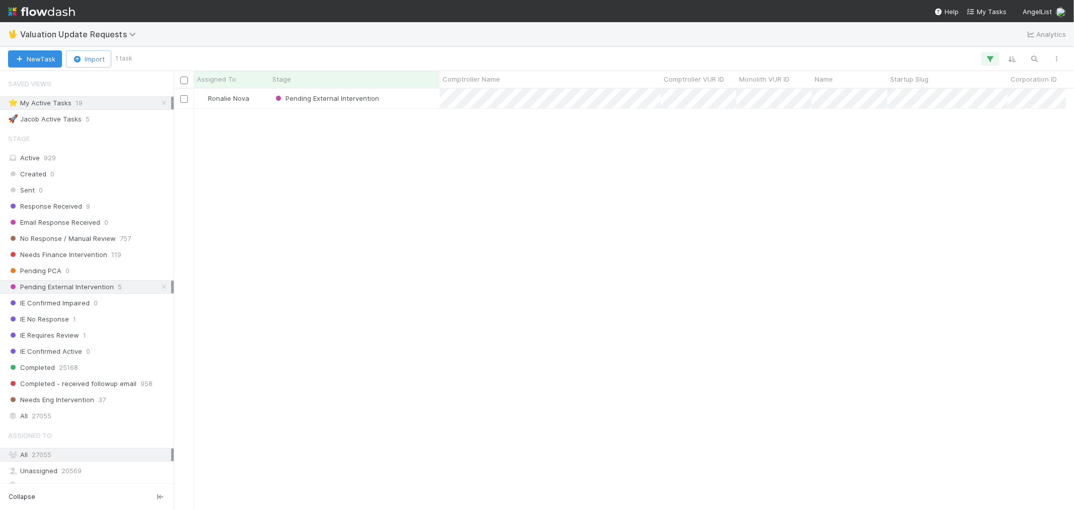
scroll to position [8, 8]
click at [428, 100] on div "Pending External Intervention" at bounding box center [354, 99] width 170 height 20
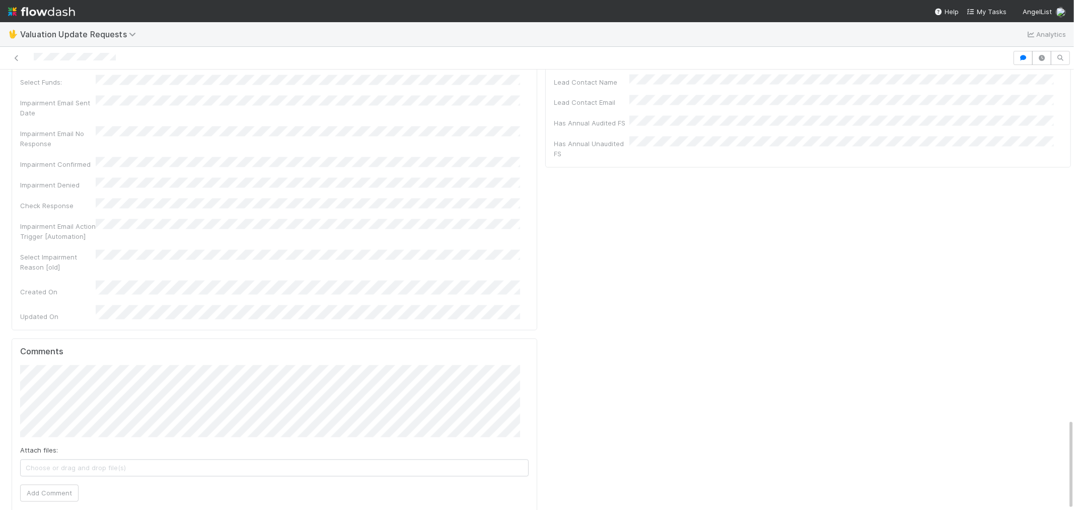
scroll to position [1681, 0]
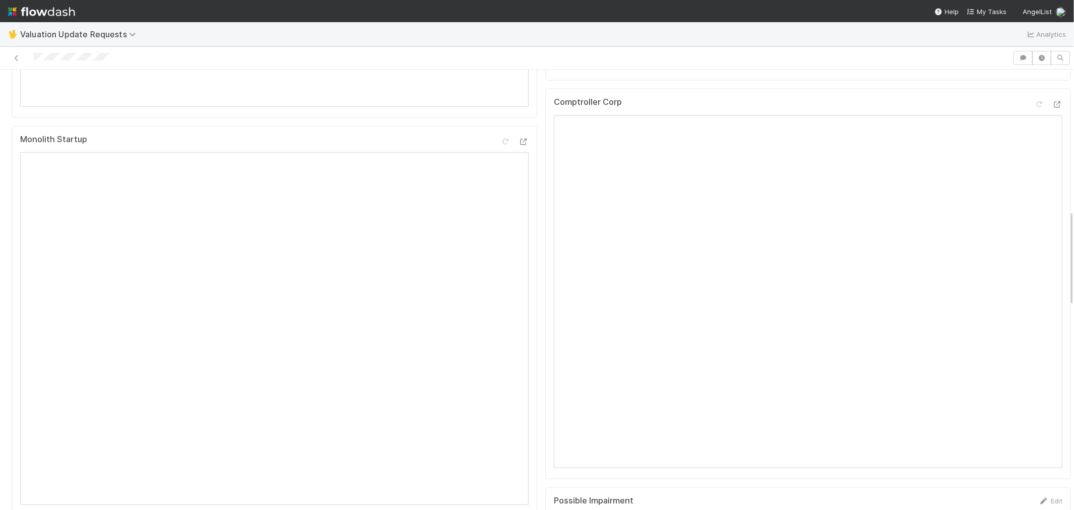
scroll to position [615, 0]
click at [1052, 112] on icon at bounding box center [1057, 109] width 10 height 7
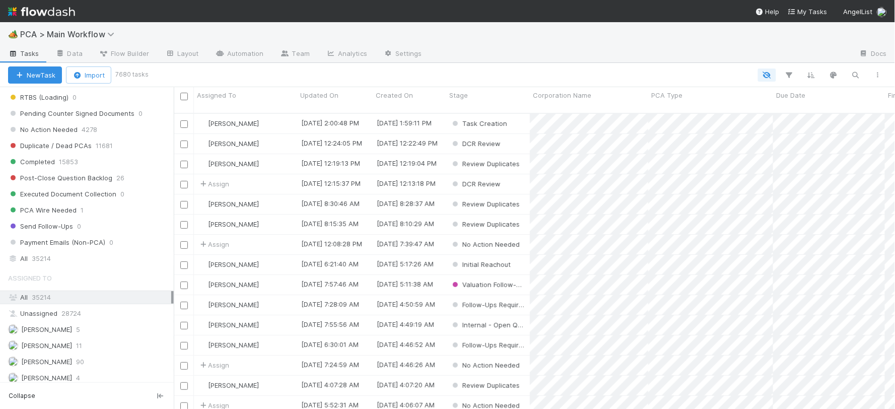
scroll to position [1052, 0]
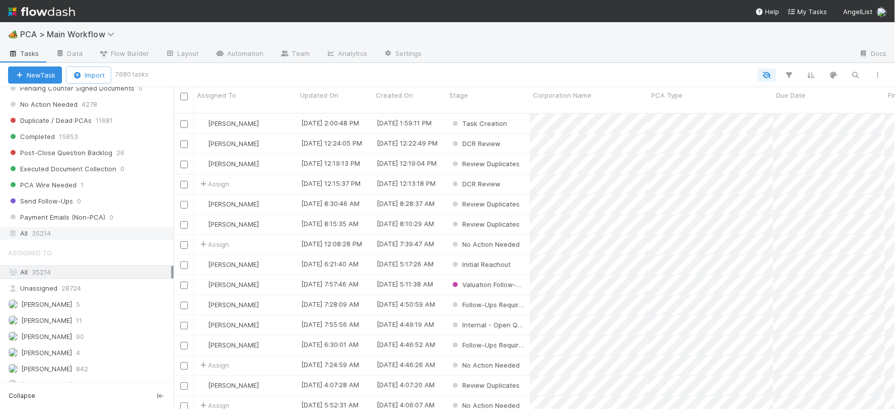
click at [91, 240] on div "All 35214" at bounding box center [89, 233] width 163 height 13
click at [859, 72] on icon "button" at bounding box center [855, 74] width 10 height 9
click at [775, 63] on input at bounding box center [803, 58] width 101 height 12
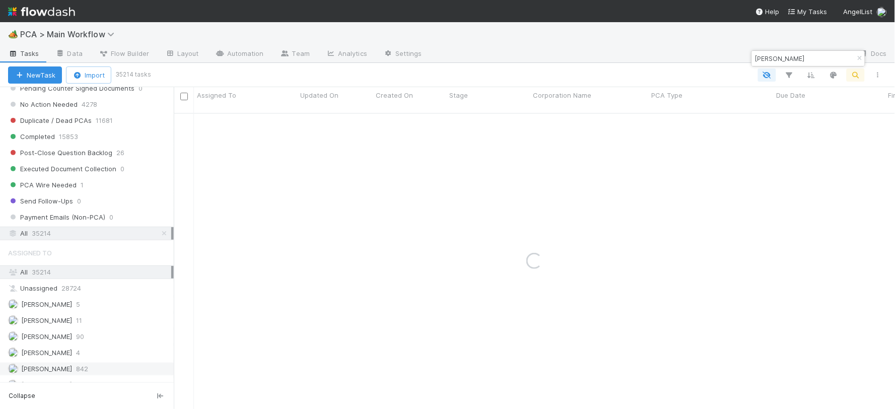
type input "ella paradis"
click at [36, 76] on button "New Task" at bounding box center [35, 74] width 54 height 17
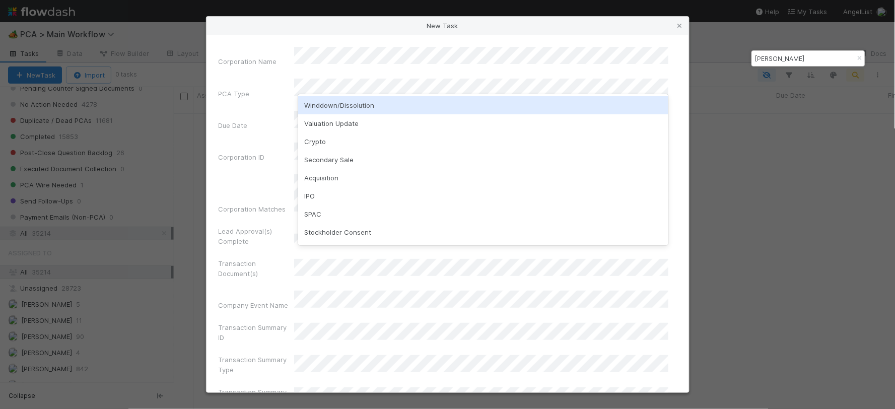
click at [337, 106] on div "Winddown/Dissolution" at bounding box center [483, 105] width 370 height 18
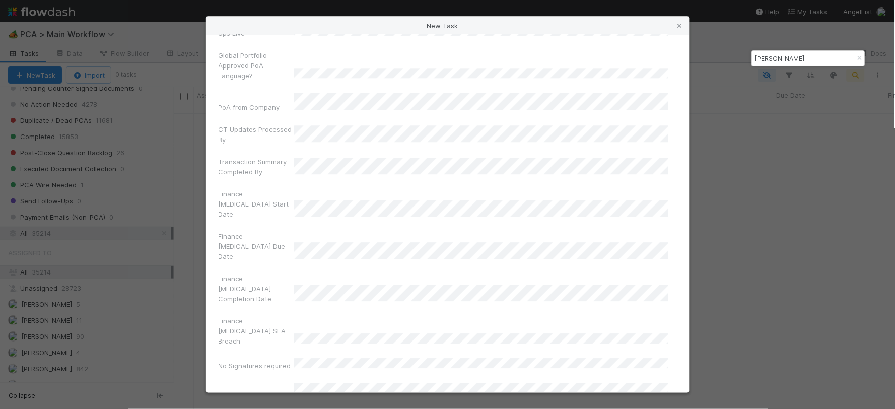
scroll to position [6724, 0]
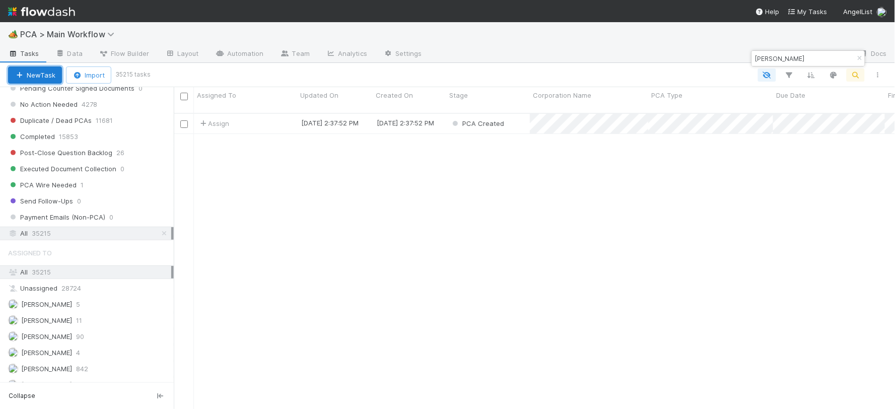
scroll to position [296, 712]
click at [277, 114] on div "Assign" at bounding box center [245, 124] width 103 height 20
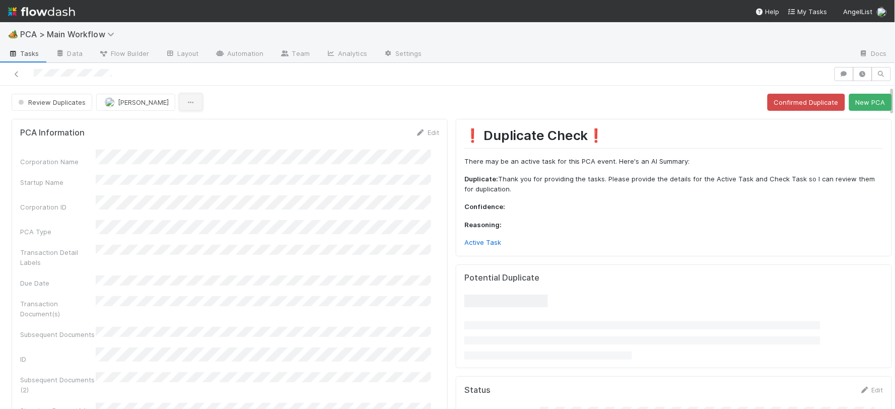
click at [179, 95] on button "button" at bounding box center [190, 102] width 23 height 17
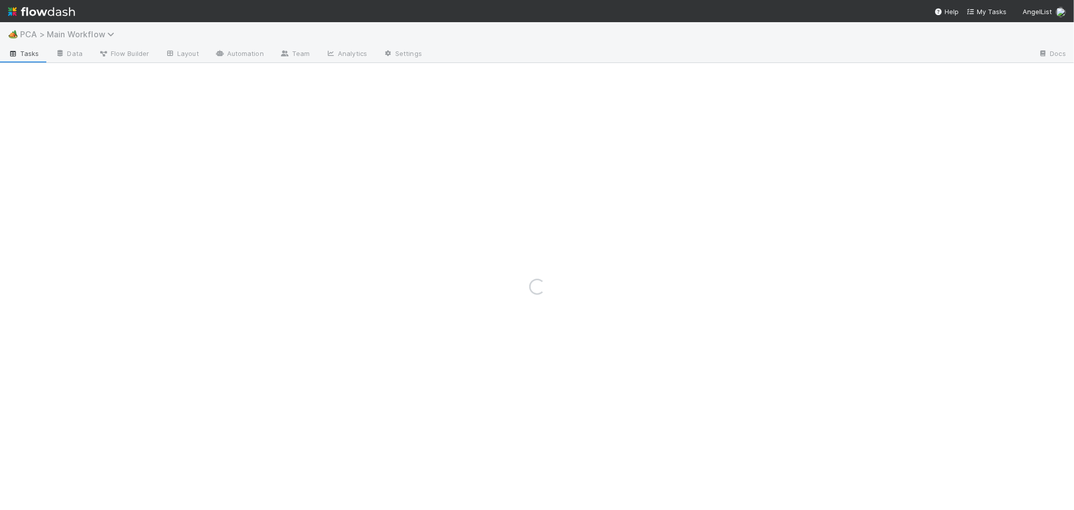
click at [57, 34] on span "PCA > Main Workflow" at bounding box center [69, 34] width 99 height 10
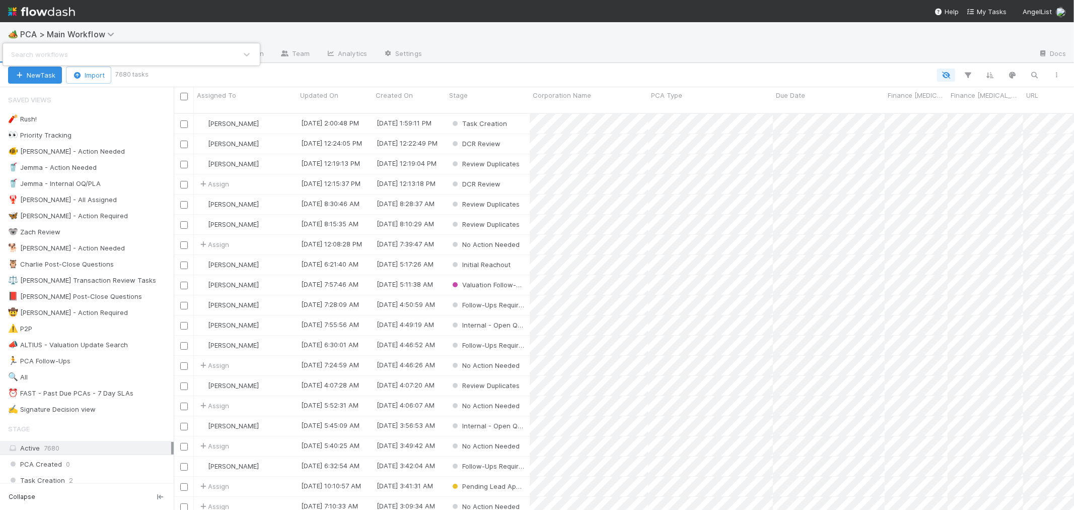
click at [67, 32] on div "Search workflows" at bounding box center [537, 255] width 1074 height 510
click at [67, 32] on span "PCA > Main Workflow" at bounding box center [69, 34] width 99 height 10
type input "valu"
click at [86, 77] on div "🖖 Valuation Update Requests" at bounding box center [132, 78] width 240 height 10
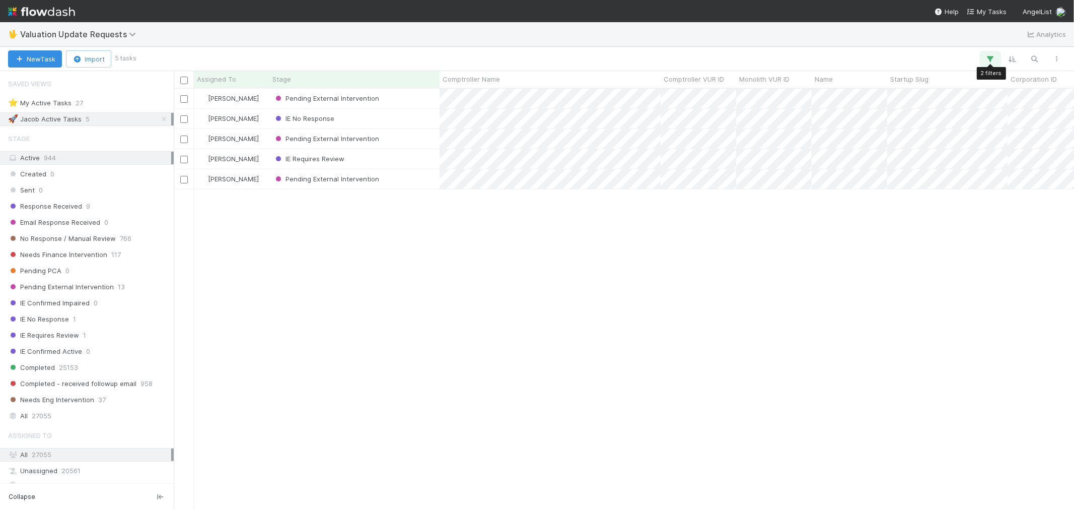
click at [993, 56] on icon "button" at bounding box center [990, 58] width 10 height 9
click at [116, 95] on div "Loading..." at bounding box center [537, 255] width 1074 height 510
click at [96, 102] on div "⭐ My Active Tasks 27" at bounding box center [89, 103] width 163 height 13
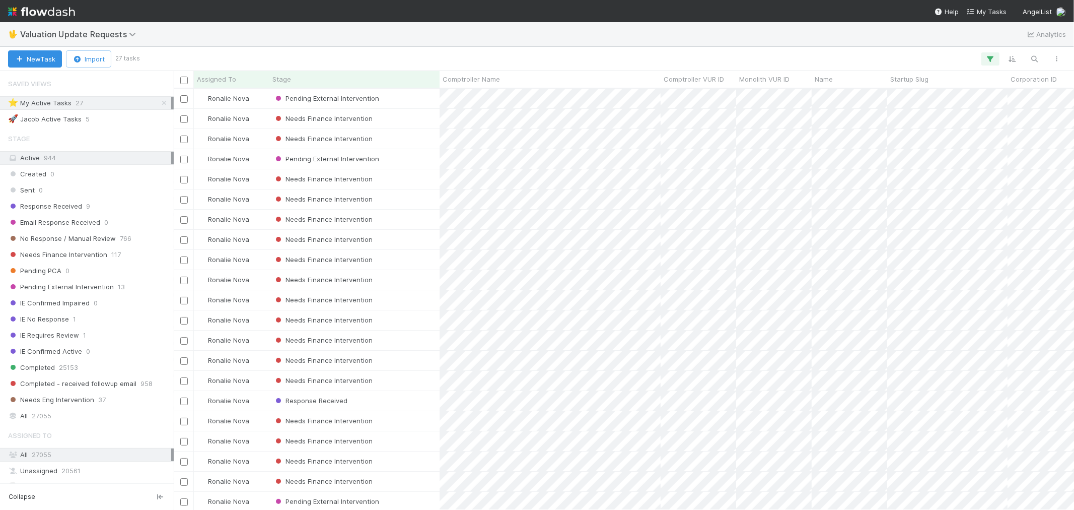
scroll to position [412, 892]
click at [351, 78] on div "Stage" at bounding box center [354, 79] width 165 height 10
click at [337, 101] on div "Sort First → Last" at bounding box center [330, 98] width 115 height 15
click at [421, 450] on div "Pending External Intervention" at bounding box center [354, 459] width 170 height 20
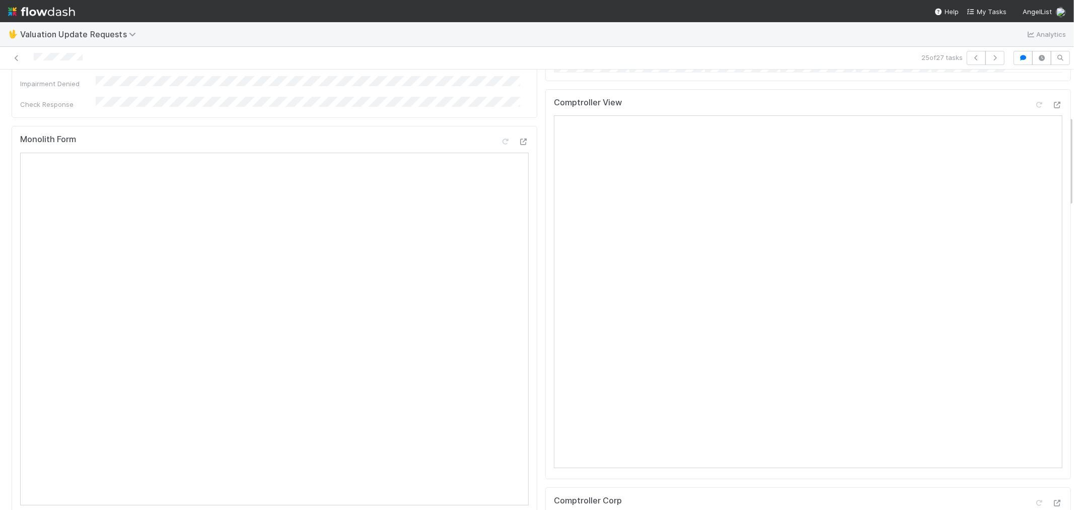
scroll to position [224, 0]
click at [1034, 106] on icon at bounding box center [1039, 103] width 10 height 7
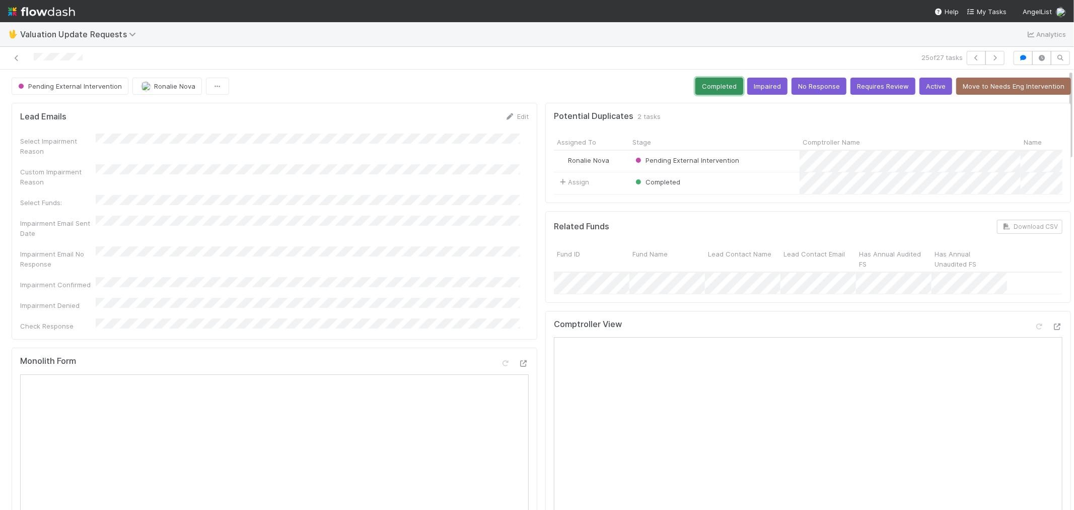
click at [712, 91] on button "Completed" at bounding box center [719, 86] width 48 height 17
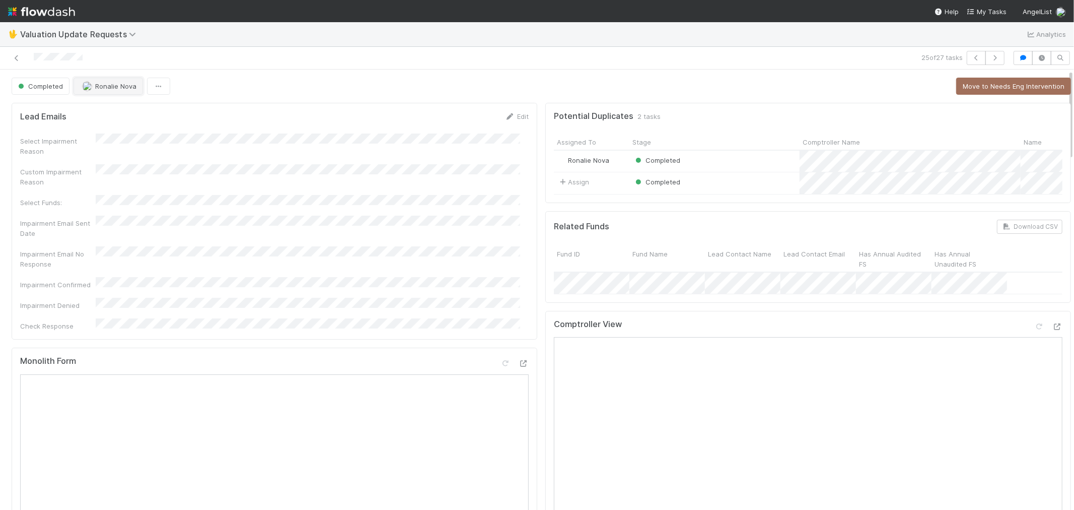
click at [116, 87] on span "Ronalie Nova" at bounding box center [115, 86] width 41 height 8
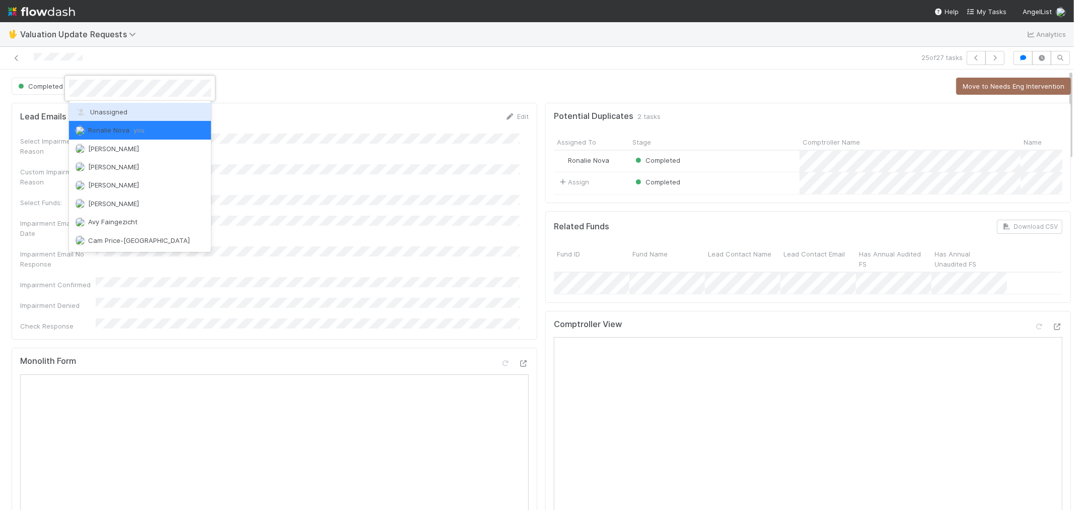
click at [112, 114] on span "Unassigned" at bounding box center [101, 112] width 52 height 8
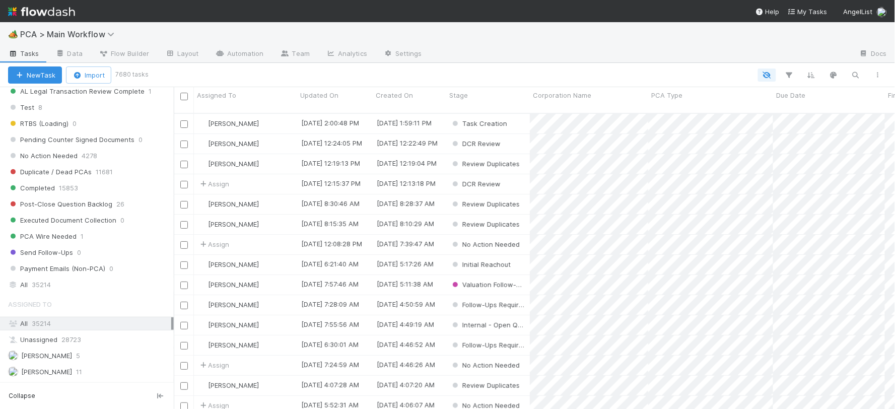
scroll to position [1063, 0]
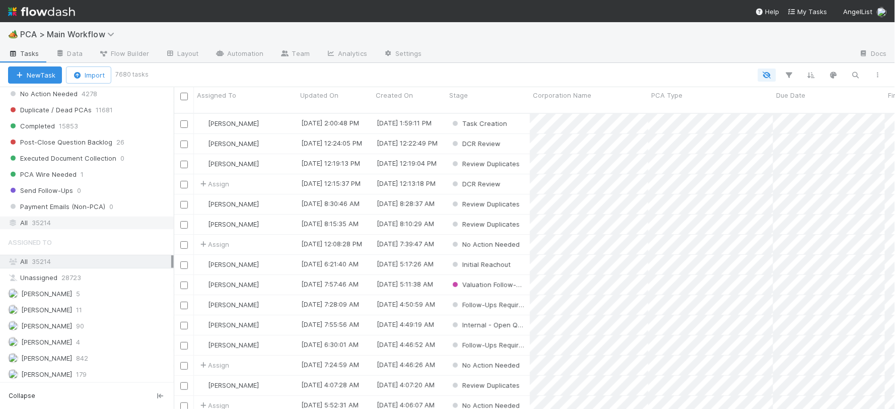
click at [37, 228] on span "35214" at bounding box center [41, 222] width 19 height 13
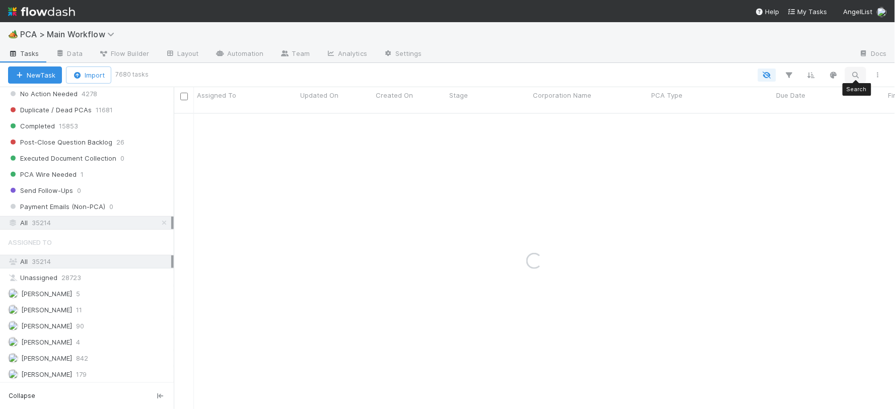
click at [532, 76] on icon "button" at bounding box center [855, 74] width 10 height 9
type input "Lifeguard Biosciences, Inc."
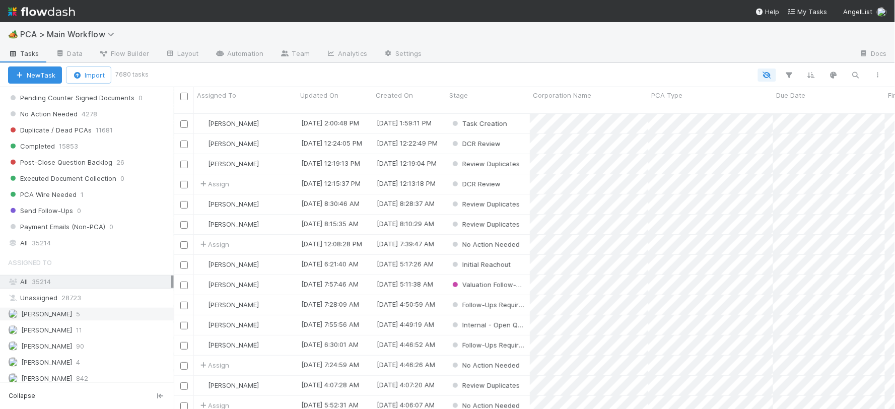
scroll to position [1063, 0]
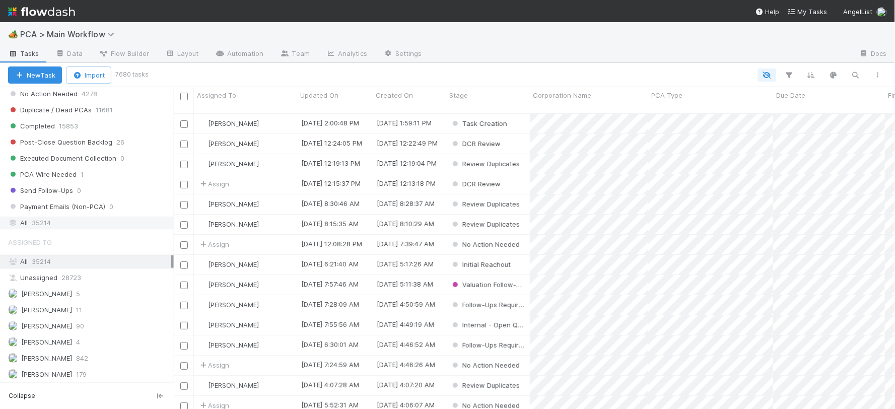
click at [42, 229] on span "35214" at bounding box center [41, 222] width 19 height 13
click at [857, 70] on icon "button" at bounding box center [855, 74] width 10 height 9
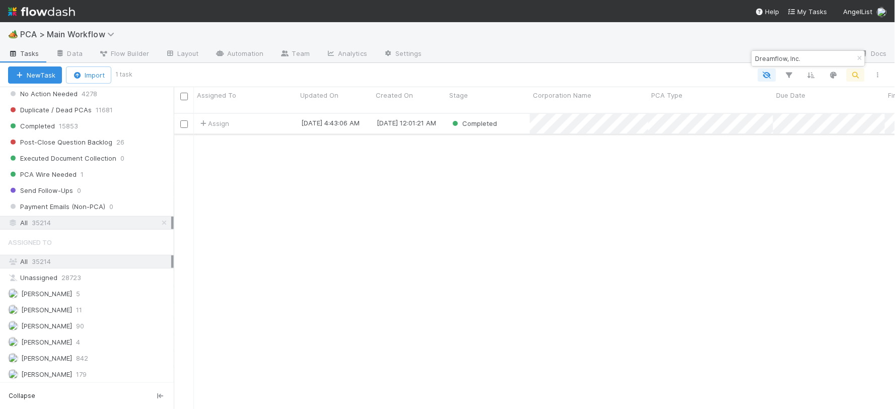
type input "Dreamflow, Inc."
click at [270, 118] on div "Assign" at bounding box center [245, 124] width 103 height 20
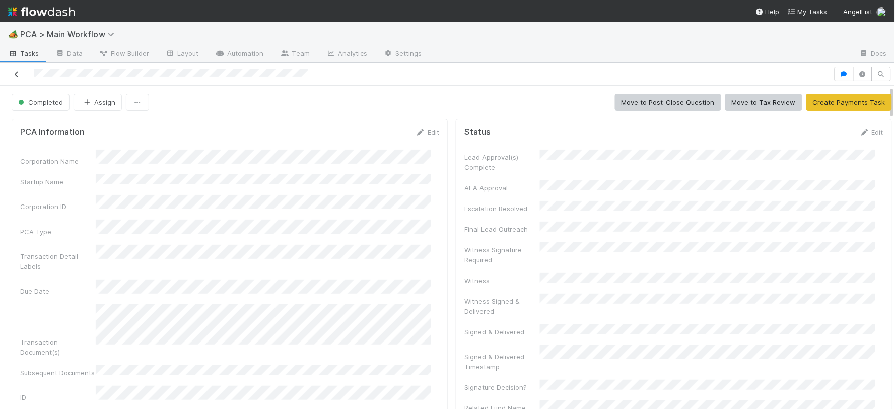
click at [17, 76] on icon at bounding box center [17, 74] width 10 height 7
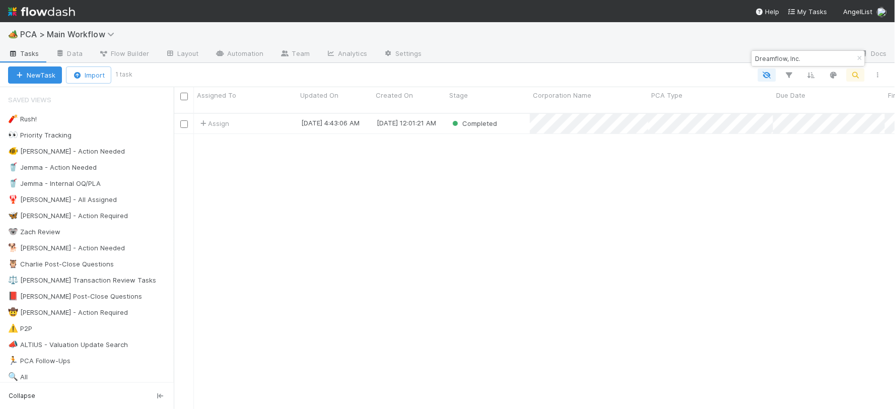
scroll to position [296, 712]
click at [44, 79] on button "New Task" at bounding box center [35, 74] width 54 height 17
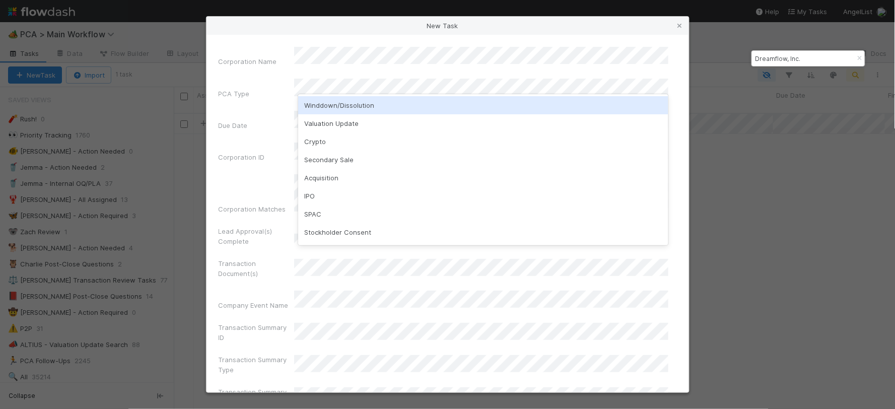
click at [341, 102] on div "Winddown/Dissolution" at bounding box center [483, 105] width 370 height 18
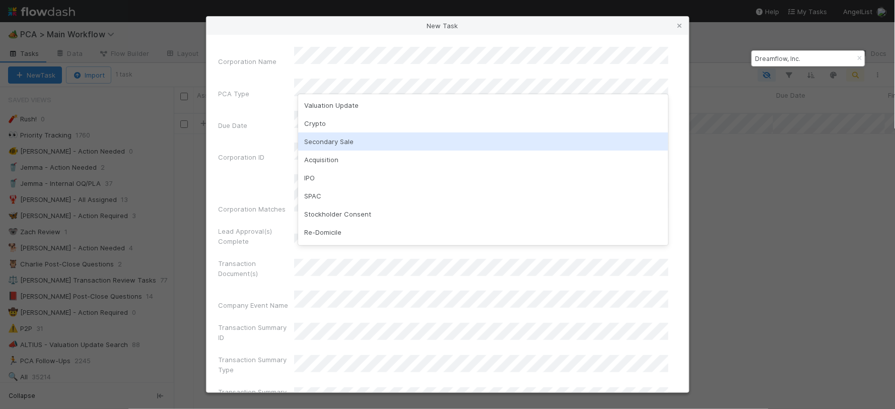
click at [325, 135] on div "Secondary Sale" at bounding box center [483, 141] width 370 height 18
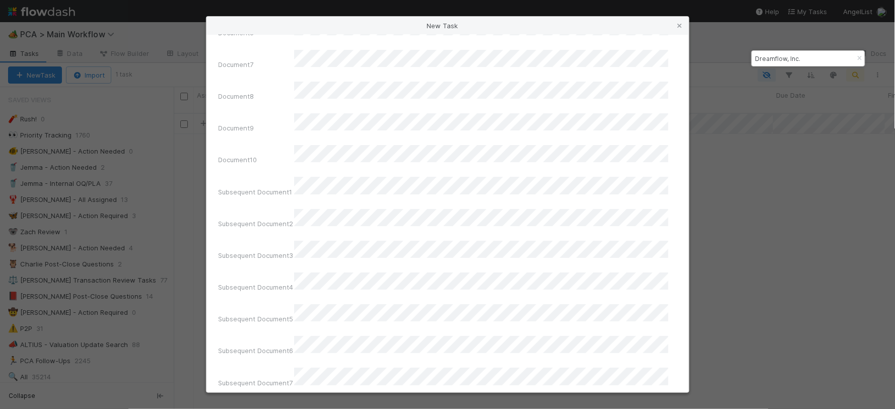
scroll to position [6724, 0]
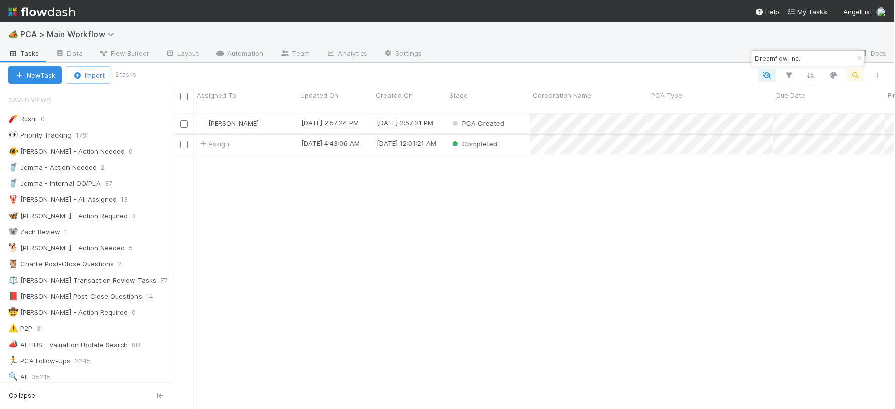
click at [512, 116] on div "PCA Created" at bounding box center [488, 124] width 84 height 20
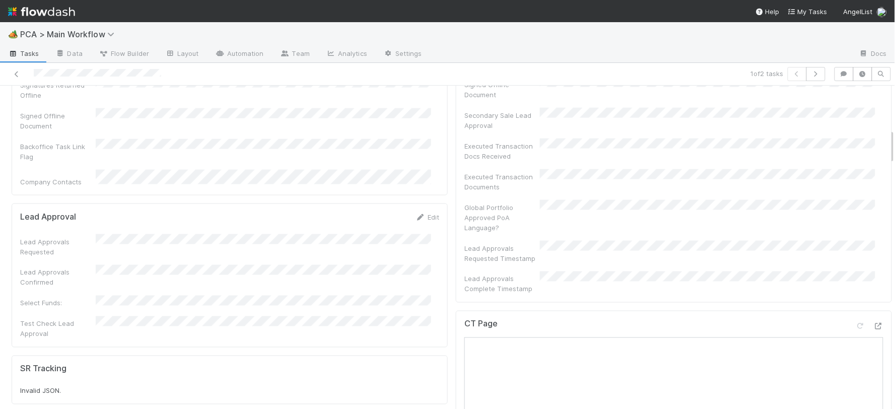
scroll to position [671, 0]
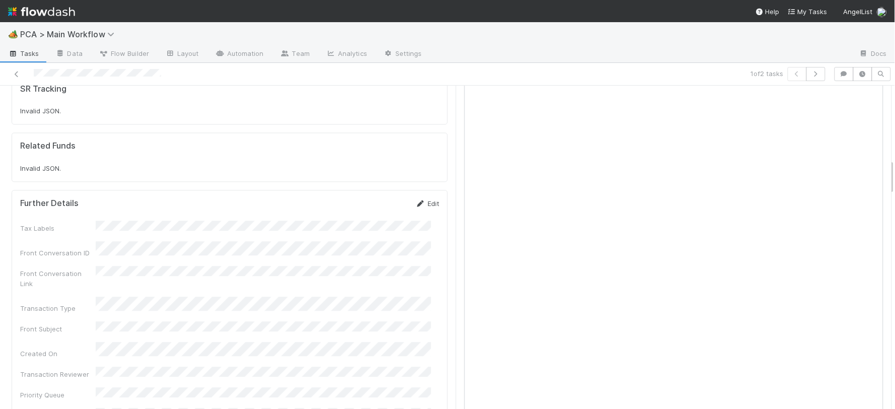
click at [426, 199] on link "Edit" at bounding box center [427, 203] width 24 height 8
click at [379, 198] on button "Save" at bounding box center [385, 206] width 29 height 17
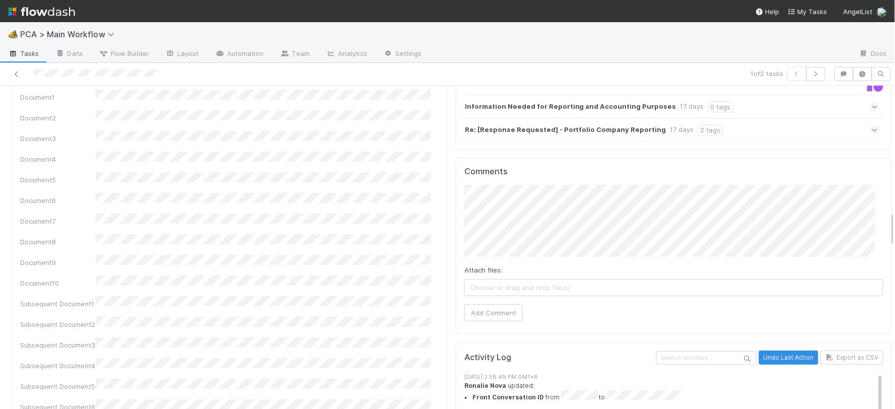
scroll to position [1175, 0]
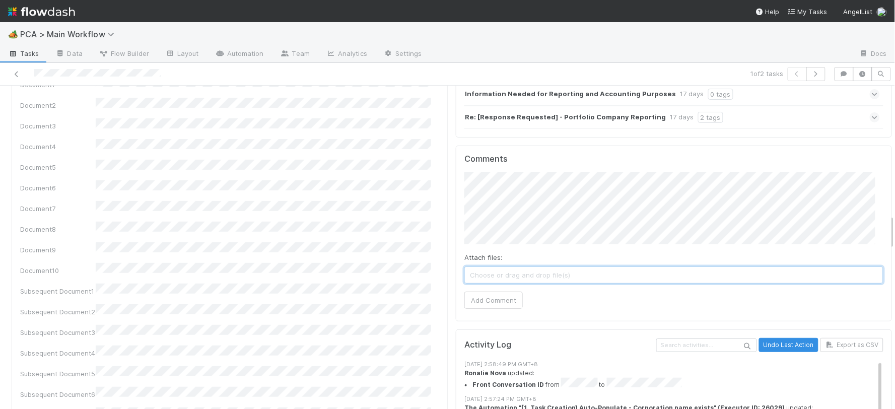
click at [522, 267] on span "Choose or drag and drop file(s)" at bounding box center [674, 275] width 418 height 16
click at [470, 272] on icon at bounding box center [475, 275] width 10 height 6
click at [512, 267] on span "Choose or drag and drop file(s)" at bounding box center [674, 275] width 418 height 16
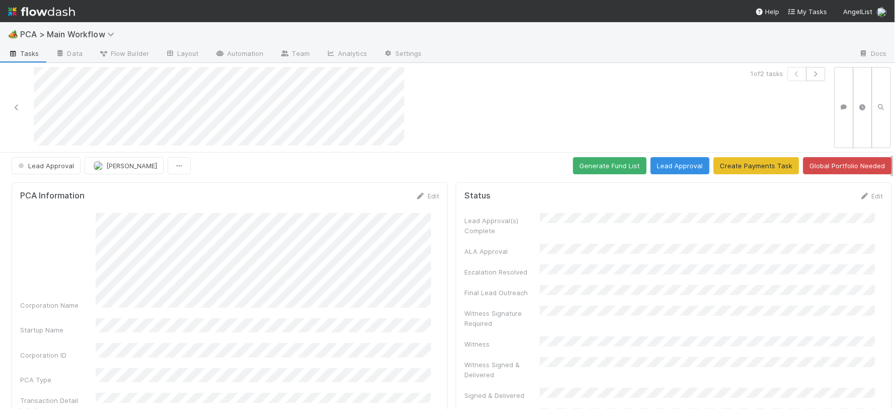
scroll to position [0, 0]
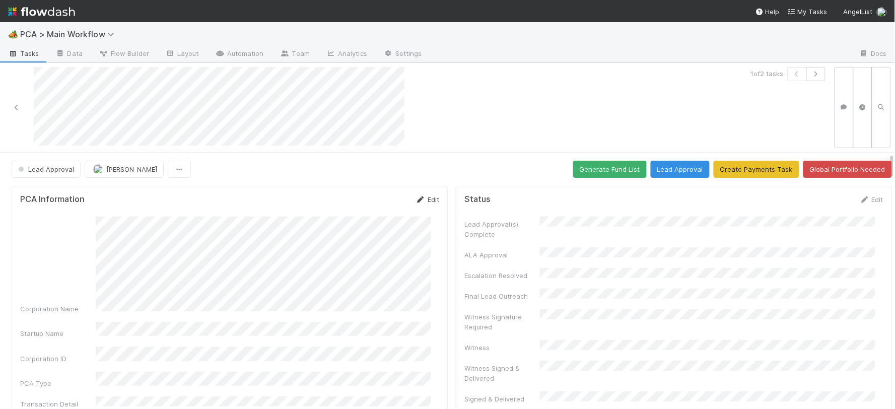
click at [428, 202] on link "Edit" at bounding box center [427, 199] width 24 height 8
click at [371, 205] on button "Save" at bounding box center [385, 202] width 29 height 17
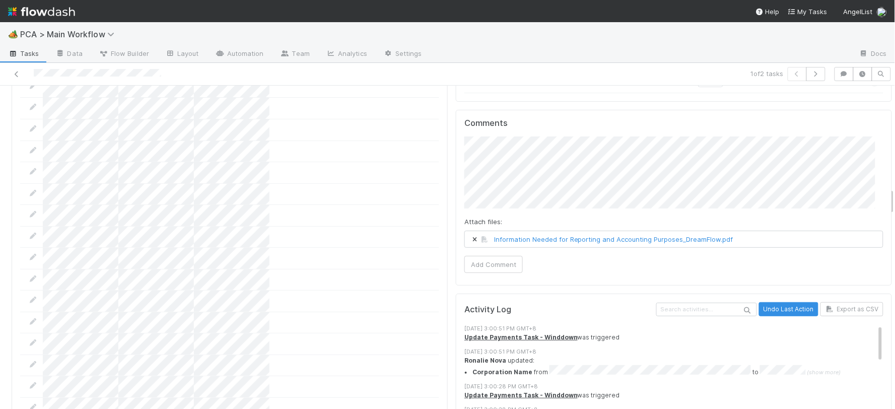
scroll to position [1230, 0]
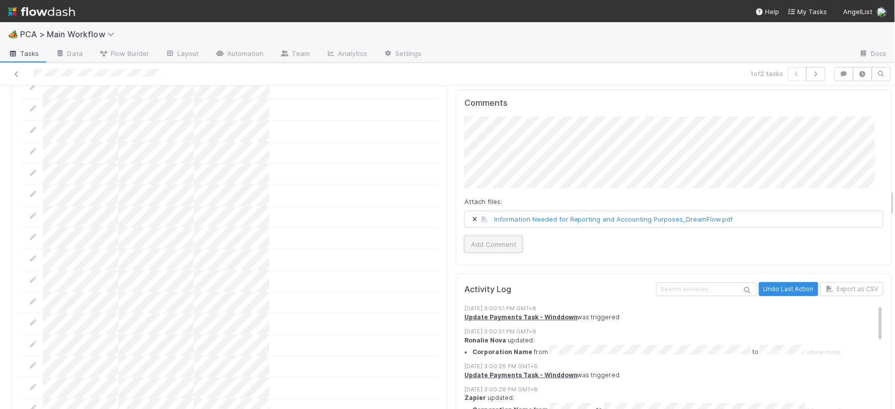
click button "Add Comment"
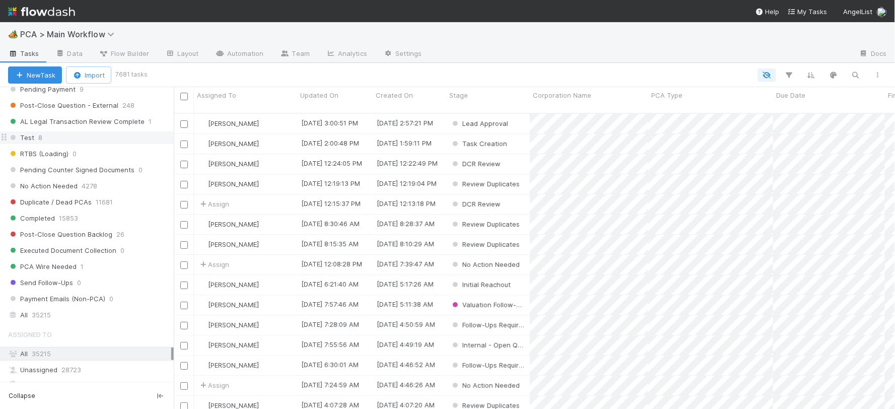
scroll to position [1119, 0]
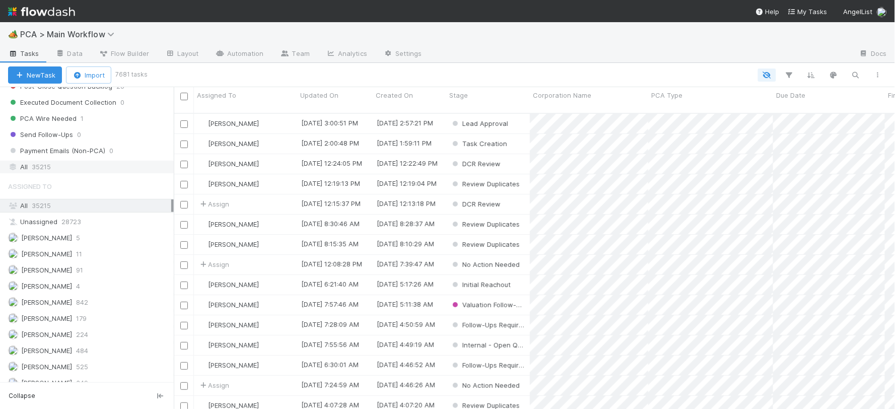
click at [44, 172] on span "35215" at bounding box center [41, 167] width 19 height 13
click at [805, 73] on icon "button" at bounding box center [855, 74] width 10 height 9
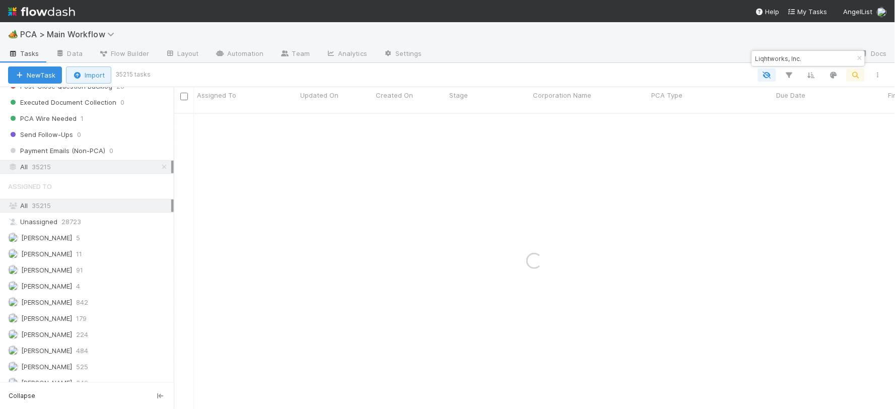
type input "Liqhtworks, Inc."
click at [53, 76] on button "New Task" at bounding box center [35, 74] width 54 height 17
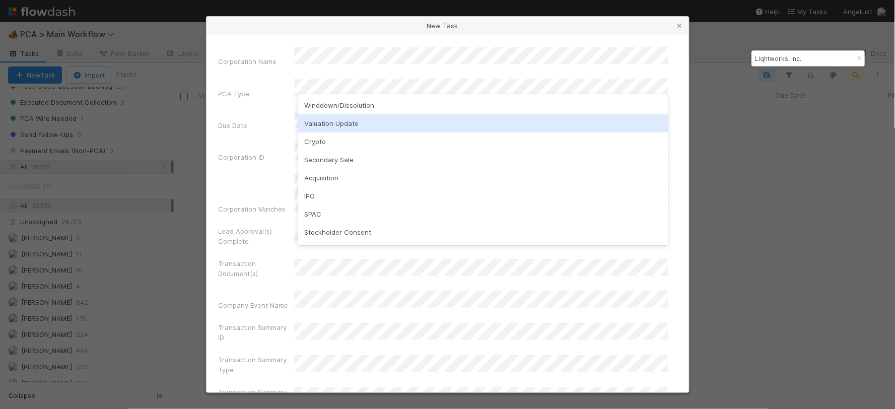
click at [321, 123] on div "Valuation Update" at bounding box center [483, 123] width 370 height 18
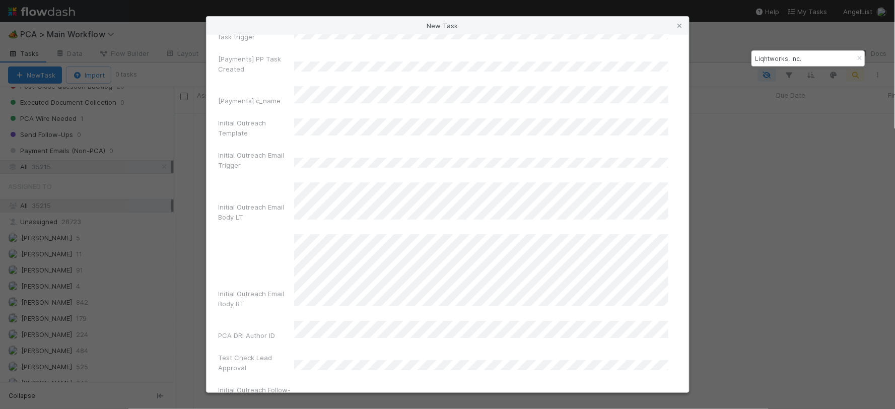
scroll to position [6724, 0]
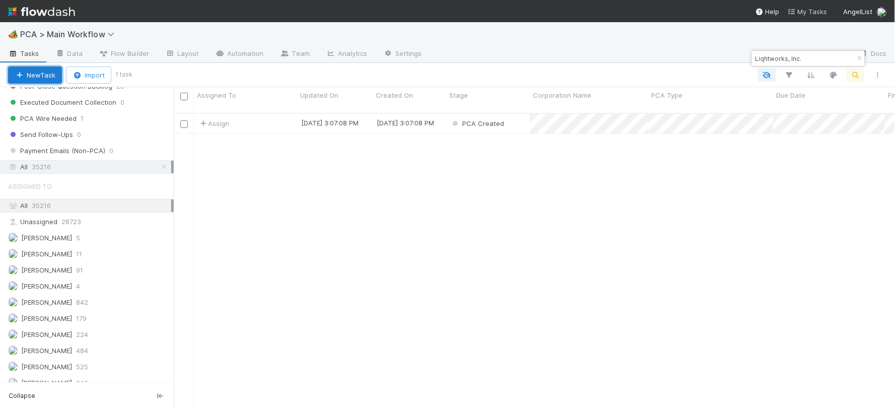
scroll to position [9, 9]
click at [506, 116] on div "PCA Created" at bounding box center [488, 124] width 84 height 20
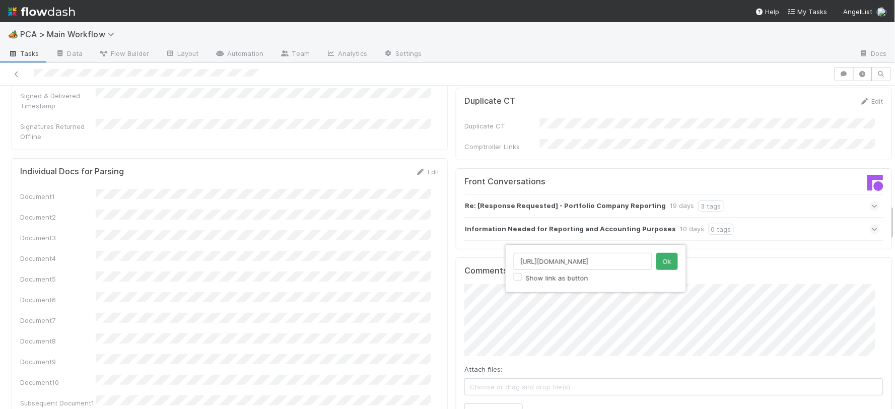
scroll to position [0, 11]
type input "https://app.frontapp.com/open/cnv_qkzpc1z"
click at [663, 263] on button "Ok" at bounding box center [667, 261] width 22 height 17
type input "https://app.frontapp.com/open/cnv_qn0azpj"
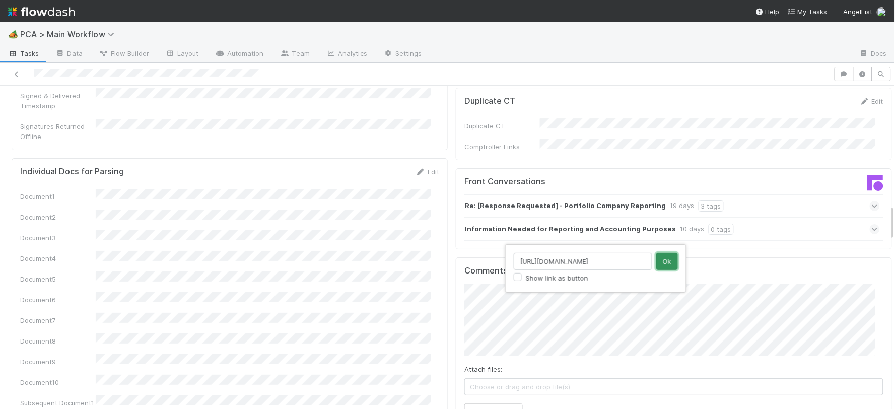
click at [669, 264] on button "Ok" at bounding box center [667, 261] width 22 height 17
click at [536, 368] on span "Choose or drag and drop file(s)" at bounding box center [674, 387] width 418 height 16
click at [496, 368] on button "Add Comment" at bounding box center [493, 411] width 58 height 17
click at [17, 74] on icon at bounding box center [17, 74] width 10 height 7
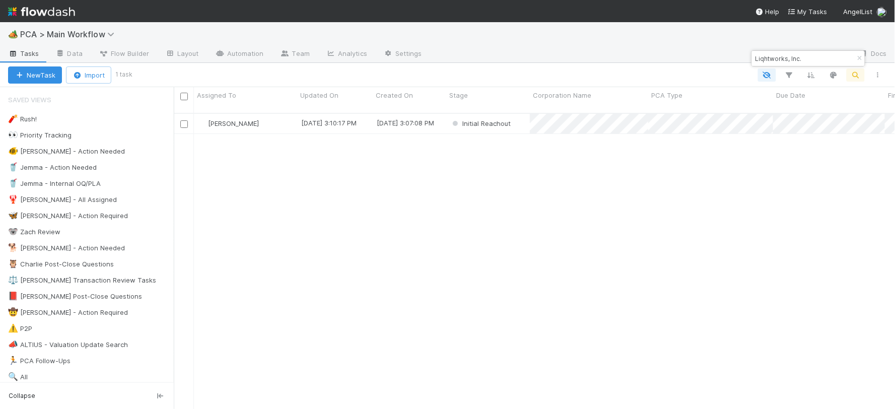
scroll to position [296, 712]
click at [769, 56] on input "Liqhtworks, Inc." at bounding box center [803, 58] width 101 height 12
paste input "Discerna Limited"
type input "Discerna Limited"
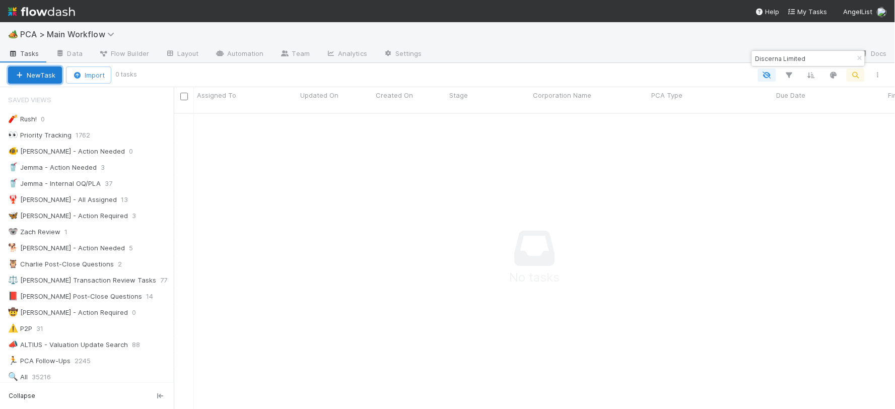
click at [29, 73] on button "New Task" at bounding box center [35, 74] width 54 height 17
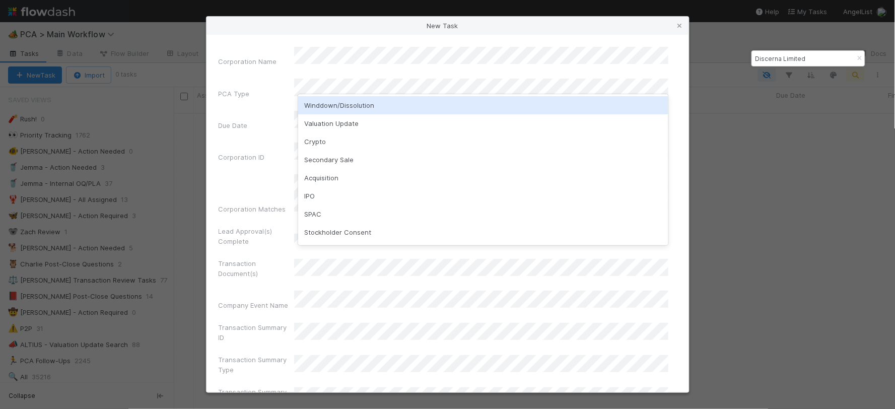
click at [340, 99] on div "Winddown/Dissolution" at bounding box center [483, 105] width 370 height 18
click at [354, 109] on div "Valuation Update" at bounding box center [483, 105] width 370 height 18
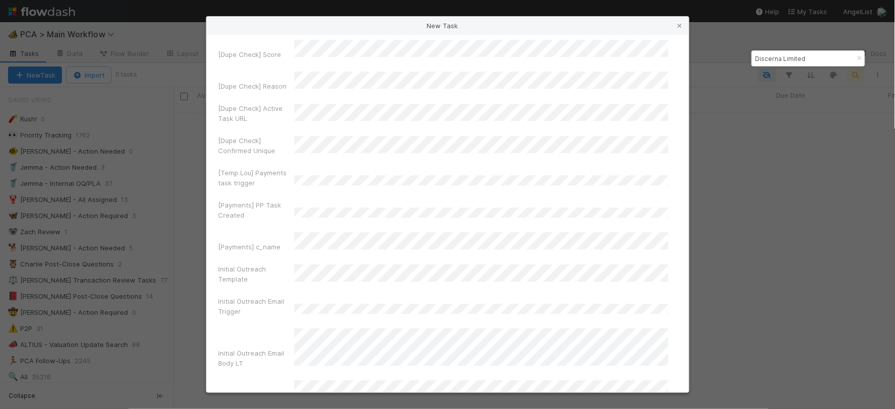
scroll to position [6724, 0]
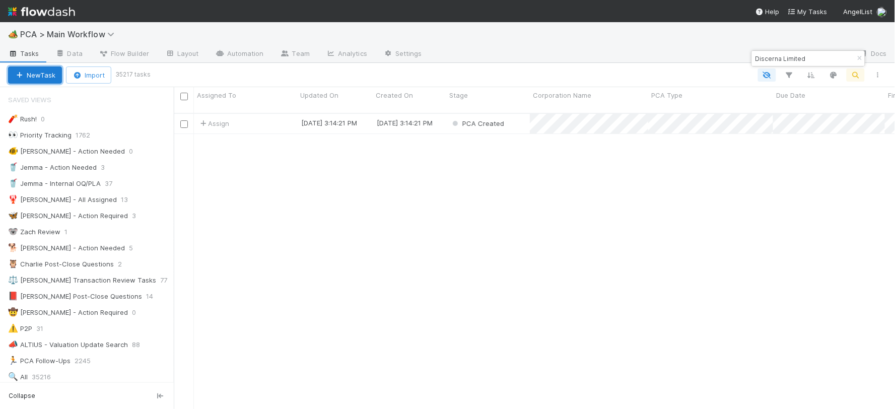
scroll to position [296, 712]
click at [509, 114] on div "PCA Created" at bounding box center [488, 124] width 84 height 20
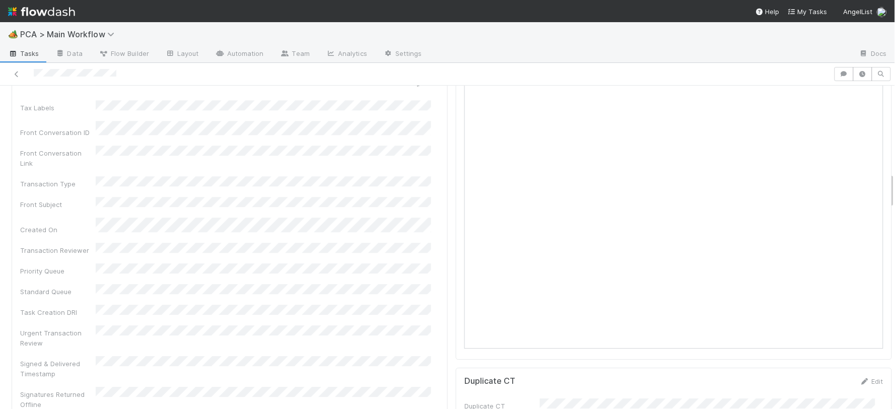
scroll to position [1007, 0]
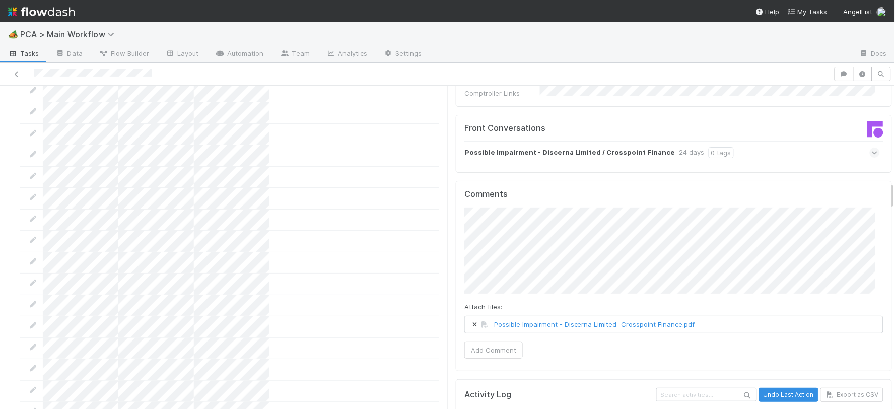
scroll to position [1119, 0]
click at [479, 339] on button "Add Comment" at bounding box center [493, 347] width 58 height 17
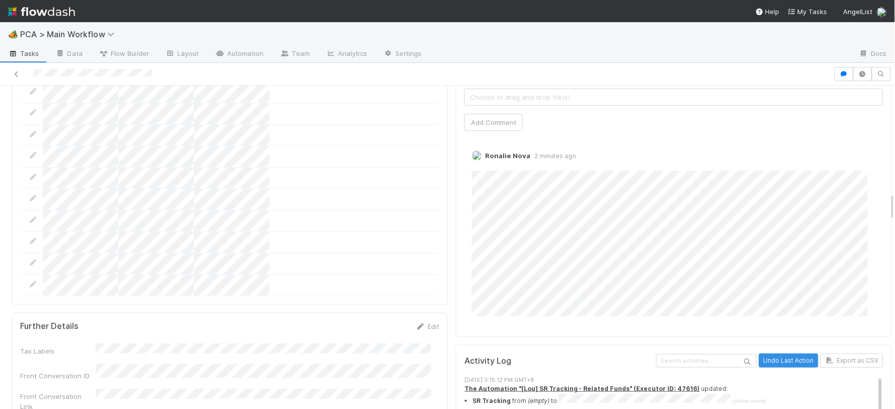
scroll to position [1230, 0]
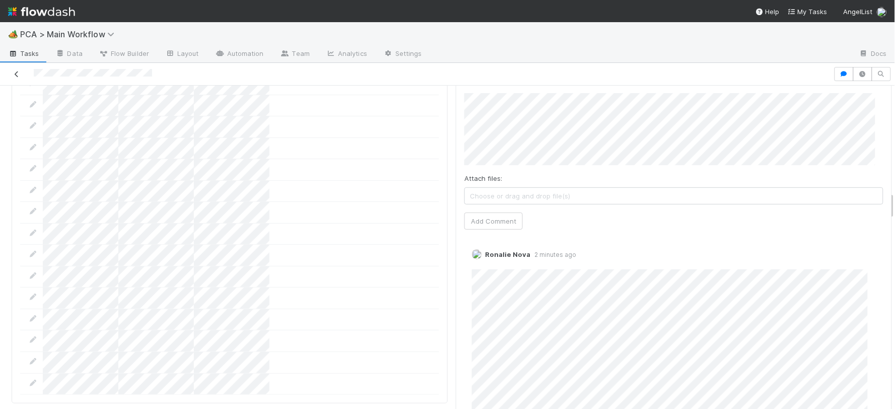
click at [17, 71] on icon at bounding box center [17, 74] width 10 height 7
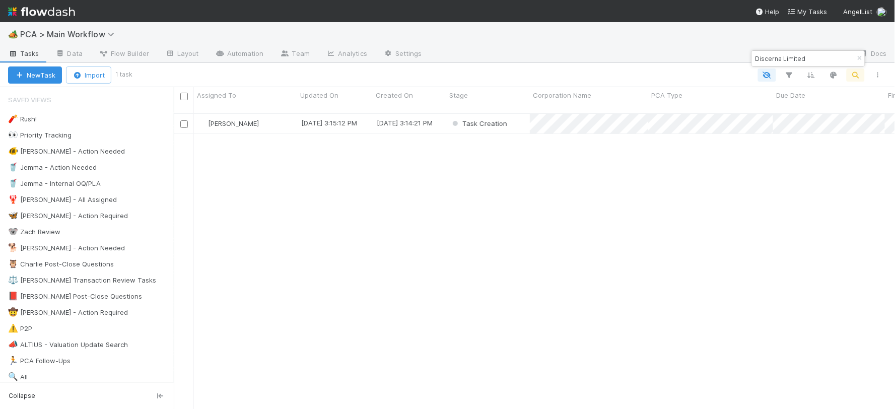
scroll to position [296, 712]
click at [783, 59] on input "Discerna Limited" at bounding box center [803, 58] width 101 height 12
paste input "Axo Developer Co."
type input "Axo Developer Co."
click at [54, 79] on button "New Task" at bounding box center [35, 74] width 54 height 17
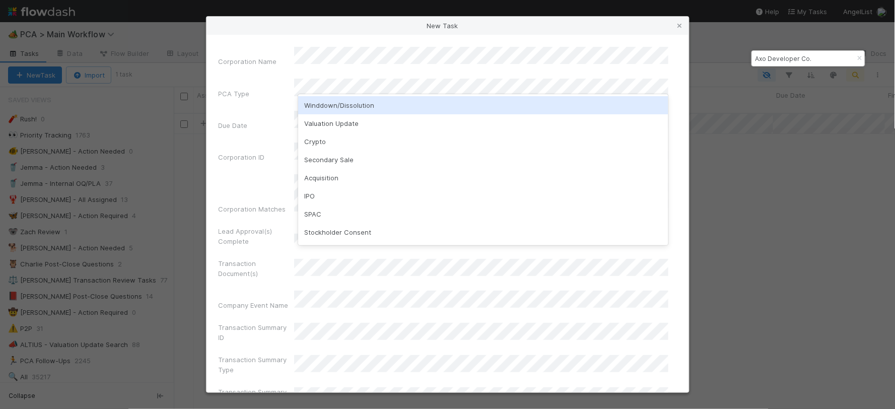
click at [332, 107] on div "Winddown/Dissolution" at bounding box center [483, 105] width 370 height 18
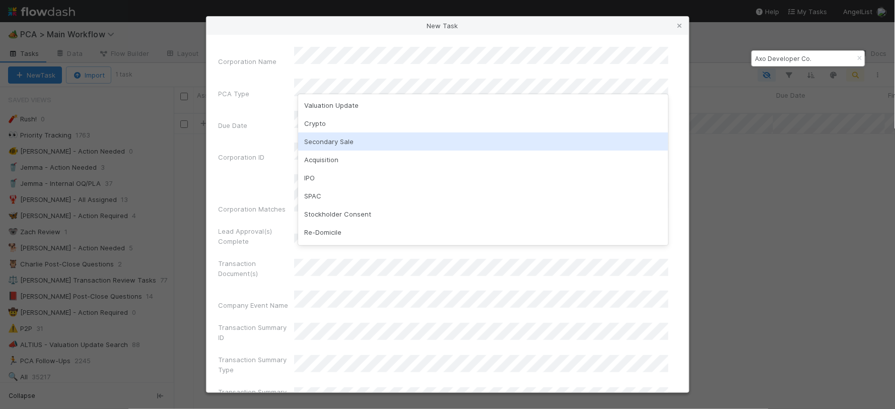
click at [307, 134] on div "Secondary Sale" at bounding box center [483, 141] width 370 height 18
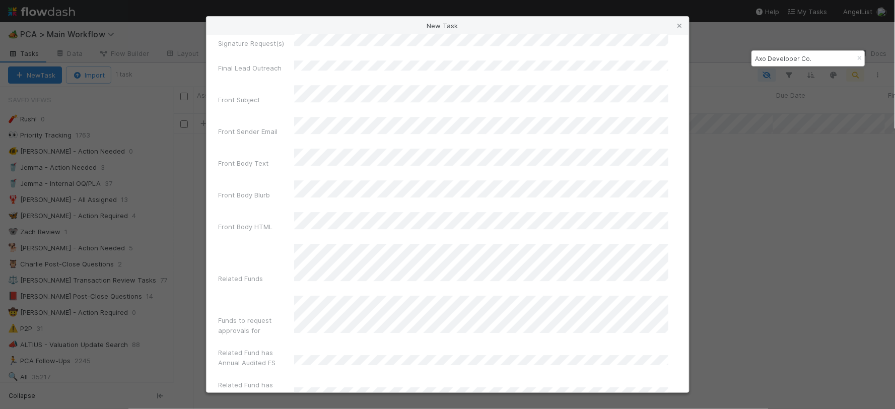
scroll to position [6724, 0]
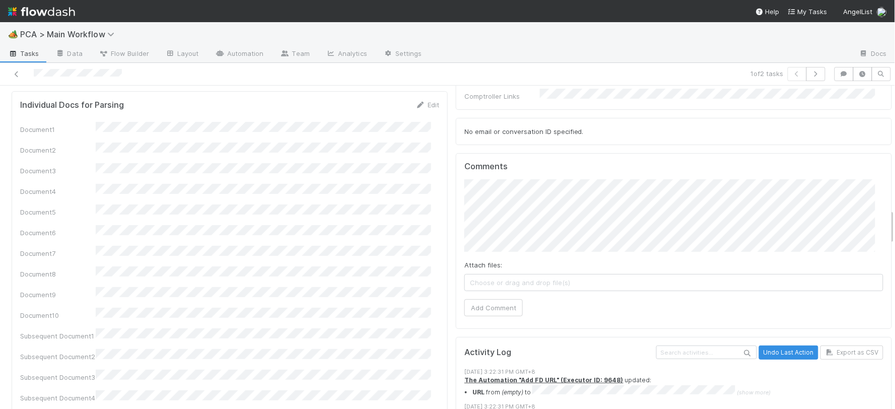
scroll to position [1119, 0]
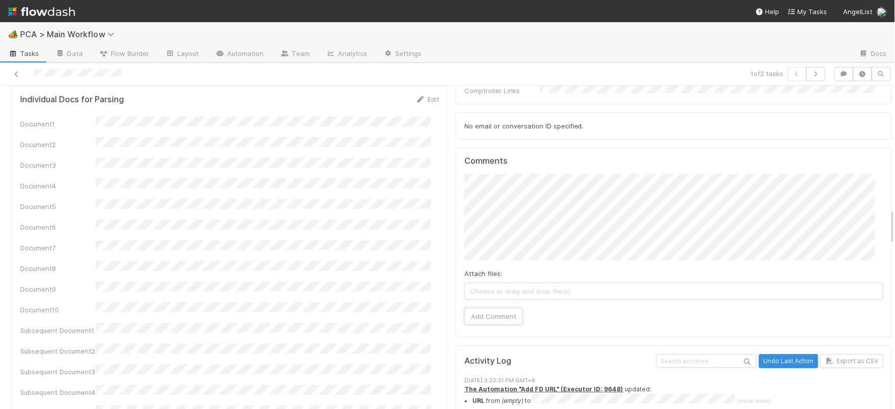
drag, startPoint x: 495, startPoint y: 263, endPoint x: 495, endPoint y: 252, distance: 11.6
click at [495, 308] on button "Add Comment" at bounding box center [493, 316] width 58 height 17
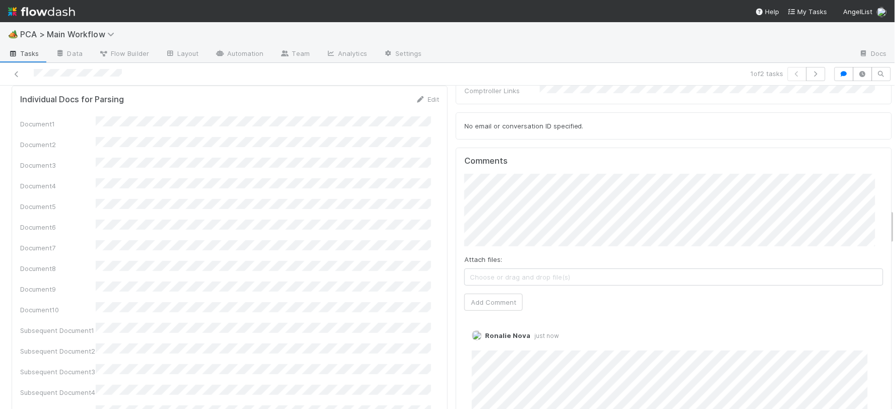
drag, startPoint x: 16, startPoint y: 73, endPoint x: 103, endPoint y: 43, distance: 91.4
click at [16, 73] on icon at bounding box center [17, 74] width 10 height 7
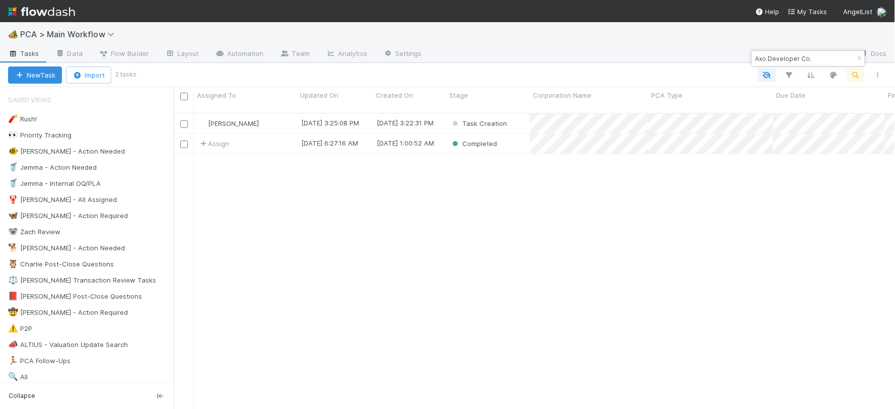
scroll to position [296, 712]
click at [764, 55] on input "Axo Developer Co." at bounding box center [803, 58] width 101 height 12
paste input "Leather Broadcasting, Inc"
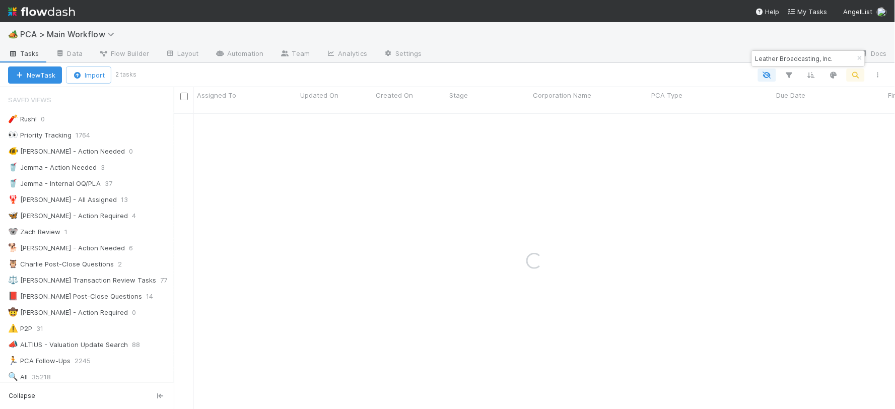
type input "Leather Broadcasting, Inc."
click at [38, 73] on button "New Task" at bounding box center [35, 74] width 54 height 17
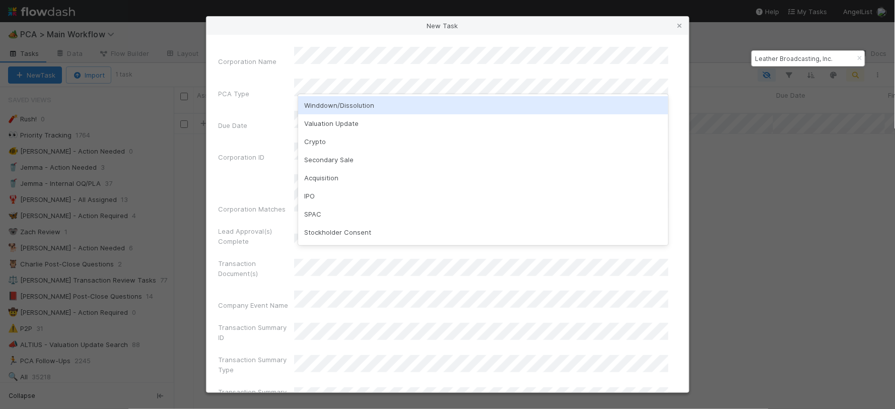
click at [329, 107] on div "Winddown/Dissolution" at bounding box center [483, 105] width 370 height 18
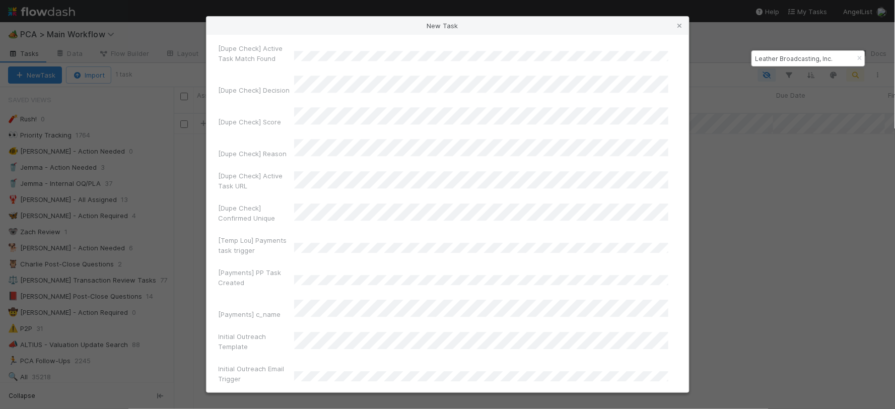
scroll to position [6724, 0]
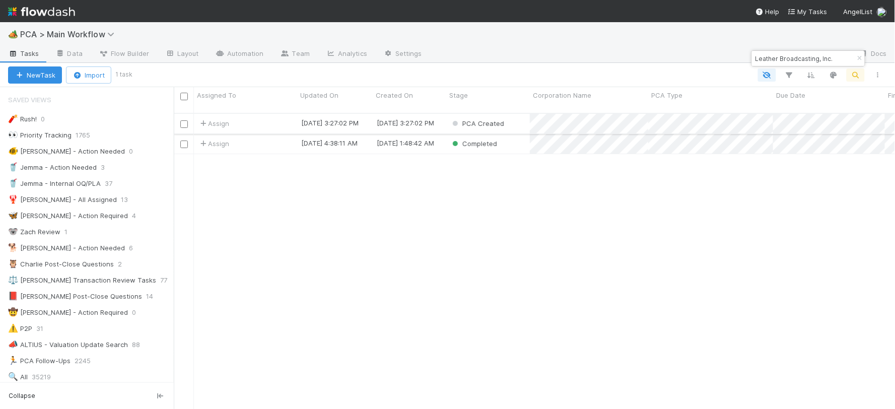
click at [511, 114] on div "PCA Created" at bounding box center [488, 124] width 84 height 20
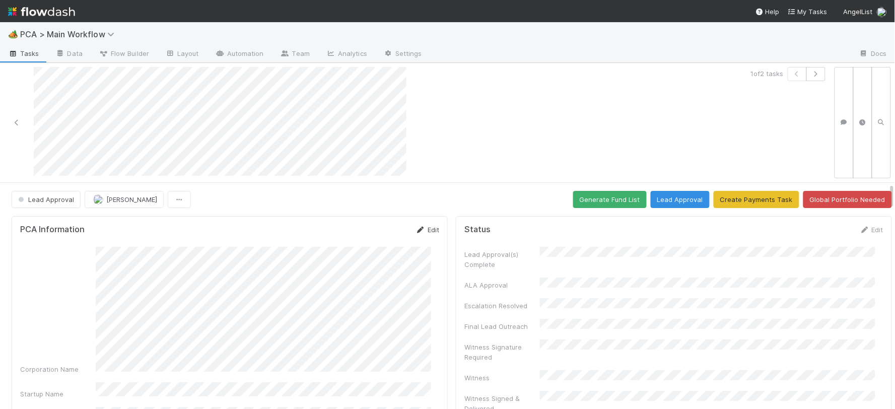
click at [423, 230] on link "Edit" at bounding box center [427, 230] width 24 height 8
click at [374, 228] on button "Save" at bounding box center [385, 233] width 29 height 17
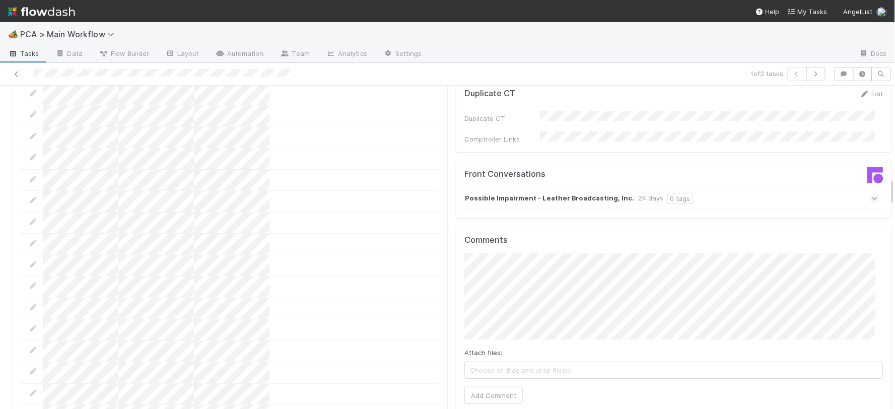
scroll to position [1063, 0]
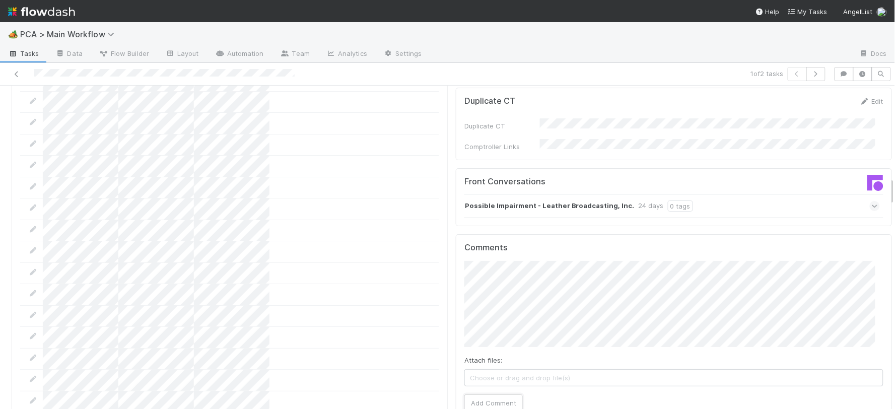
drag, startPoint x: 486, startPoint y: 344, endPoint x: 417, endPoint y: 216, distance: 145.1
click at [487, 368] on button "Add Comment" at bounding box center [493, 402] width 58 height 17
click at [14, 73] on icon at bounding box center [17, 74] width 10 height 7
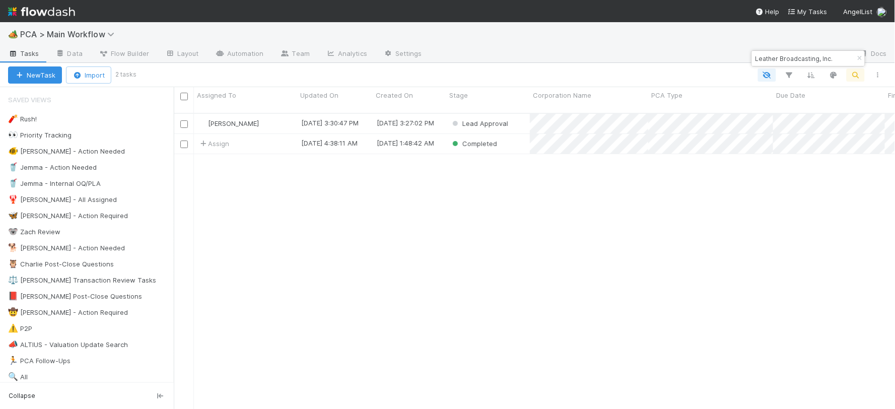
scroll to position [296, 712]
click at [805, 58] on input "Leather Broadcasting, Inc." at bounding box center [803, 58] width 101 height 12
paste input "Enefits Inc"
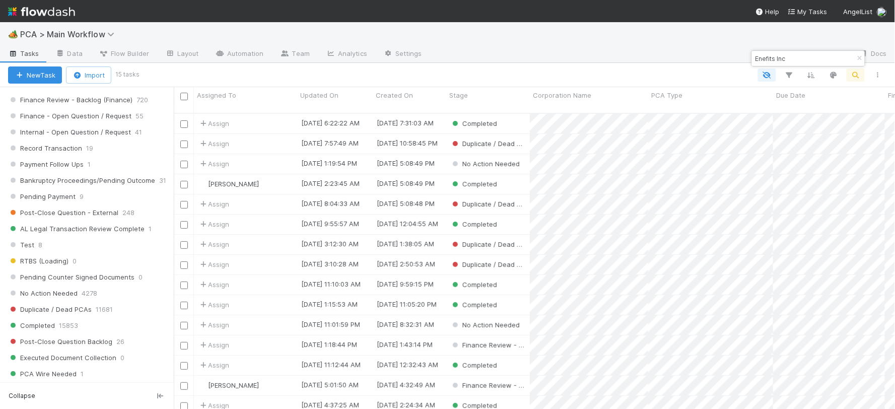
scroll to position [1031, 0]
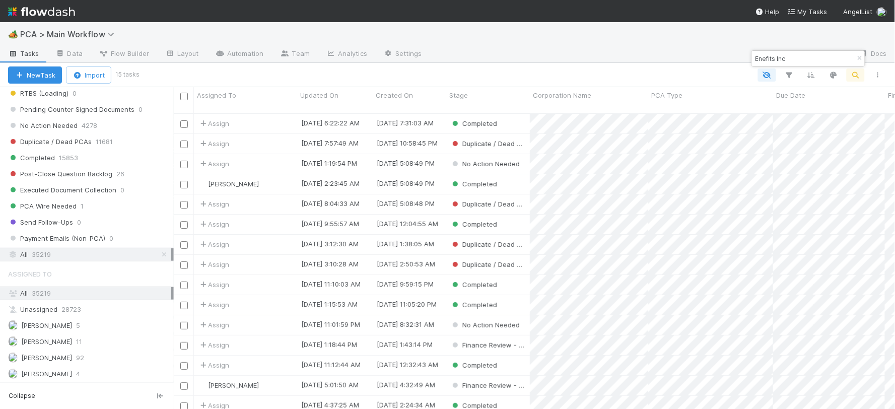
click at [796, 57] on input "Enefits Inc" at bounding box center [803, 58] width 101 height 12
type input "Enefits Inc"
click at [46, 71] on button "New Task" at bounding box center [35, 74] width 54 height 17
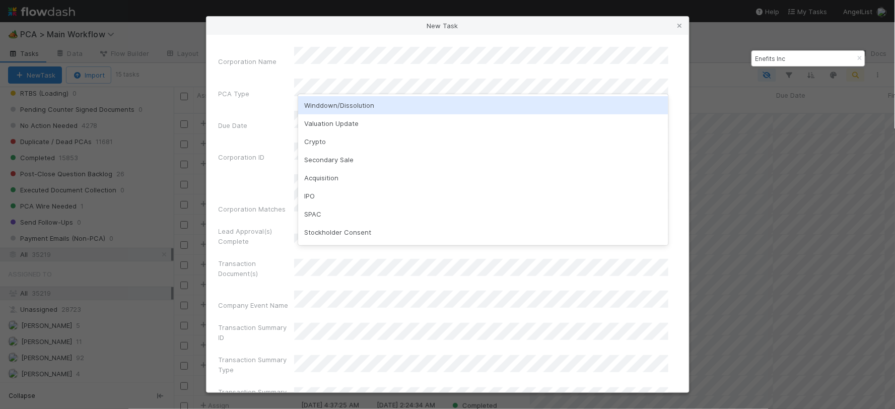
click at [339, 102] on div "Winddown/Dissolution" at bounding box center [483, 105] width 370 height 18
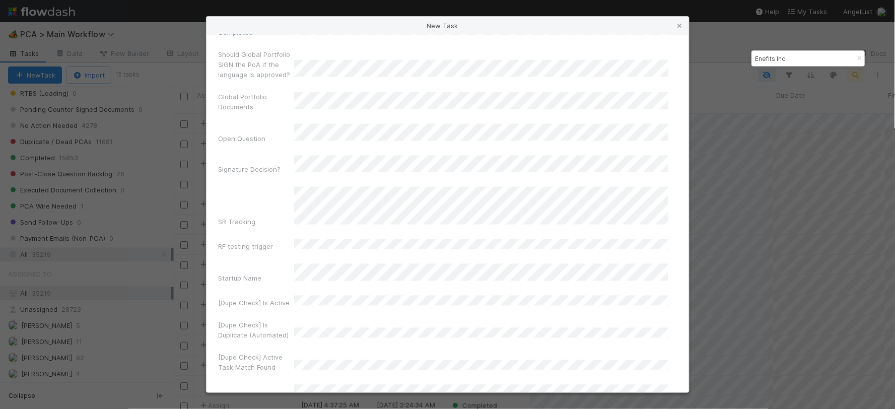
scroll to position [6724, 0]
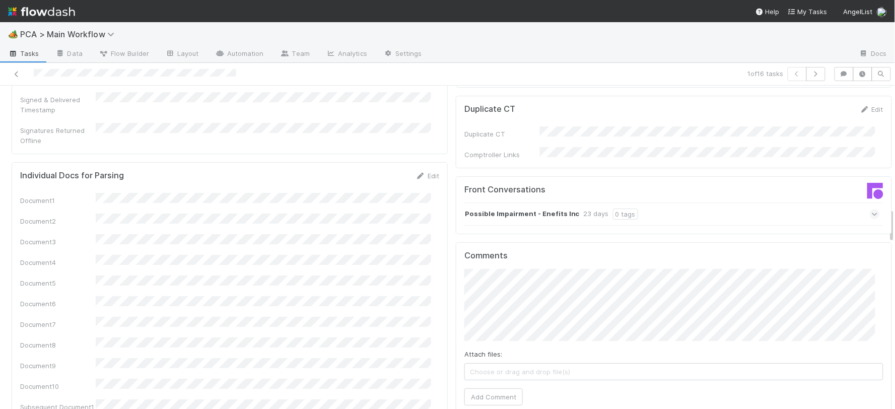
scroll to position [1119, 0]
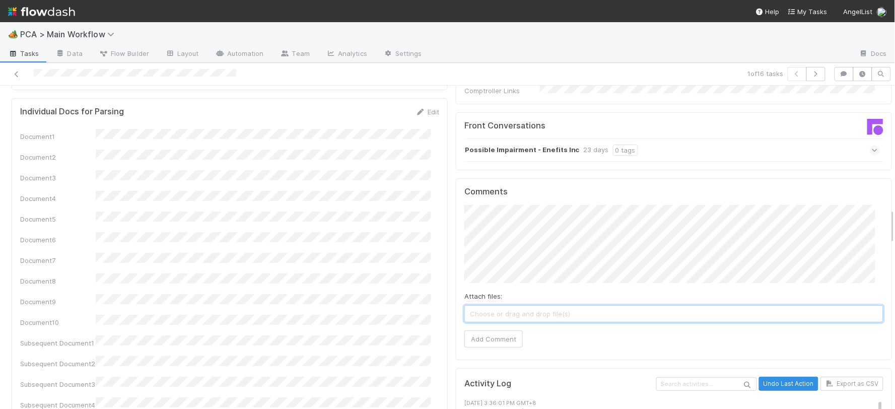
click at [510, 306] on span "Choose or drag and drop file(s)" at bounding box center [674, 314] width 418 height 16
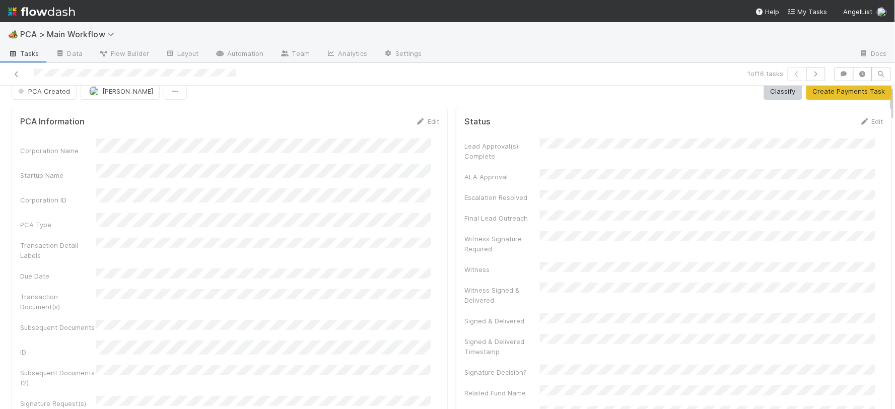
scroll to position [0, 0]
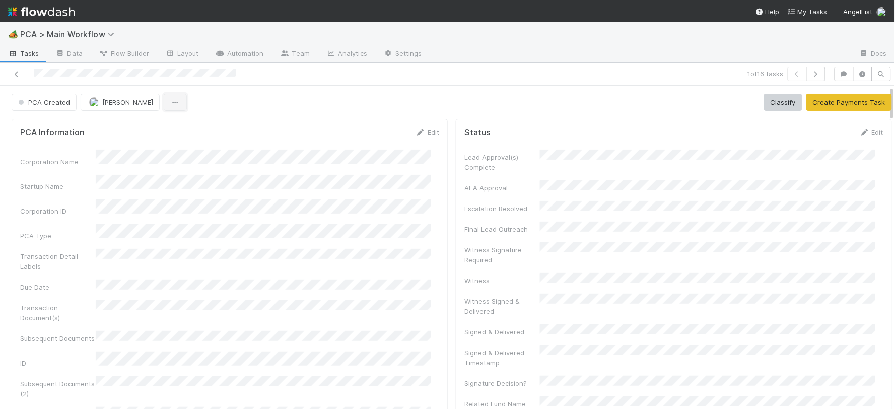
click at [178, 99] on button "button" at bounding box center [175, 102] width 23 height 17
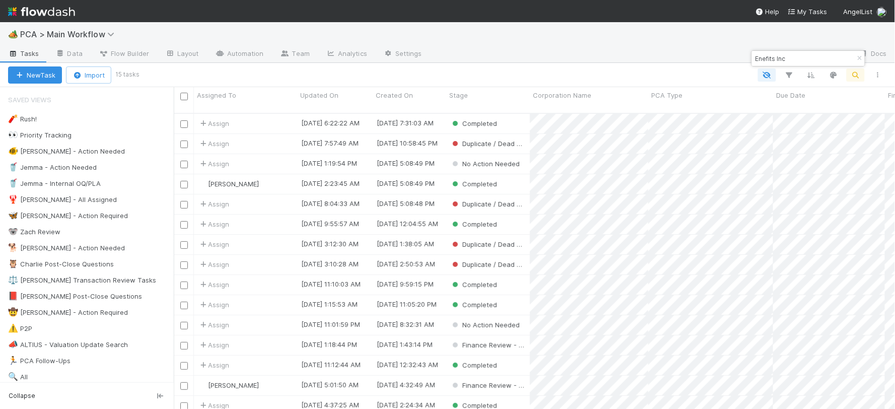
scroll to position [296, 712]
drag, startPoint x: 803, startPoint y: 57, endPoint x: 754, endPoint y: 55, distance: 48.4
click at [754, 55] on input "Enefits Inc" at bounding box center [803, 58] width 101 height 12
paste input "MOXII, Inc."
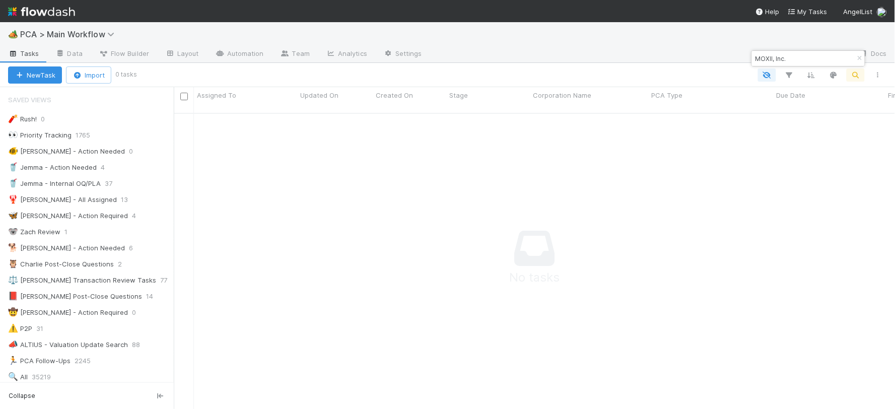
scroll to position [9, 8]
type input "MOXII, Inc."
click at [36, 69] on button "New Task" at bounding box center [35, 74] width 54 height 17
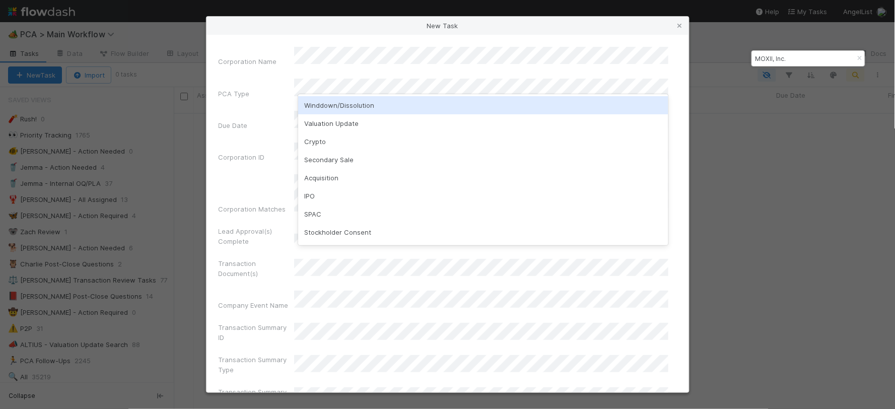
click at [326, 106] on div "Winddown/Dissolution" at bounding box center [483, 105] width 370 height 18
click at [328, 106] on div "Valuation Update" at bounding box center [483, 105] width 370 height 18
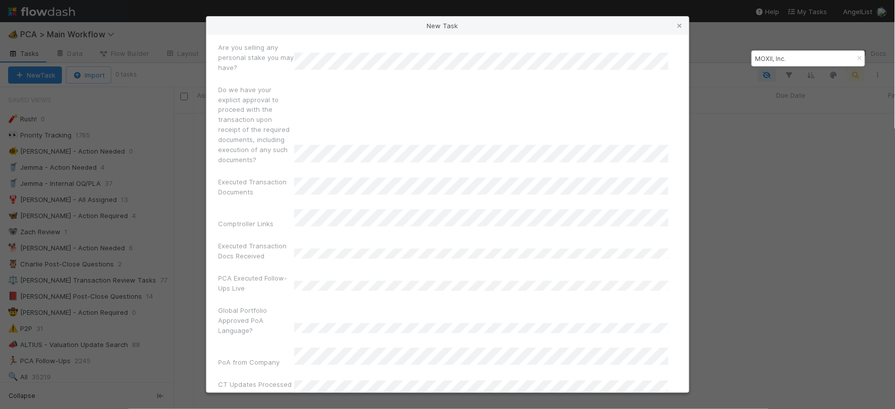
scroll to position [6724, 0]
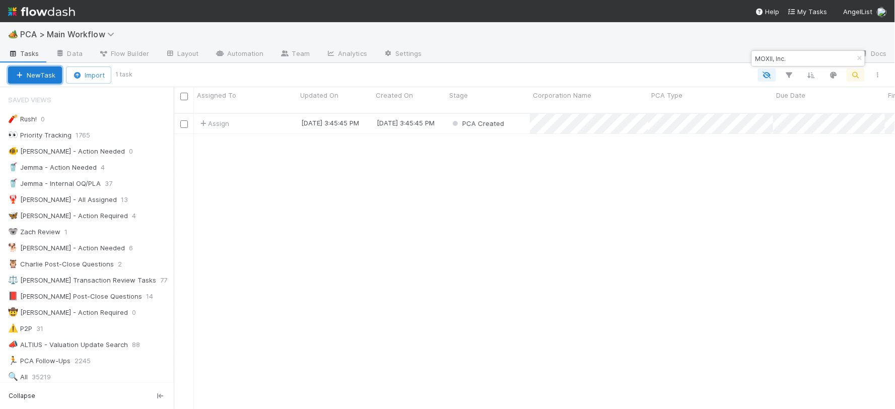
scroll to position [296, 712]
click at [276, 114] on div "Assign" at bounding box center [245, 124] width 103 height 20
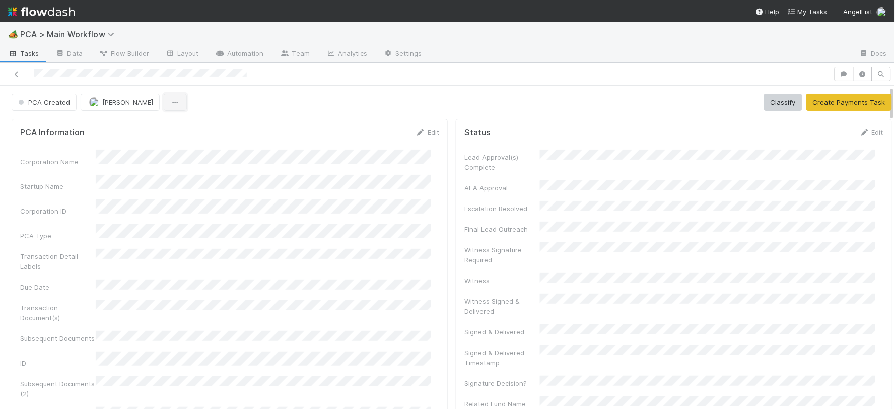
click at [164, 101] on button "button" at bounding box center [175, 102] width 23 height 17
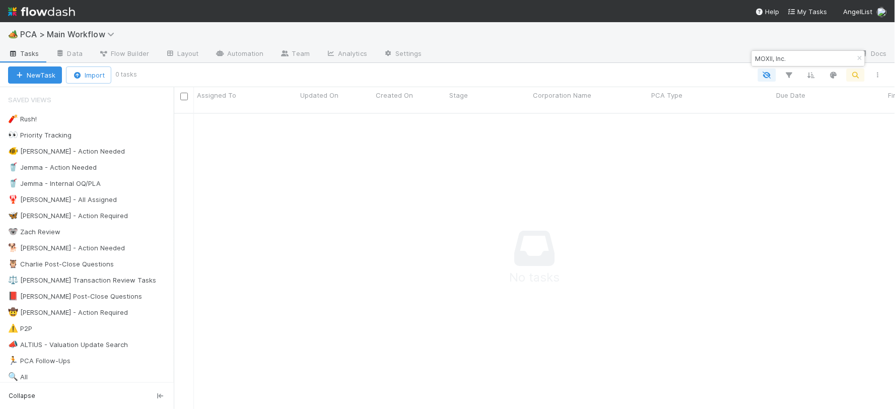
scroll to position [9, 8]
click at [762, 61] on input "MOXII, Inc." at bounding box center [803, 58] width 101 height 12
paste input "Demand Research Pte. Ltd"
type input "Demand Research Pte. Ltd"
click at [34, 74] on button "New Task" at bounding box center [35, 74] width 54 height 17
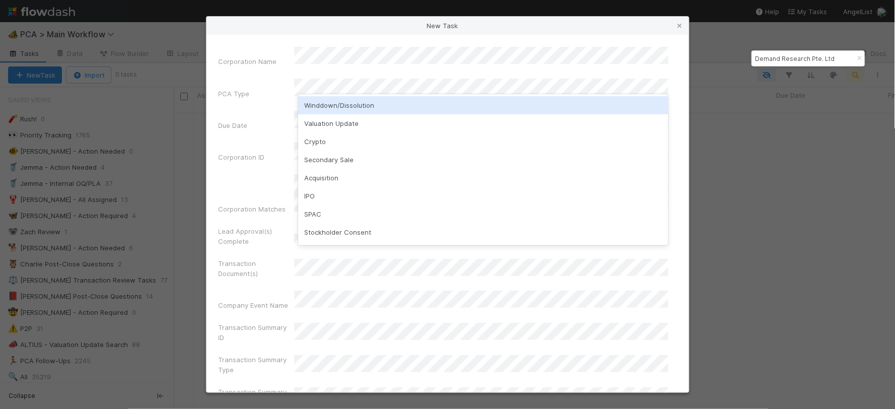
click at [338, 106] on div "Winddown/Dissolution" at bounding box center [483, 105] width 370 height 18
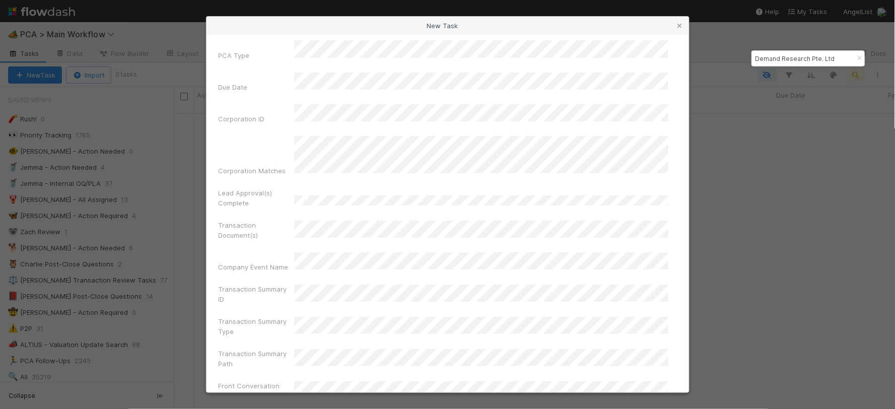
scroll to position [56, 0]
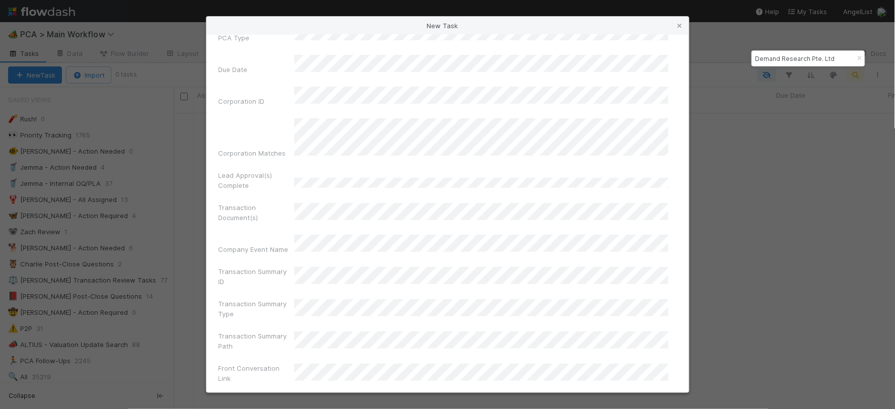
click at [339, 299] on div "Transaction Summary Type" at bounding box center [448, 311] width 458 height 24
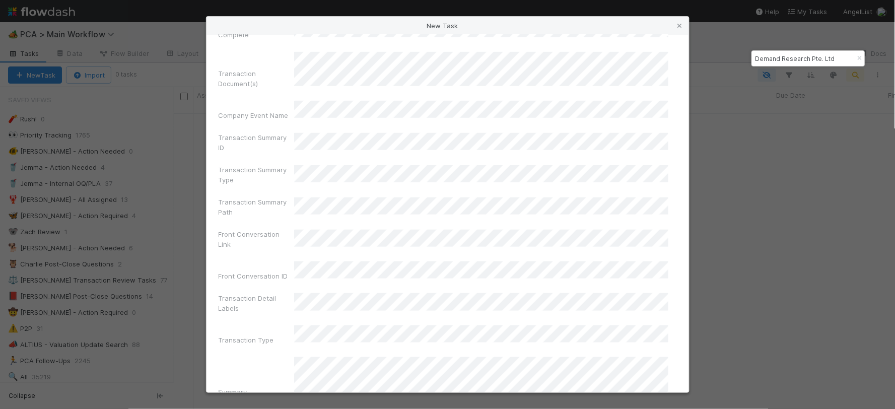
scroll to position [224, 0]
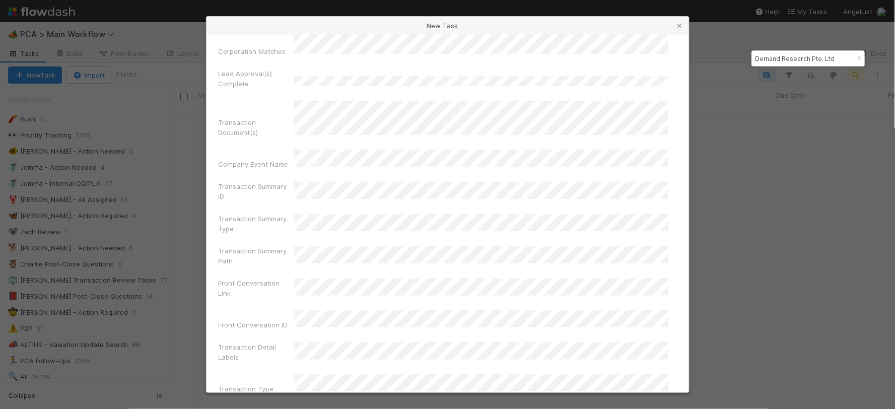
scroll to position [279, 0]
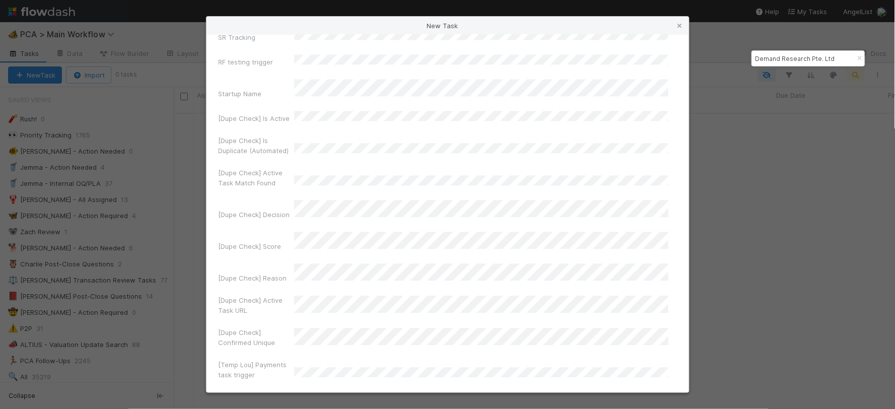
scroll to position [6740, 0]
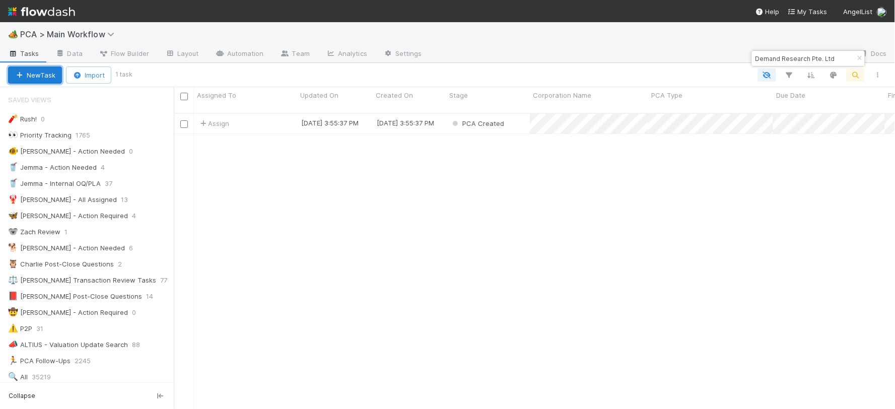
scroll to position [296, 712]
click at [272, 114] on div "Assign" at bounding box center [245, 124] width 103 height 20
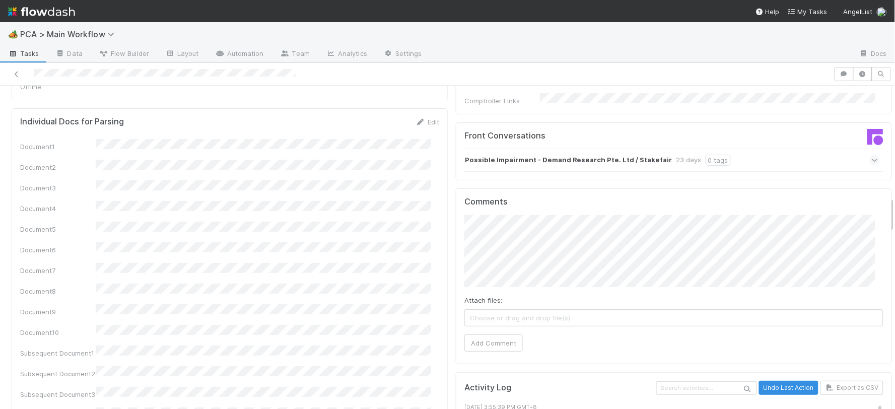
scroll to position [1119, 0]
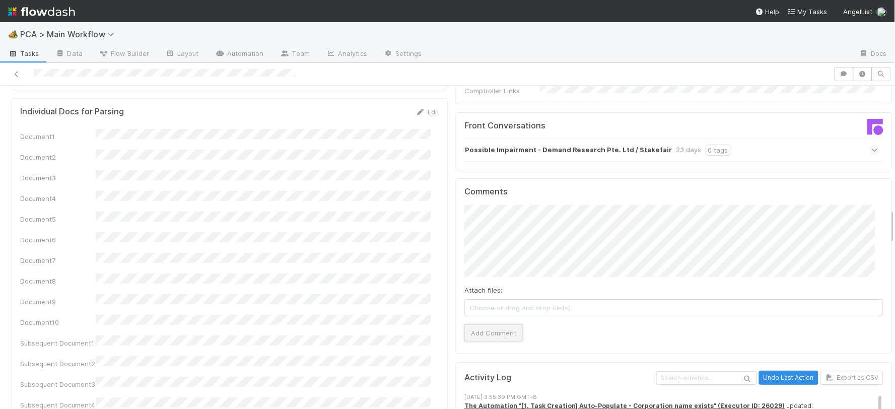
click at [498, 324] on button "Add Comment" at bounding box center [493, 332] width 58 height 17
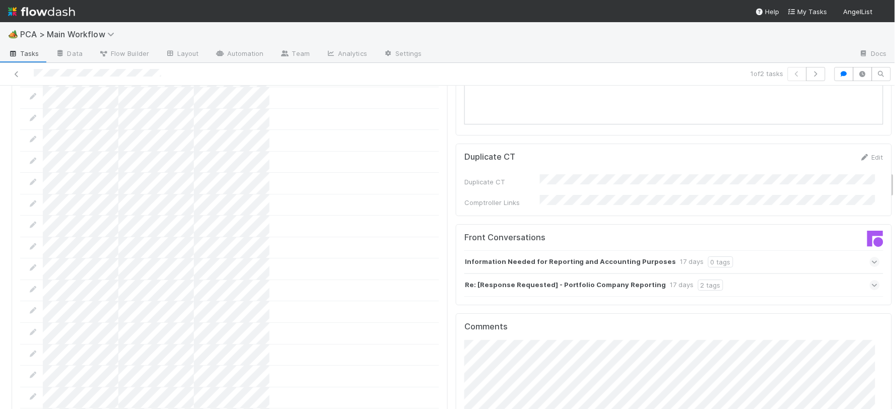
scroll to position [1175, 0]
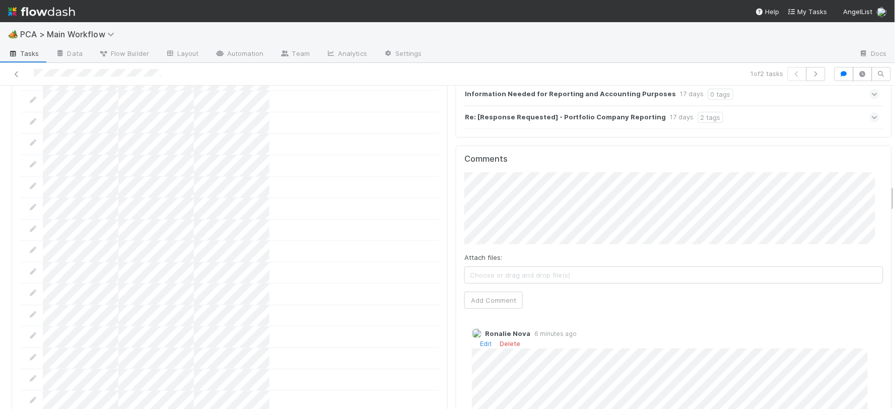
click at [464, 321] on div "Ronalie Nova 6 minutes ago Edit Delete" at bounding box center [677, 389] width 427 height 137
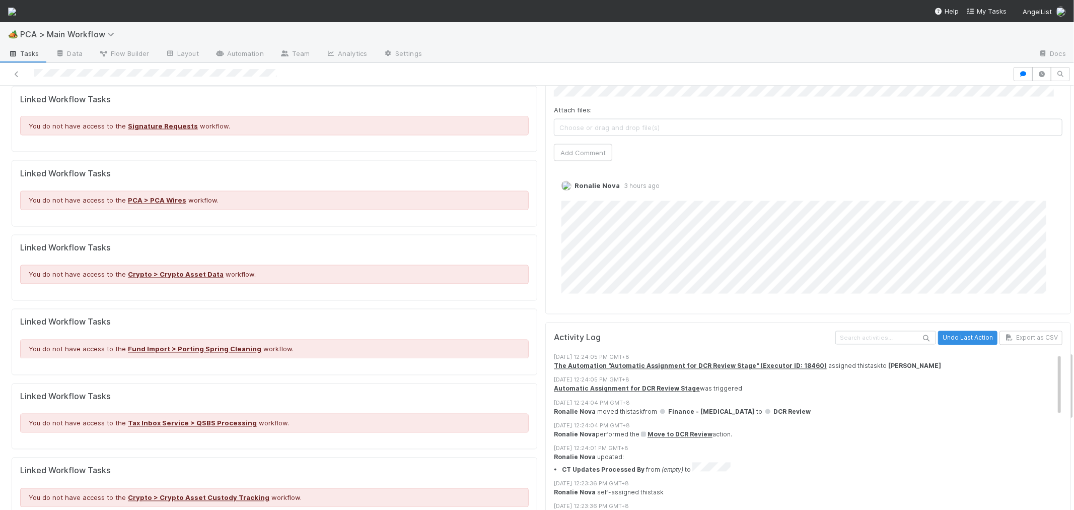
scroll to position [1622, 0]
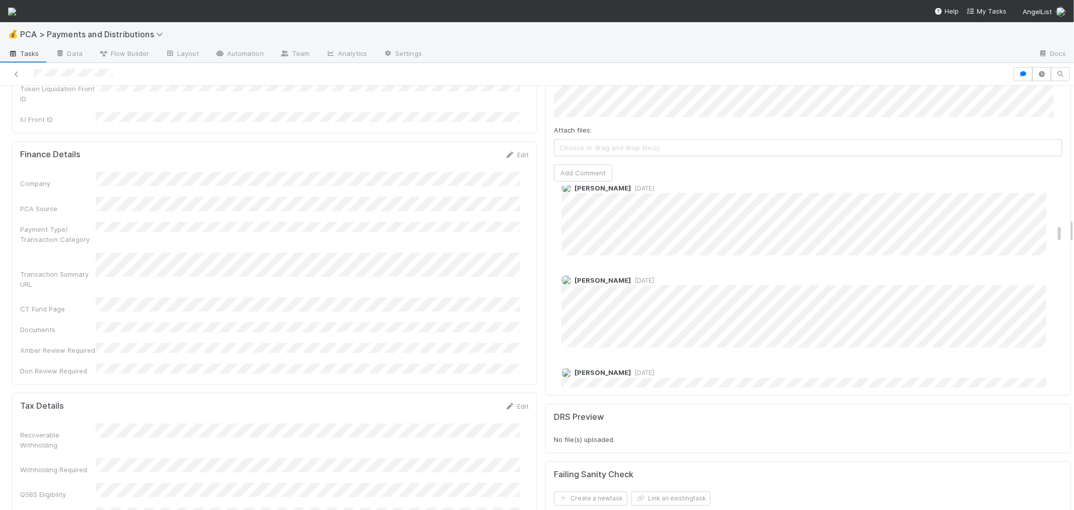
scroll to position [727, 0]
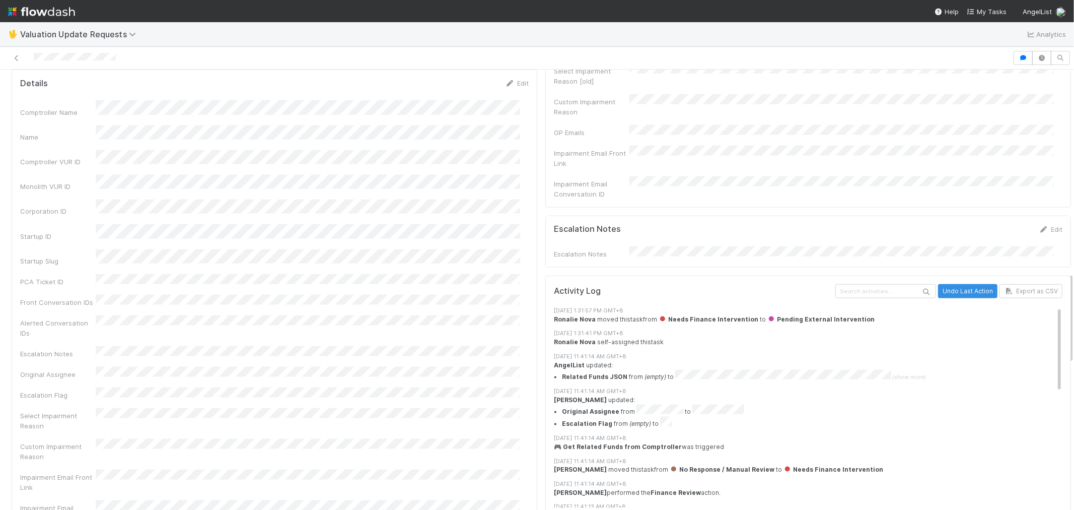
scroll to position [1119, 0]
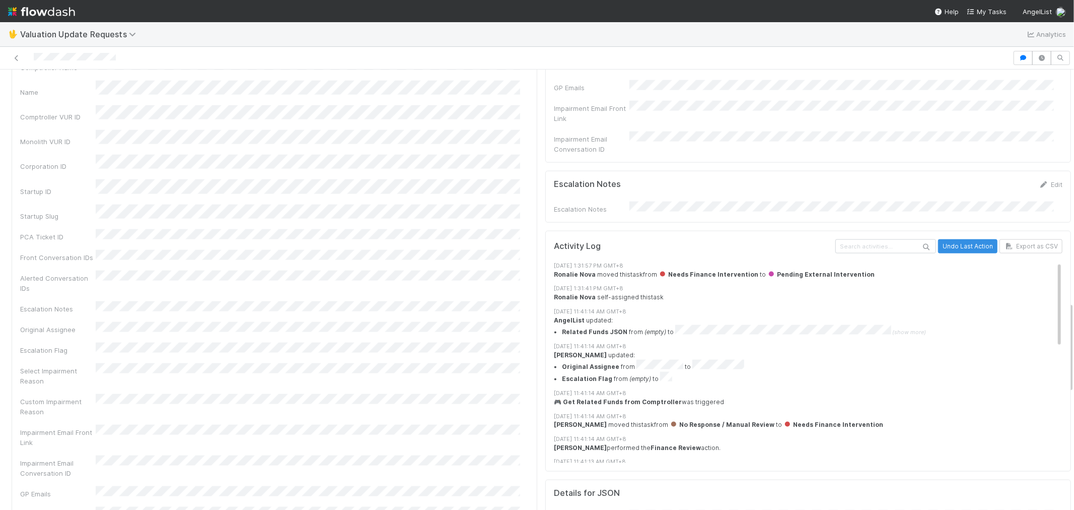
drag, startPoint x: 251, startPoint y: 267, endPoint x: 263, endPoint y: 269, distance: 12.7
click at [263, 269] on div "Comptroller Name Name Comptroller VUR ID Monolith VUR ID Corporation ID Startup…" at bounding box center [274, 426] width 509 height 743
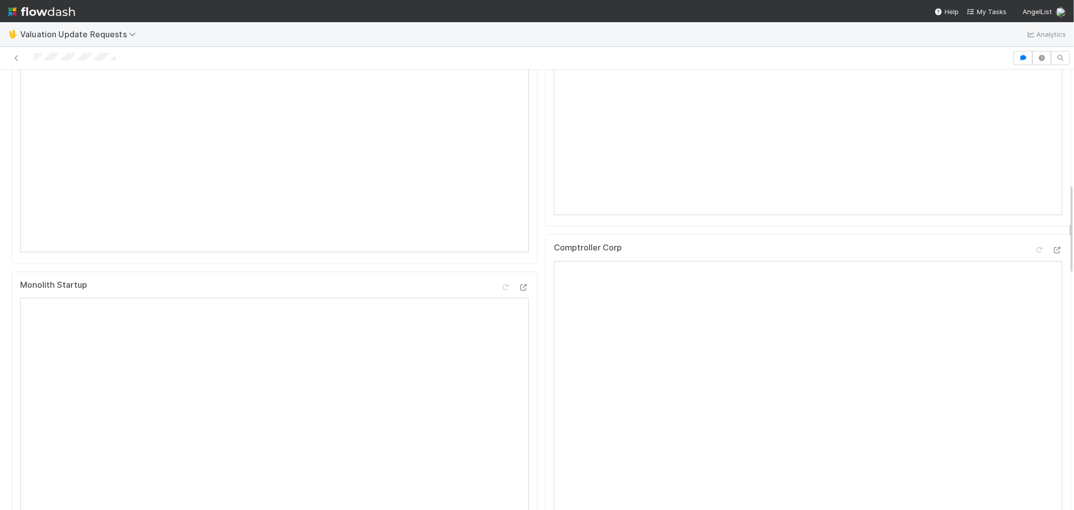
scroll to position [391, 0]
click at [1052, 336] on icon at bounding box center [1057, 333] width 10 height 7
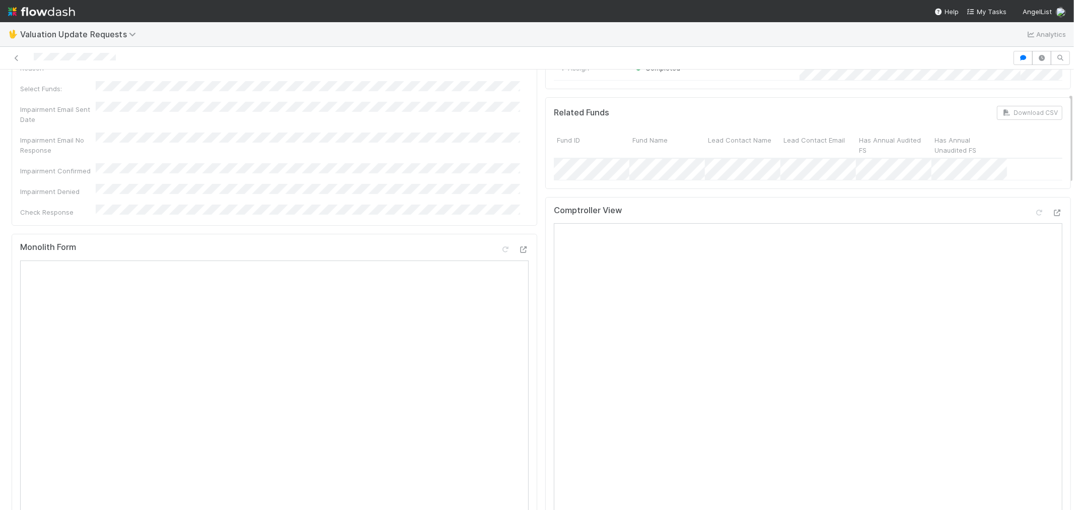
scroll to position [112, 0]
click at [1034, 218] on icon at bounding box center [1039, 214] width 10 height 7
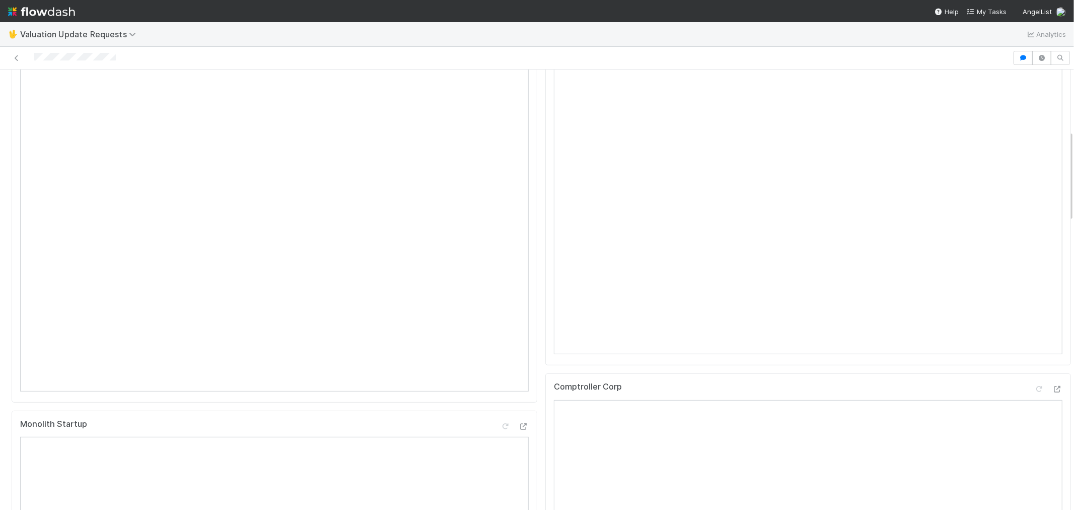
scroll to position [0, 0]
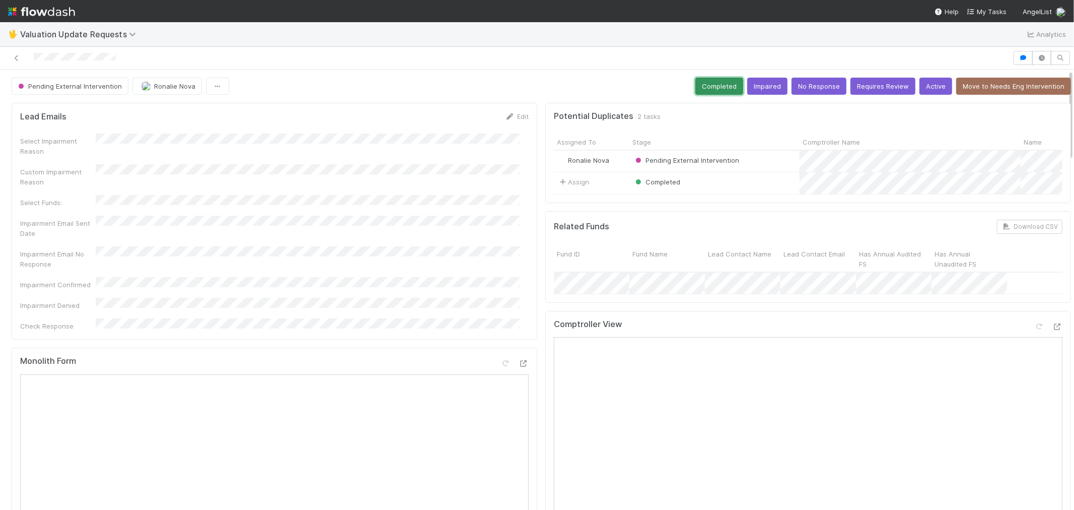
click at [701, 87] on button "Completed" at bounding box center [719, 86] width 48 height 17
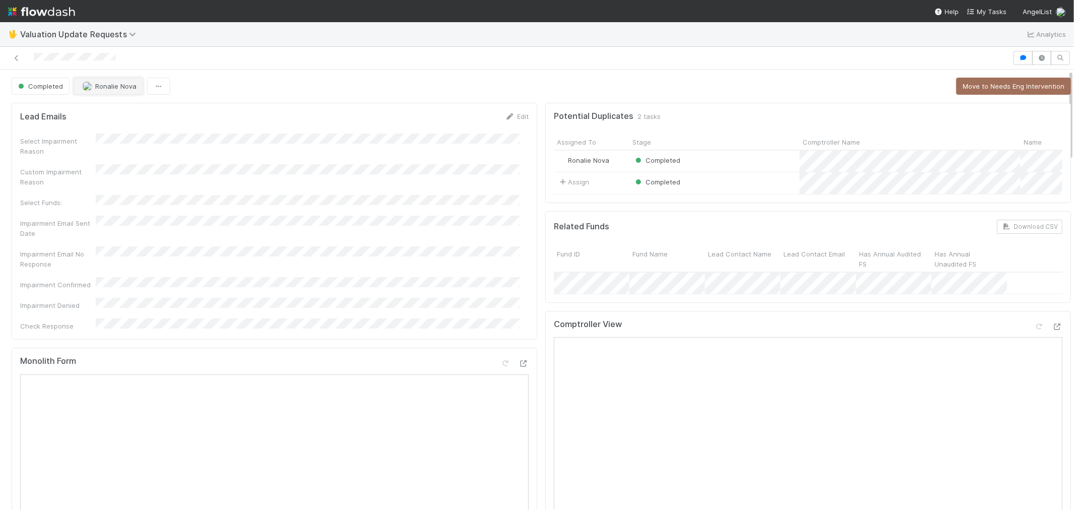
click at [100, 92] on button "Ronalie Nova" at bounding box center [108, 86] width 69 height 17
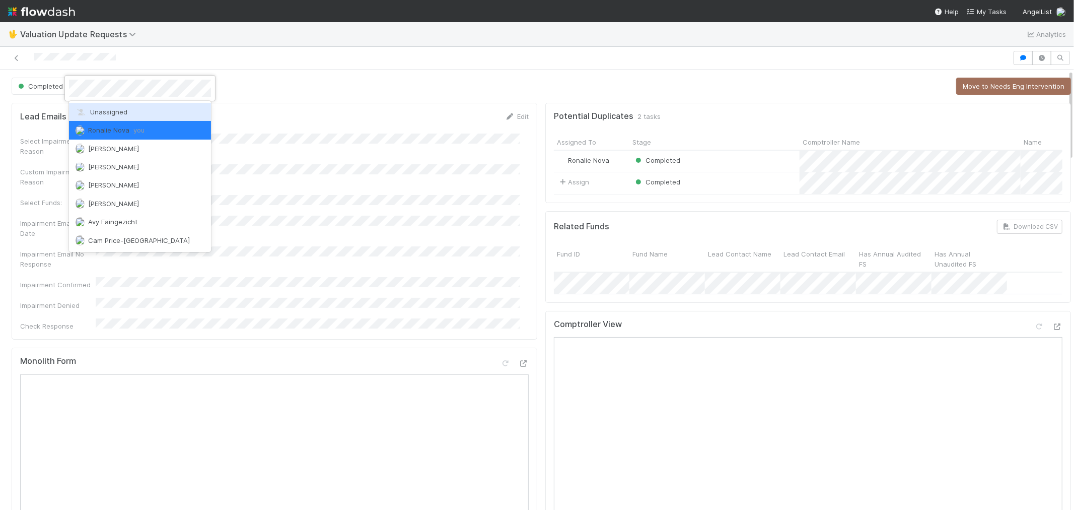
click at [106, 113] on span "Unassigned" at bounding box center [101, 112] width 52 height 8
